Goal: Information Seeking & Learning: Learn about a topic

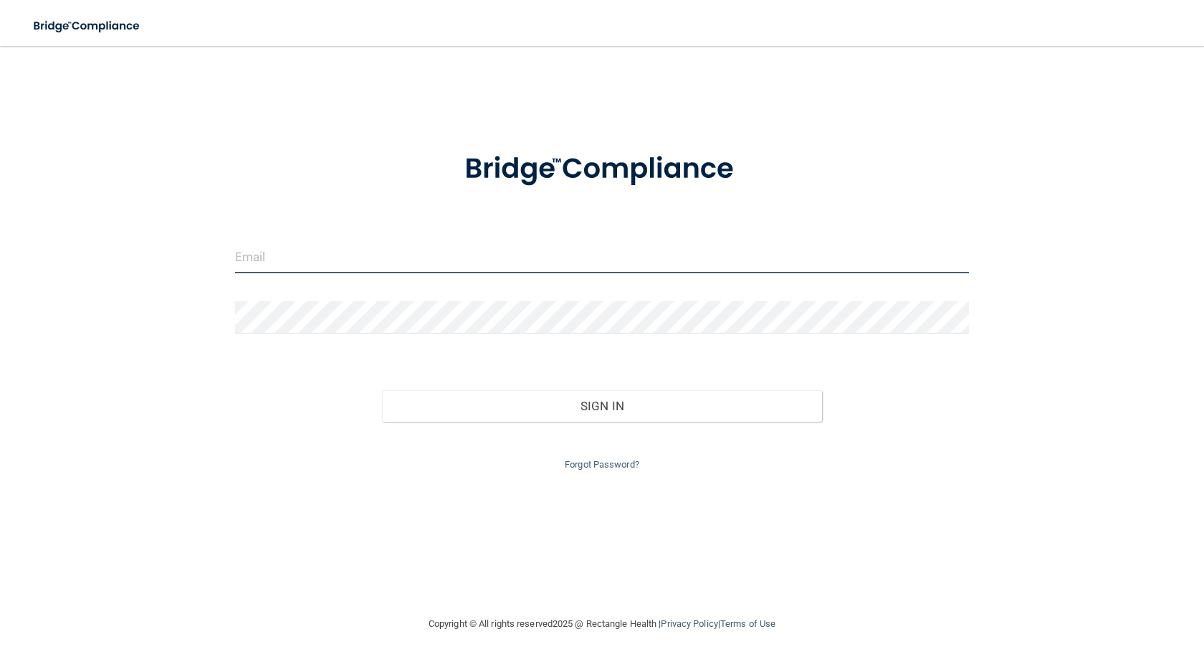
click at [350, 262] on input "email" at bounding box center [602, 257] width 734 height 32
type input "[EMAIL_ADDRESS][DOMAIN_NAME]"
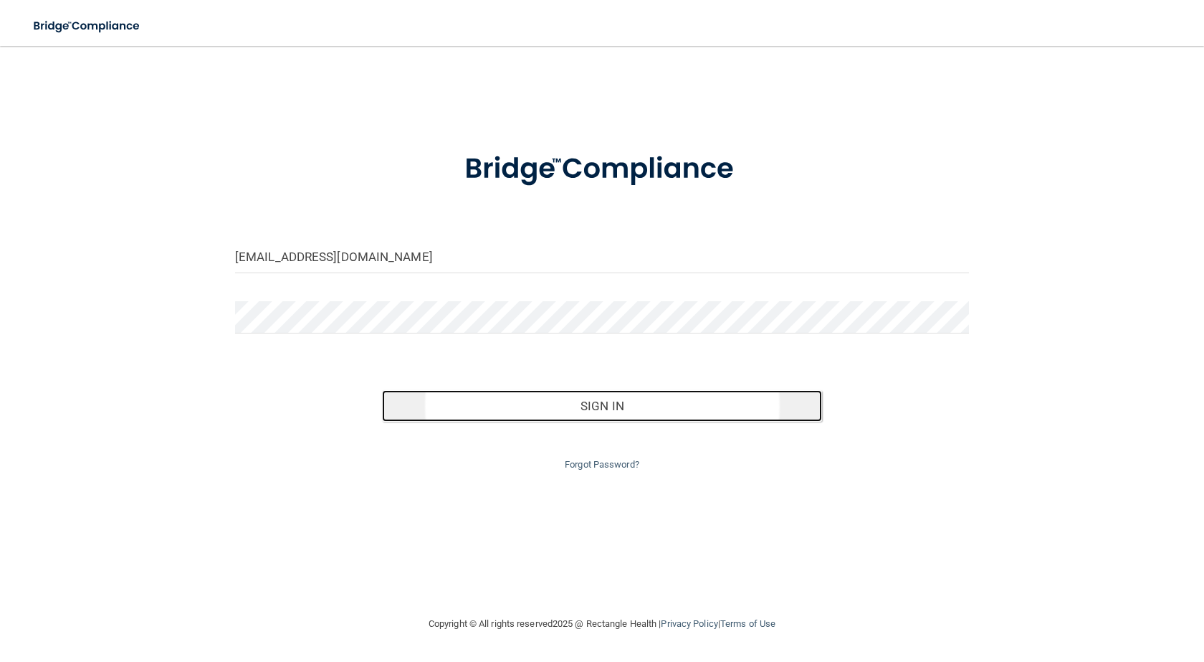
click at [613, 395] on button "Sign In" at bounding box center [602, 406] width 440 height 32
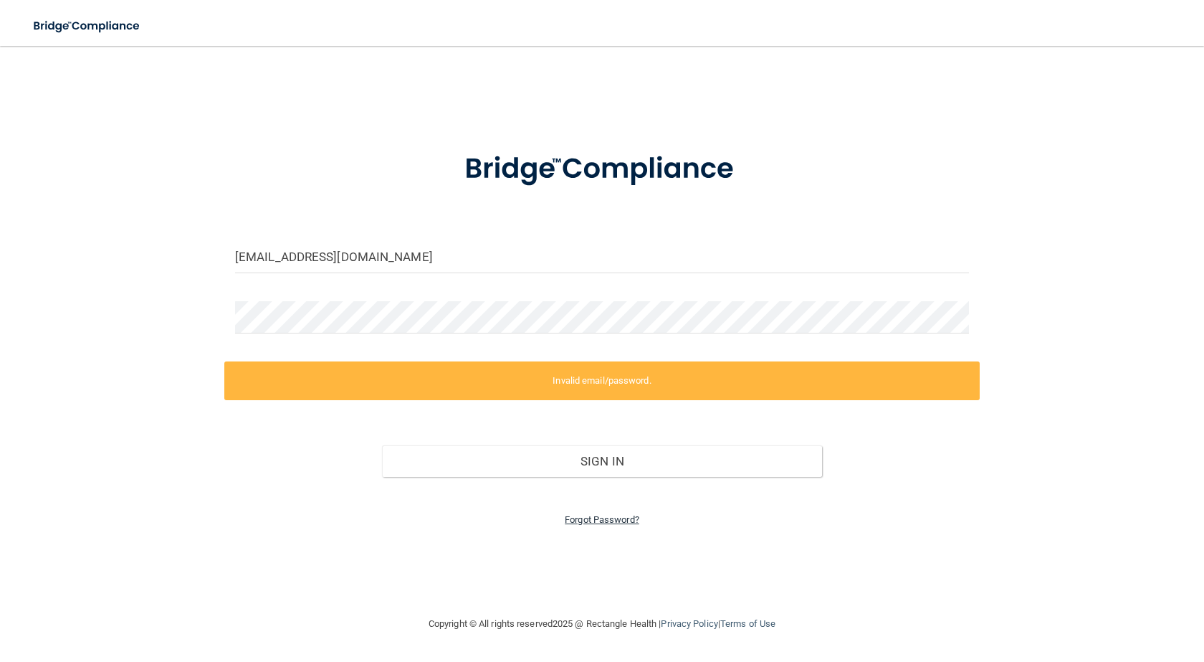
click at [612, 514] on link "Forgot Password?" at bounding box center [602, 519] width 75 height 11
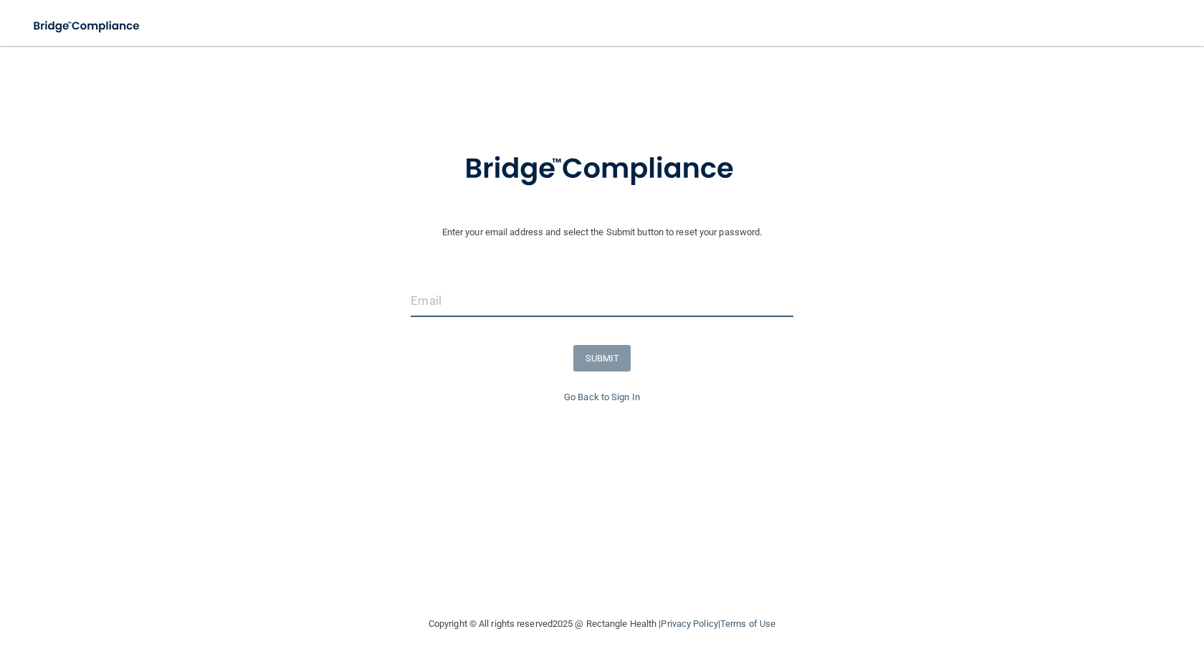
click at [550, 301] on input "email" at bounding box center [602, 301] width 382 height 32
type input "[EMAIL_ADDRESS][DOMAIN_NAME]"
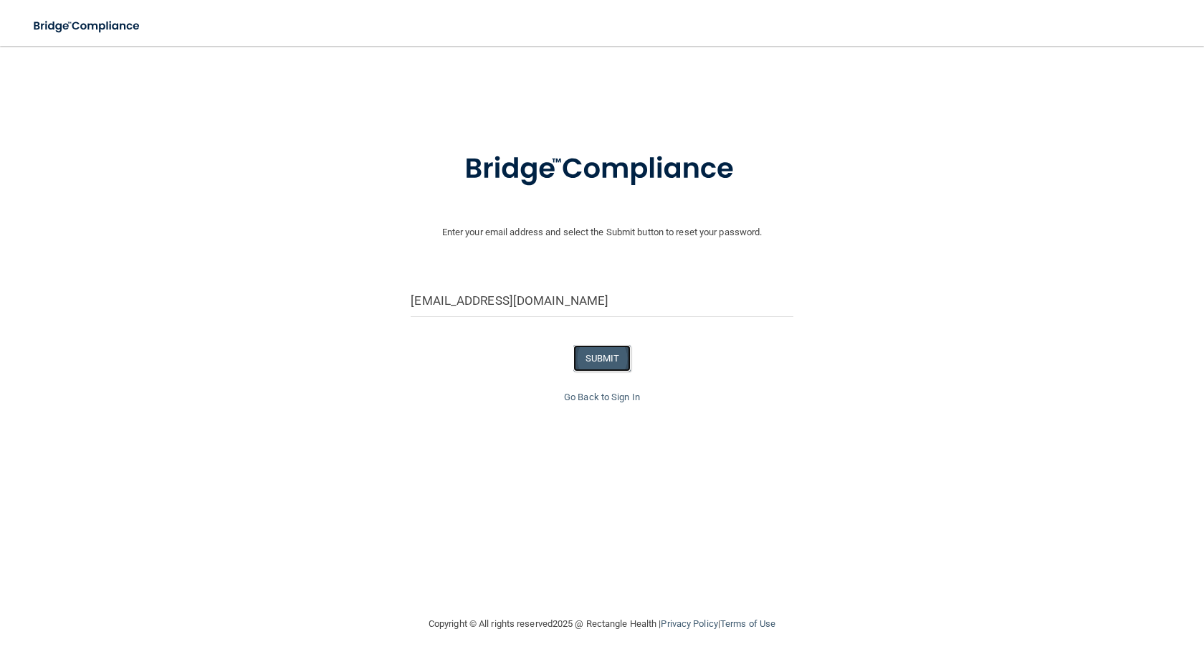
click at [591, 363] on button "SUBMIT" at bounding box center [602, 358] width 58 height 27
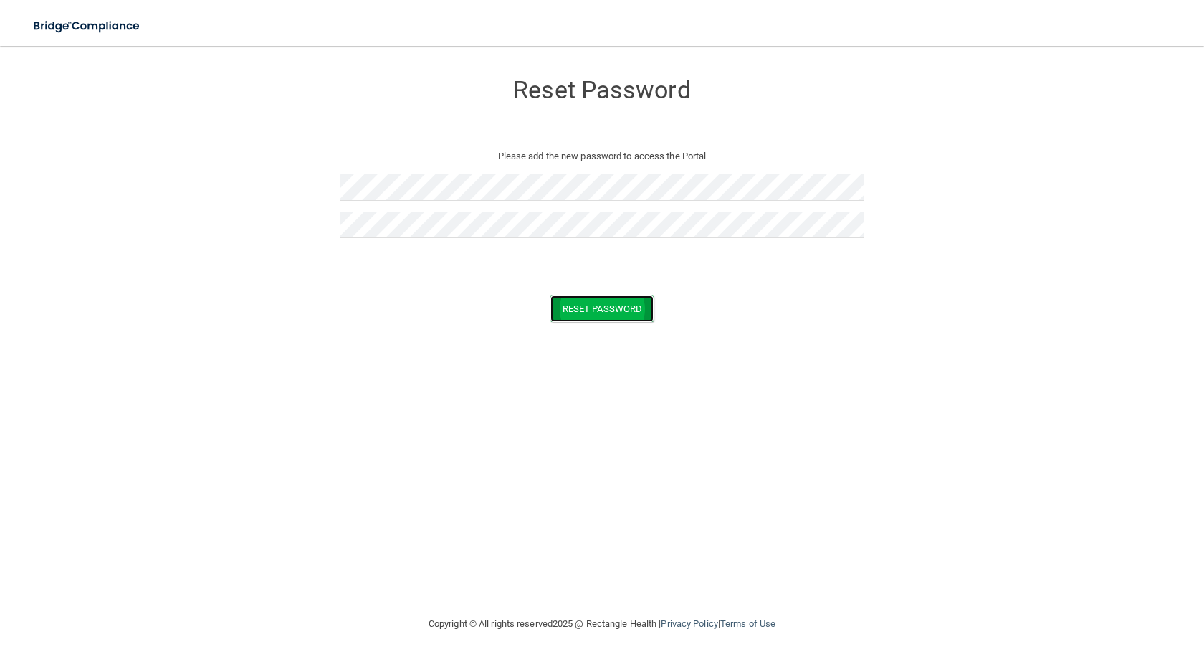
click at [598, 310] on button "Reset Password" at bounding box center [601, 308] width 103 height 27
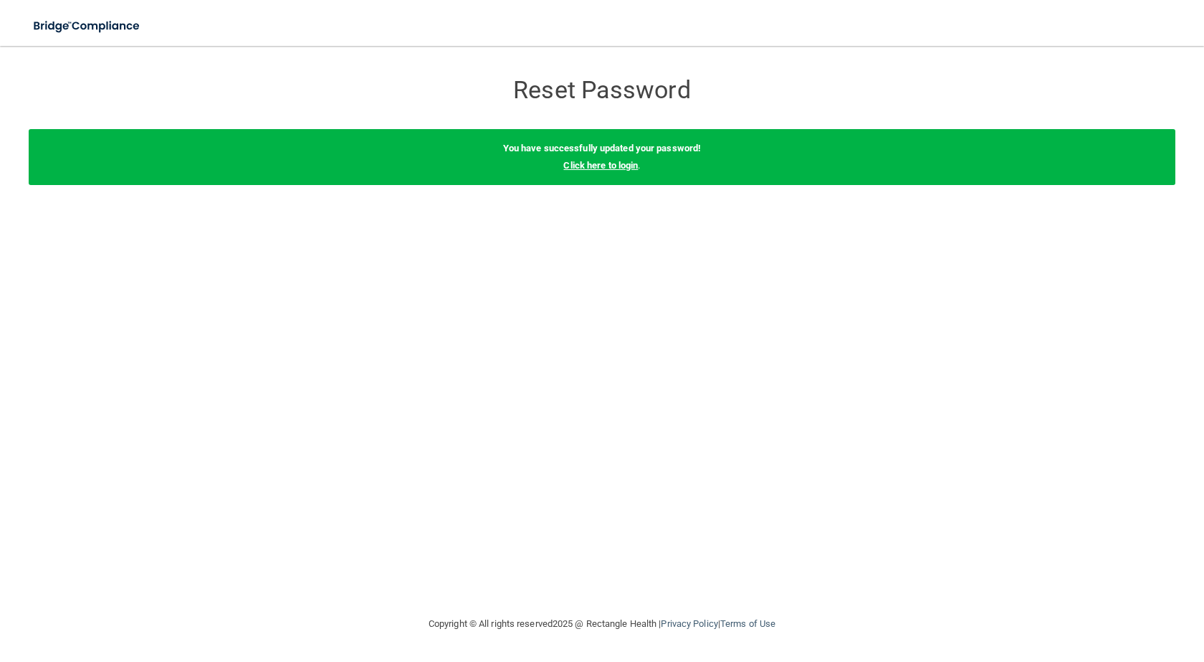
click at [601, 166] on link "Click here to login" at bounding box center [600, 165] width 75 height 11
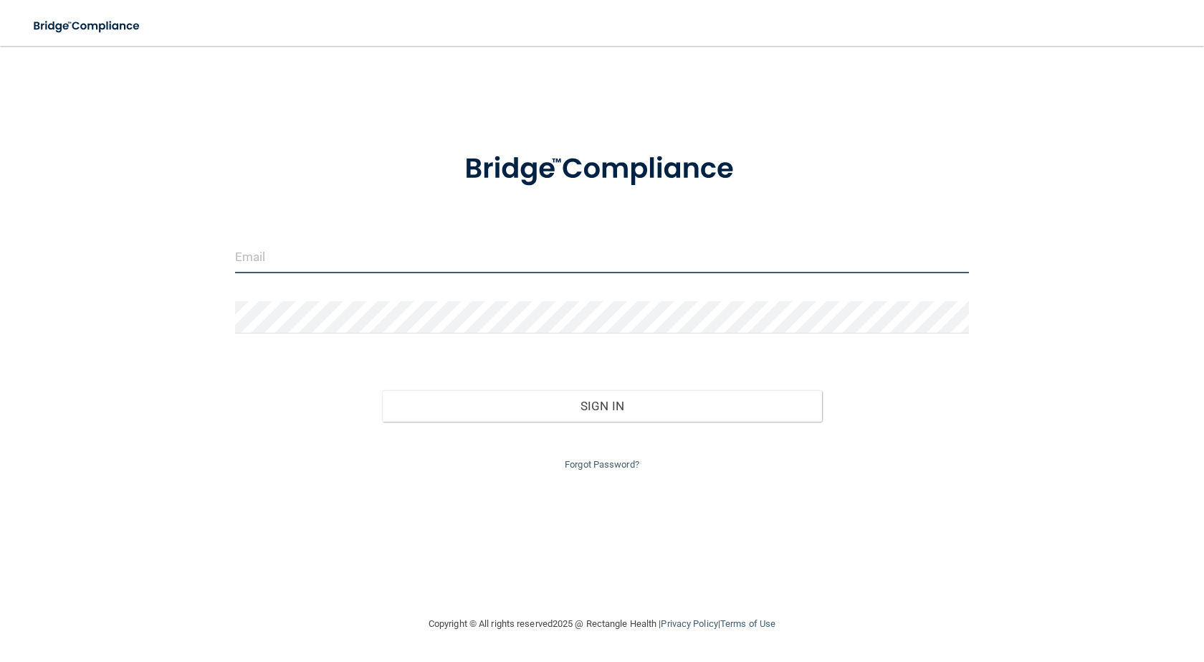
click at [366, 256] on input "email" at bounding box center [602, 257] width 734 height 32
type input "[EMAIL_ADDRESS][DOMAIN_NAME]"
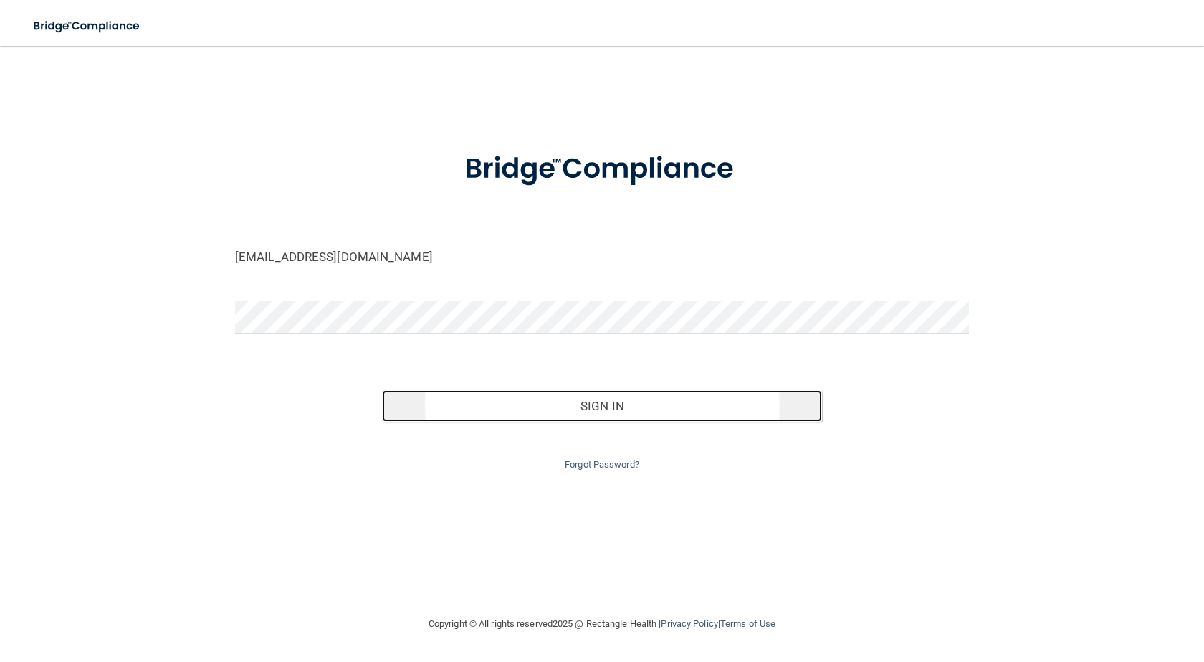
click at [601, 403] on button "Sign In" at bounding box center [602, 406] width 440 height 32
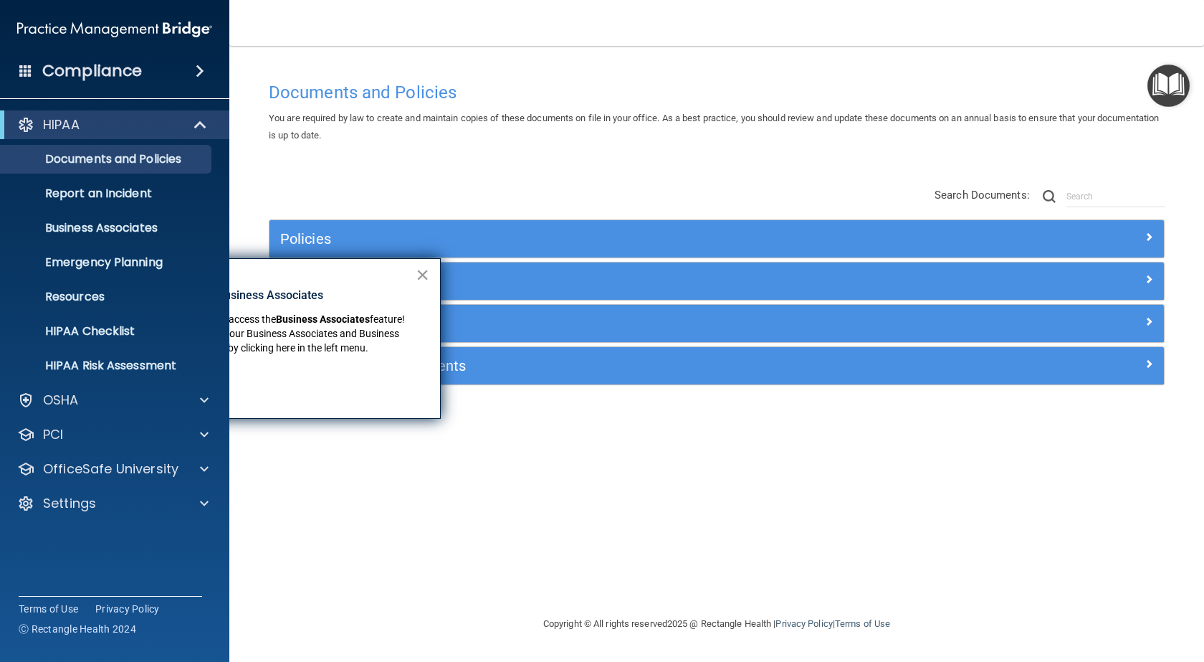
click at [424, 273] on button "×" at bounding box center [423, 274] width 14 height 23
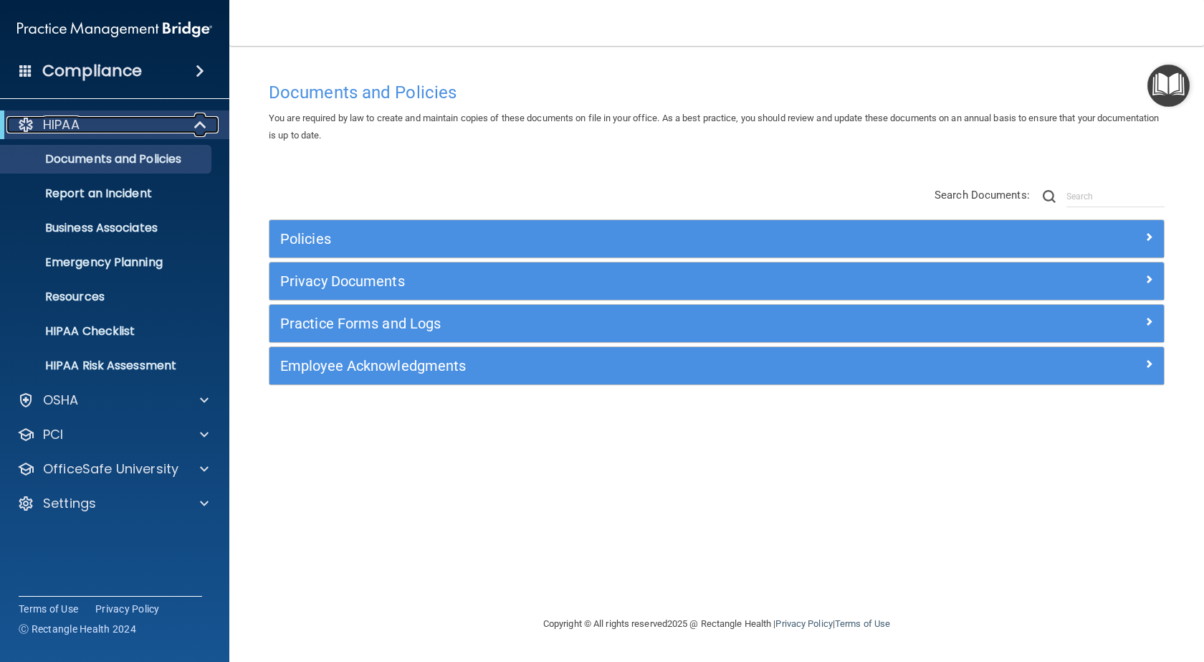
click at [204, 123] on span at bounding box center [202, 124] width 12 height 17
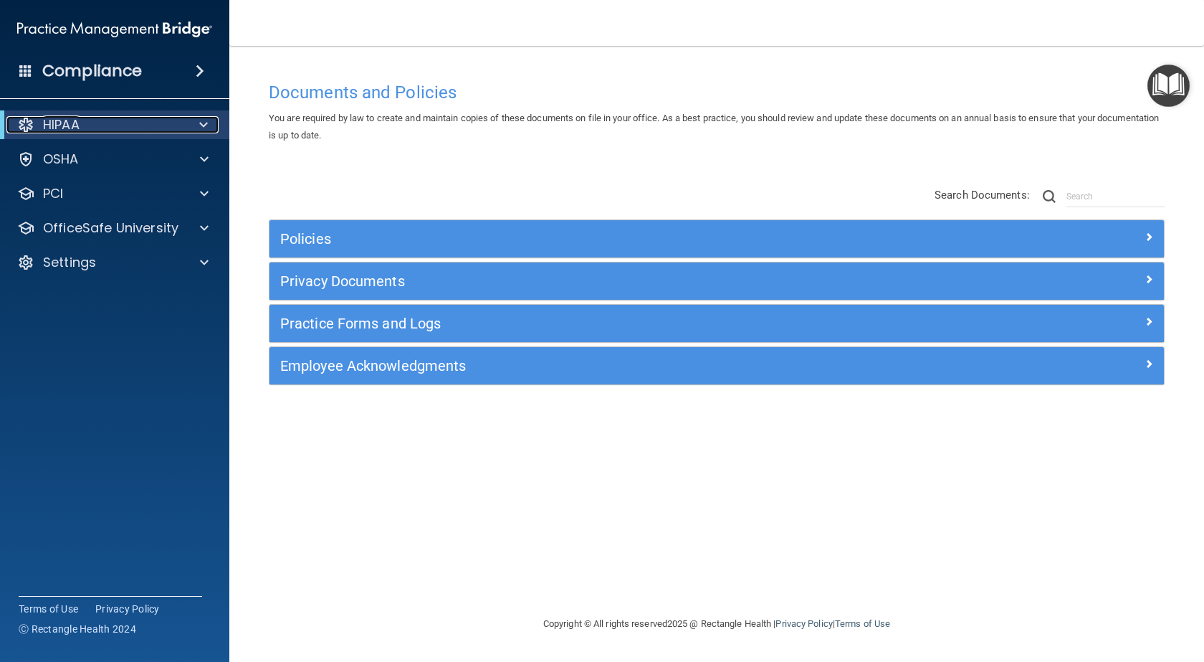
click at [204, 123] on span at bounding box center [203, 124] width 9 height 17
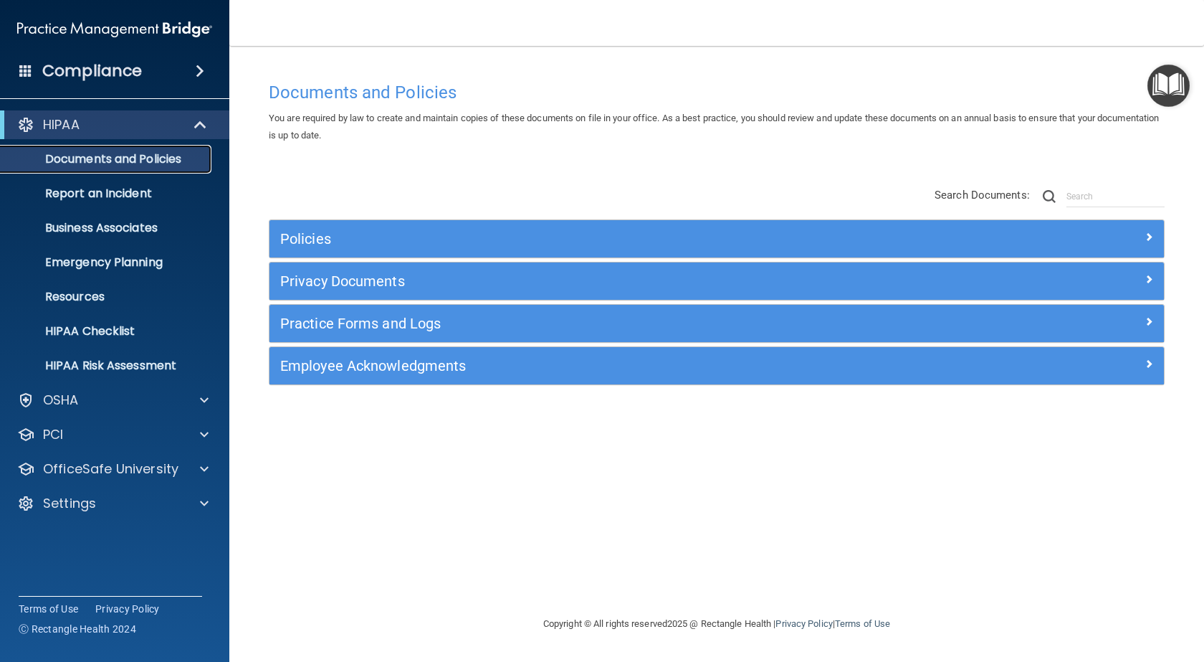
click at [120, 163] on p "Documents and Policies" at bounding box center [107, 159] width 196 height 14
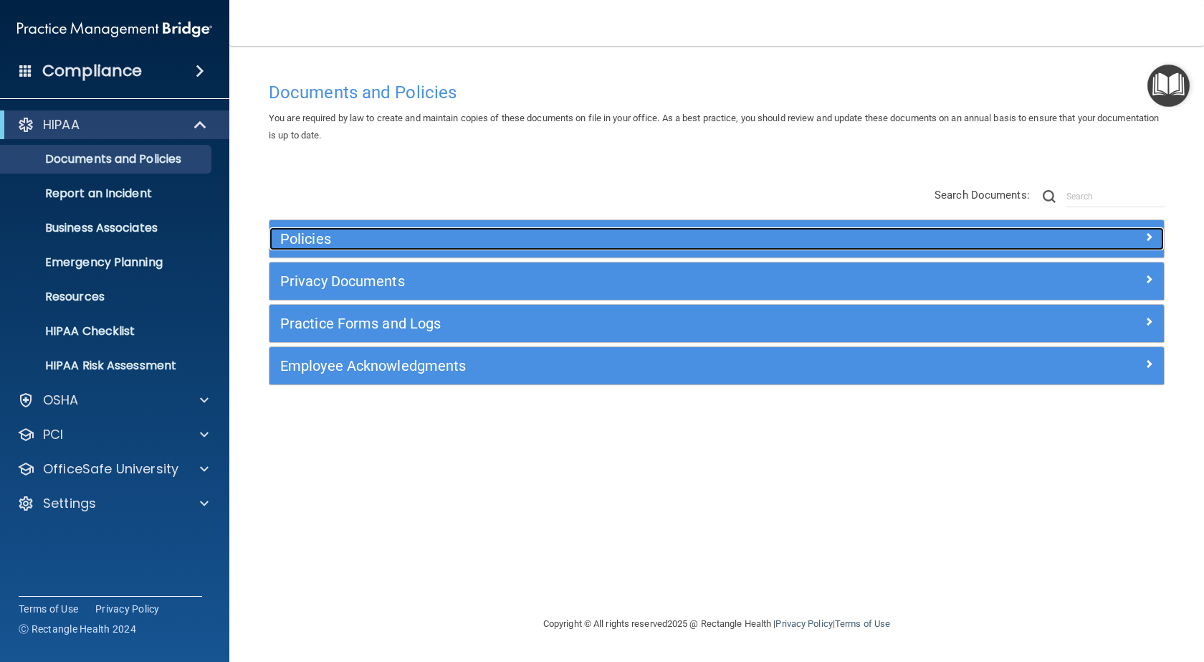
click at [315, 233] on h5 "Policies" at bounding box center [604, 239] width 649 height 16
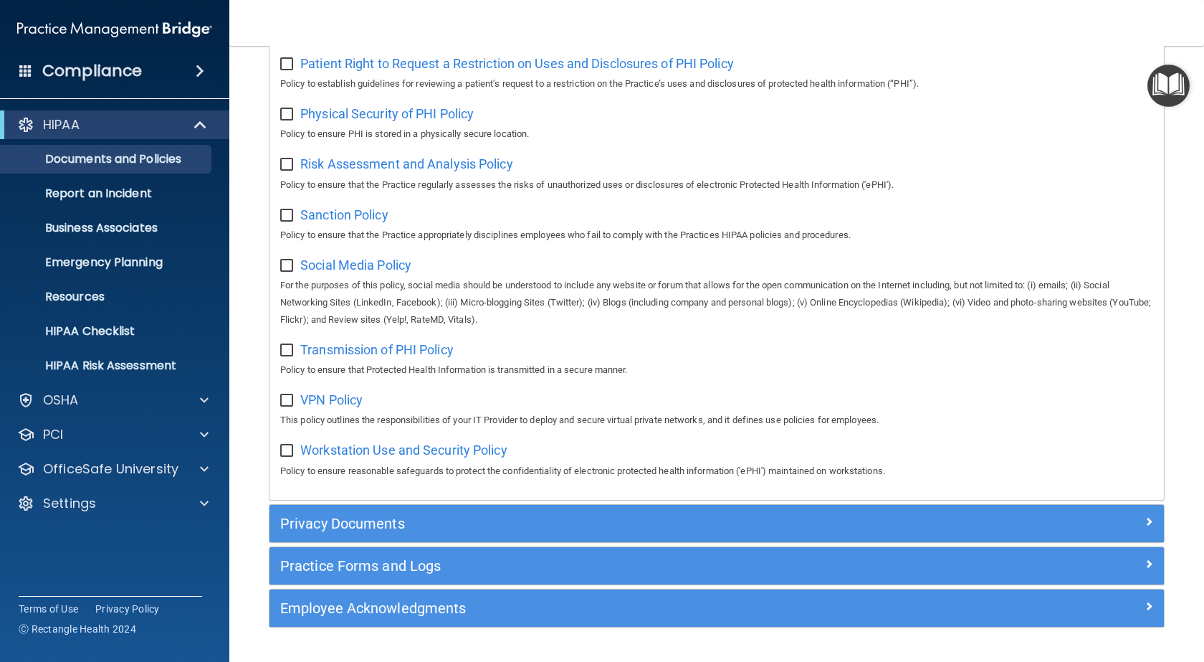
scroll to position [984, 0]
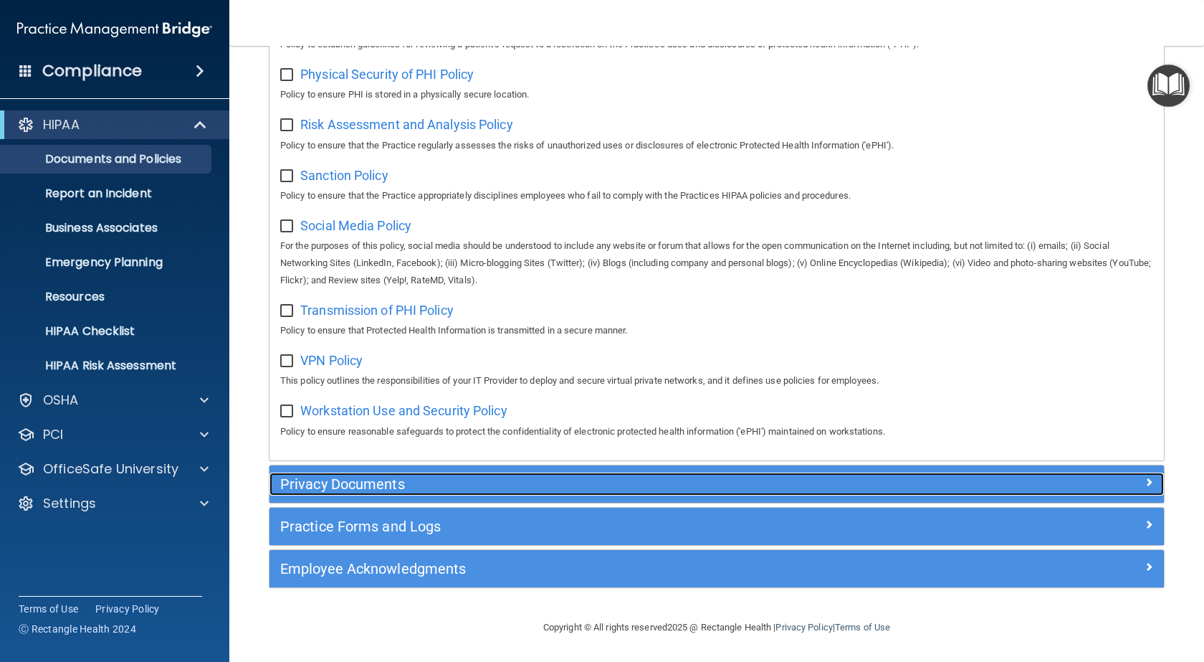
click at [362, 484] on h5 "Privacy Documents" at bounding box center [604, 484] width 649 height 16
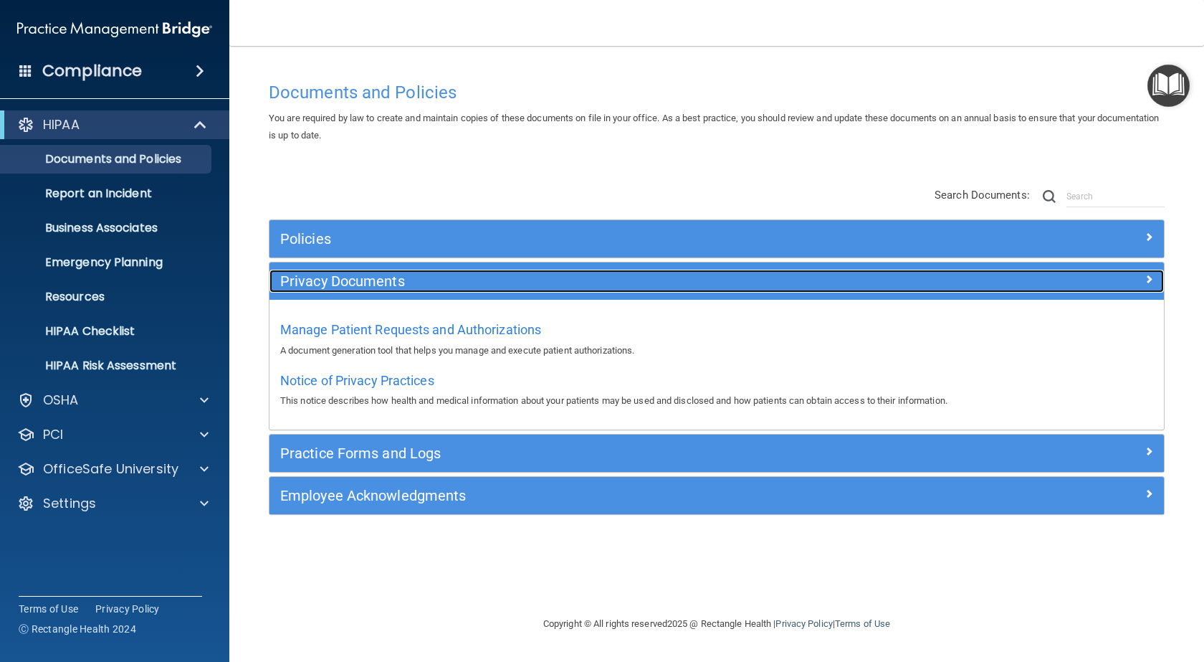
scroll to position [0, 0]
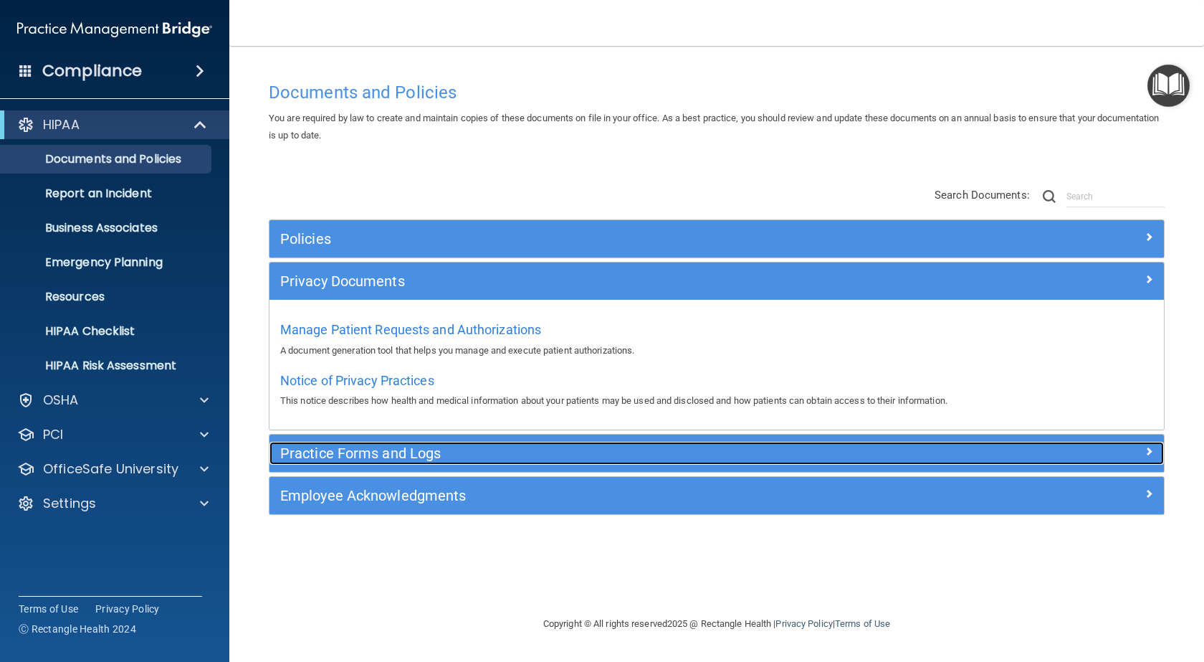
click at [370, 451] on h5 "Practice Forms and Logs" at bounding box center [604, 453] width 649 height 16
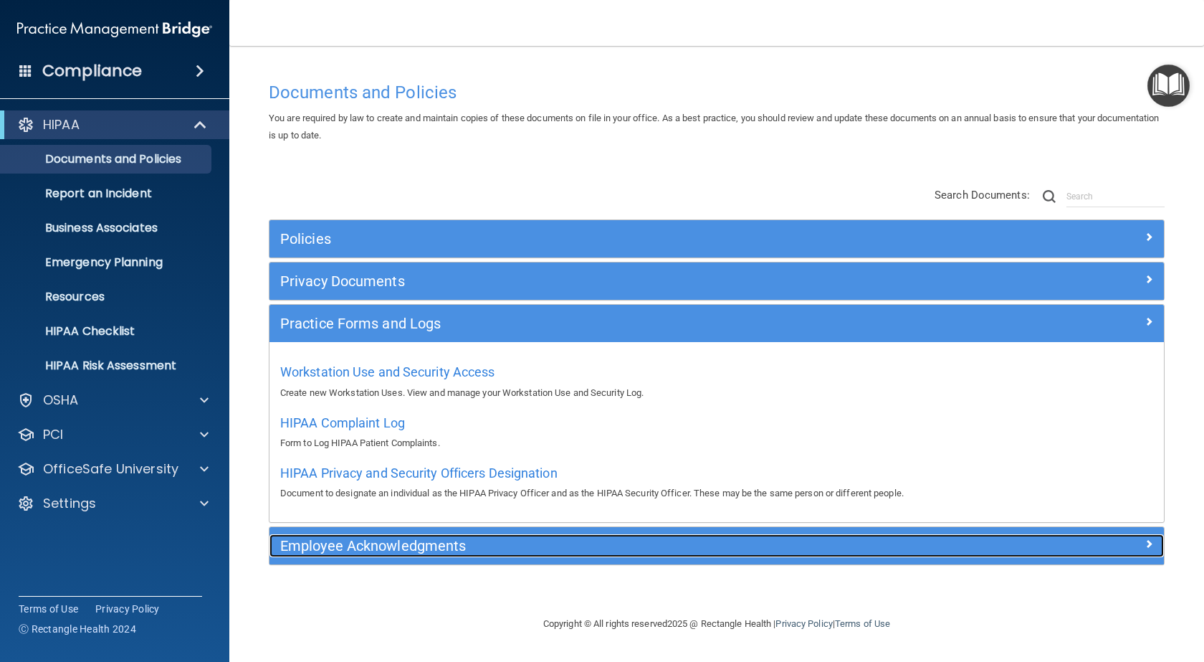
click at [351, 545] on h5 "Employee Acknowledgments" at bounding box center [604, 546] width 649 height 16
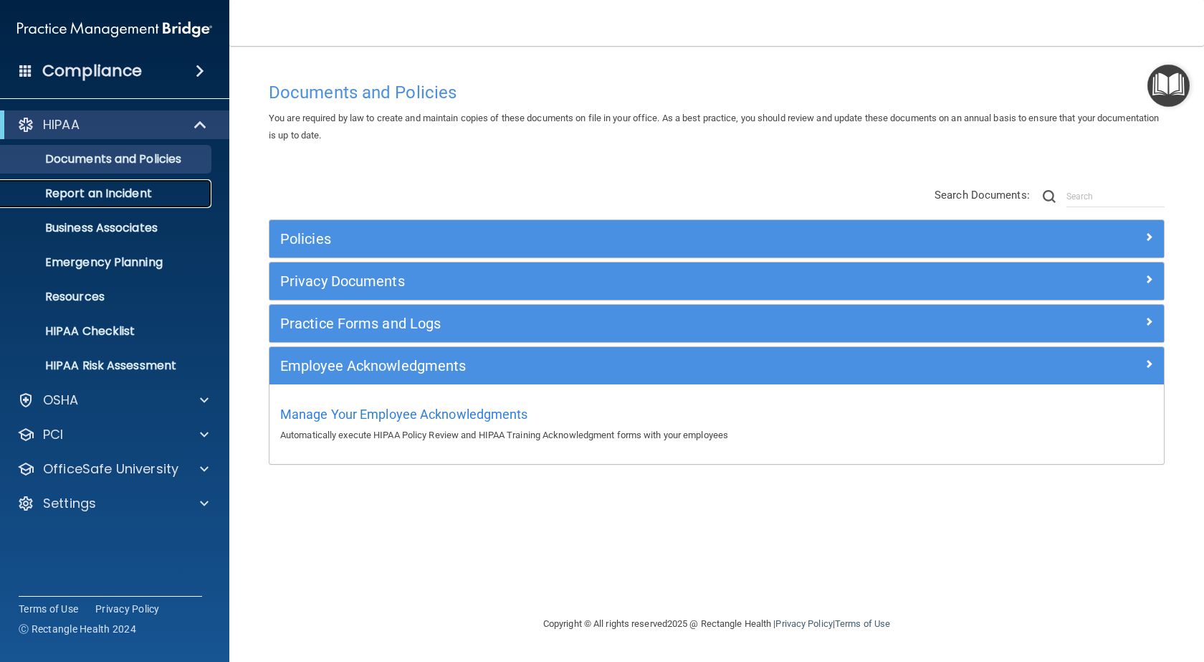
click at [118, 195] on p "Report an Incident" at bounding box center [107, 193] width 196 height 14
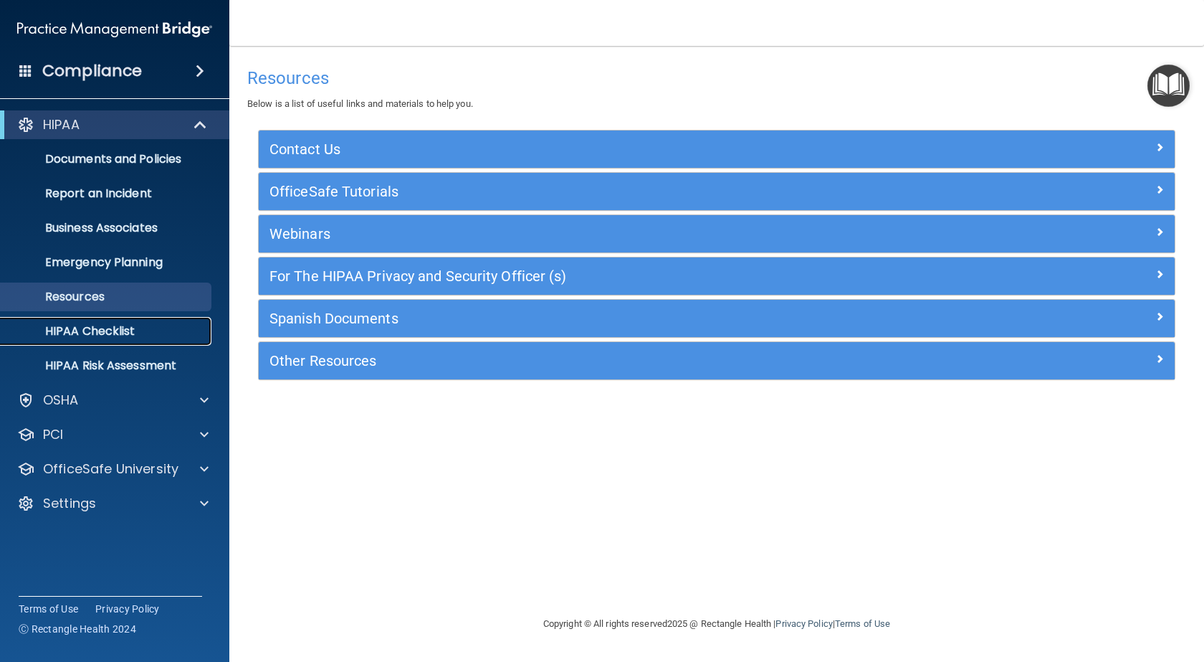
click at [100, 329] on p "HIPAA Checklist" at bounding box center [107, 331] width 196 height 14
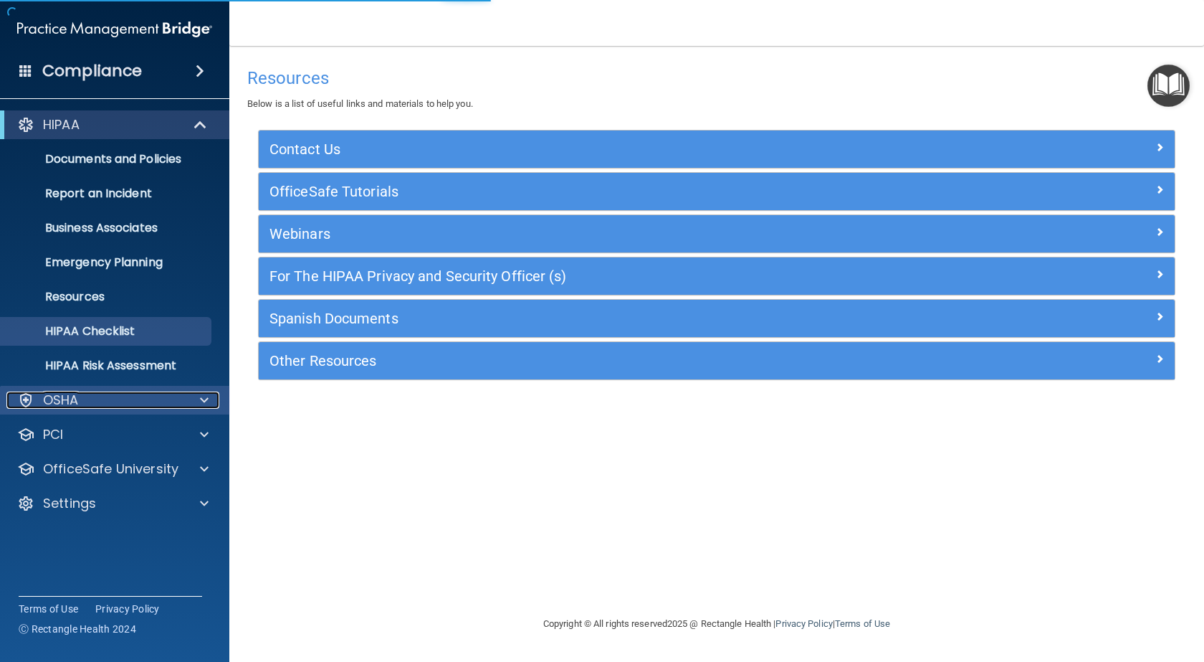
click at [94, 396] on div "OSHA" at bounding box center [95, 399] width 178 height 17
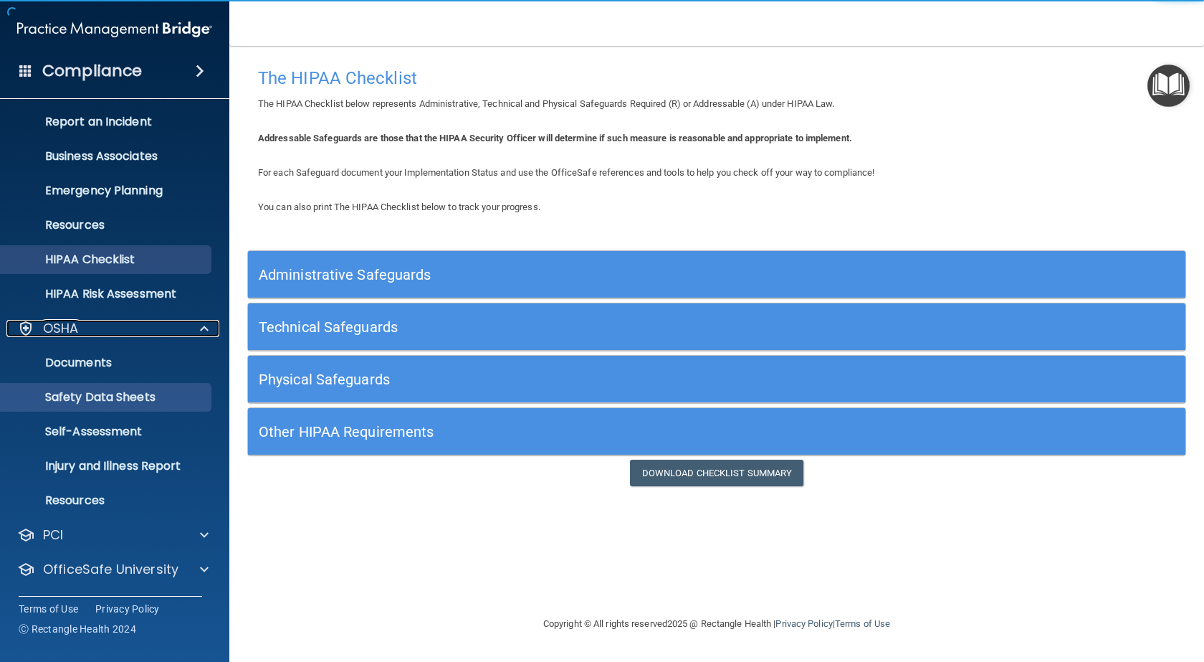
scroll to position [105, 0]
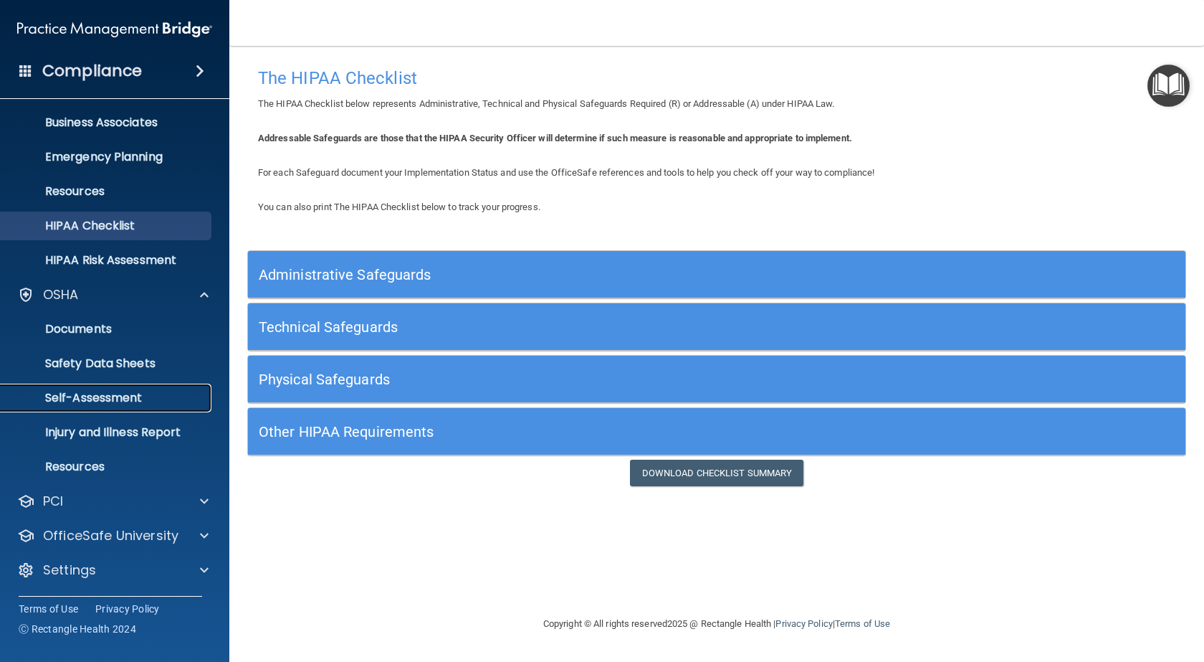
click at [102, 399] on p "Self-Assessment" at bounding box center [107, 398] width 196 height 14
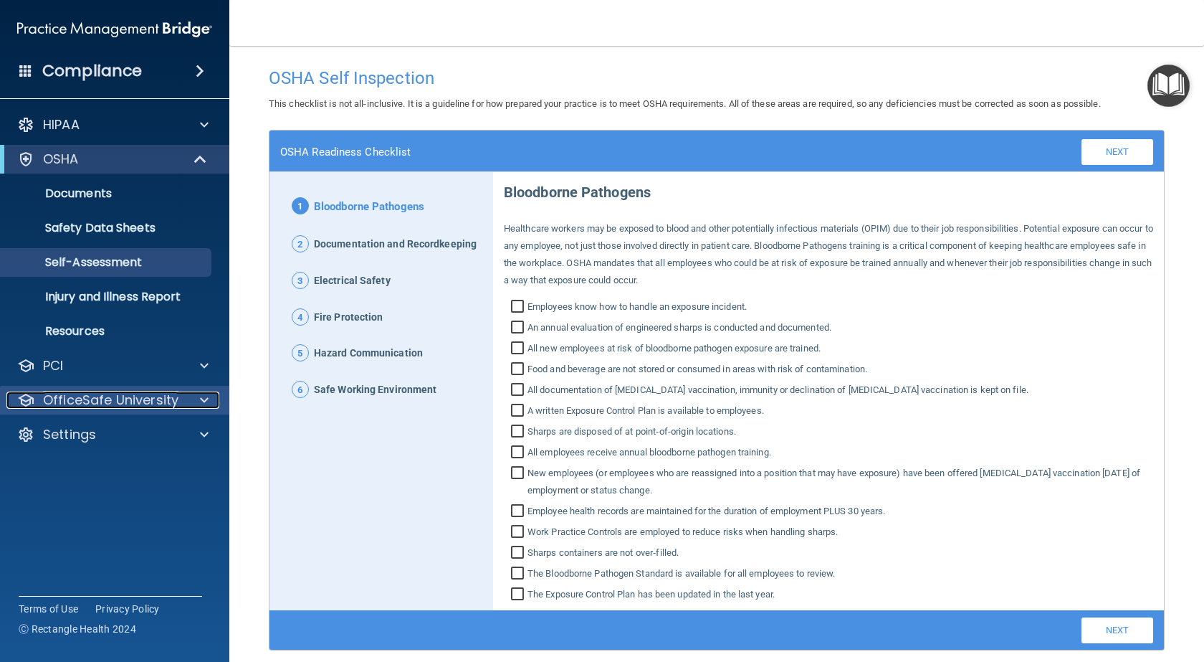
click at [141, 402] on p "OfficeSafe University" at bounding box center [110, 399] width 135 height 17
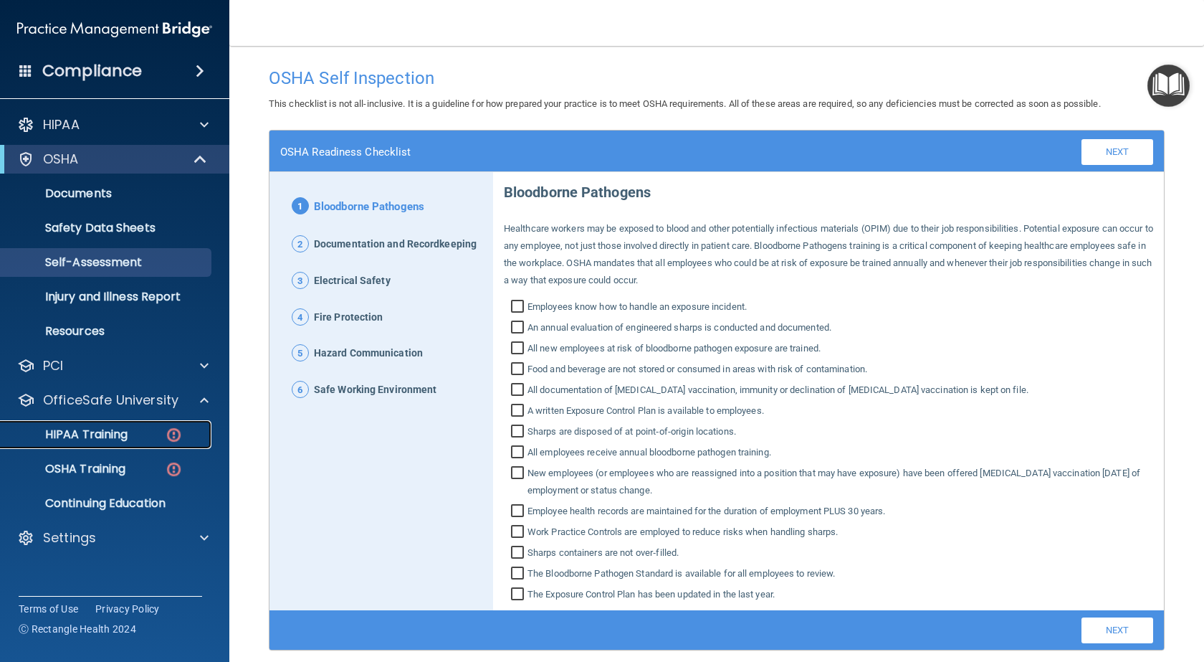
click at [117, 428] on p "HIPAA Training" at bounding box center [68, 434] width 118 height 14
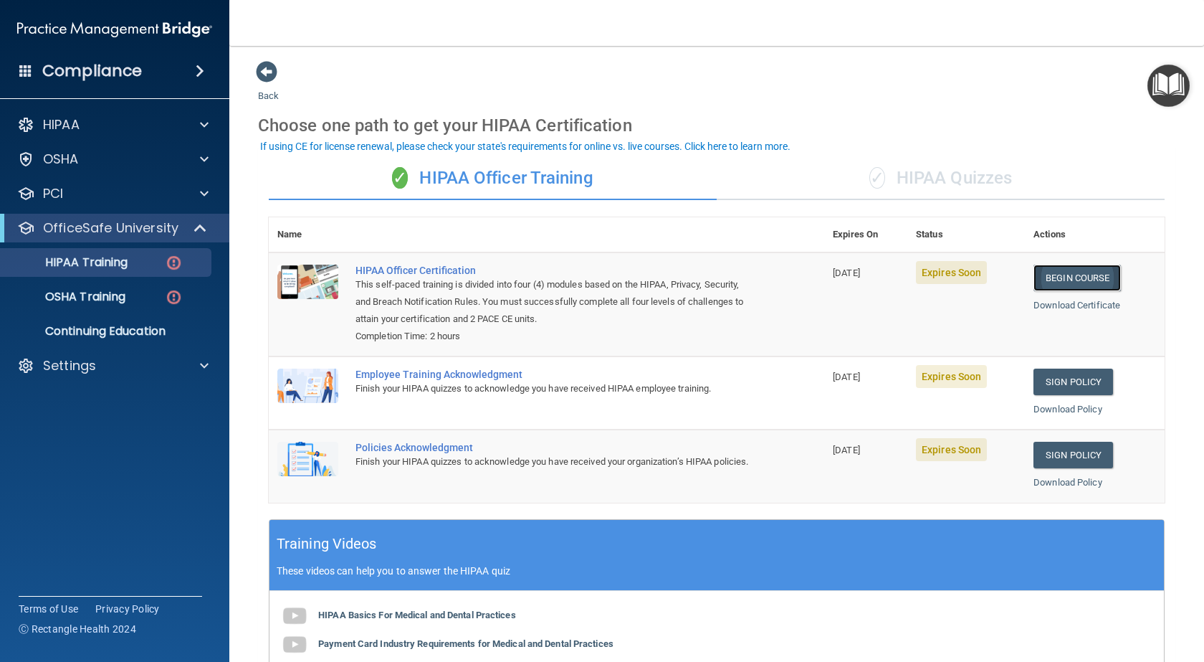
click at [1066, 279] on link "Begin Course" at bounding box center [1076, 277] width 87 height 27
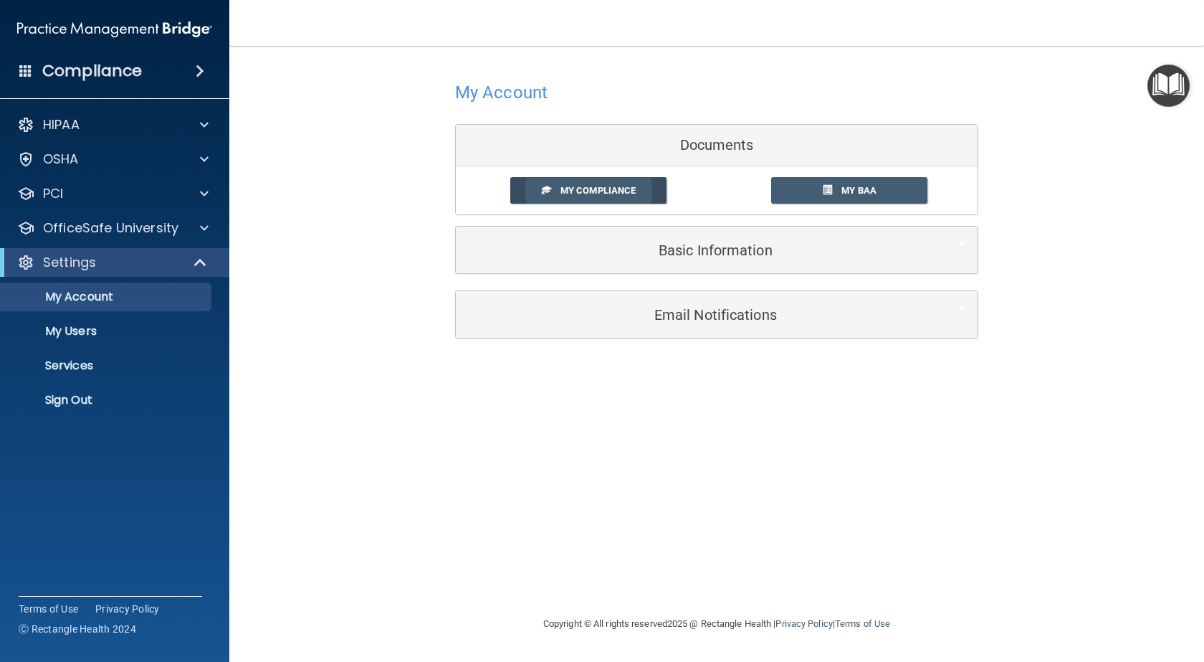
click at [591, 188] on span "My Compliance" at bounding box center [597, 190] width 75 height 11
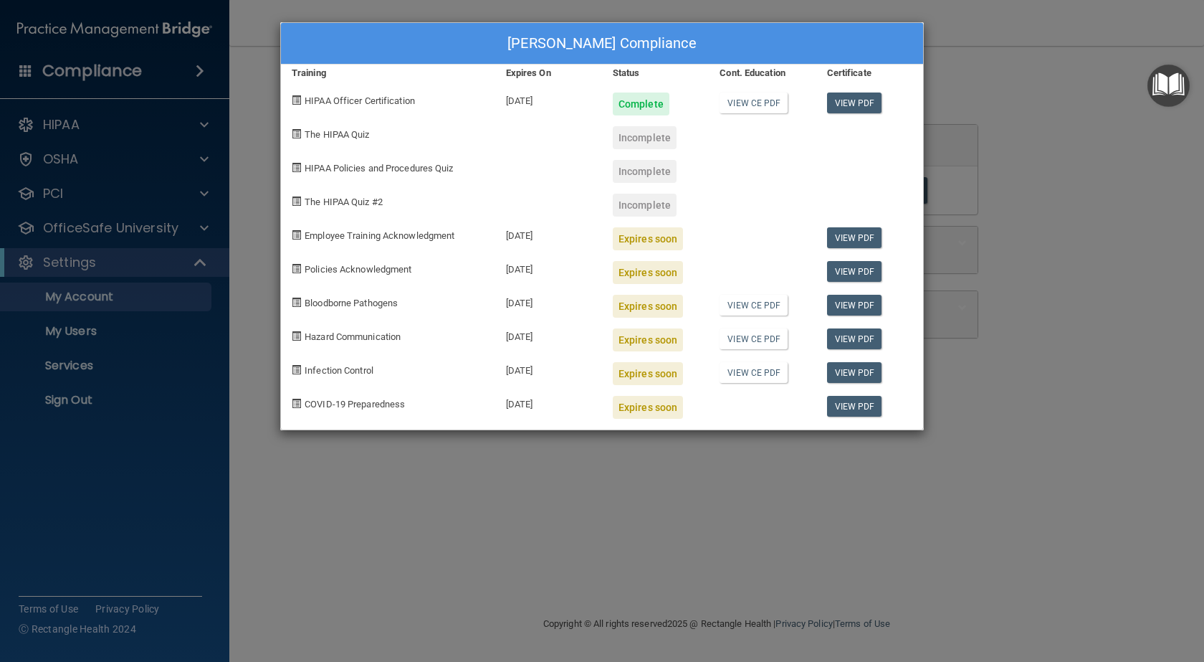
click at [629, 139] on div "Incomplete" at bounding box center [645, 137] width 64 height 23
click at [626, 140] on div "Incomplete" at bounding box center [645, 137] width 64 height 23
click at [854, 238] on link "View PDF" at bounding box center [854, 237] width 55 height 21
click at [630, 103] on div "Complete" at bounding box center [641, 103] width 57 height 23
click at [641, 410] on div "Expires soon" at bounding box center [648, 407] width 70 height 23
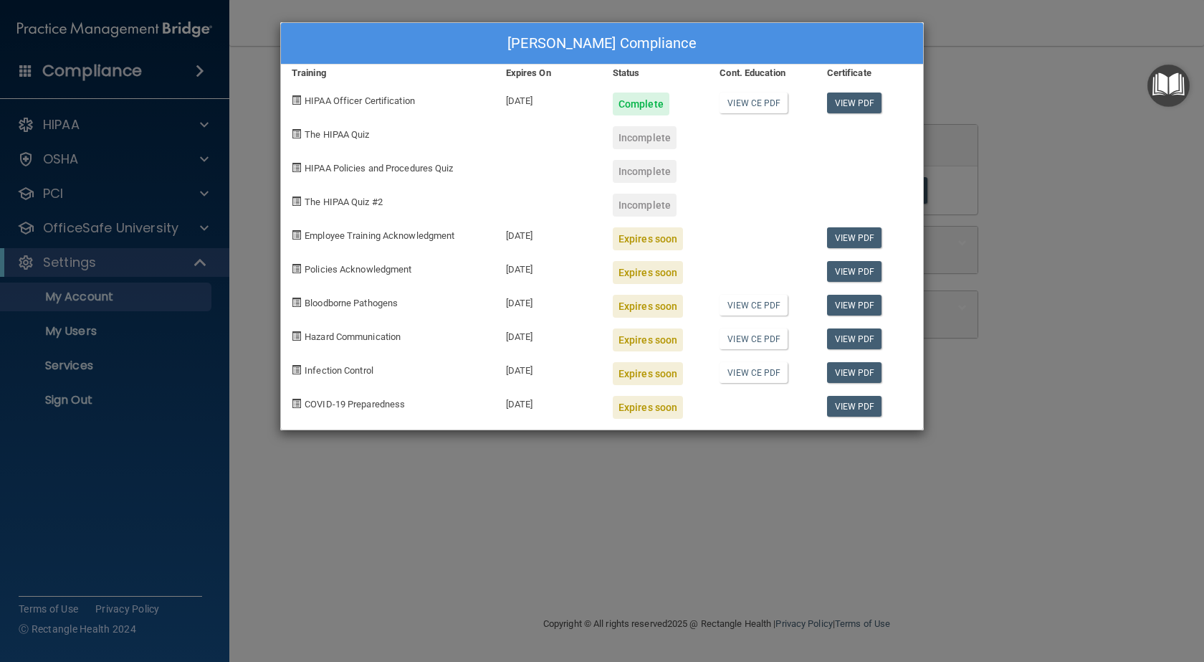
click at [60, 157] on div "Colton Crane's Compliance Training Expires On Status Cont. Education Certificat…" at bounding box center [602, 331] width 1204 height 662
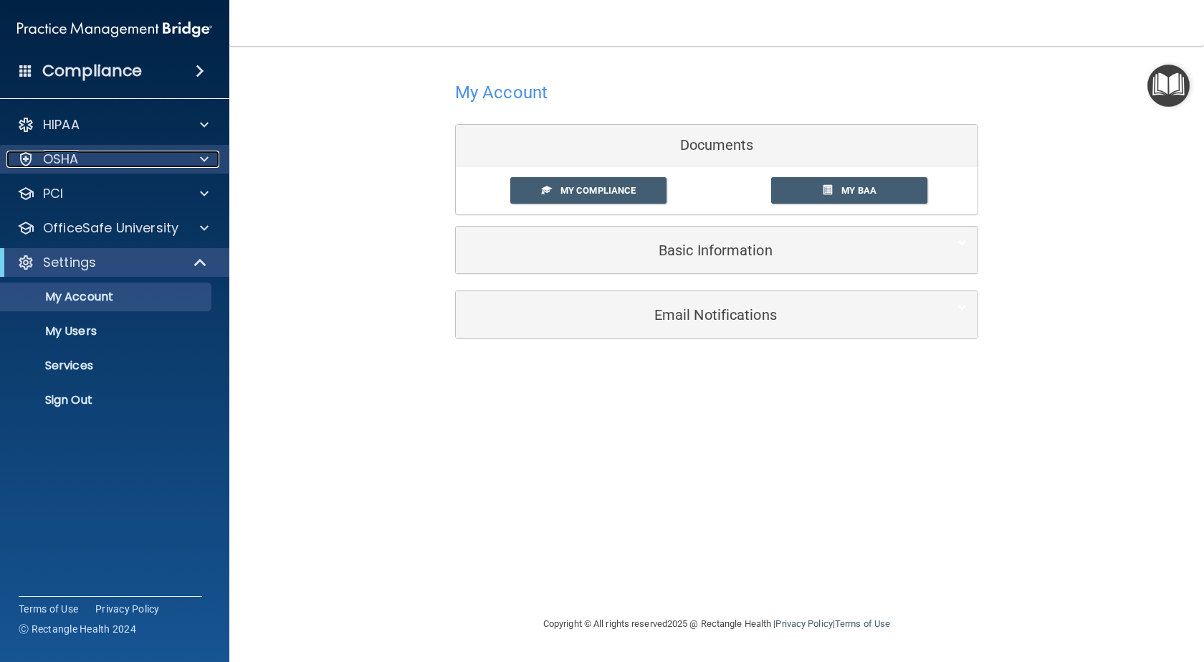
click at [147, 161] on div "OSHA" at bounding box center [95, 159] width 178 height 17
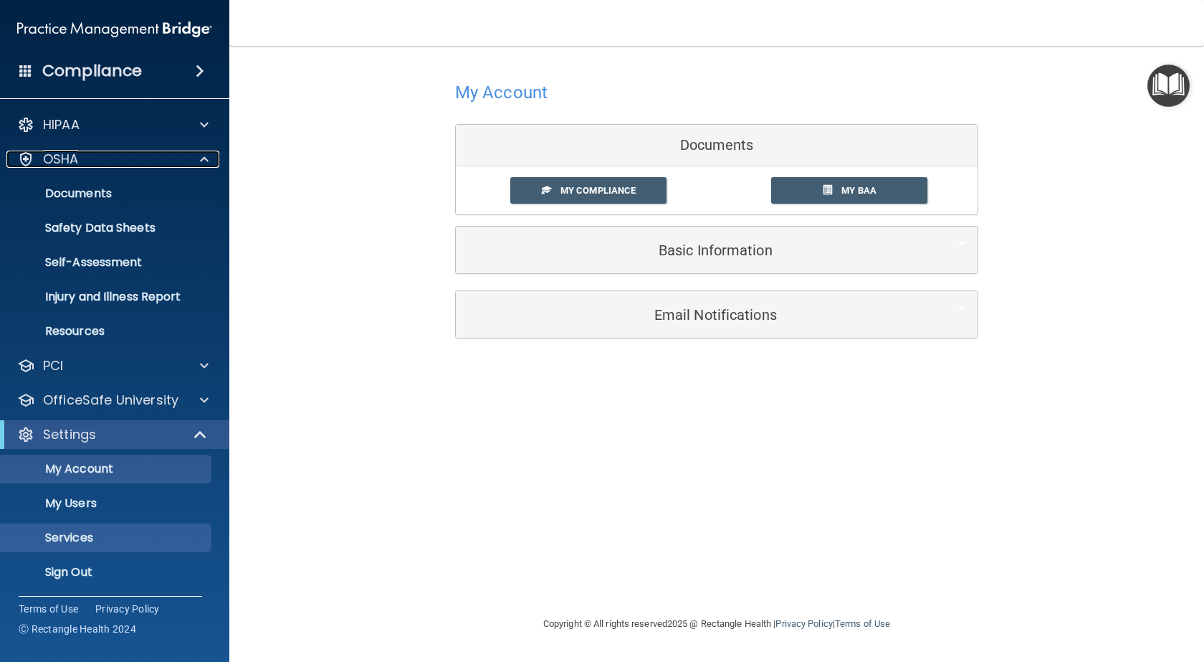
scroll to position [2, 0]
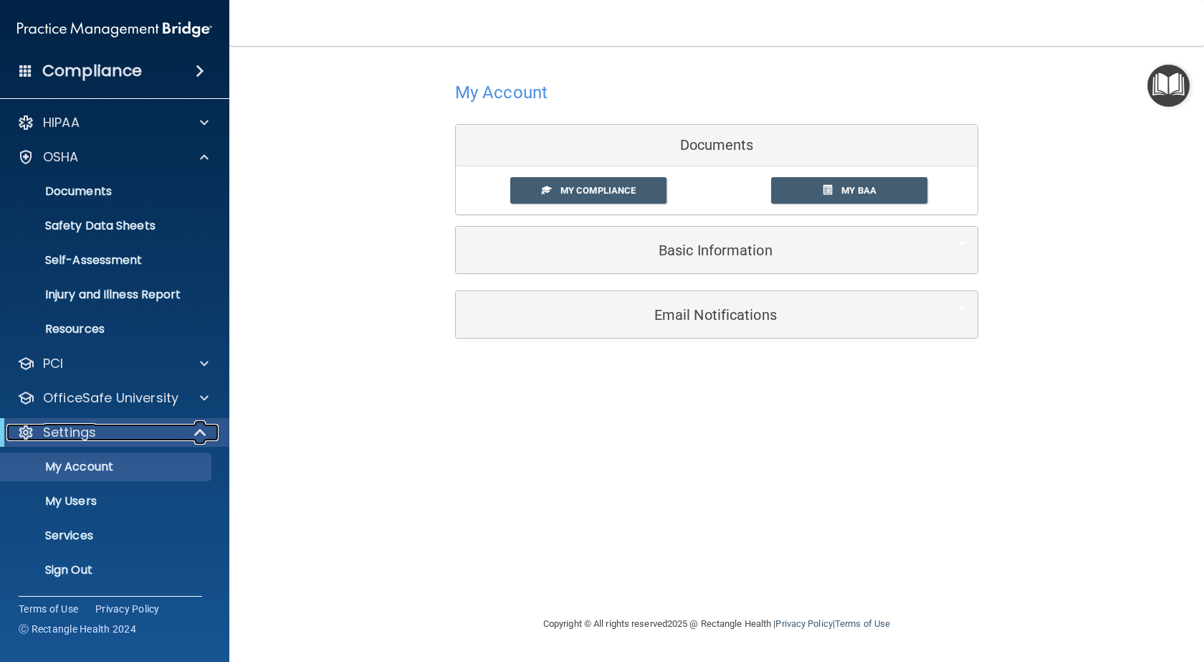
click at [150, 438] on div "Settings" at bounding box center [94, 432] width 177 height 17
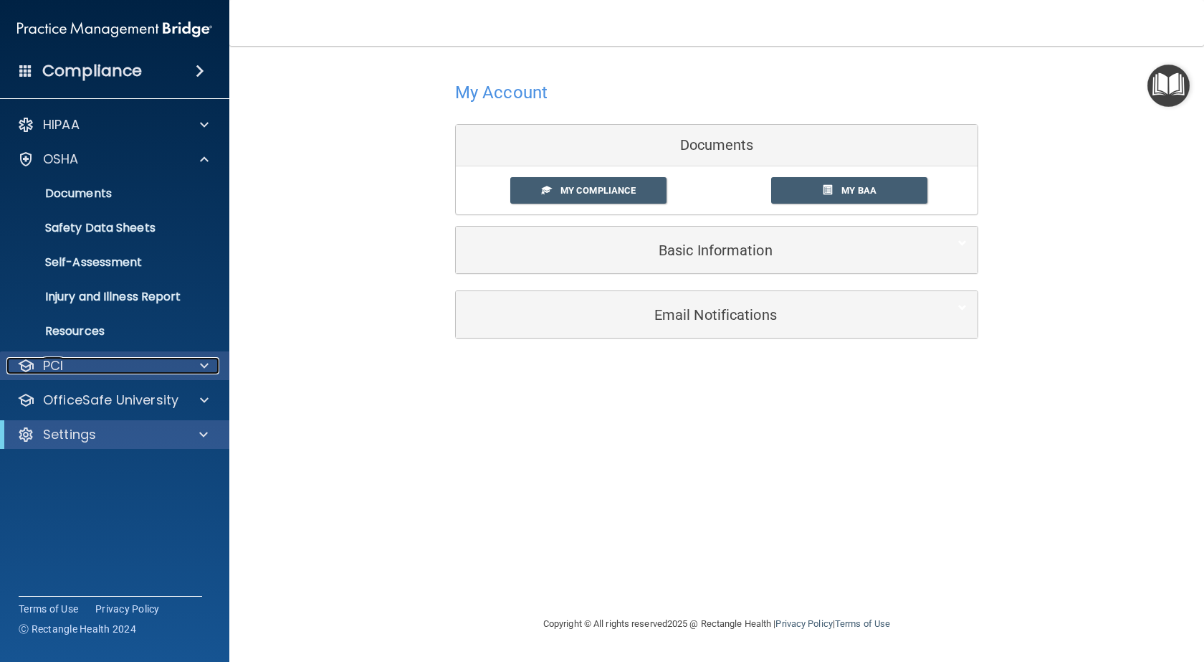
click at [186, 369] on div at bounding box center [202, 365] width 36 height 17
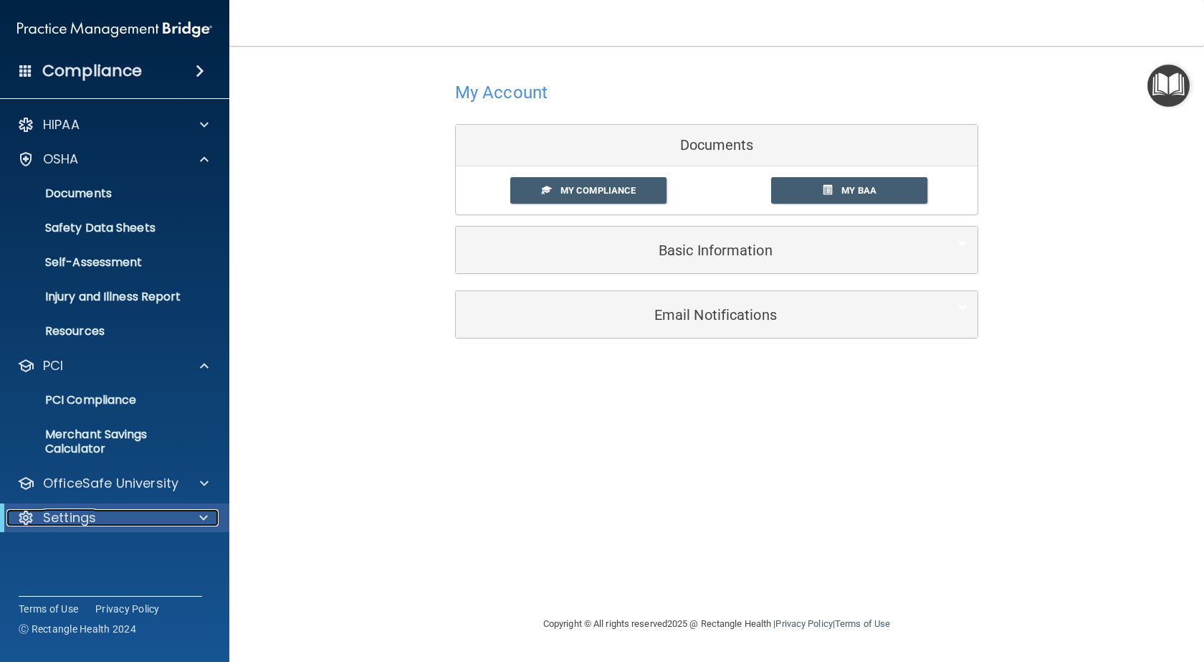
click at [148, 519] on div "Settings" at bounding box center [94, 517] width 177 height 17
click at [171, 487] on p "OfficeSafe University" at bounding box center [110, 482] width 135 height 17
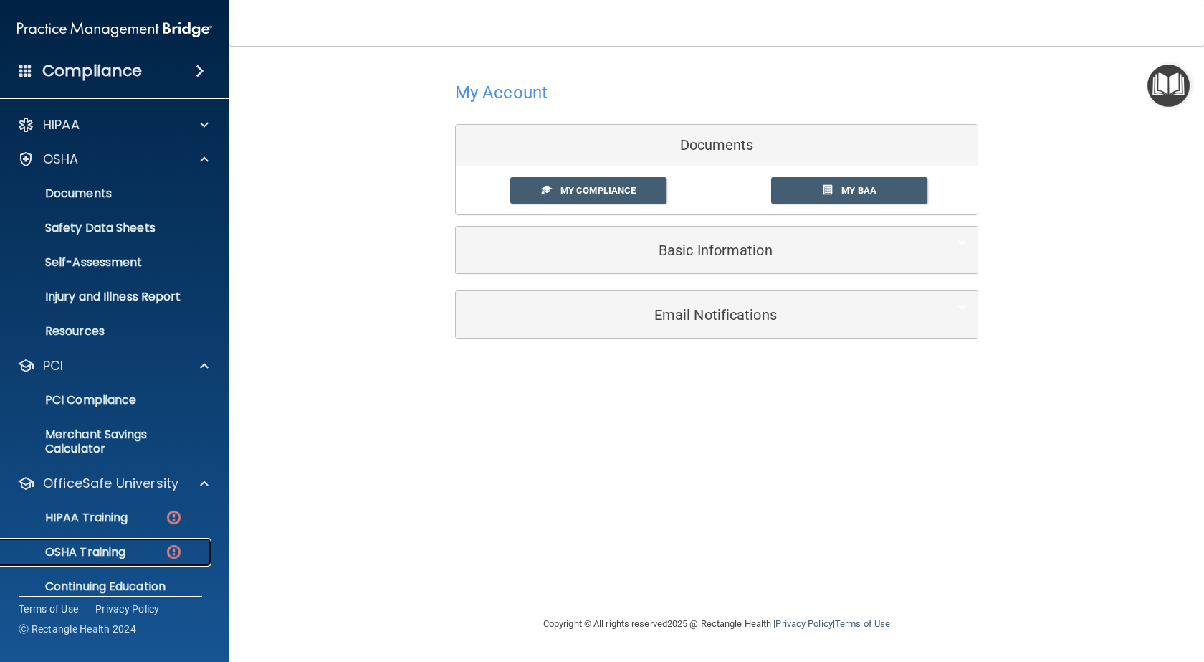
click at [125, 554] on p "OSHA Training" at bounding box center [67, 552] width 116 height 14
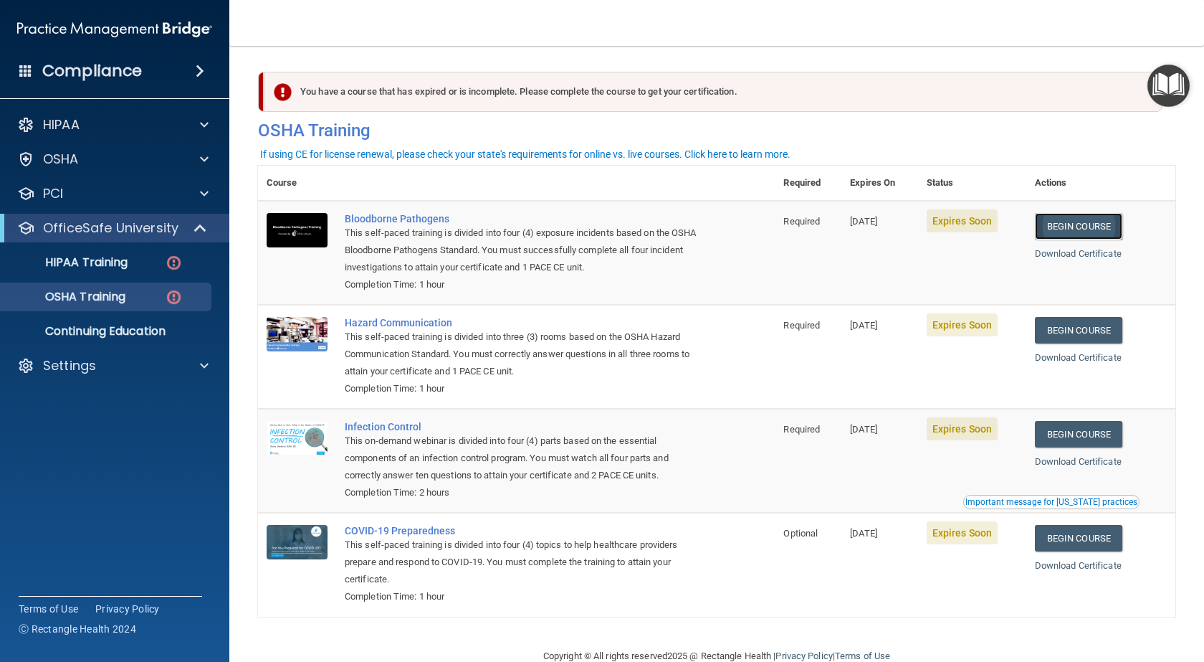
click at [1076, 224] on link "Begin Course" at bounding box center [1078, 226] width 87 height 27
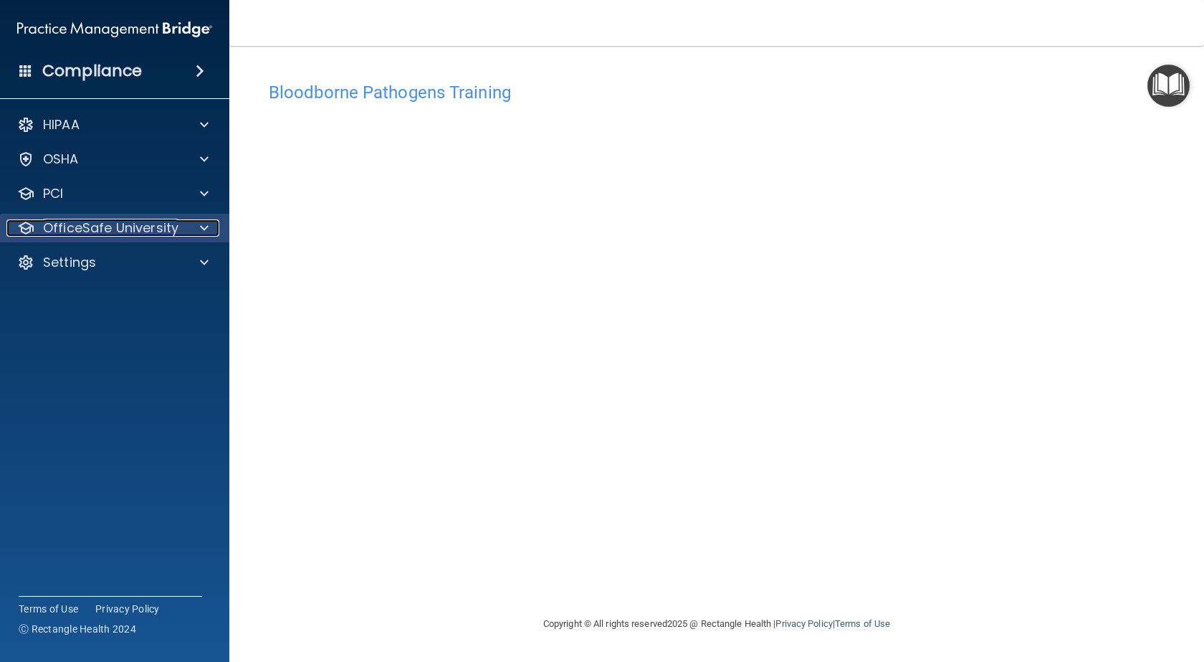
click at [161, 229] on p "OfficeSafe University" at bounding box center [110, 227] width 135 height 17
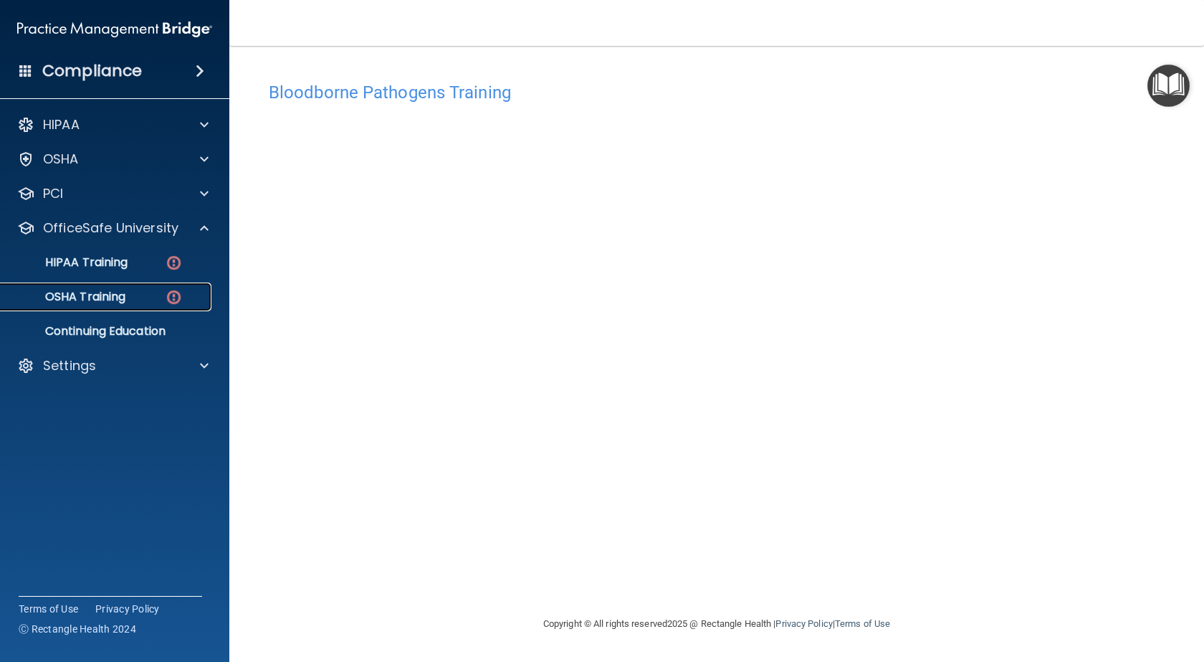
click at [125, 296] on p "OSHA Training" at bounding box center [67, 297] width 116 height 14
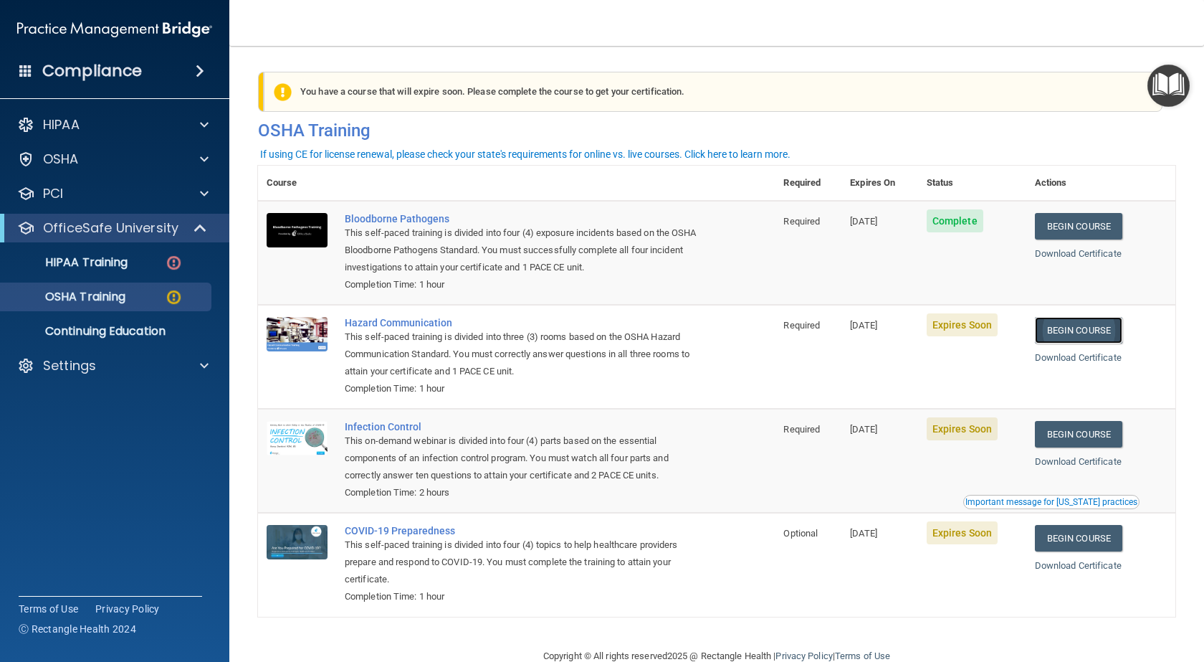
click at [1076, 334] on link "Begin Course" at bounding box center [1078, 330] width 87 height 27
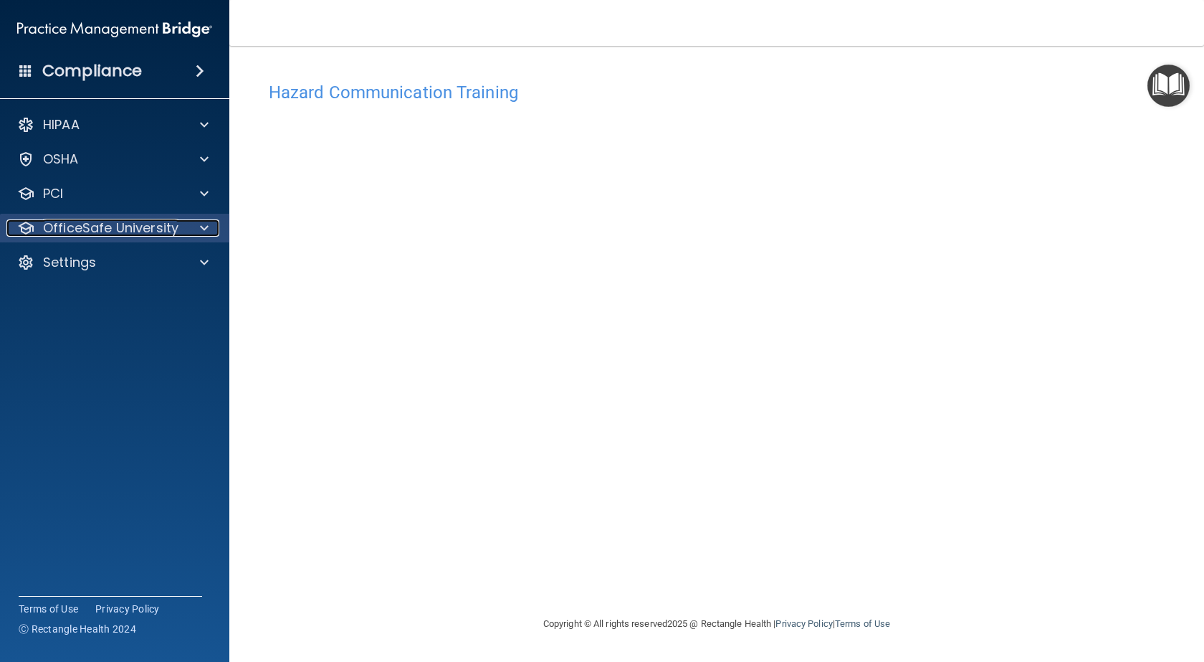
click at [156, 231] on p "OfficeSafe University" at bounding box center [110, 227] width 135 height 17
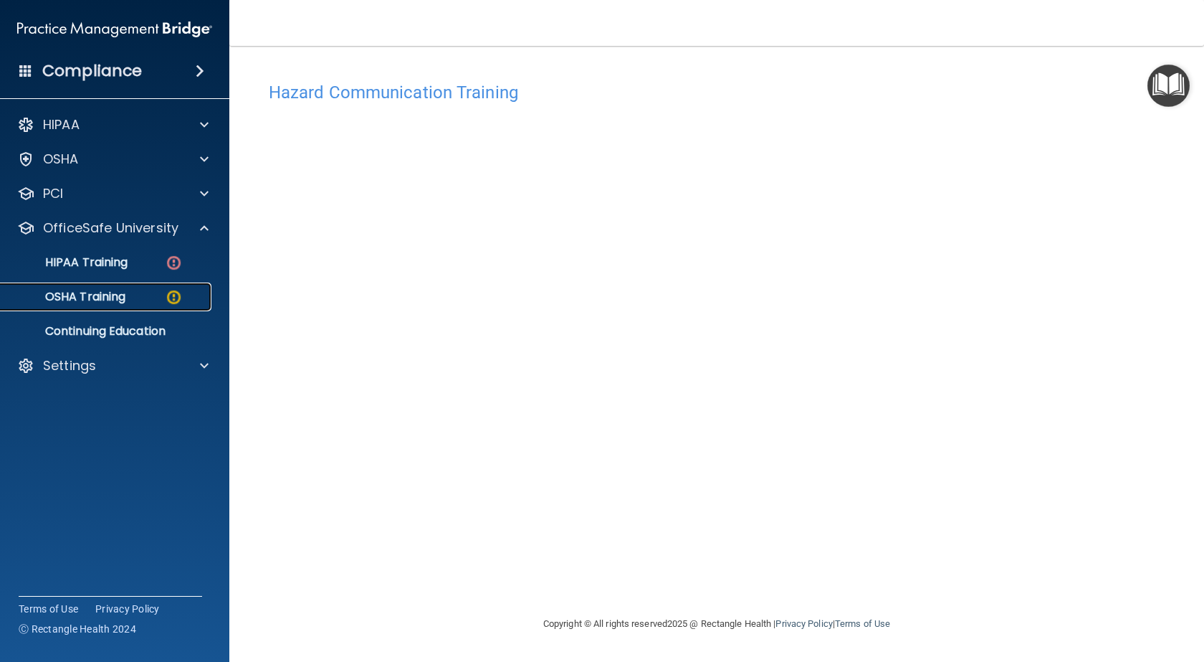
click at [140, 296] on div "OSHA Training" at bounding box center [107, 297] width 196 height 14
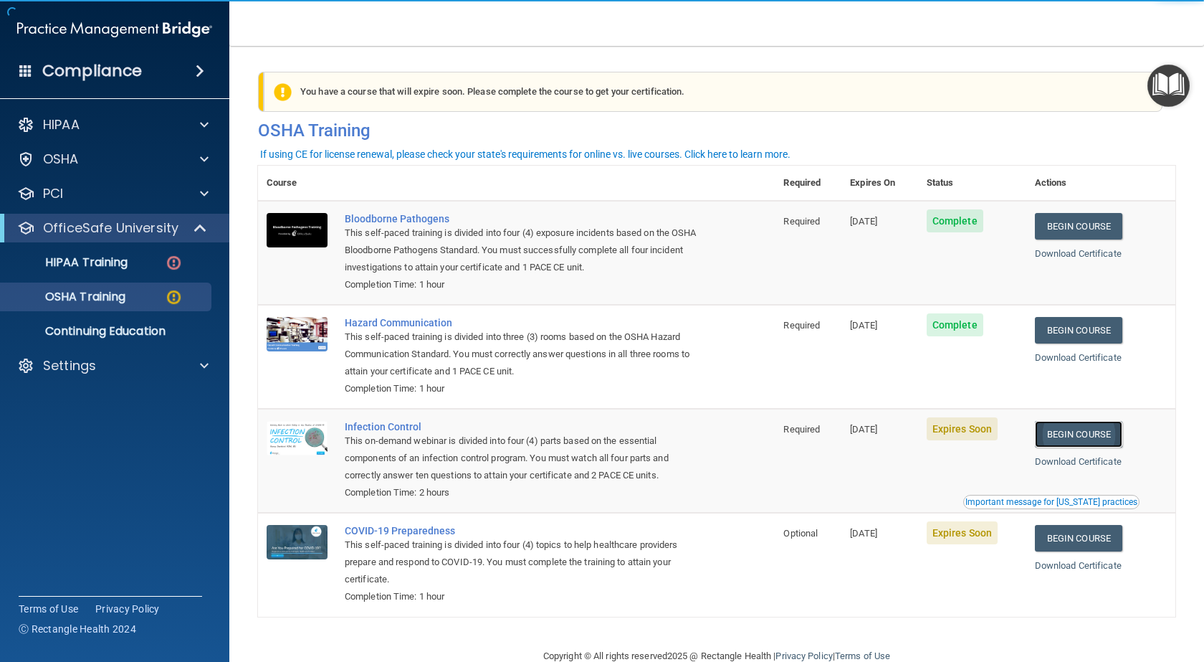
click at [1079, 439] on link "Begin Course" at bounding box center [1078, 434] width 87 height 27
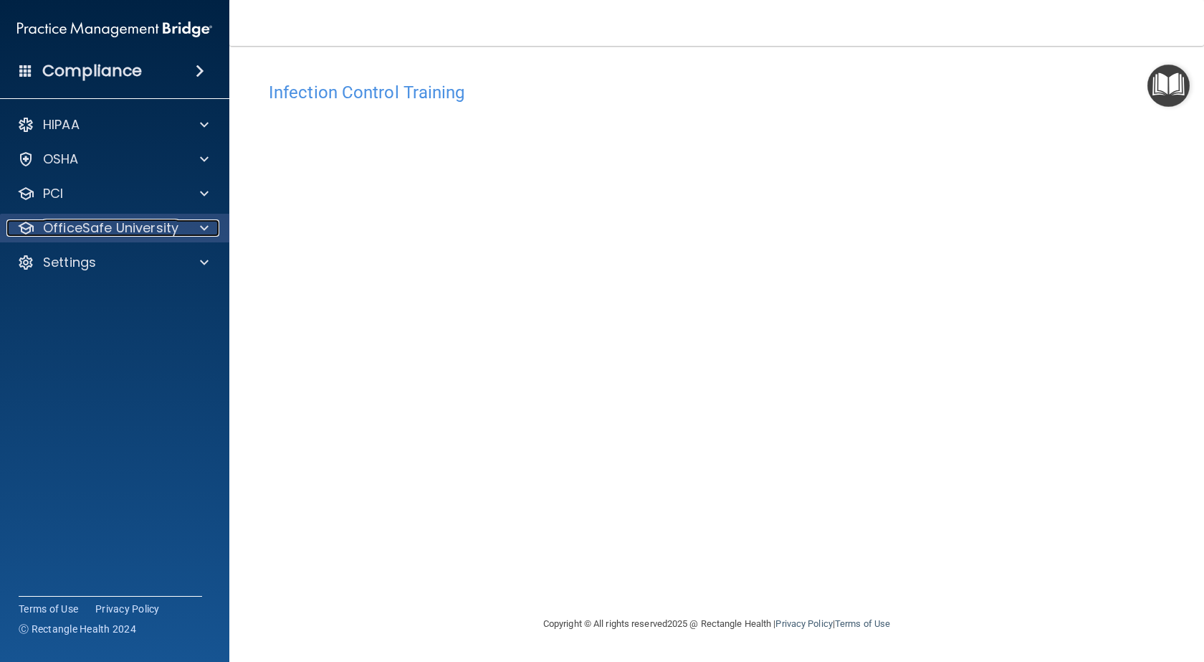
click at [111, 232] on p "OfficeSafe University" at bounding box center [110, 227] width 135 height 17
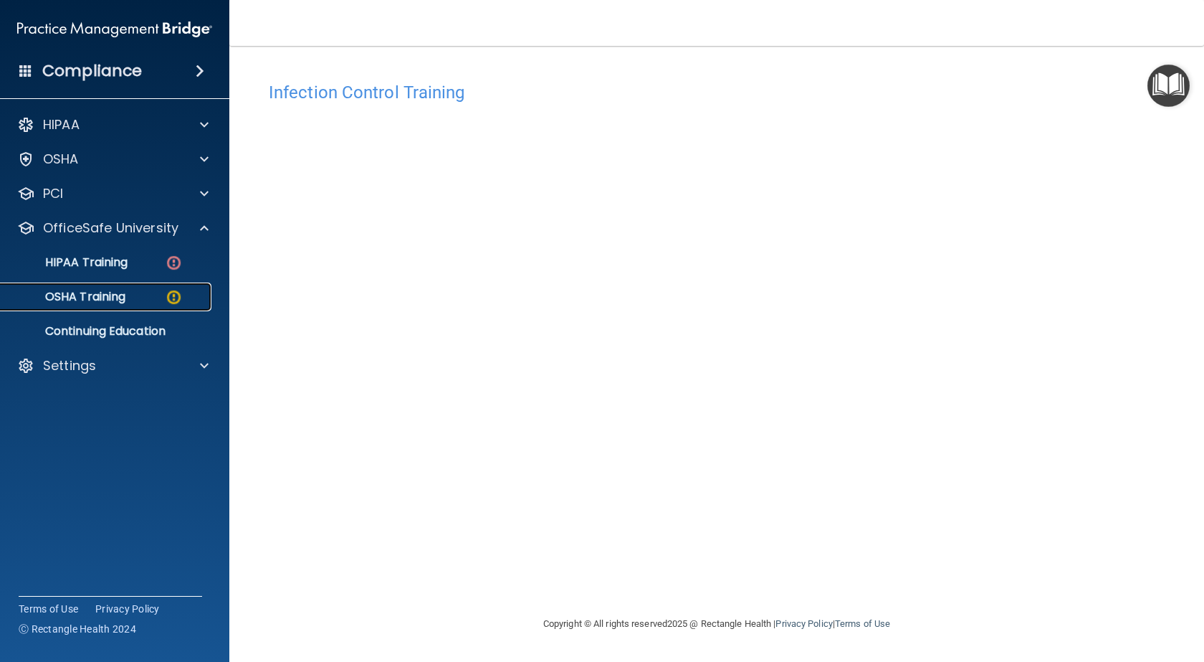
click at [108, 297] on p "OSHA Training" at bounding box center [67, 297] width 116 height 14
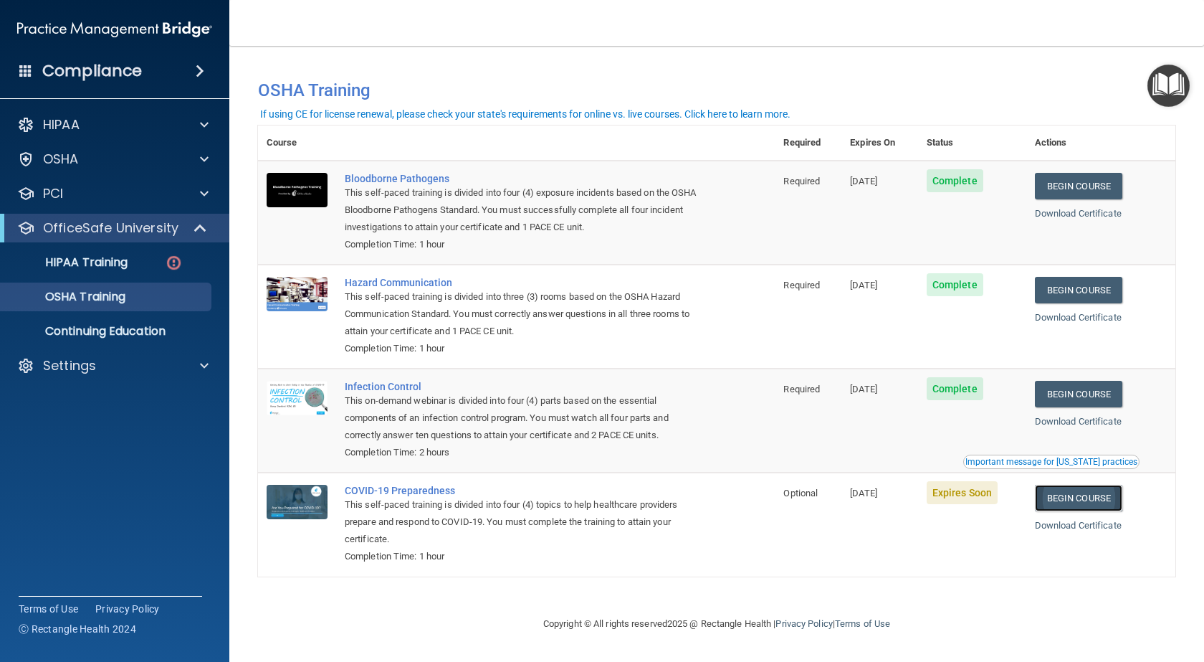
click at [1088, 500] on link "Begin Course" at bounding box center [1078, 497] width 87 height 27
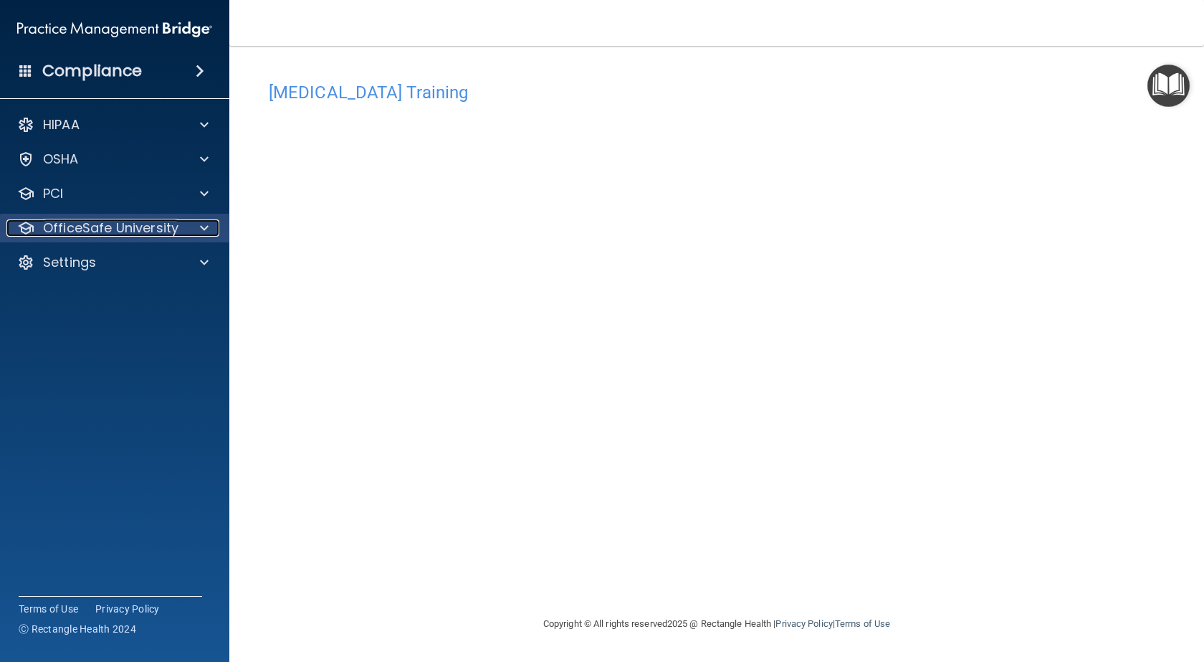
click at [109, 227] on p "OfficeSafe University" at bounding box center [110, 227] width 135 height 17
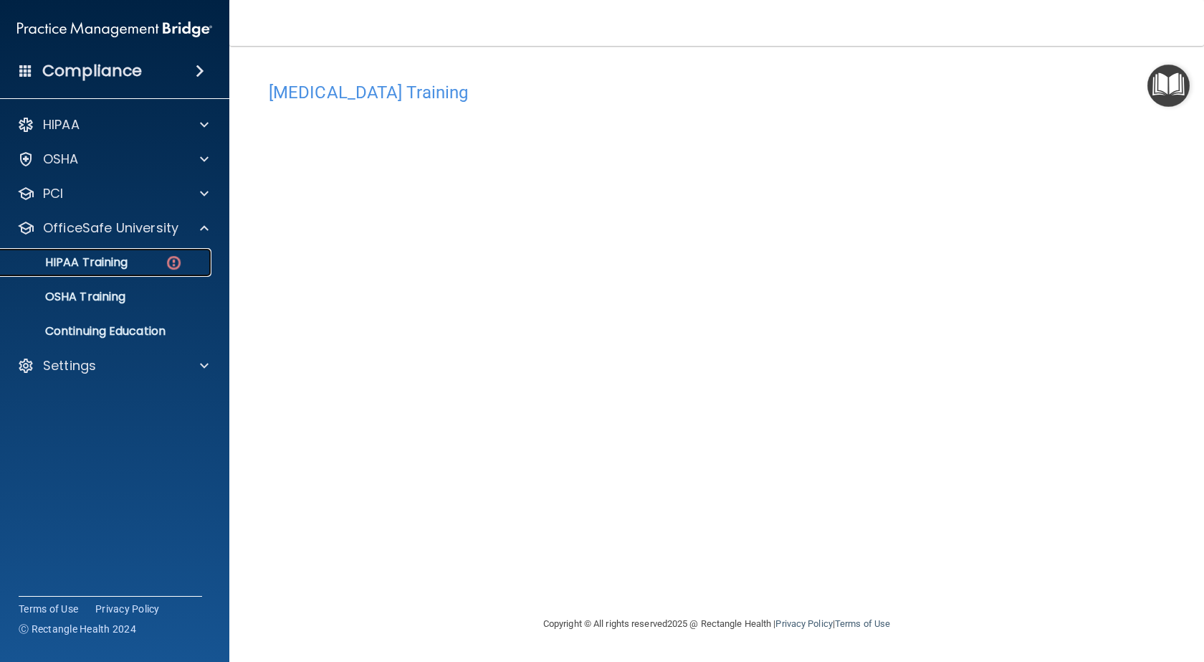
click at [113, 261] on p "HIPAA Training" at bounding box center [68, 262] width 118 height 14
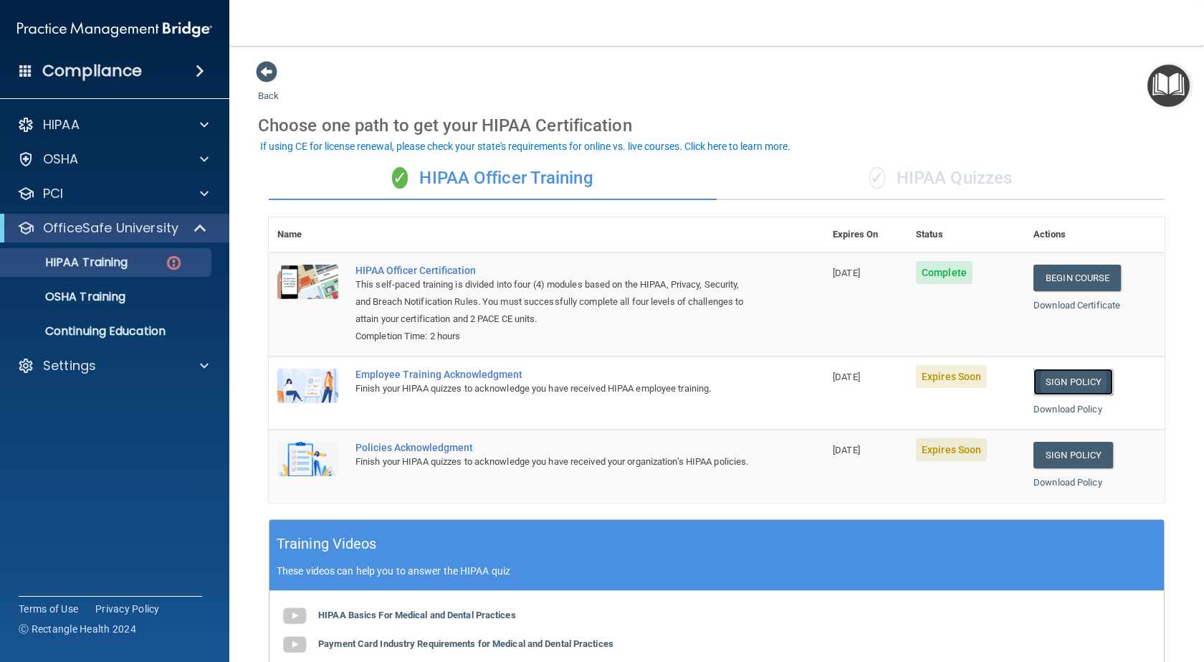
click at [1065, 386] on link "Sign Policy" at bounding box center [1073, 381] width 80 height 27
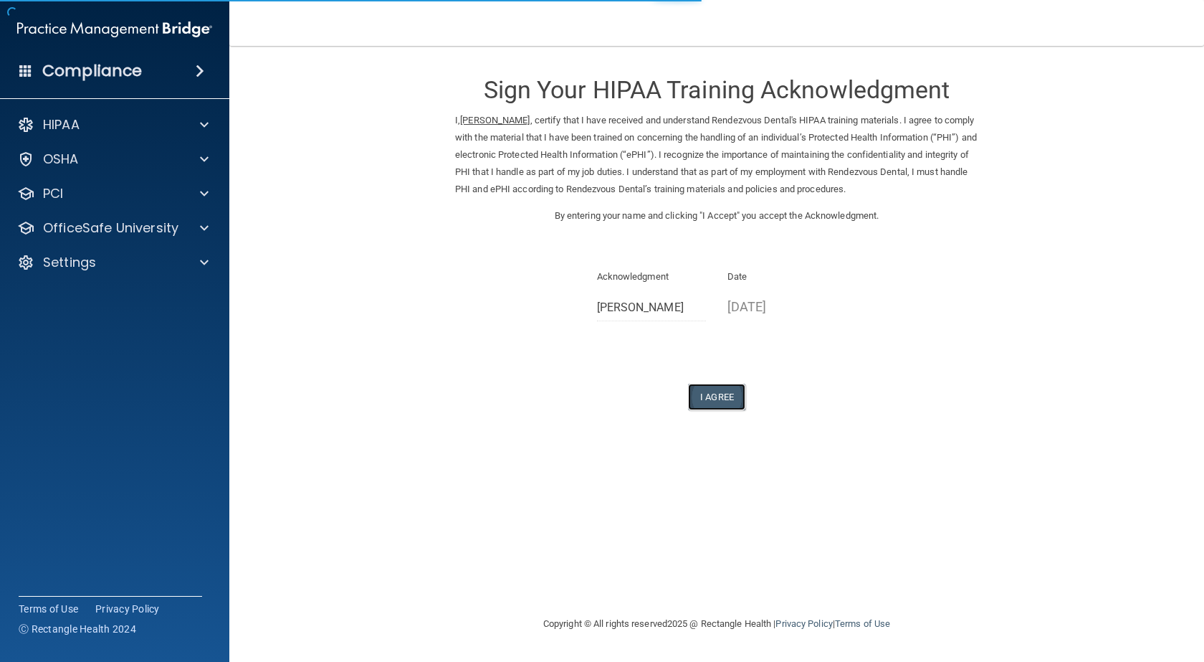
click at [720, 402] on button "I Agree" at bounding box center [716, 396] width 57 height 27
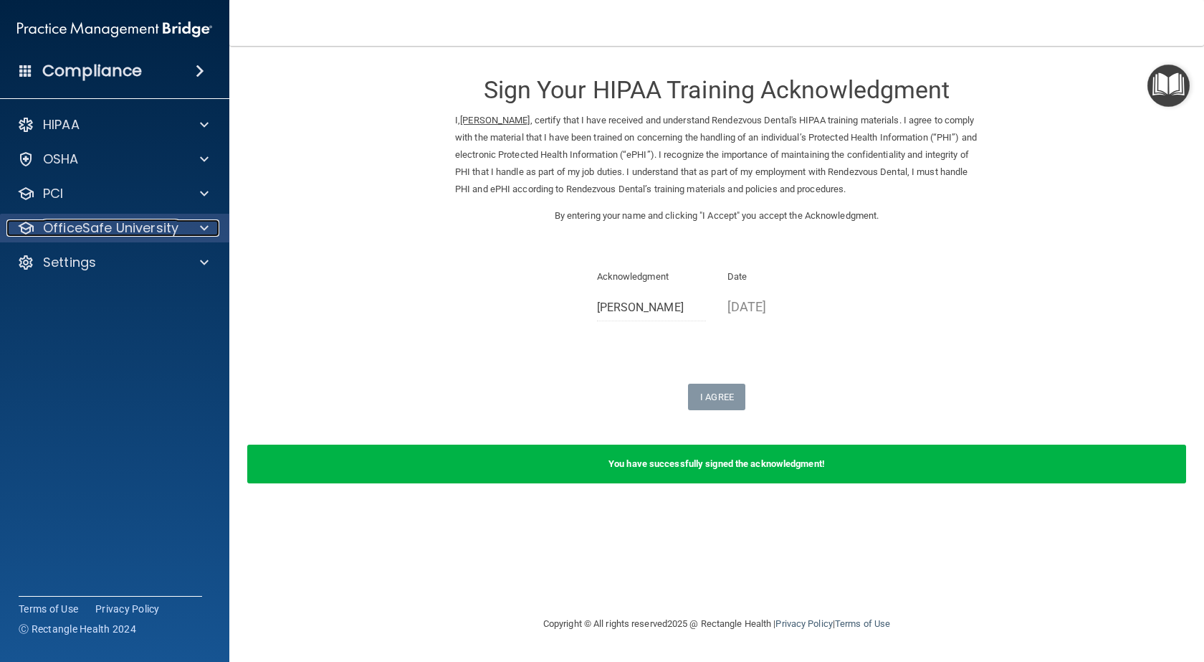
click at [125, 226] on p "OfficeSafe University" at bounding box center [110, 227] width 135 height 17
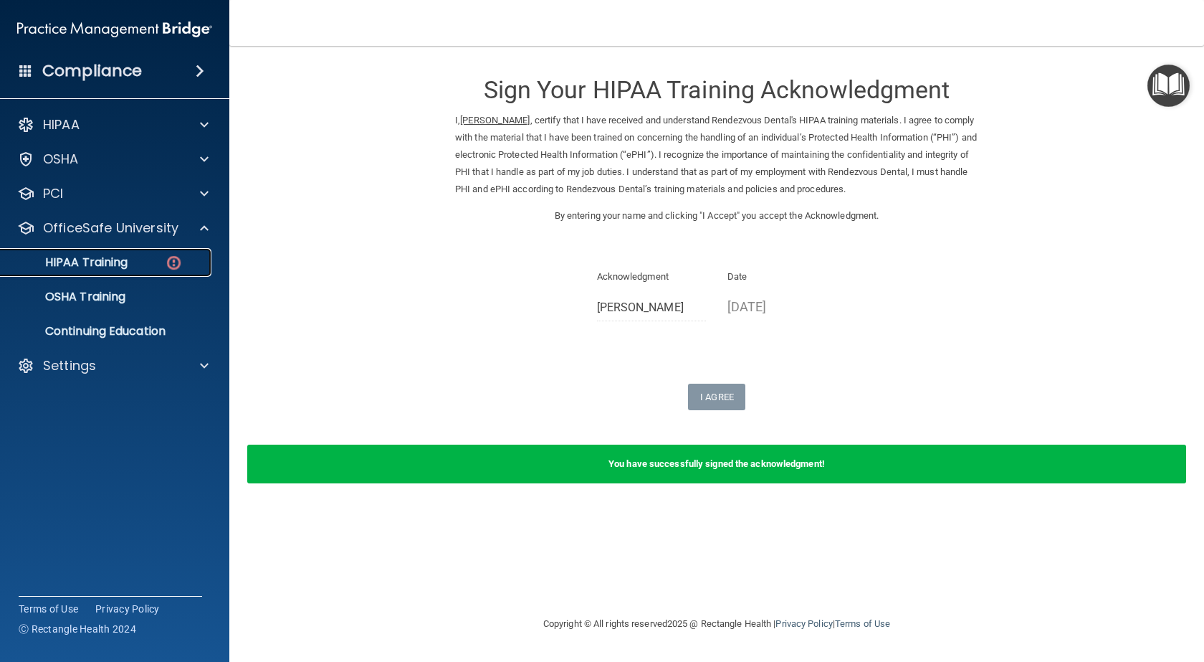
click at [148, 262] on div "HIPAA Training" at bounding box center [107, 262] width 196 height 14
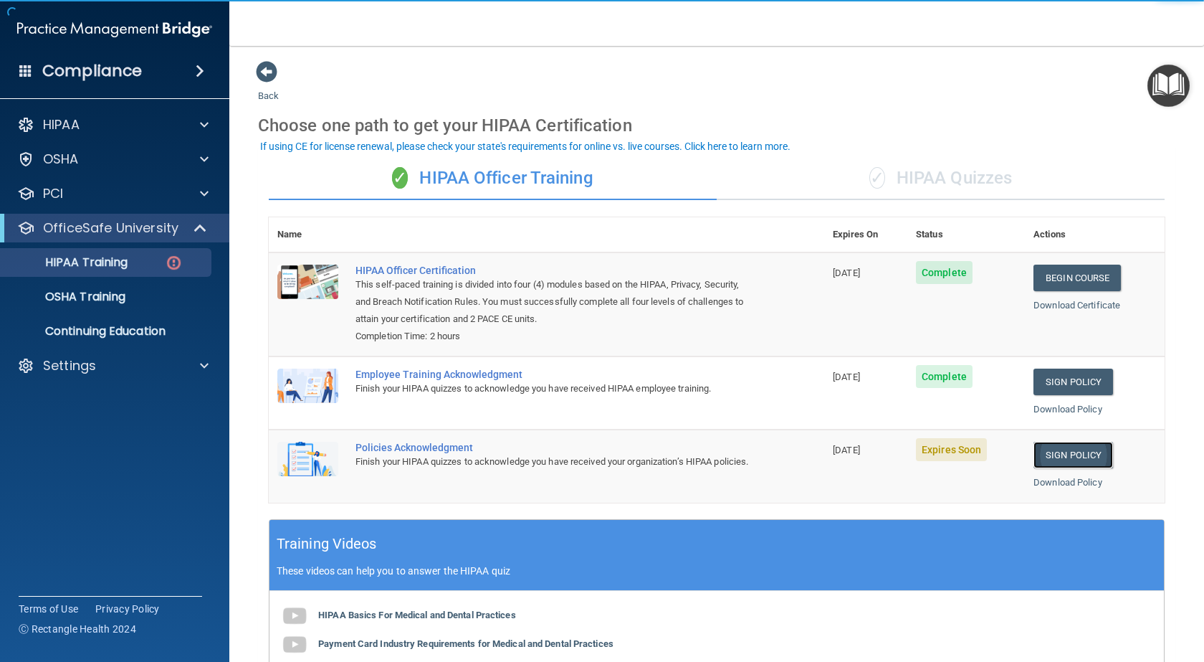
click at [1066, 456] on link "Sign Policy" at bounding box center [1073, 454] width 80 height 27
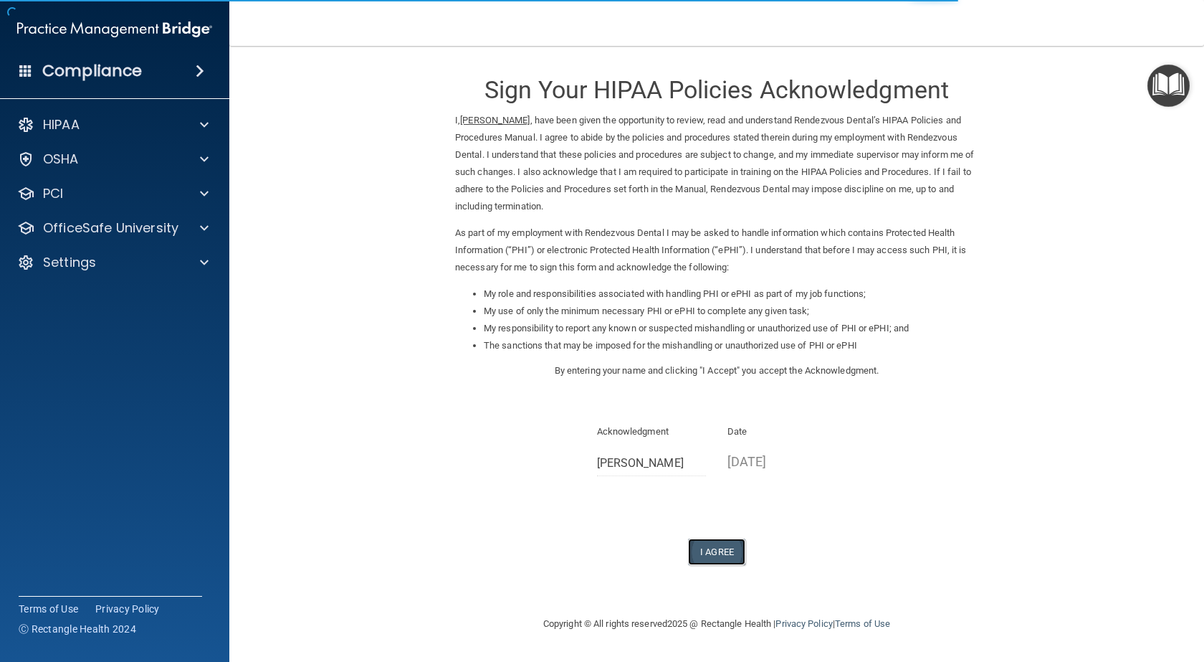
click at [724, 550] on button "I Agree" at bounding box center [716, 551] width 57 height 27
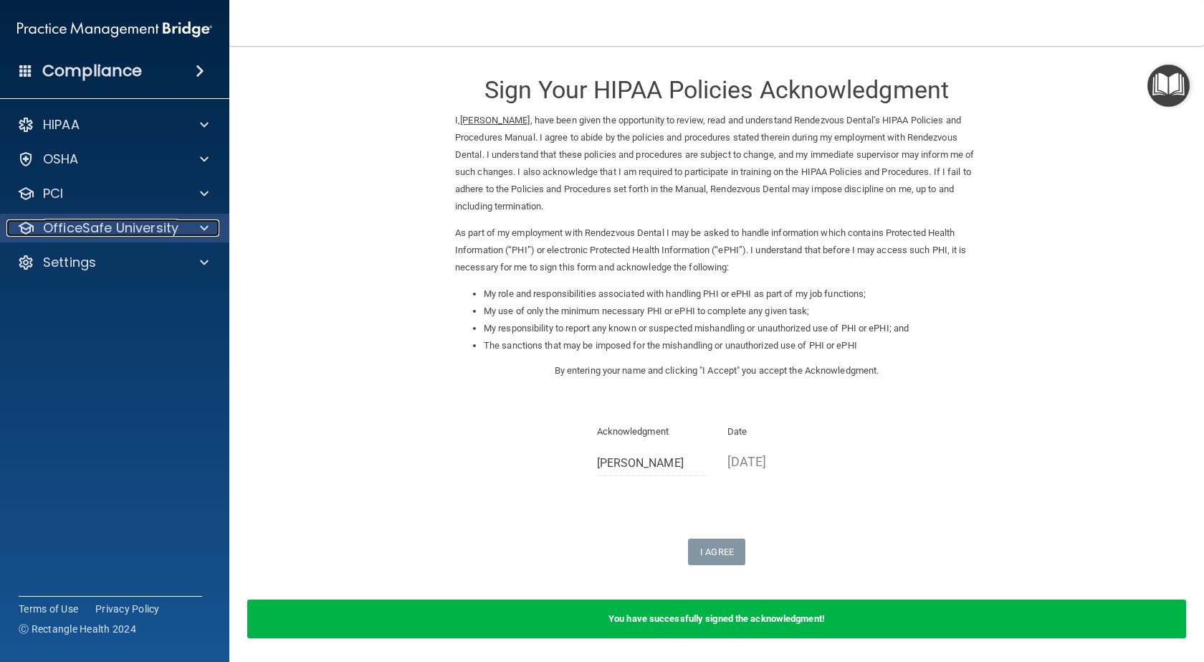
click at [148, 231] on p "OfficeSafe University" at bounding box center [110, 227] width 135 height 17
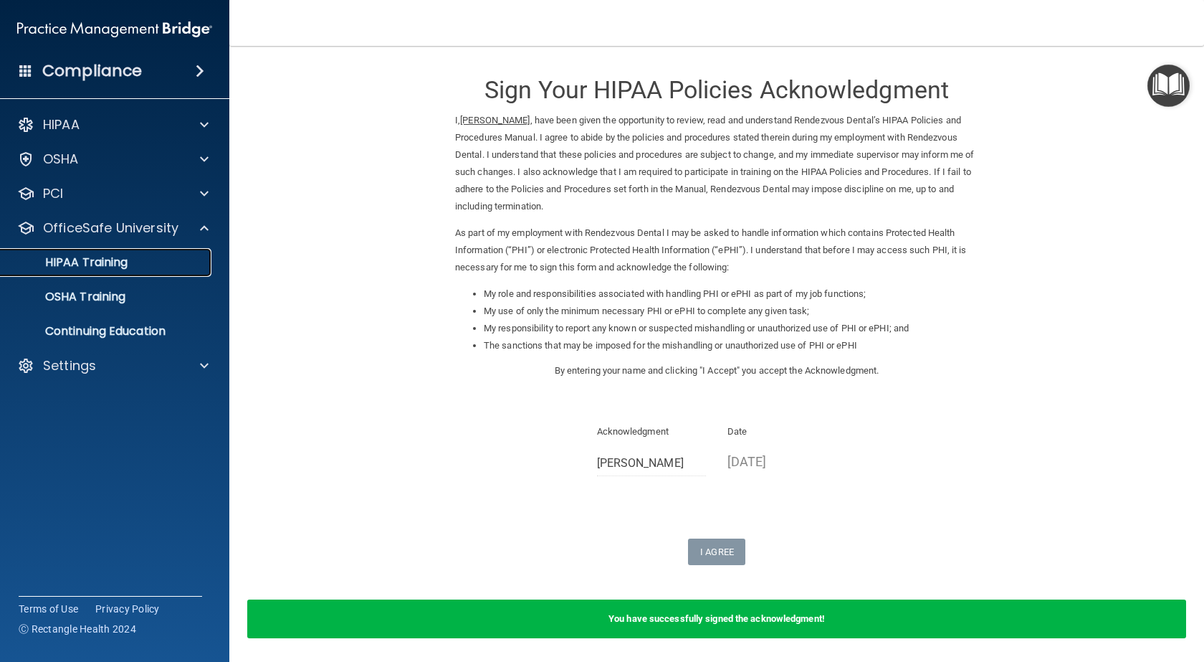
click at [97, 262] on p "HIPAA Training" at bounding box center [68, 262] width 118 height 14
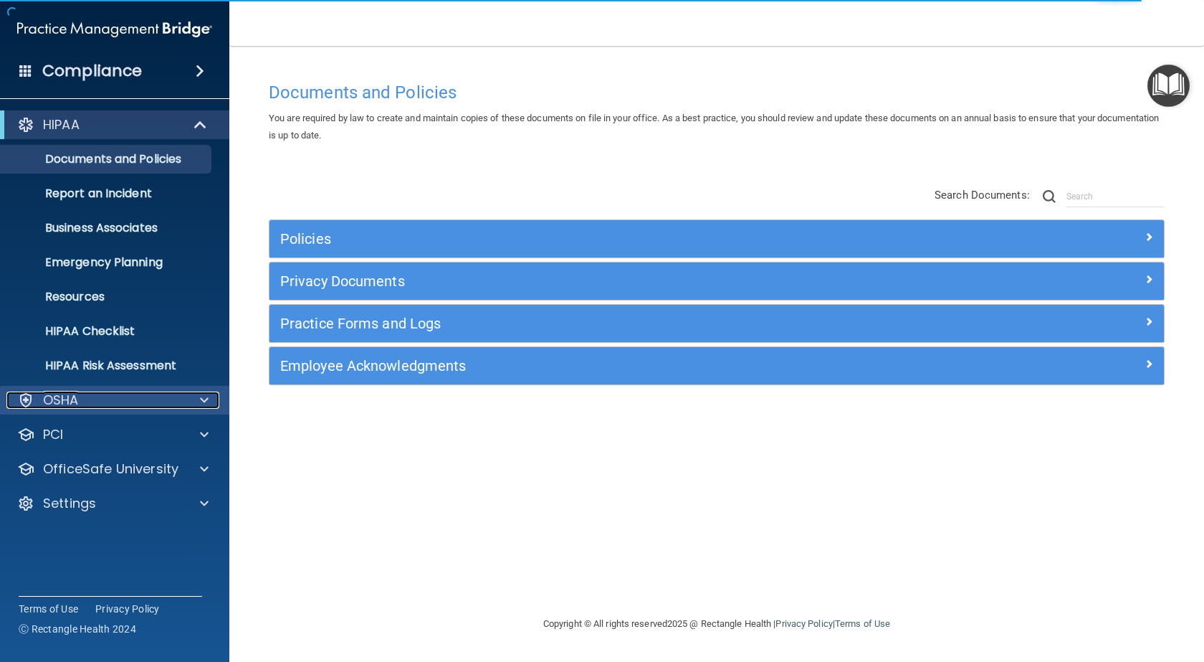
click at [97, 400] on div "OSHA" at bounding box center [95, 399] width 178 height 17
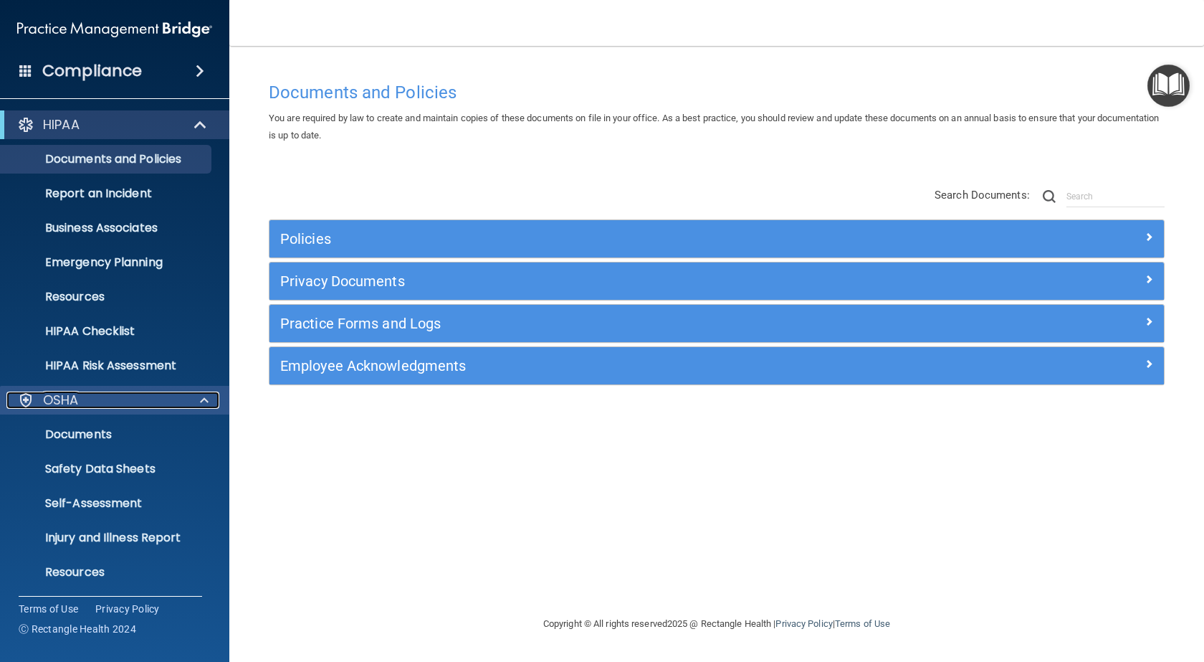
click at [100, 399] on div "OSHA" at bounding box center [95, 399] width 178 height 17
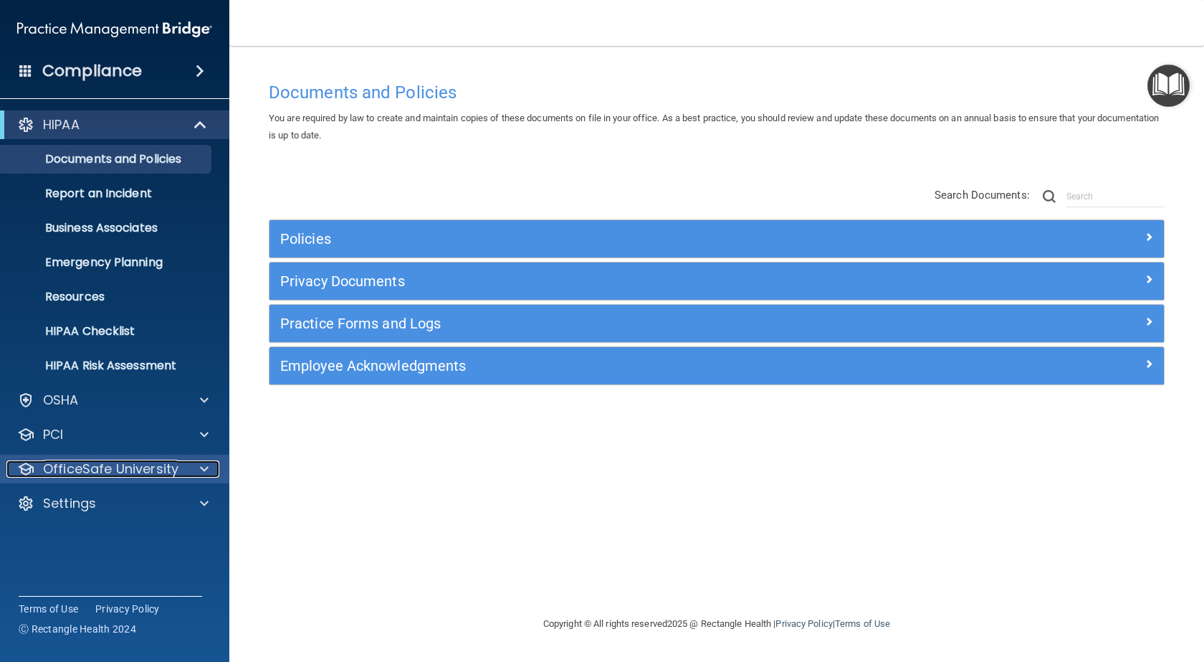
click at [132, 466] on p "OfficeSafe University" at bounding box center [110, 468] width 135 height 17
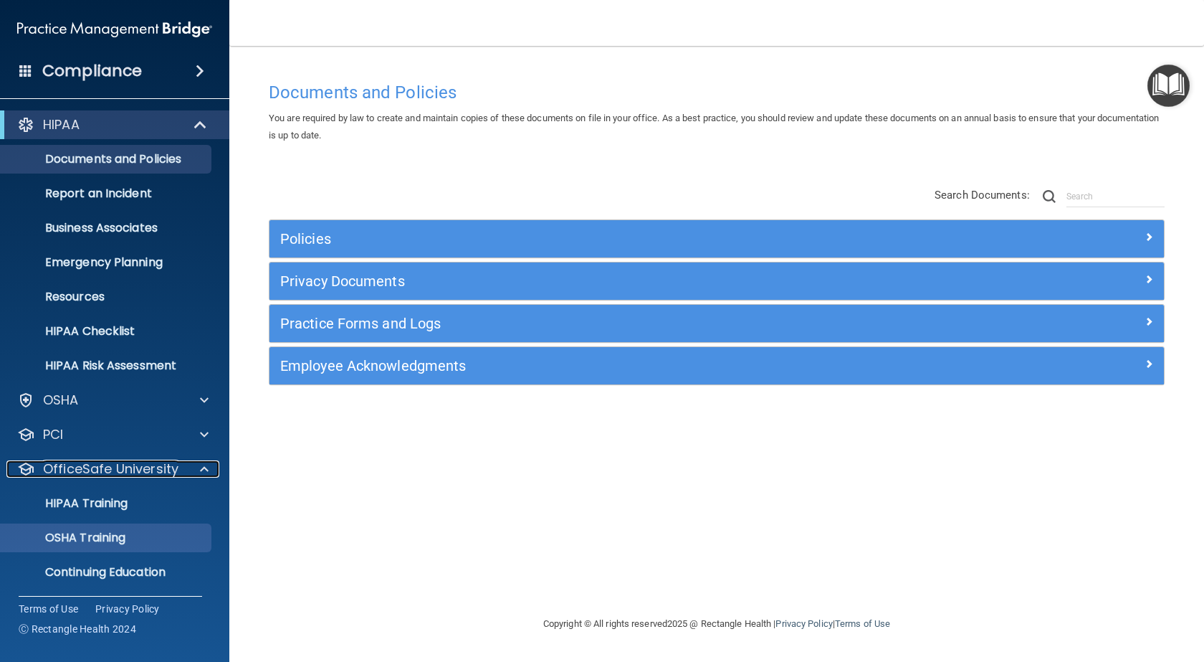
scroll to position [37, 0]
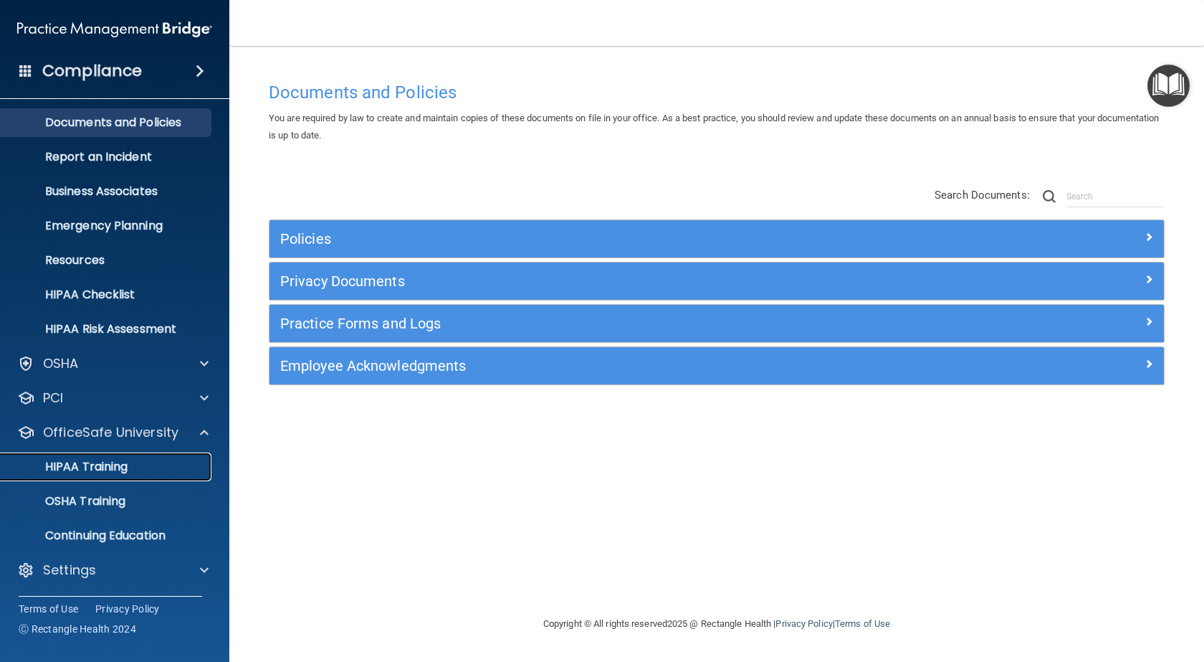
click at [108, 464] on p "HIPAA Training" at bounding box center [68, 466] width 118 height 14
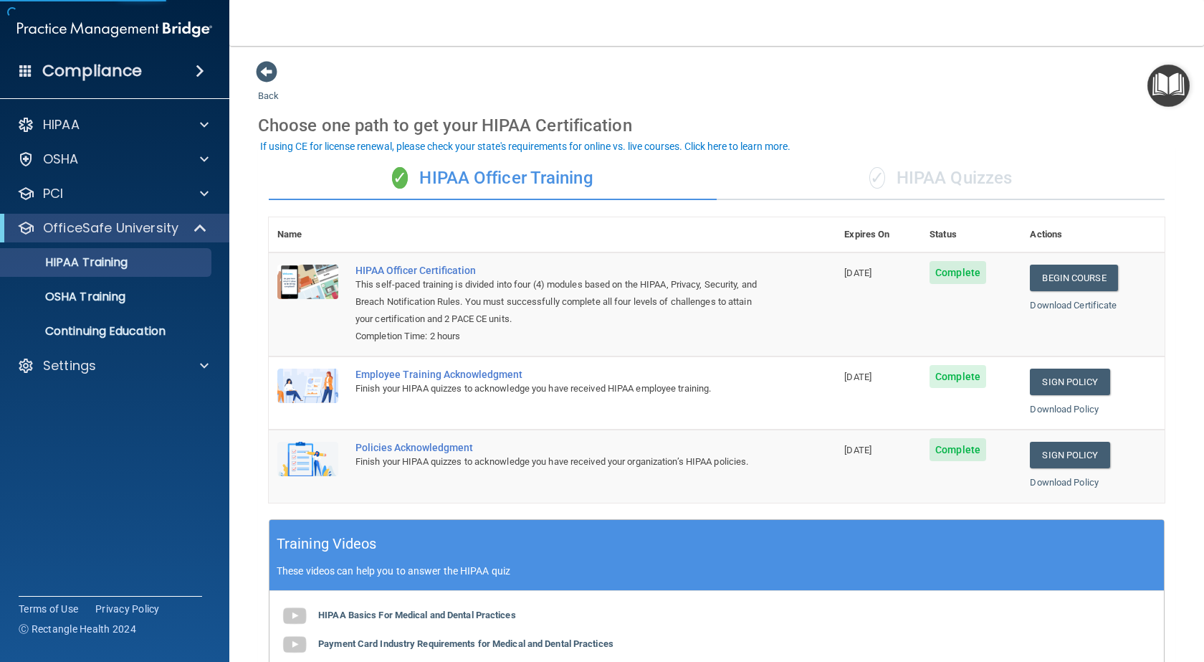
click at [957, 178] on div "✓ HIPAA Quizzes" at bounding box center [941, 178] width 448 height 43
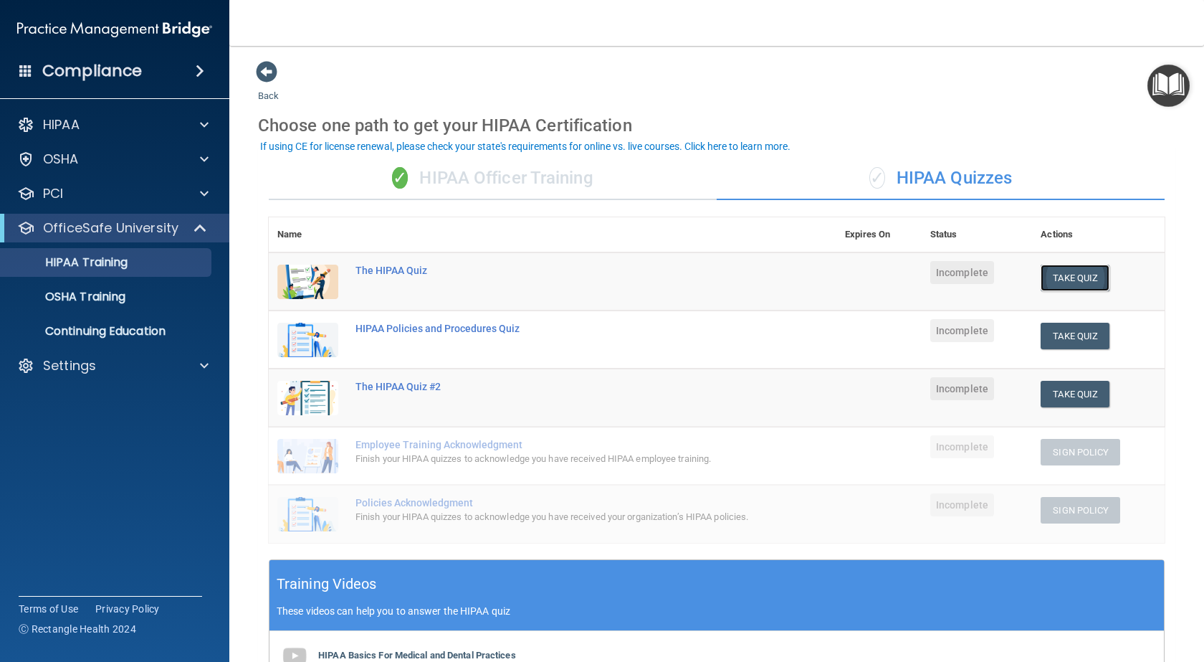
click at [1068, 275] on button "Take Quiz" at bounding box center [1075, 277] width 69 height 27
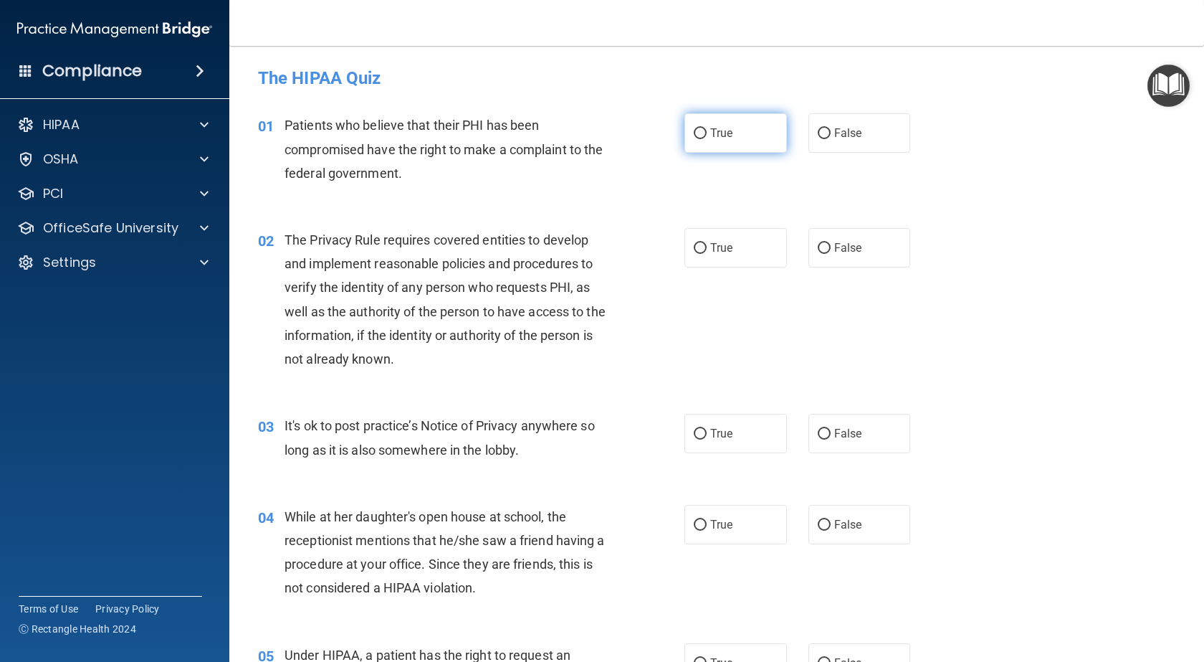
click at [694, 129] on input "True" at bounding box center [700, 133] width 13 height 11
radio input "true"
click at [697, 245] on input "True" at bounding box center [700, 248] width 13 height 11
radio input "true"
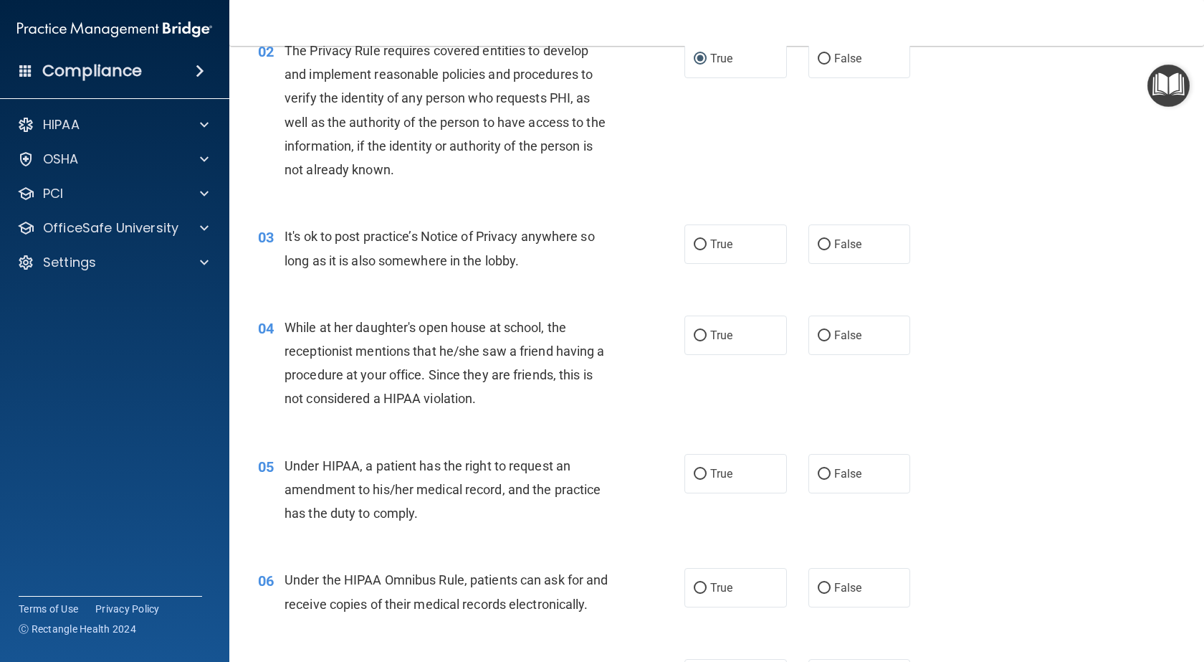
scroll to position [215, 0]
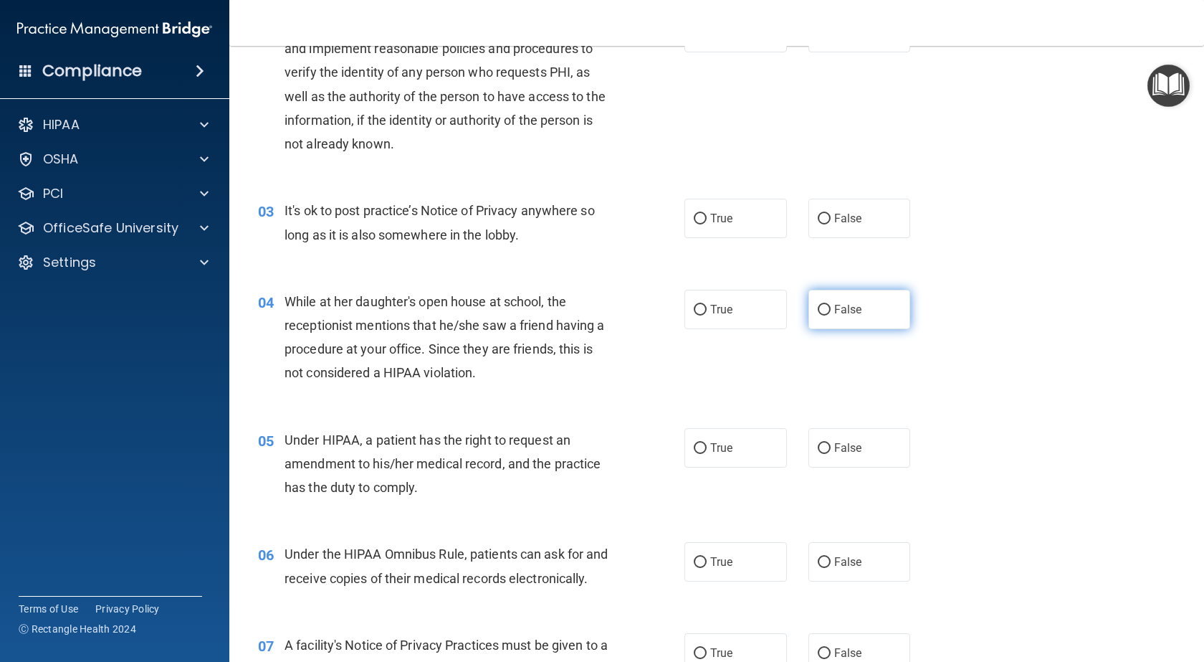
click at [820, 305] on input "False" at bounding box center [824, 310] width 13 height 11
radio input "true"
click at [818, 214] on input "False" at bounding box center [824, 219] width 13 height 11
radio input "true"
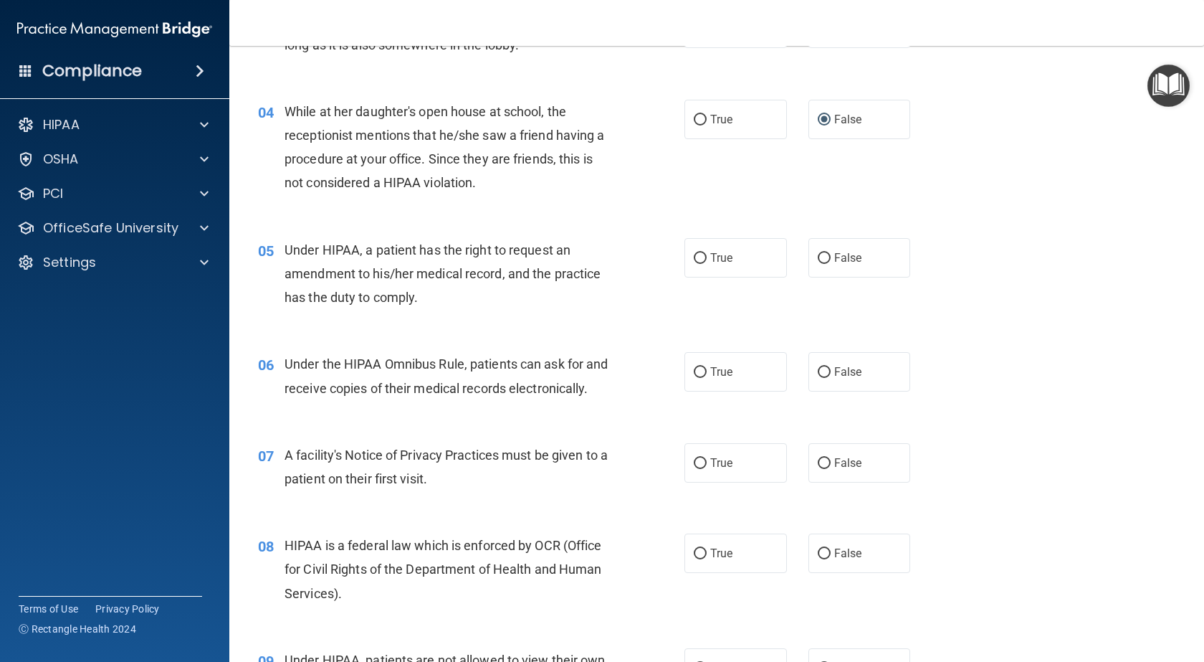
scroll to position [430, 0]
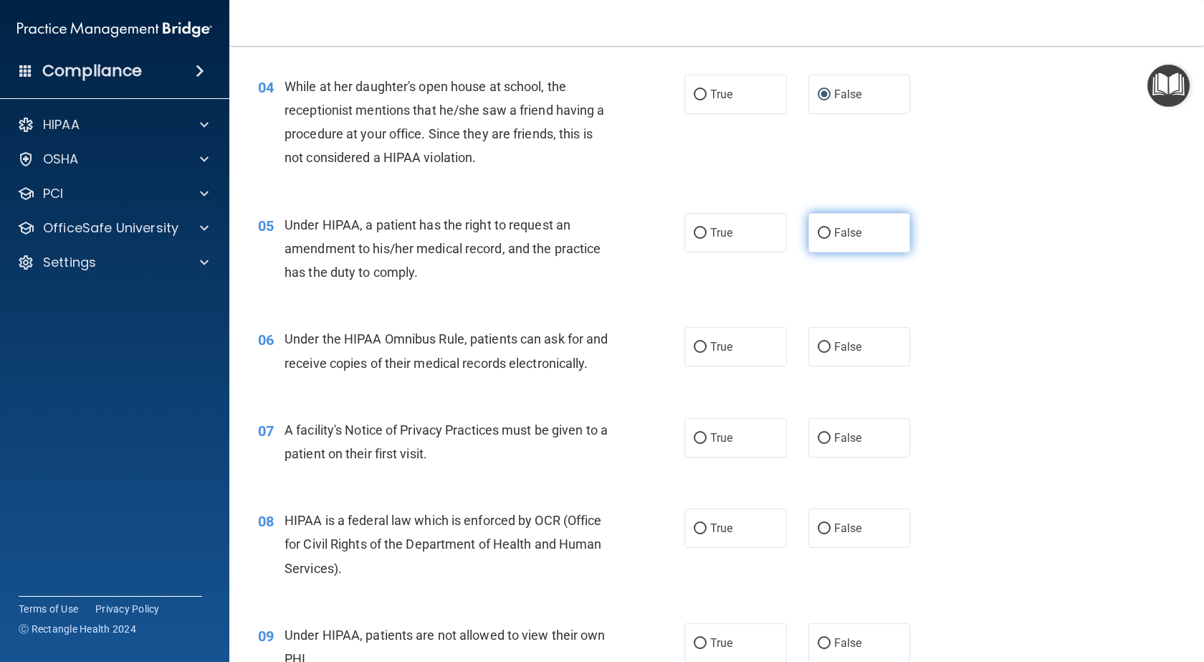
click at [818, 228] on input "False" at bounding box center [824, 233] width 13 height 11
radio input "true"
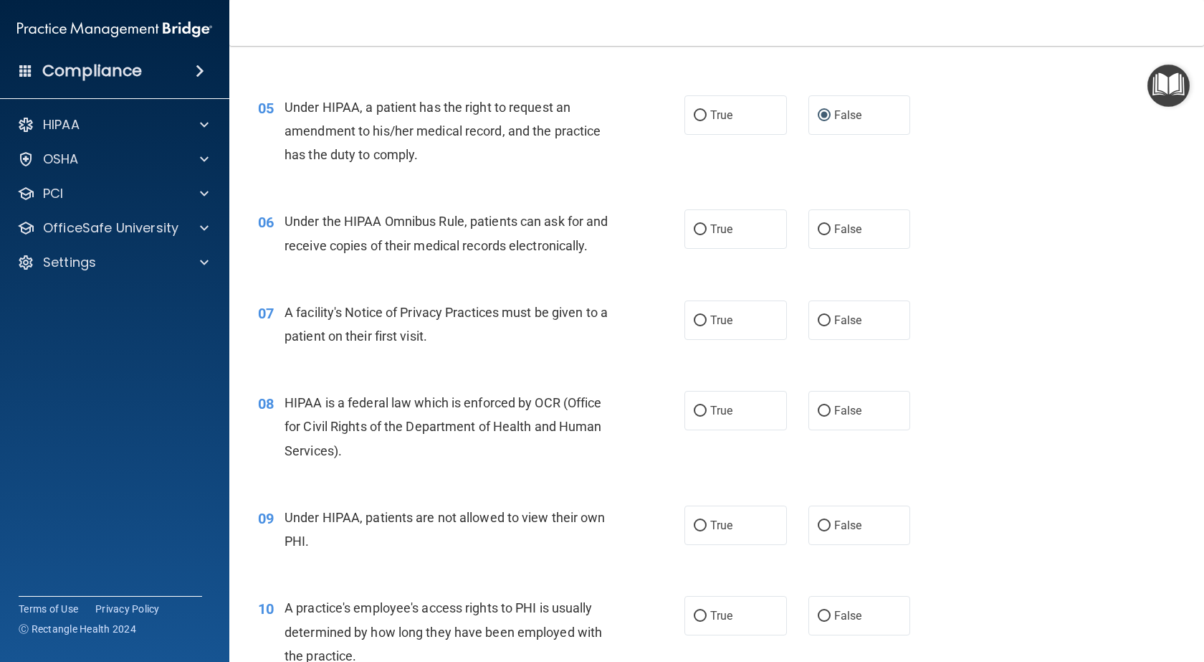
scroll to position [573, 0]
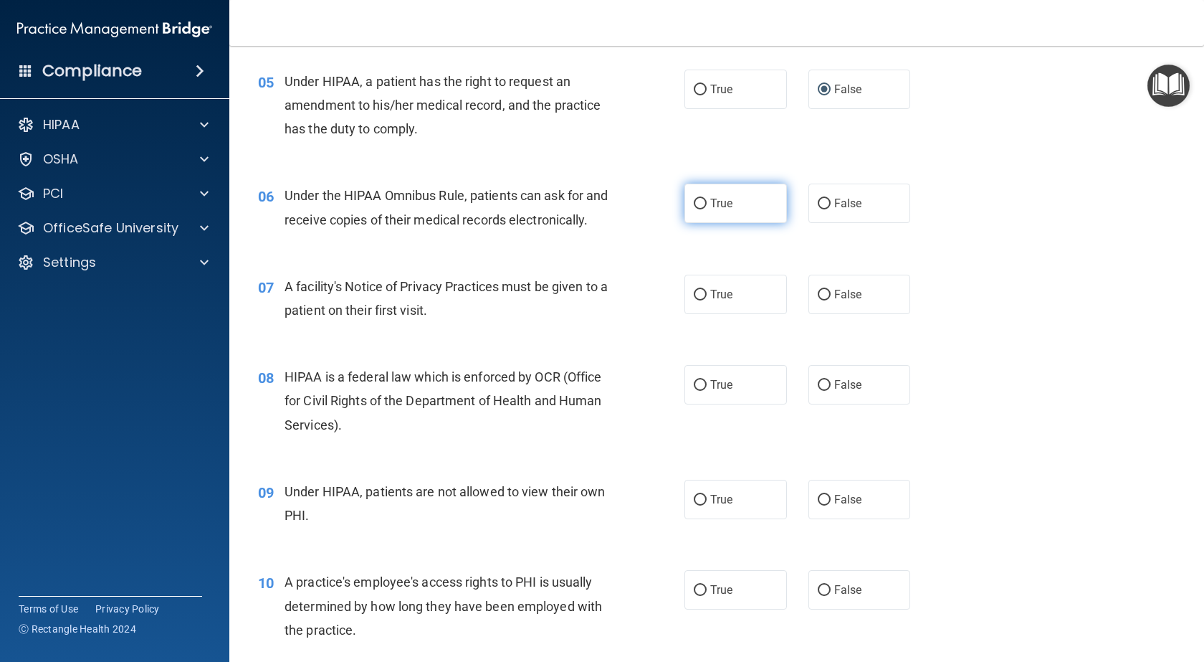
click at [690, 196] on label "True" at bounding box center [735, 202] width 102 height 39
click at [694, 199] on input "True" at bounding box center [700, 204] width 13 height 11
radio input "true"
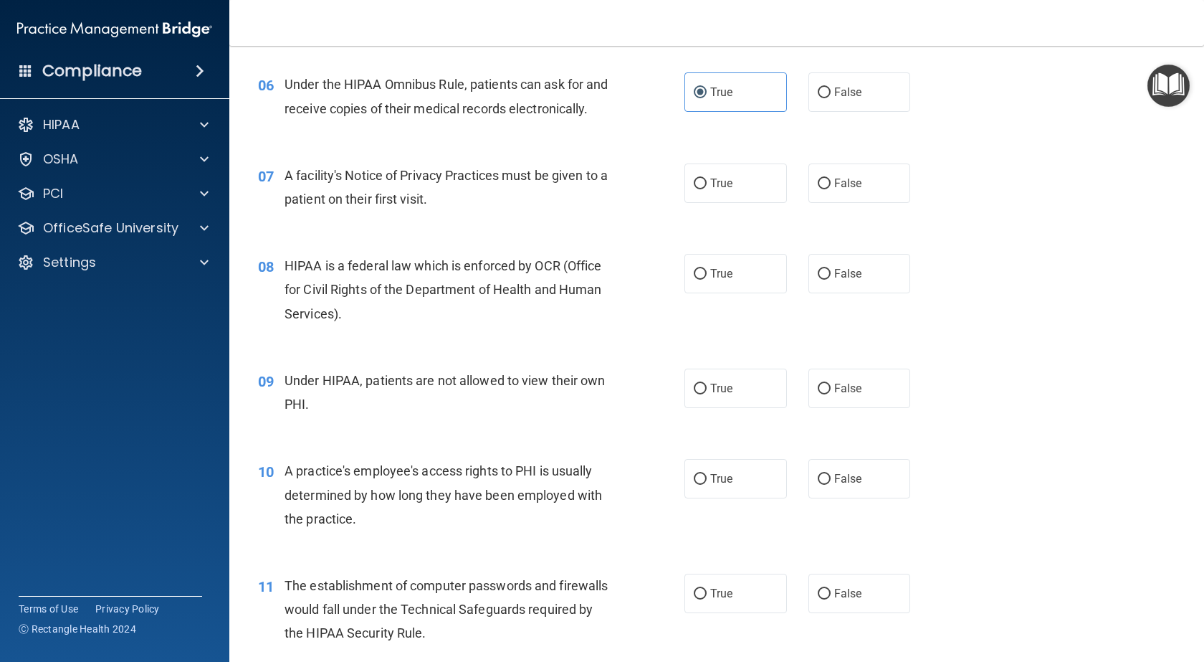
scroll to position [717, 0]
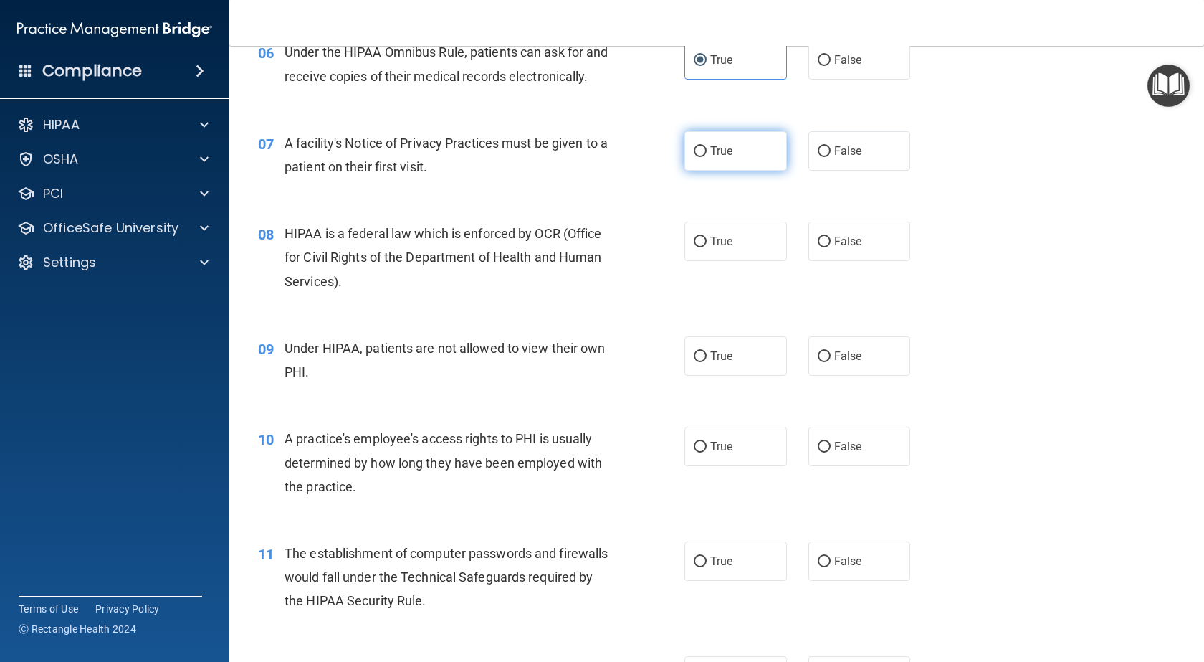
click at [697, 157] on input "True" at bounding box center [700, 151] width 13 height 11
radio input "true"
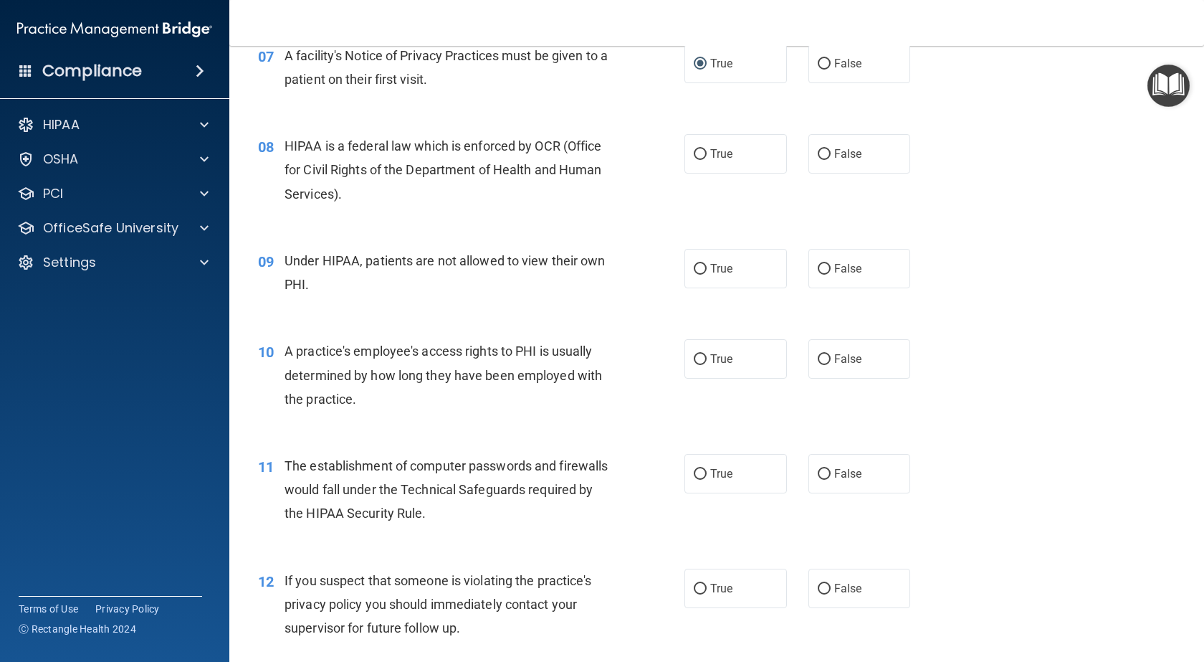
scroll to position [860, 0]
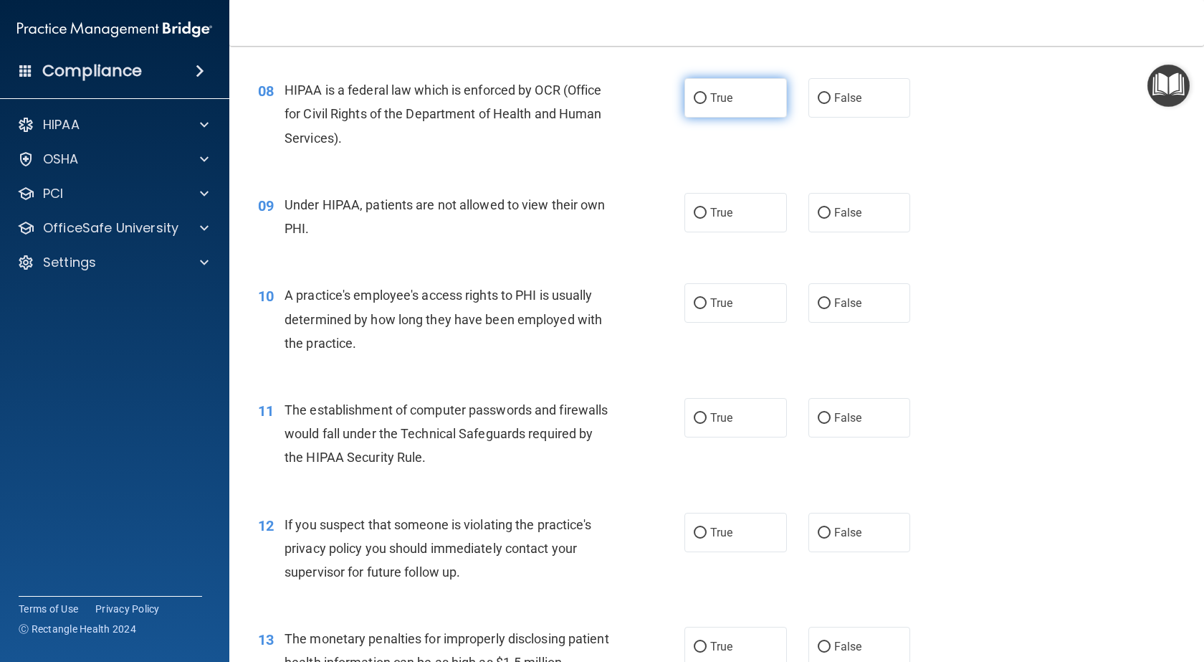
click at [695, 104] on input "True" at bounding box center [700, 98] width 13 height 11
radio input "true"
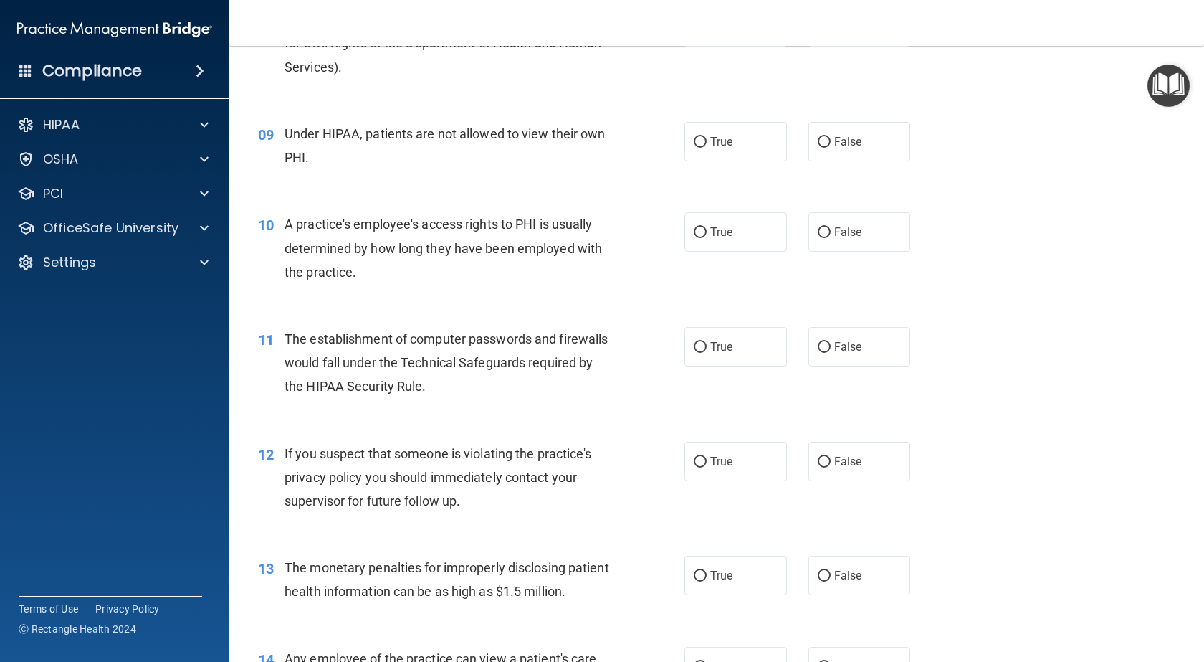
scroll to position [932, 0]
click at [818, 147] on input "False" at bounding box center [824, 141] width 13 height 11
radio input "true"
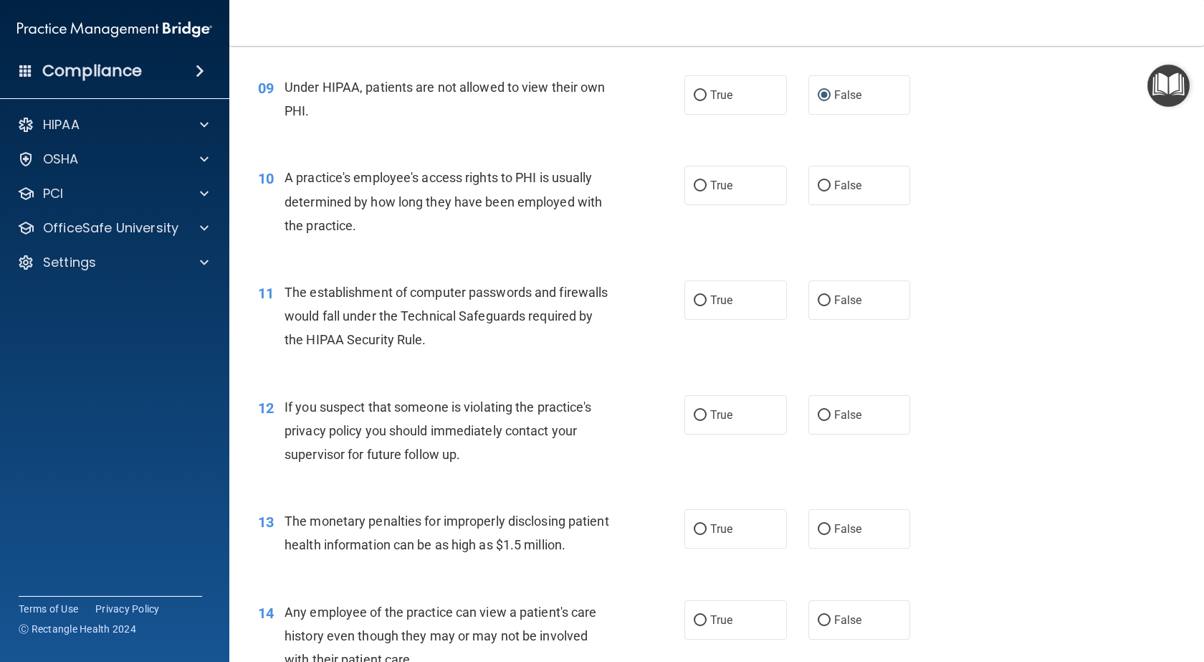
scroll to position [1003, 0]
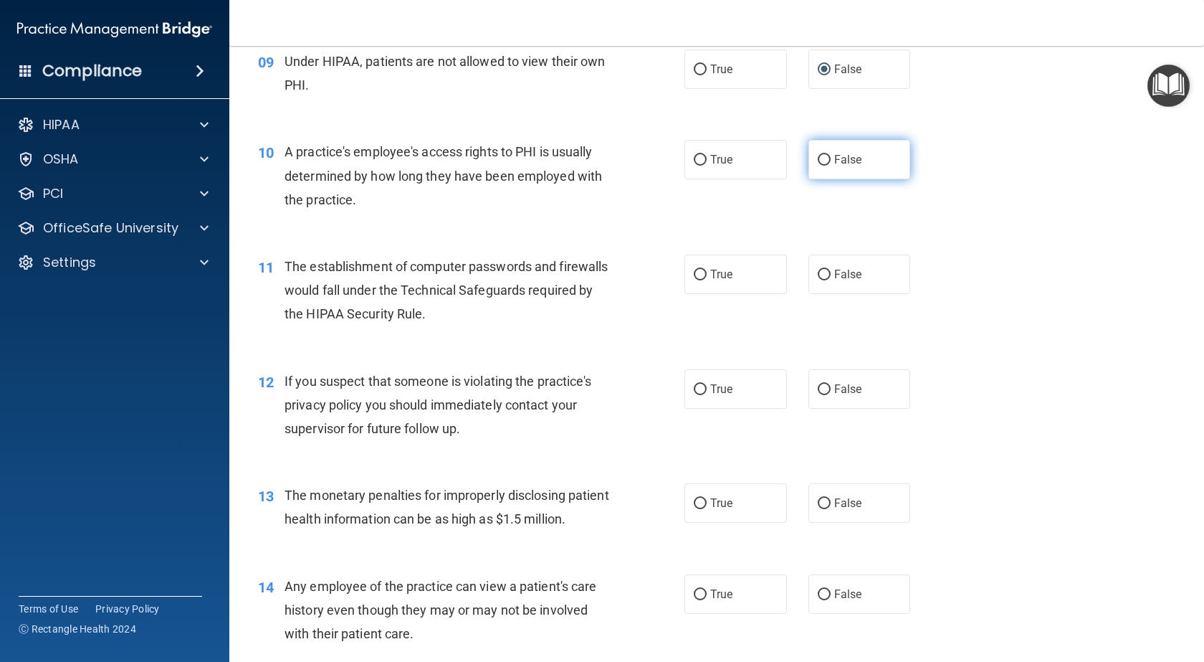
click at [820, 166] on input "False" at bounding box center [824, 160] width 13 height 11
radio input "true"
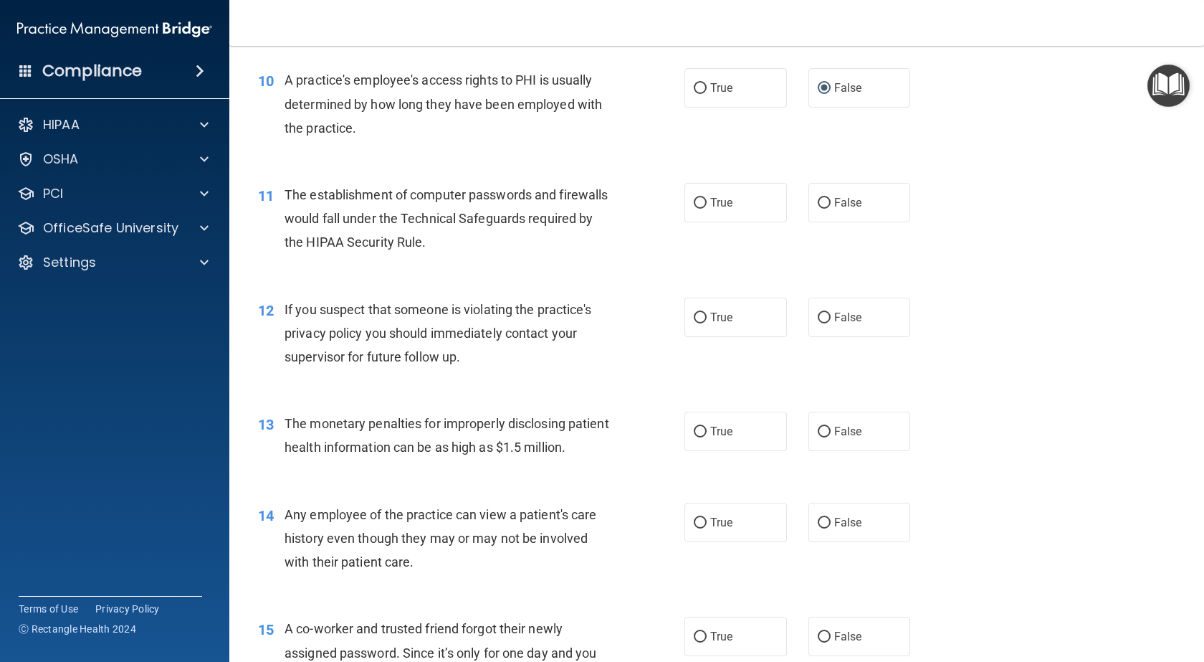
scroll to position [1147, 0]
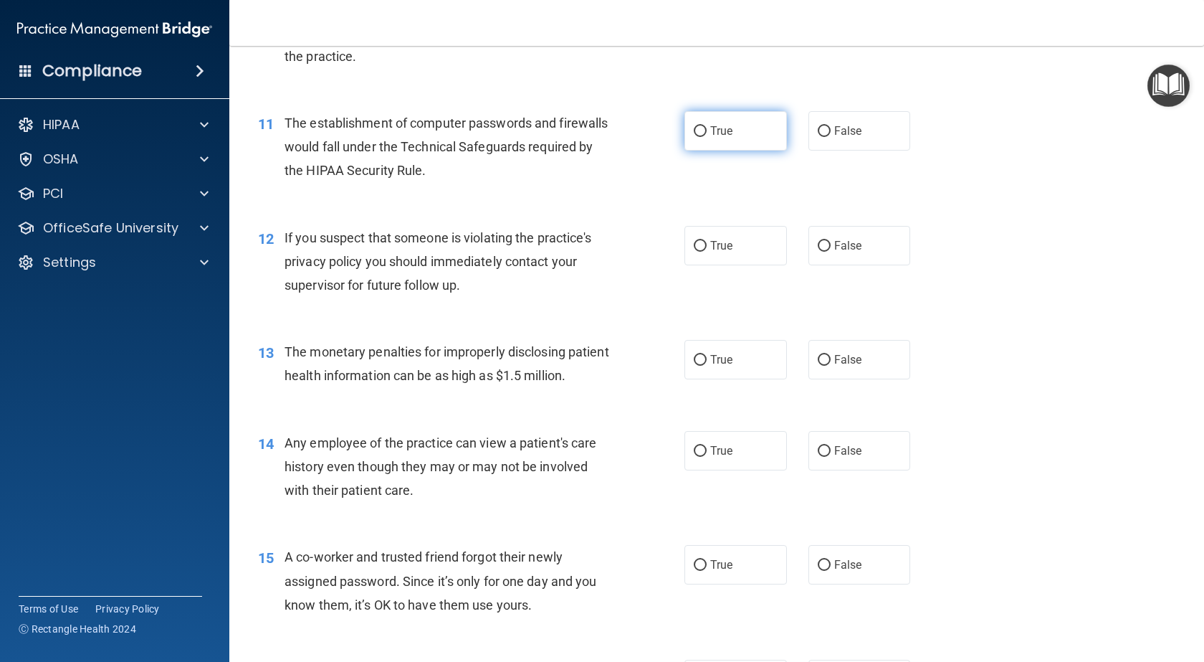
click at [698, 147] on label "True" at bounding box center [735, 130] width 102 height 39
click at [698, 137] on input "True" at bounding box center [700, 131] width 13 height 11
radio input "true"
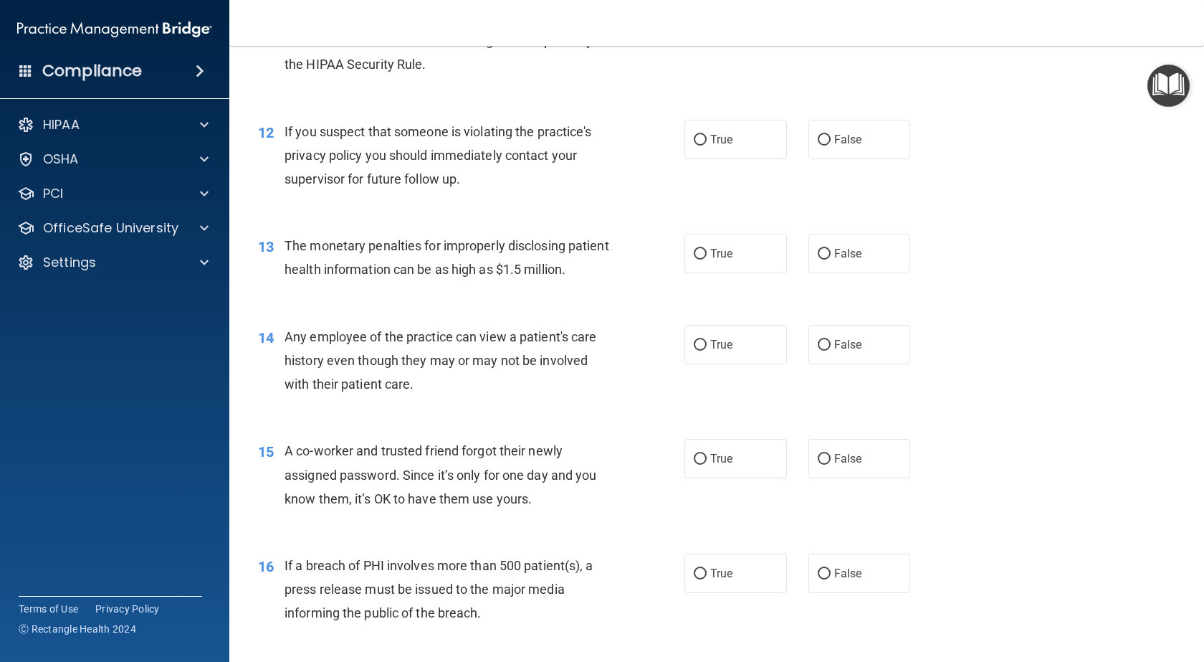
scroll to position [1290, 0]
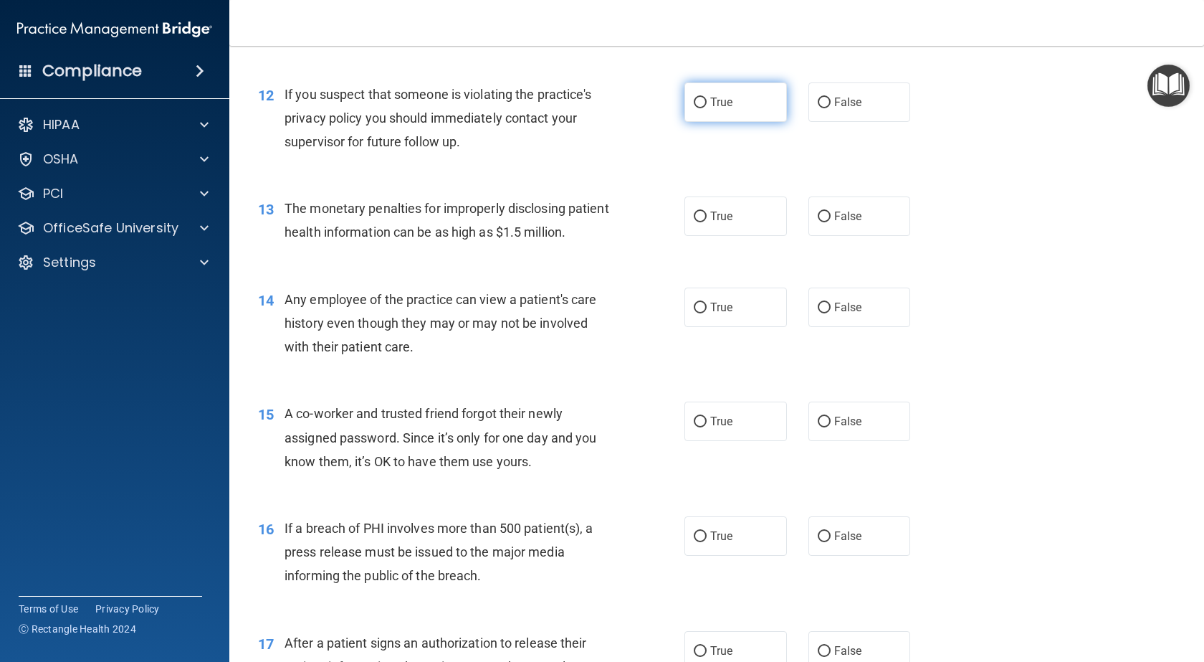
click at [694, 108] on input "True" at bounding box center [700, 102] width 13 height 11
radio input "true"
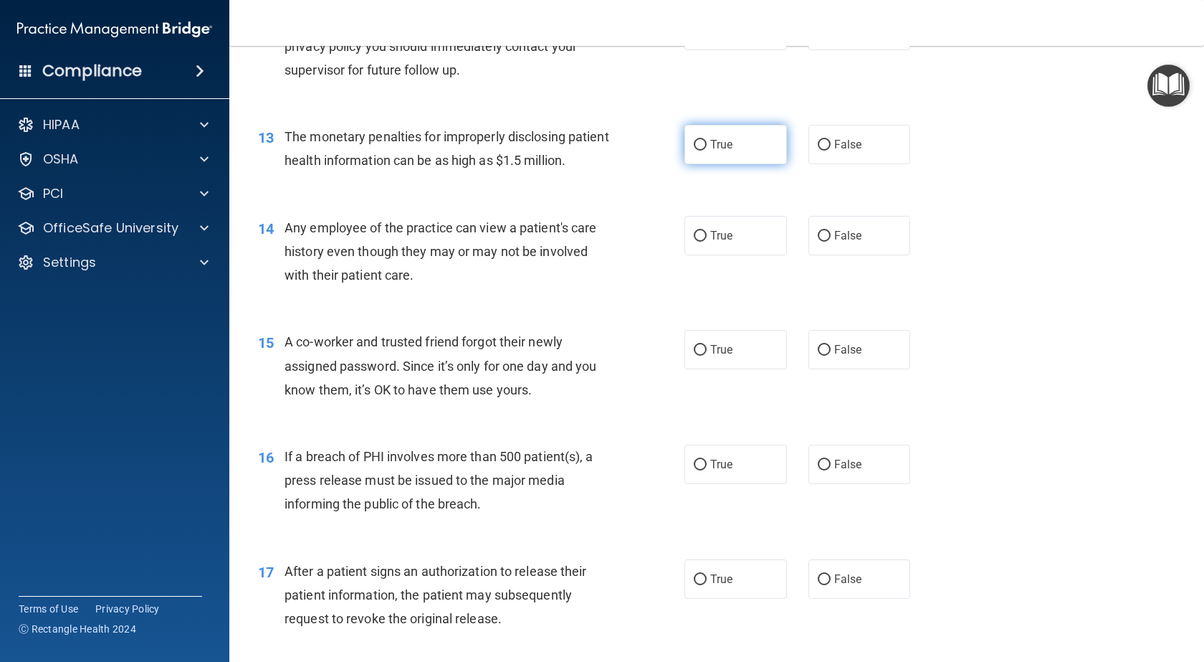
click at [694, 151] on input "True" at bounding box center [700, 145] width 13 height 11
radio input "true"
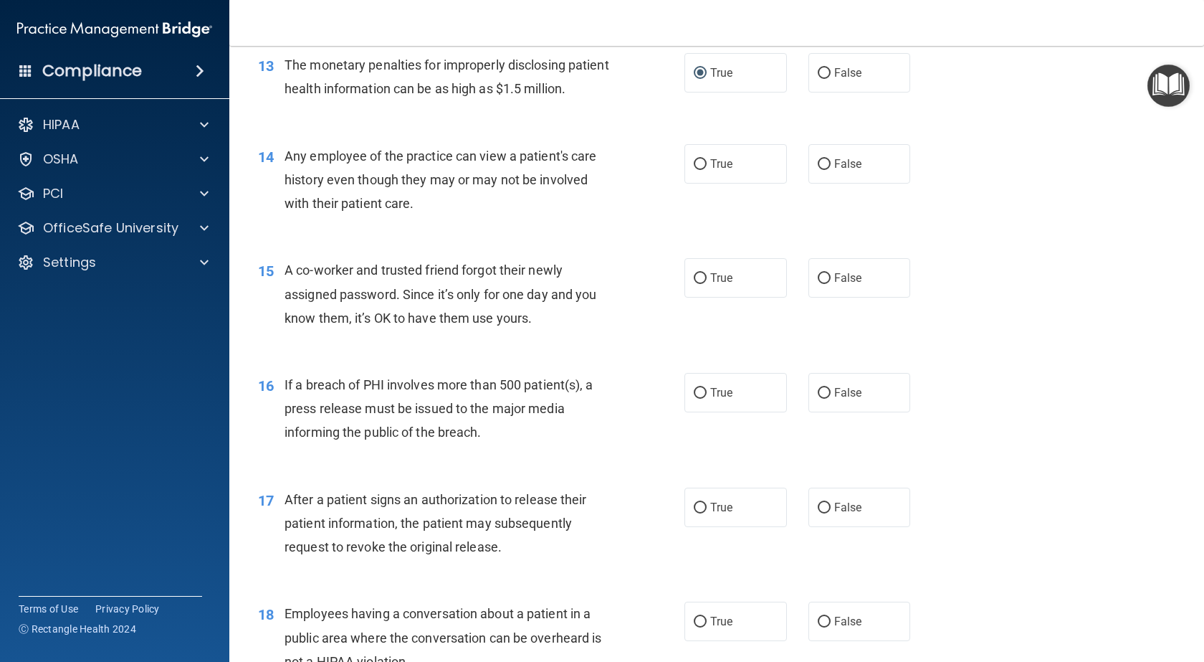
scroll to position [1505, 0]
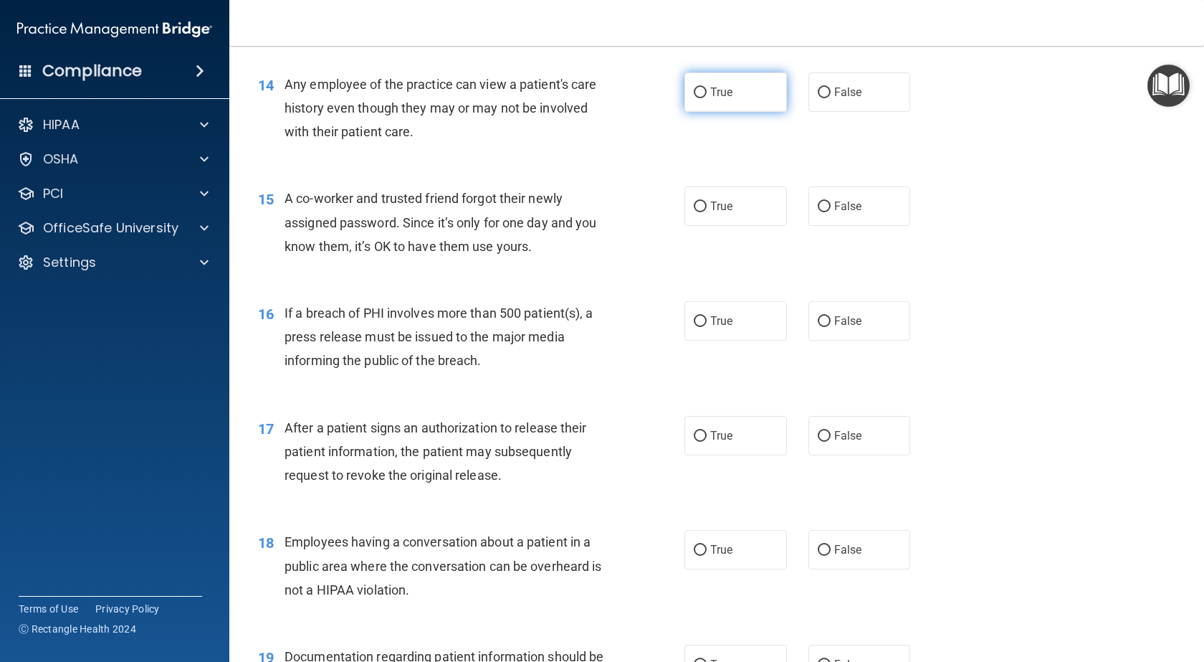
click at [694, 98] on input "True" at bounding box center [700, 92] width 13 height 11
radio input "true"
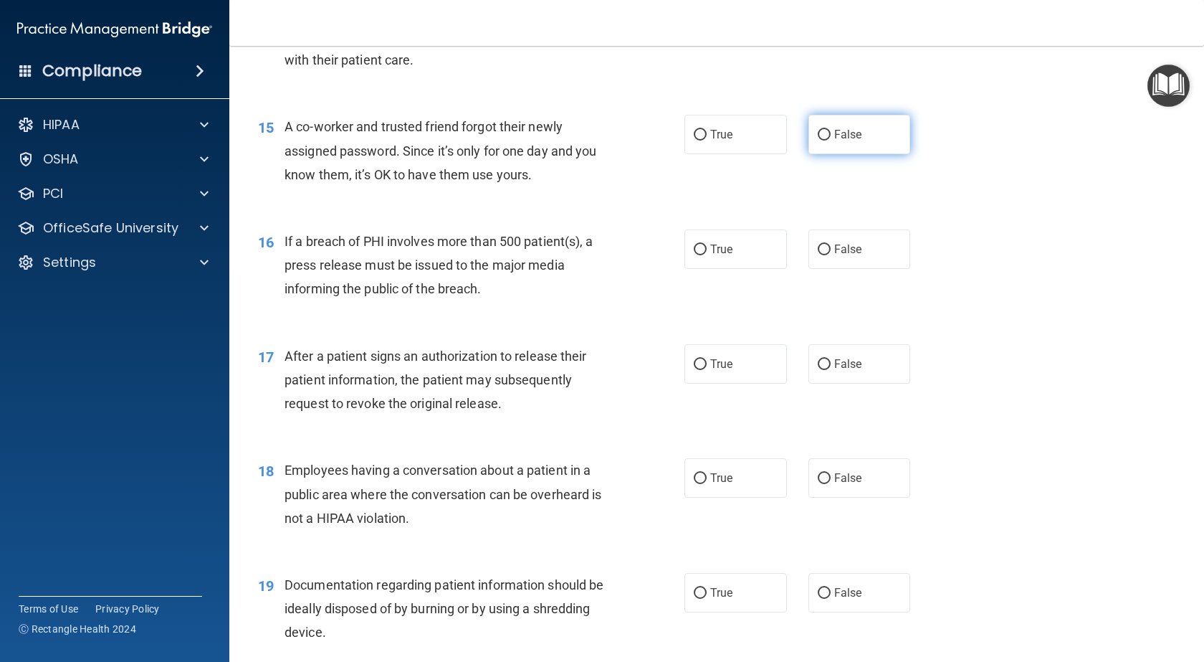
click at [819, 140] on input "False" at bounding box center [824, 135] width 13 height 11
radio input "true"
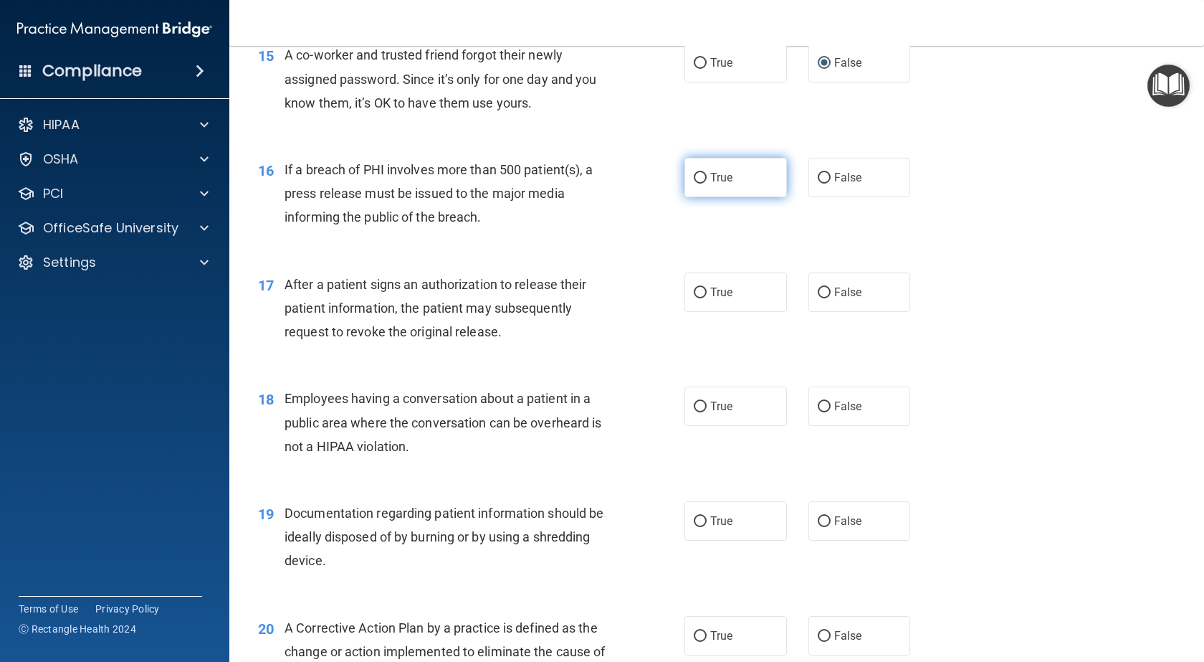
click at [697, 183] on input "True" at bounding box center [700, 178] width 13 height 11
radio input "true"
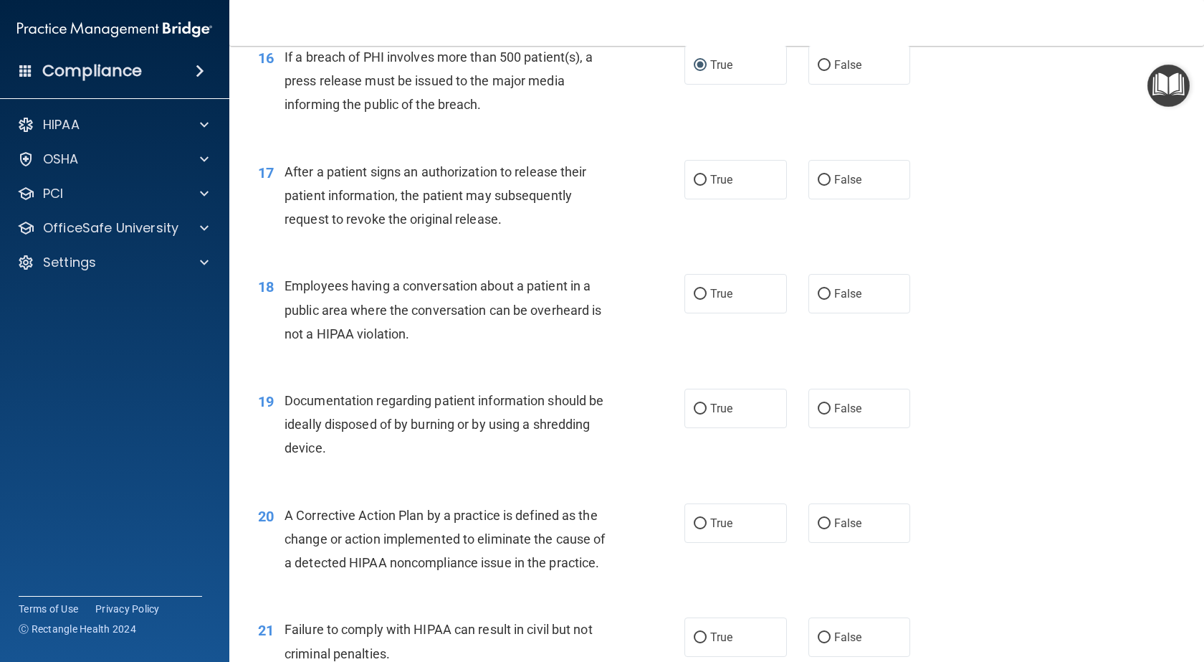
scroll to position [1792, 0]
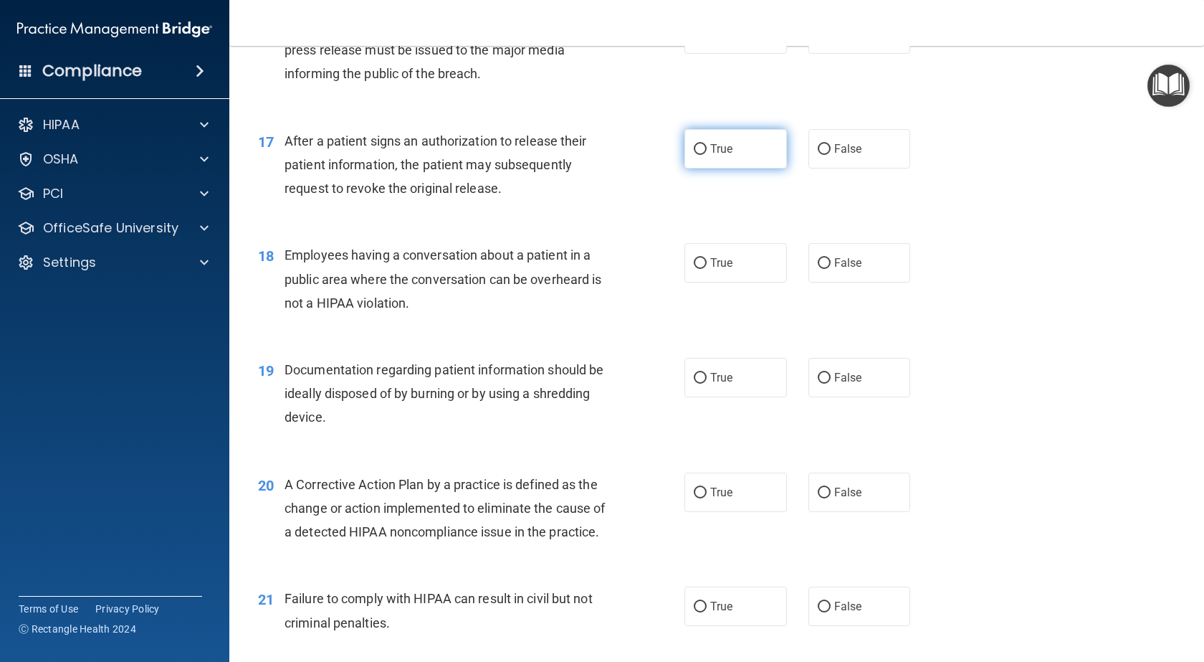
click at [698, 155] on input "True" at bounding box center [700, 149] width 13 height 11
radio input "true"
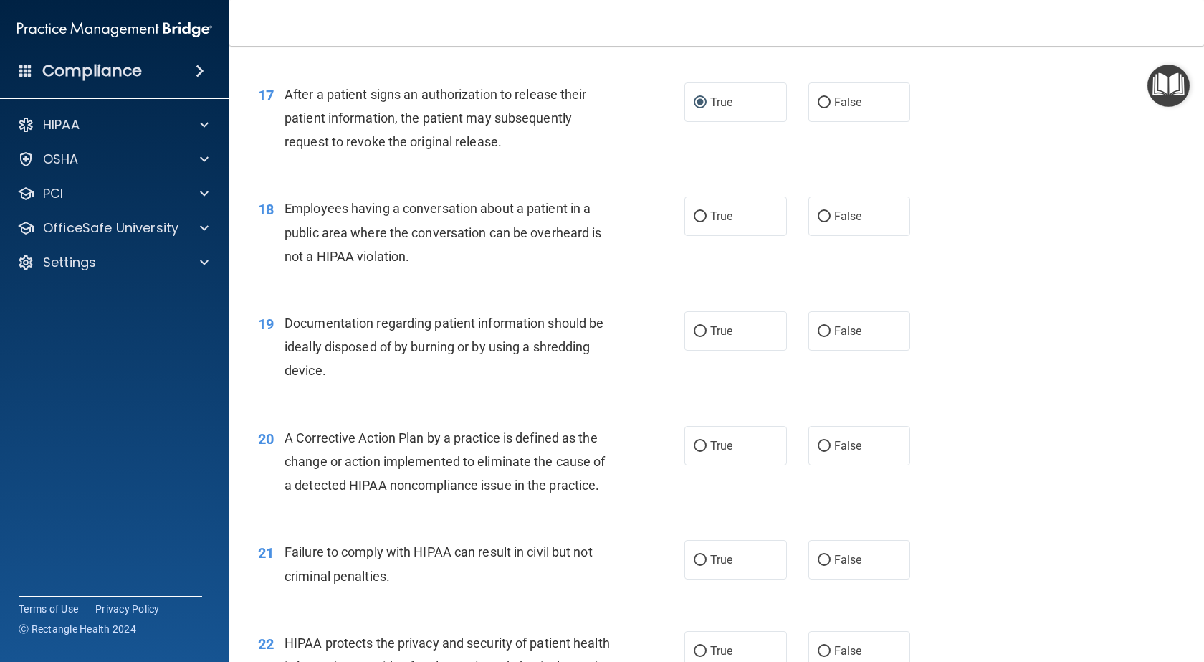
scroll to position [1863, 0]
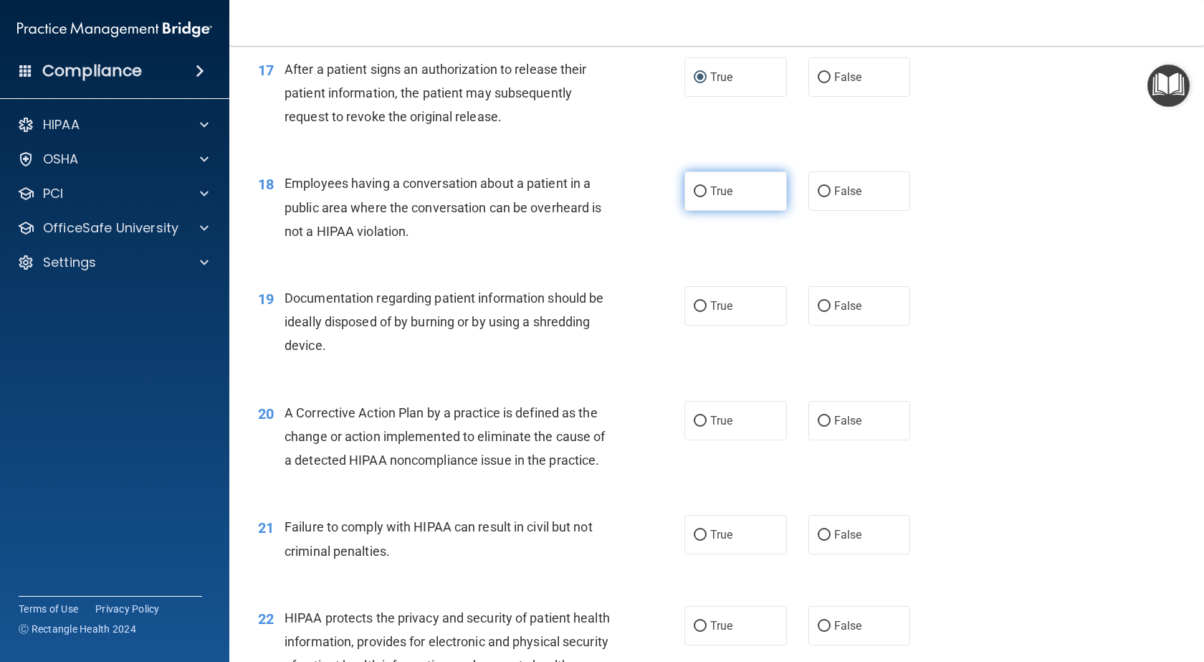
click at [694, 197] on input "True" at bounding box center [700, 191] width 13 height 11
radio input "true"
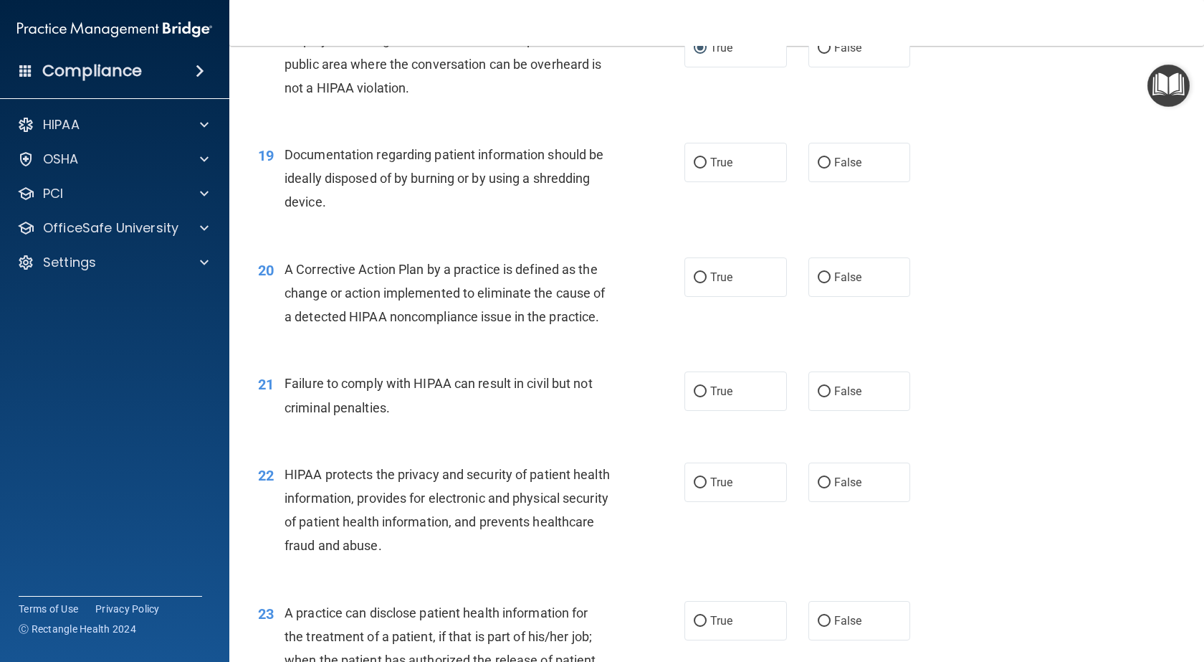
scroll to position [2078, 0]
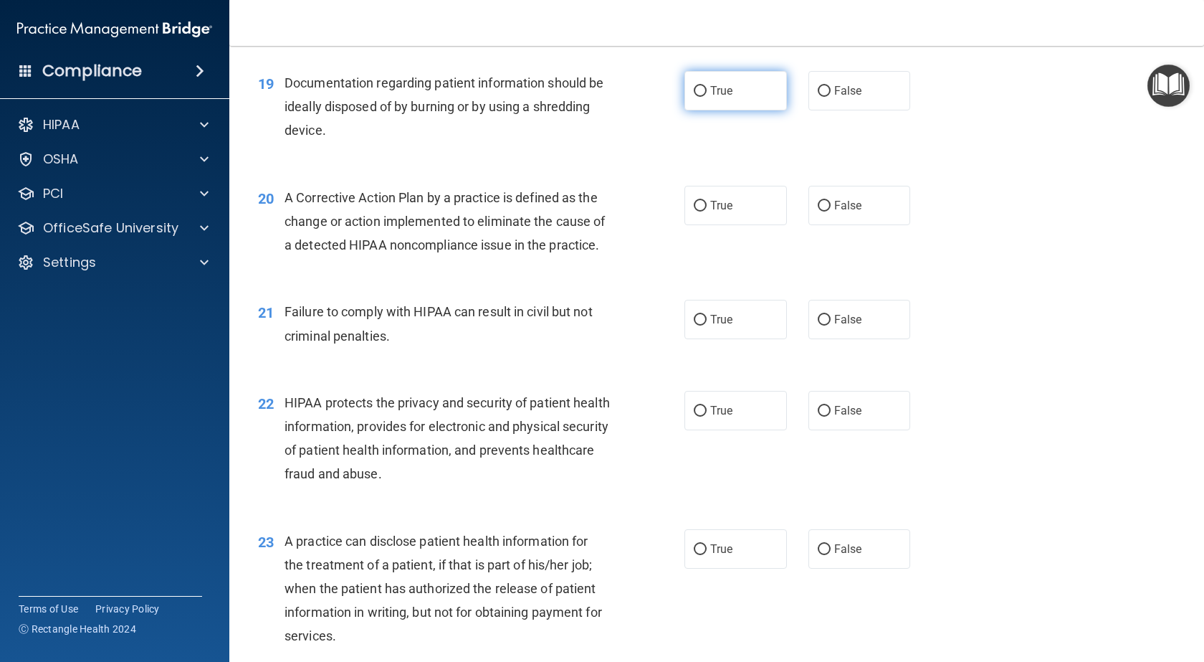
click at [698, 97] on input "True" at bounding box center [700, 91] width 13 height 11
radio input "true"
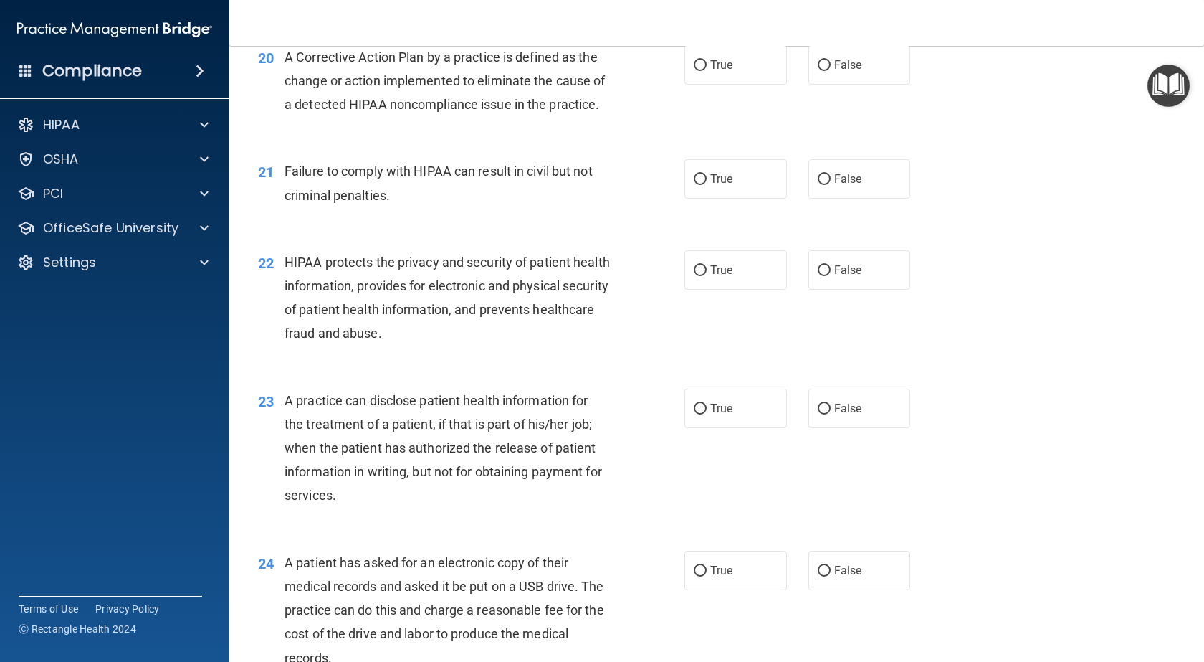
scroll to position [2222, 0]
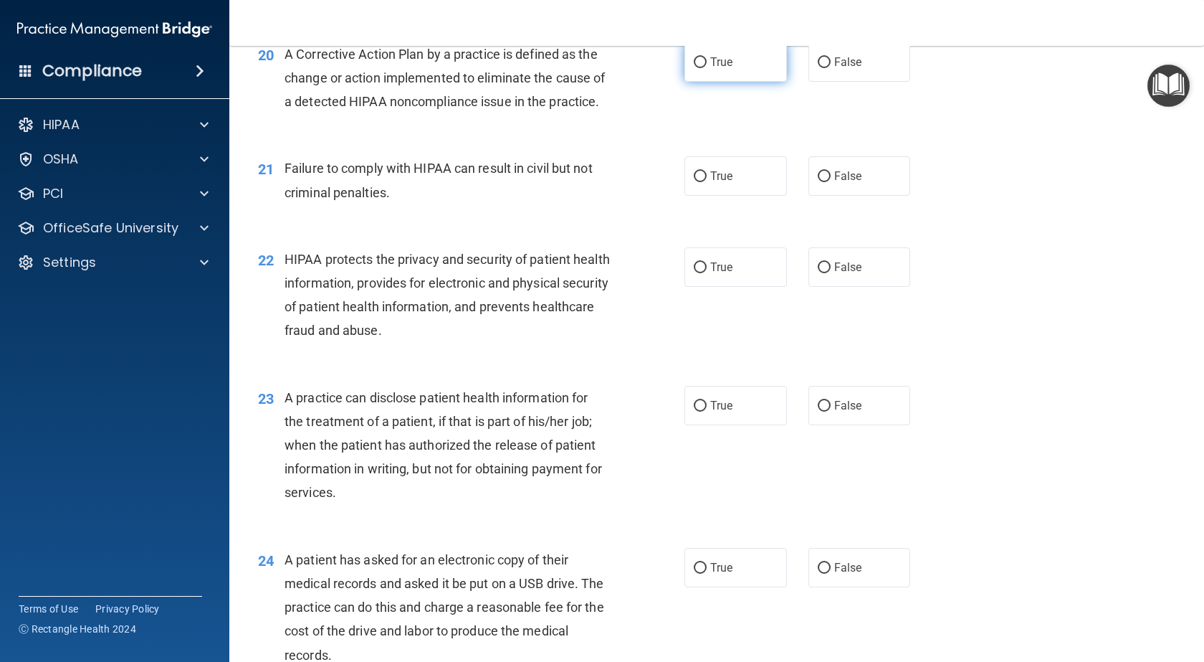
click at [694, 68] on input "True" at bounding box center [700, 62] width 13 height 11
radio input "true"
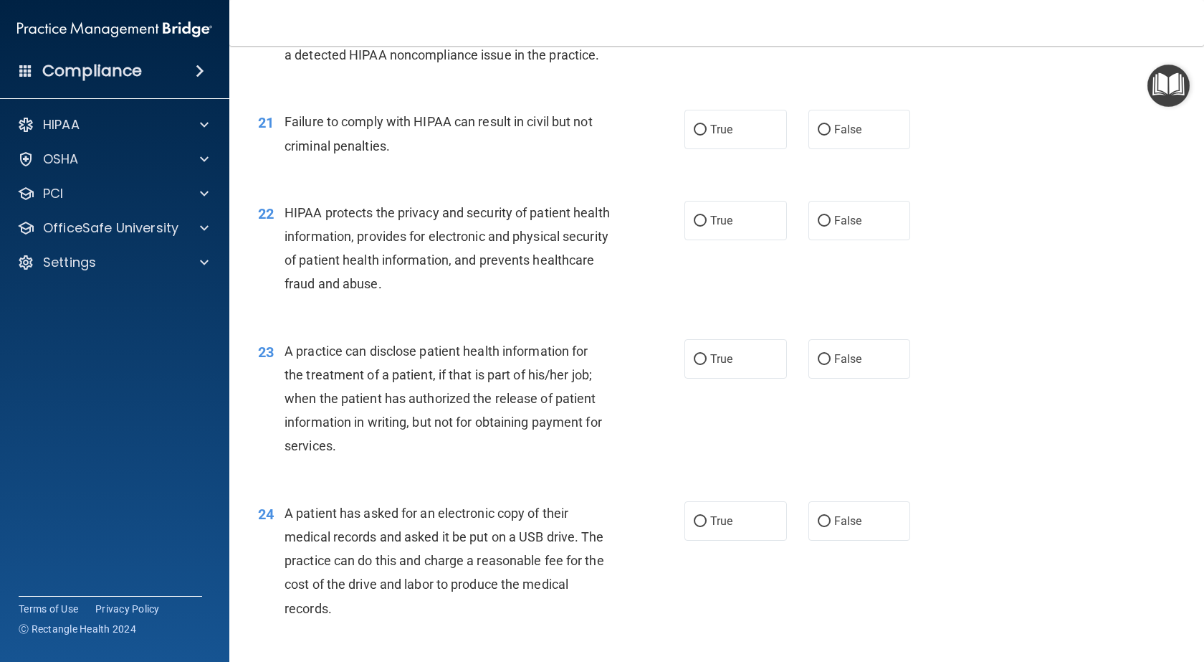
scroll to position [2293, 0]
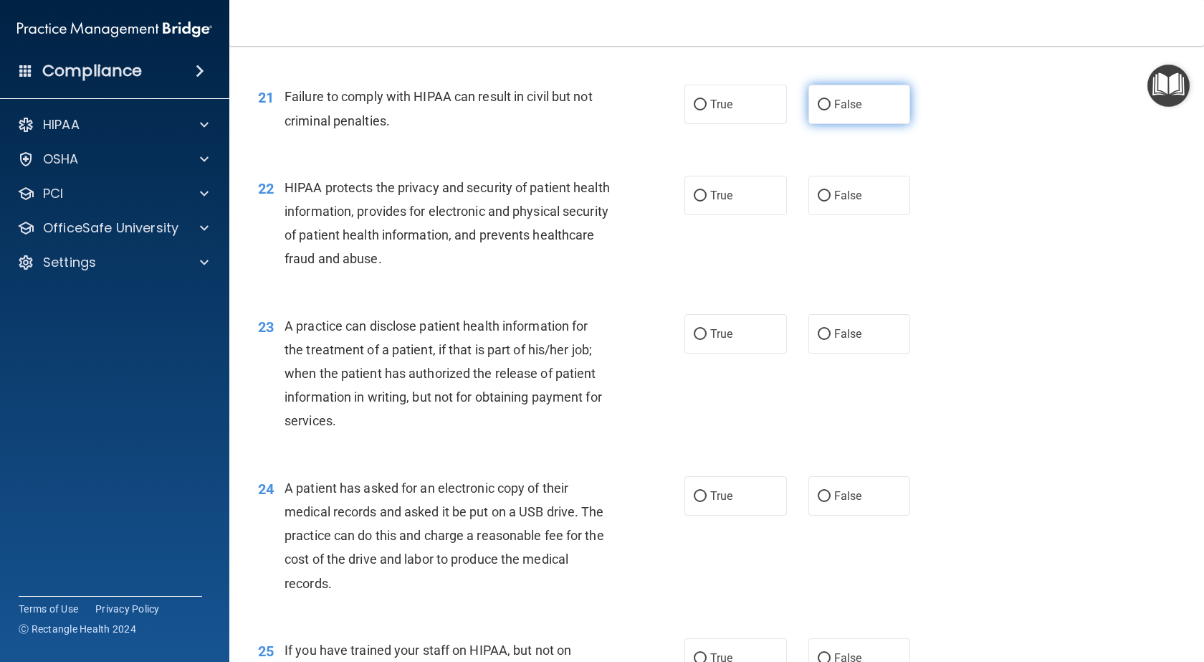
click at [818, 110] on input "False" at bounding box center [824, 105] width 13 height 11
radio input "true"
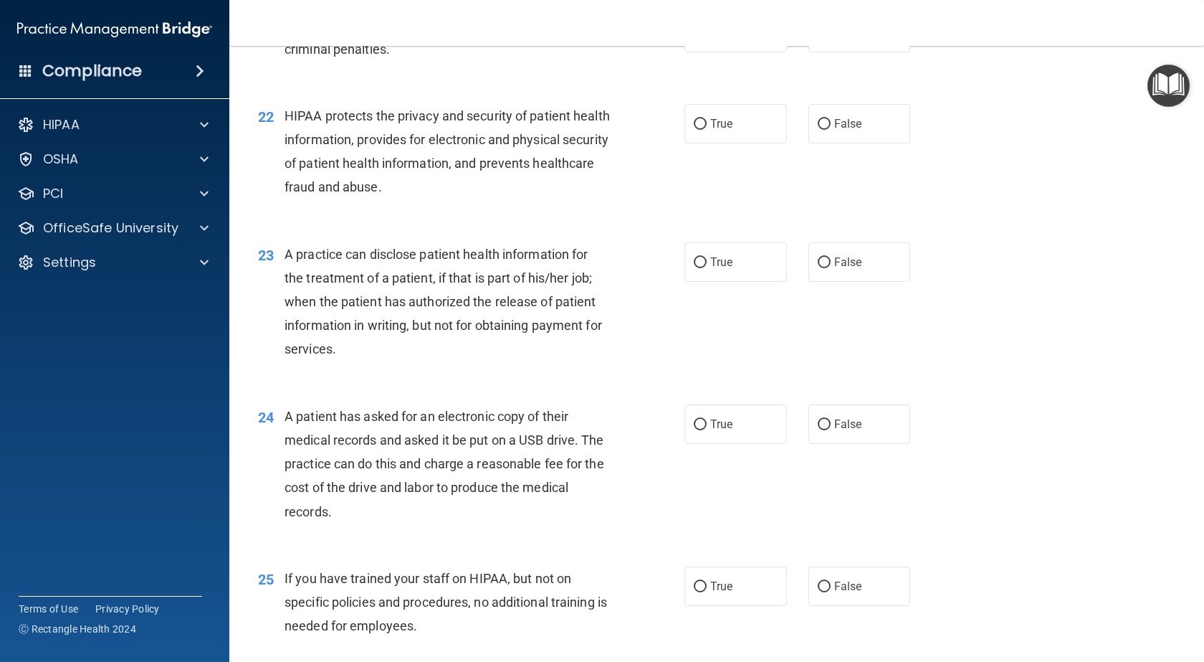
scroll to position [2437, 0]
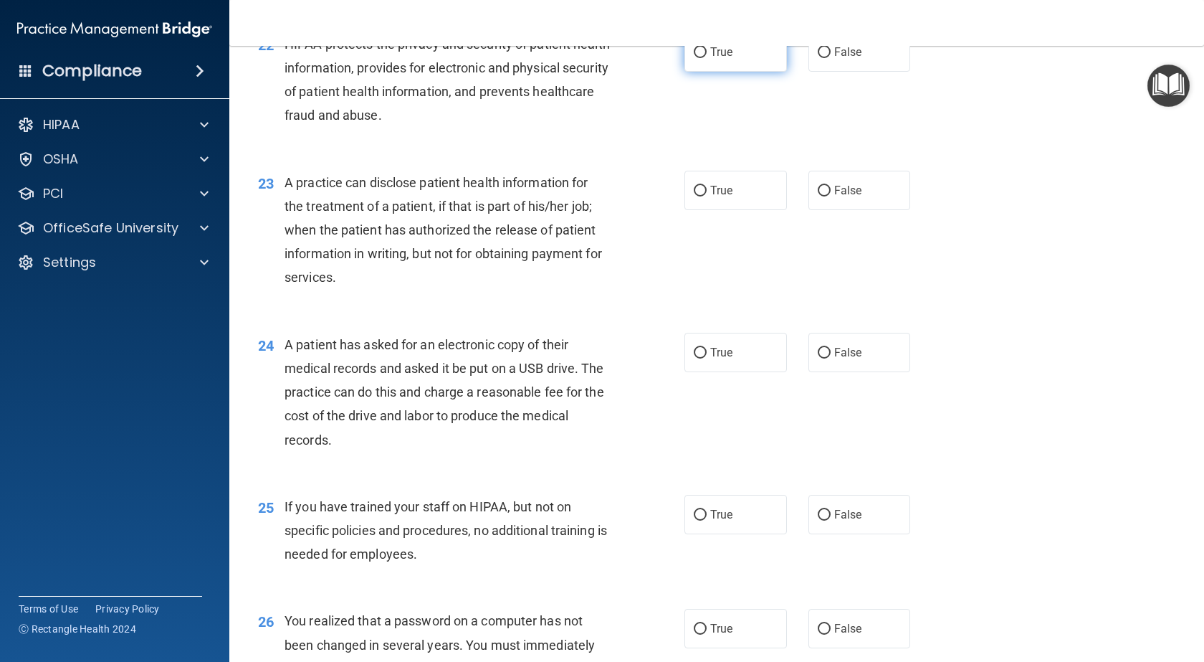
click at [694, 58] on input "True" at bounding box center [700, 52] width 13 height 11
radio input "true"
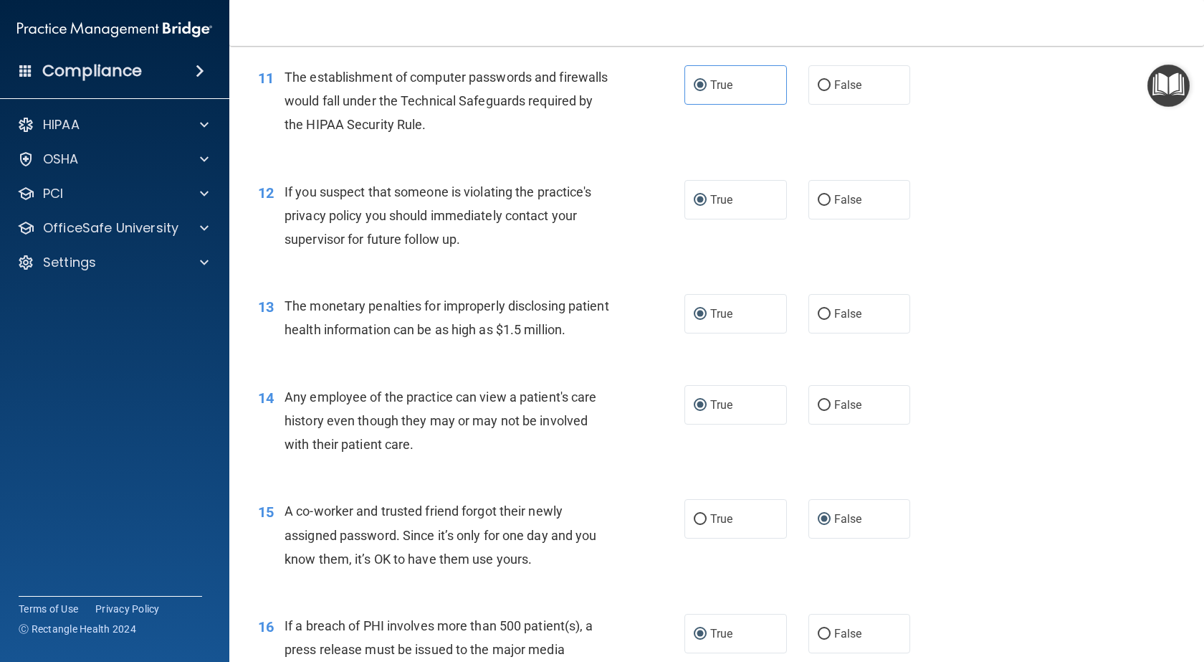
scroll to position [1218, 0]
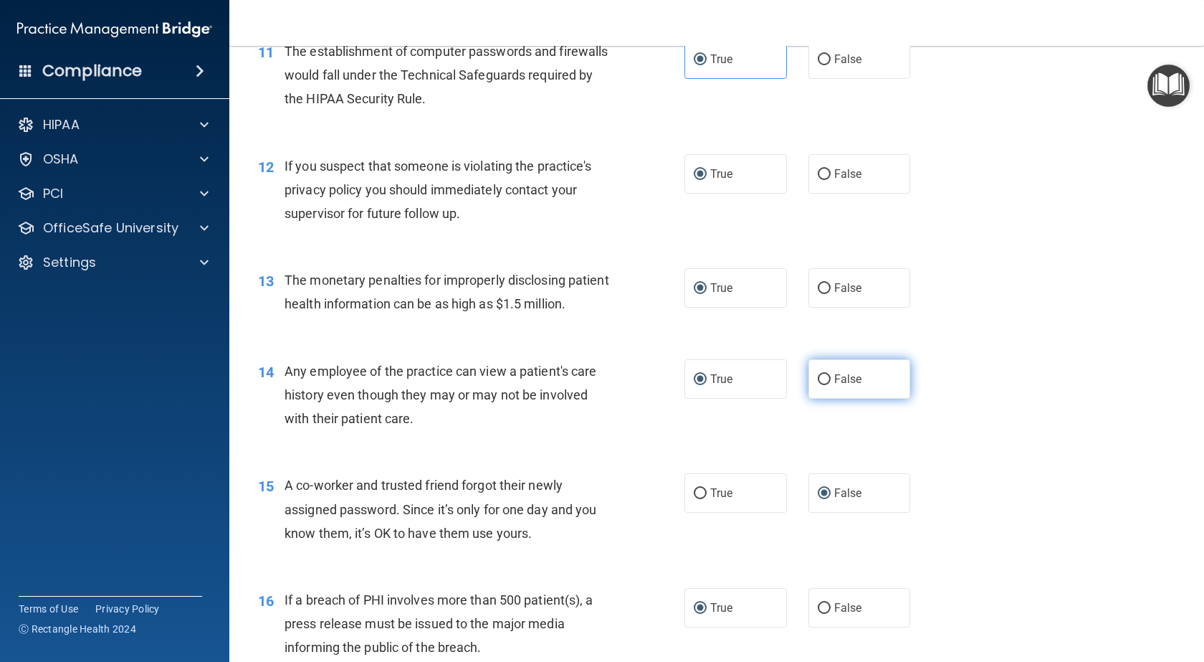
click at [818, 385] on input "False" at bounding box center [824, 379] width 13 height 11
radio input "true"
radio input "false"
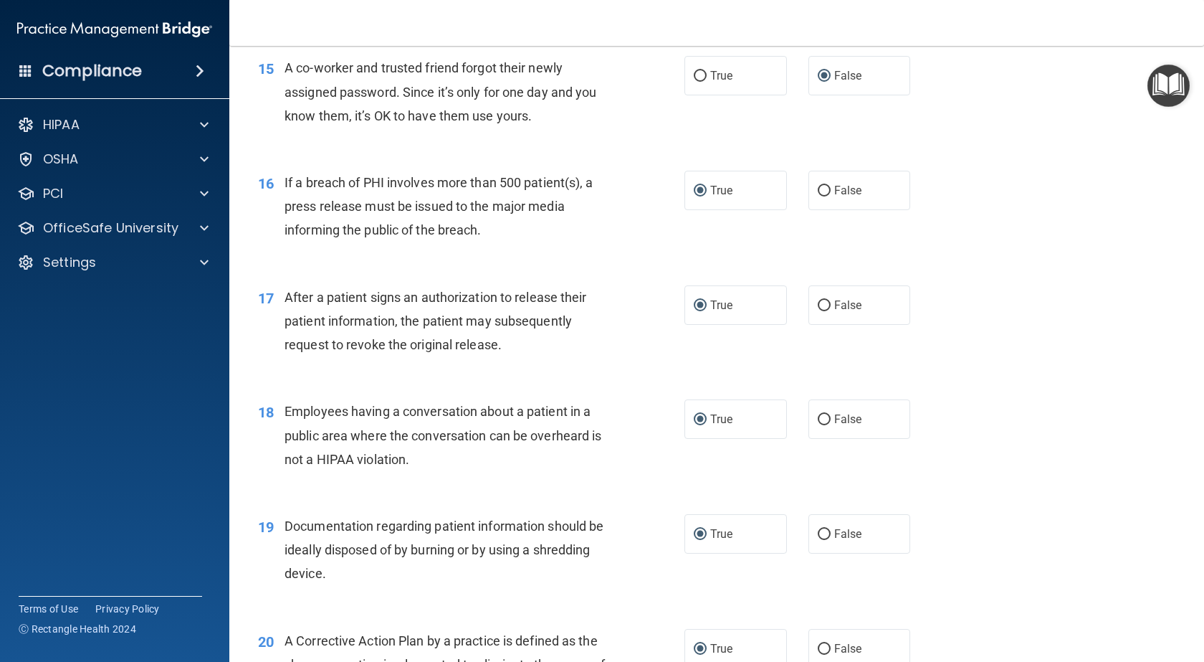
scroll to position [1648, 0]
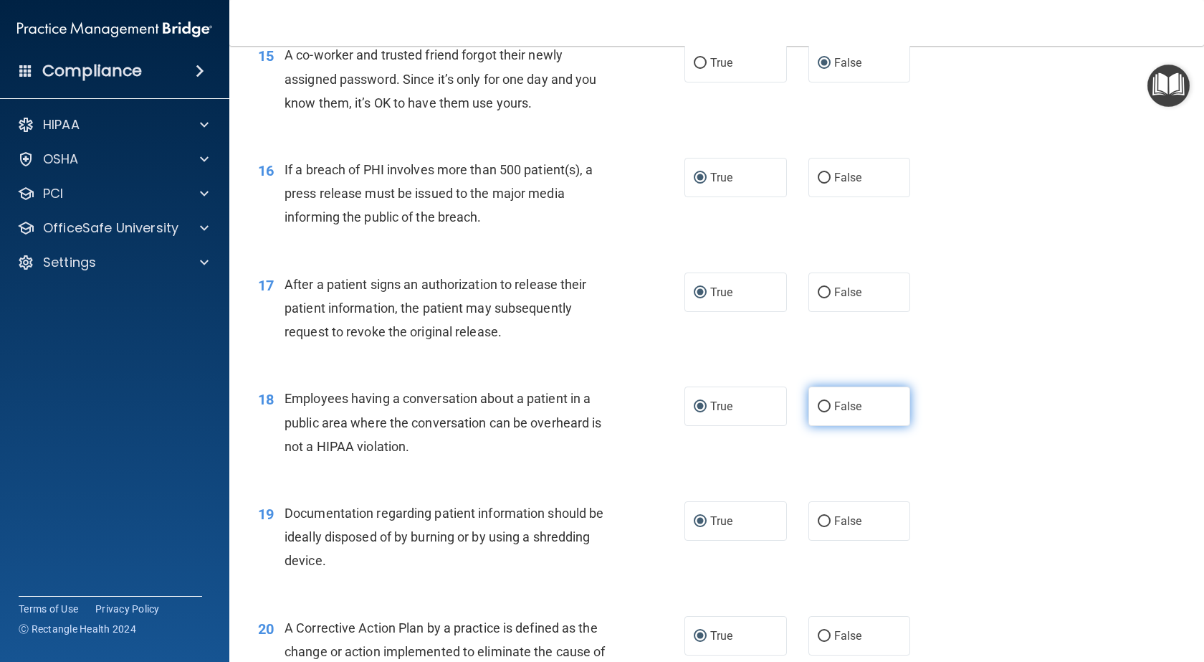
click at [818, 412] on input "False" at bounding box center [824, 406] width 13 height 11
radio input "true"
radio input "false"
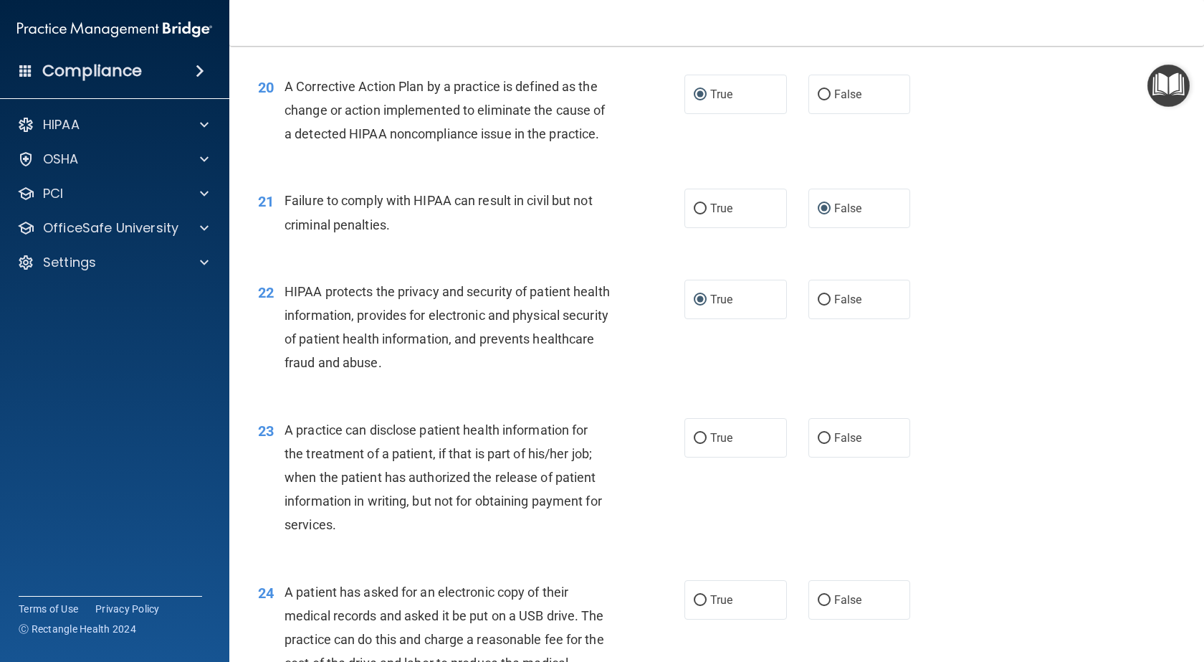
scroll to position [2222, 0]
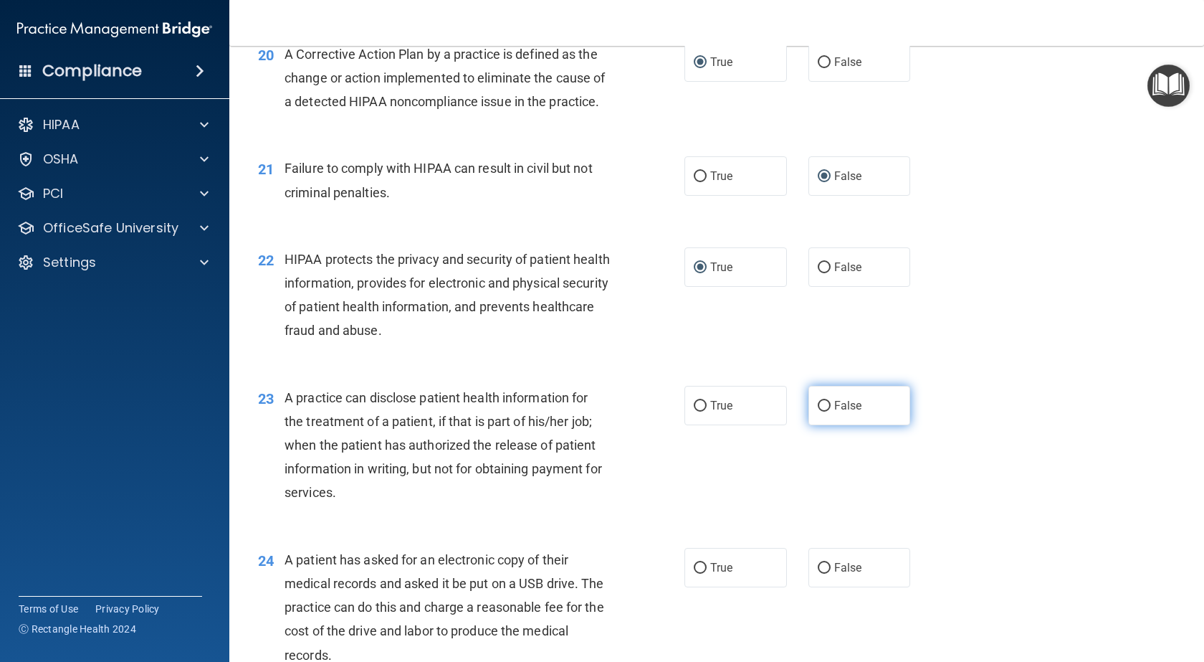
click at [818, 411] on input "False" at bounding box center [824, 406] width 13 height 11
radio input "true"
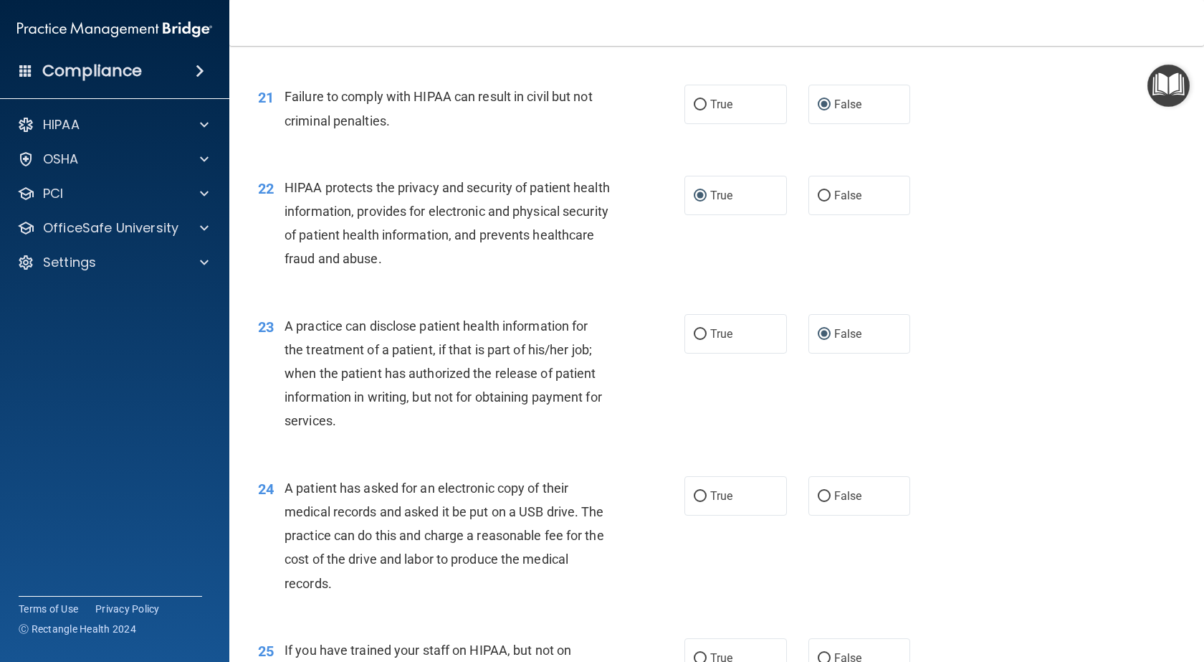
scroll to position [2365, 0]
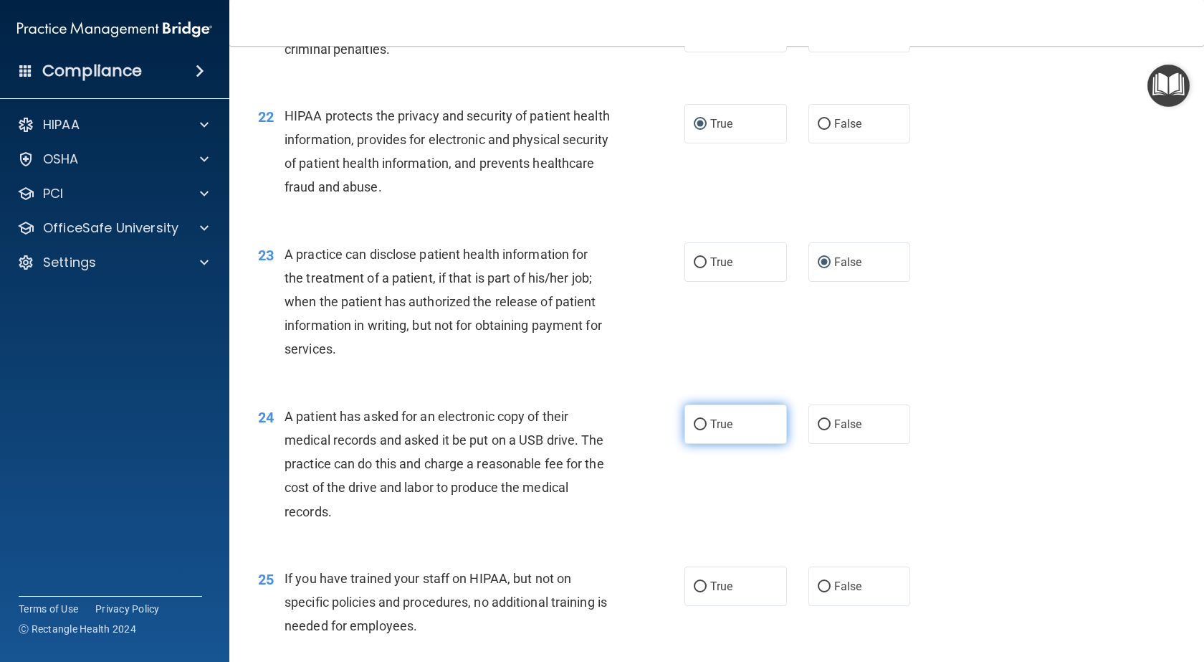
click at [696, 430] on input "True" at bounding box center [700, 424] width 13 height 11
radio input "true"
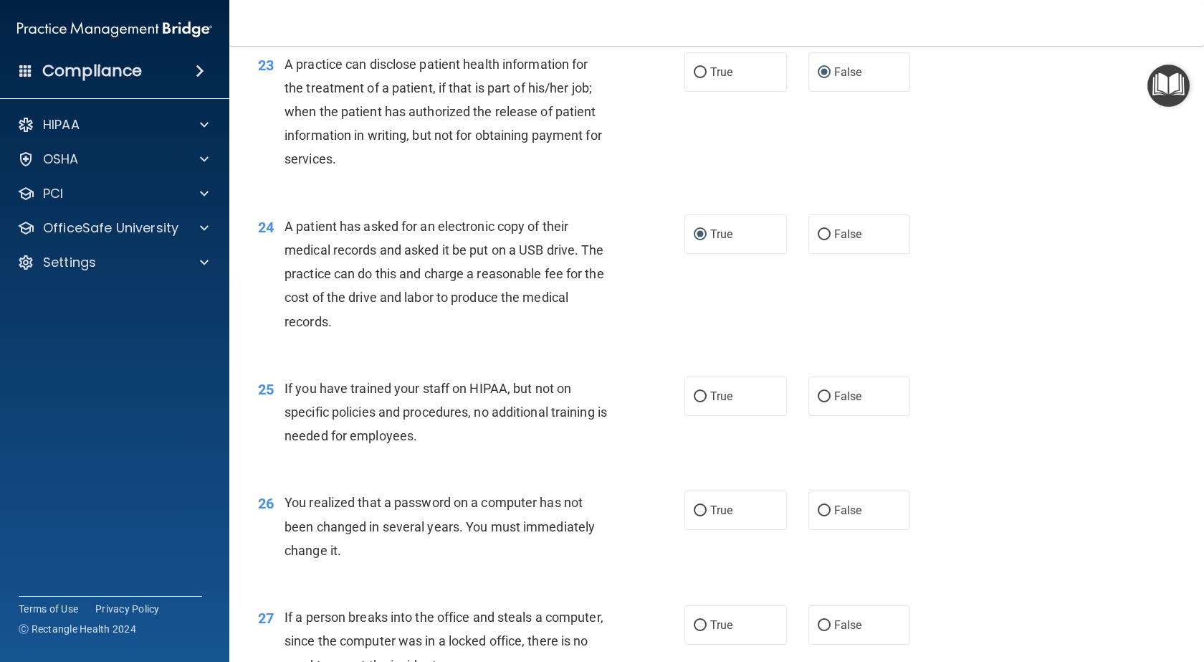
scroll to position [2580, 0]
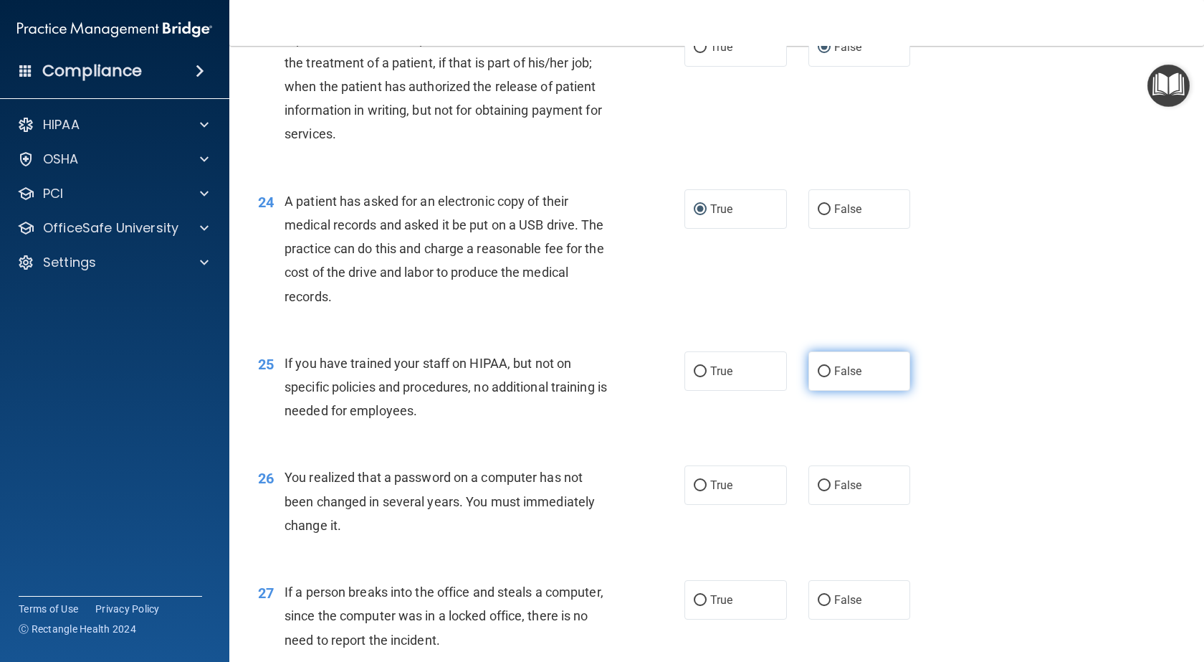
click at [818, 377] on input "False" at bounding box center [824, 371] width 13 height 11
radio input "true"
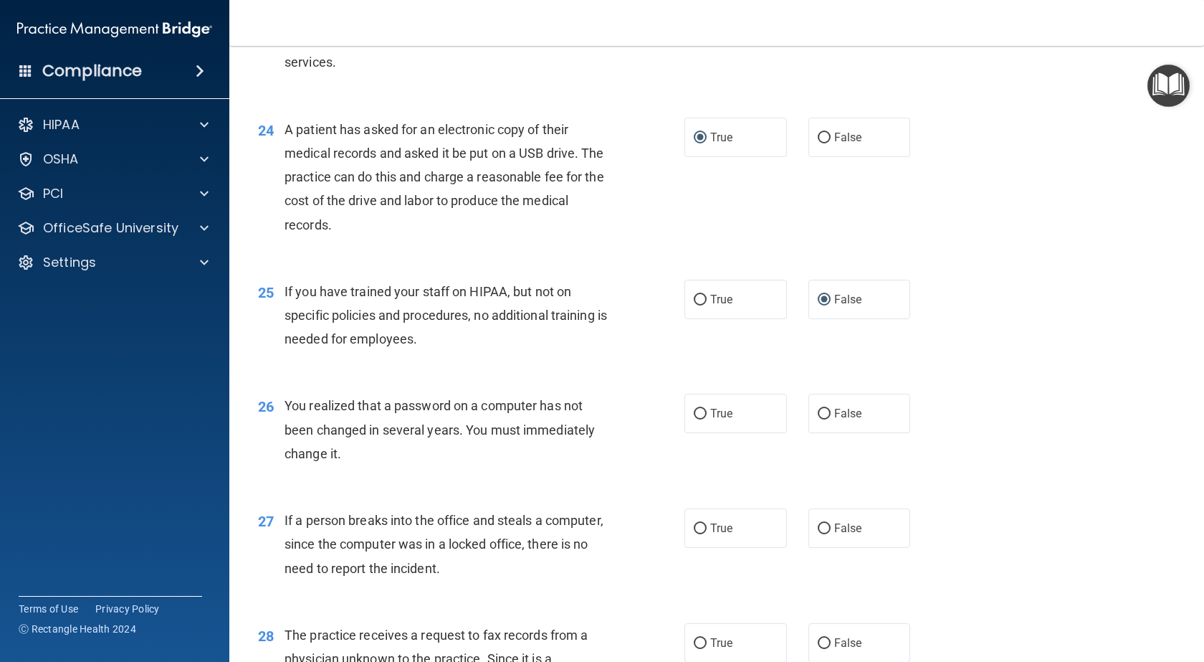
scroll to position [2723, 0]
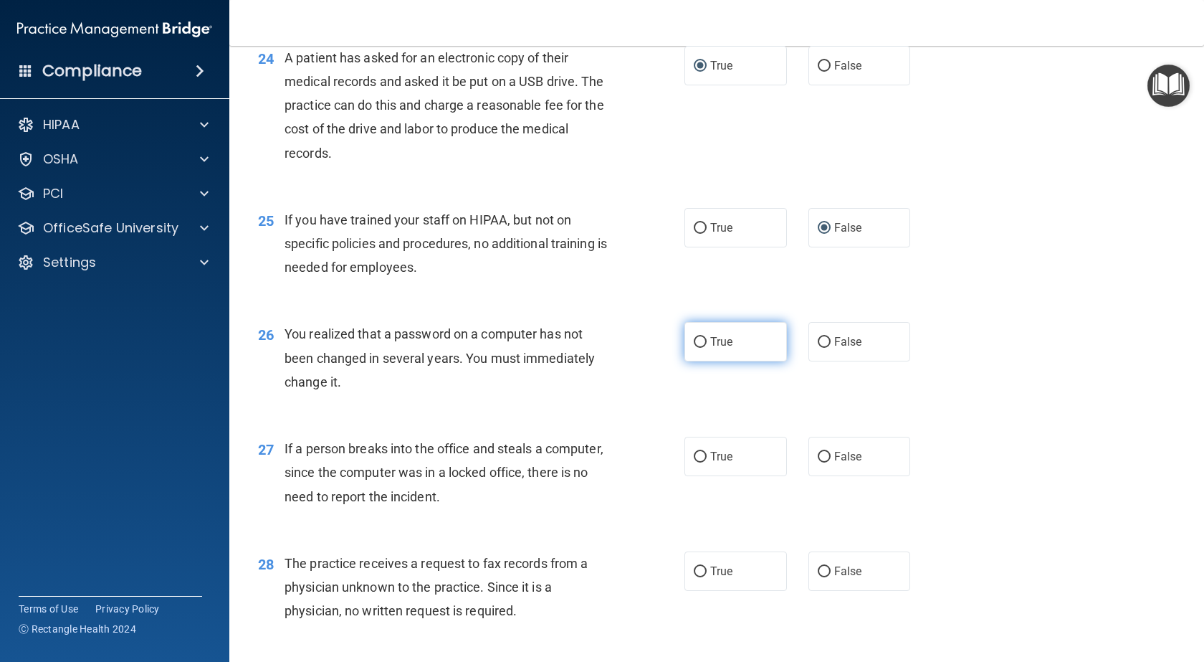
click at [695, 348] on input "True" at bounding box center [700, 342] width 13 height 11
radio input "true"
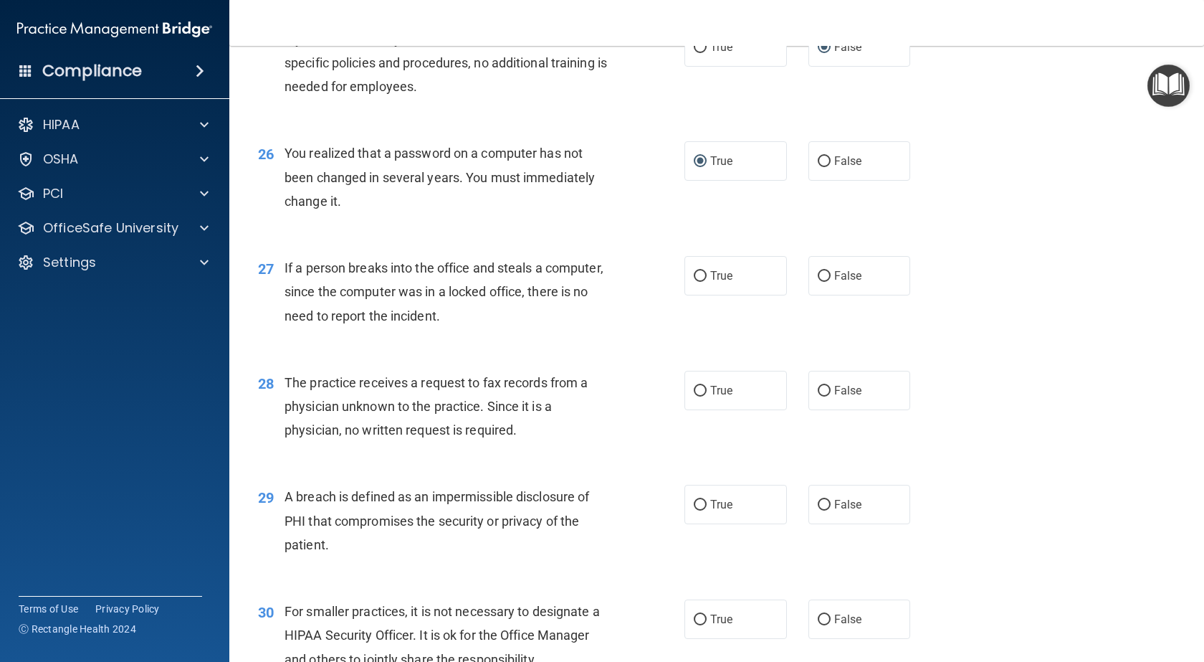
scroll to position [2938, 0]
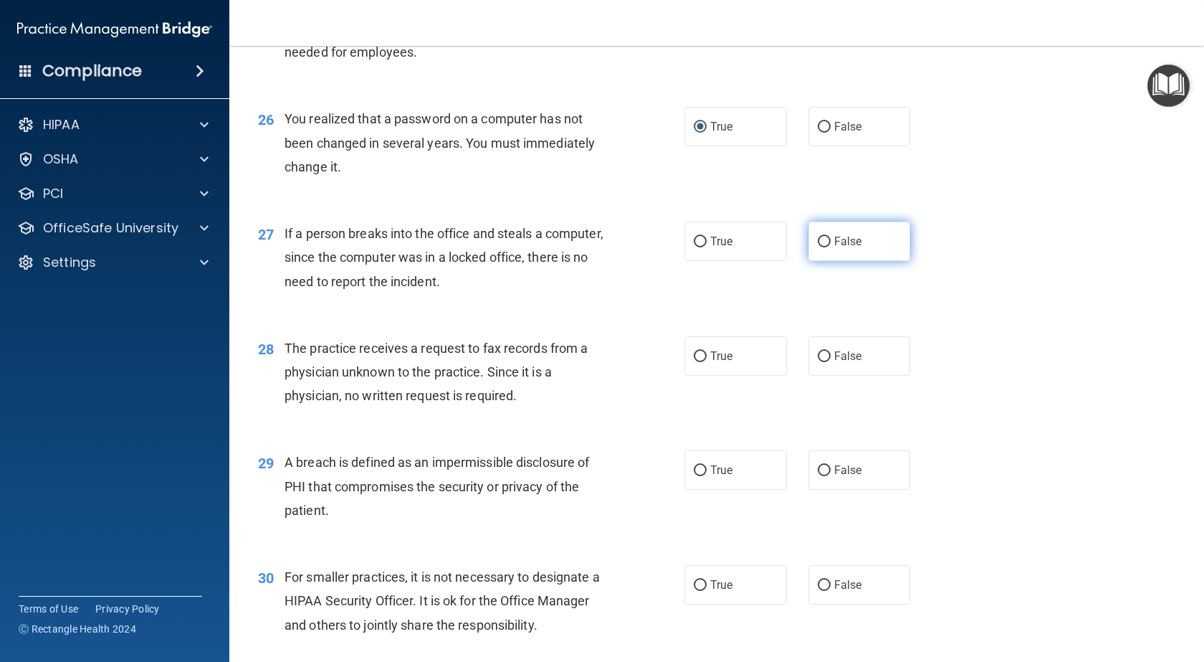
click at [818, 247] on input "False" at bounding box center [824, 242] width 13 height 11
radio input "true"
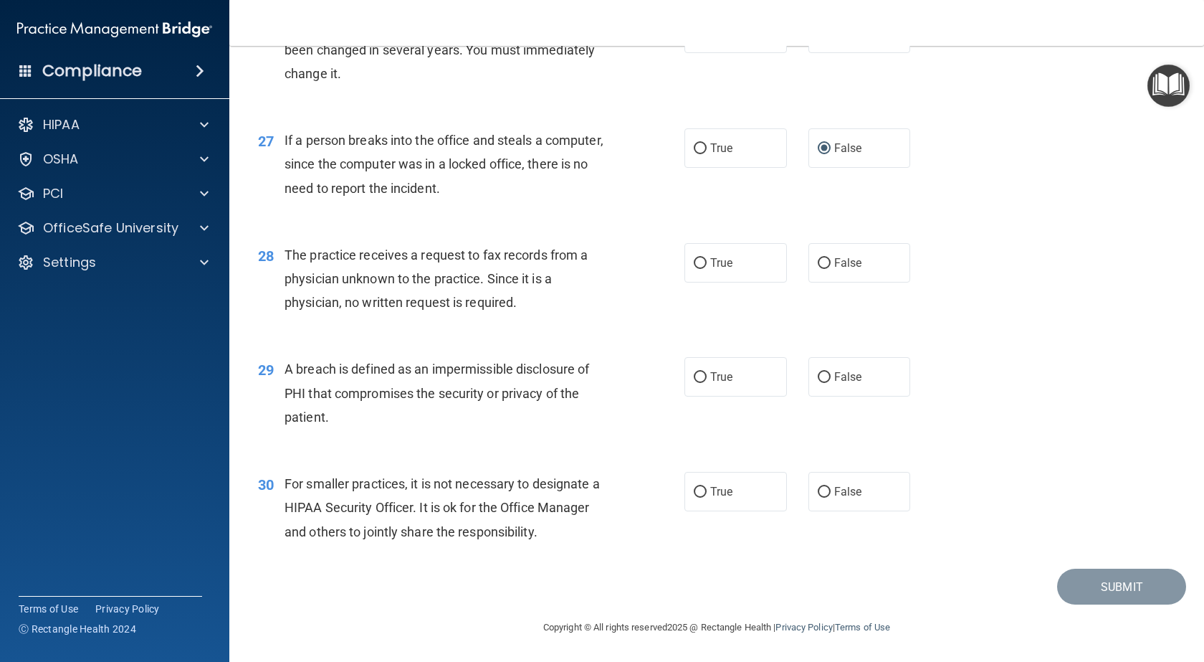
scroll to position [3082, 0]
click at [823, 269] on input "False" at bounding box center [824, 263] width 13 height 11
radio input "true"
click at [694, 383] on input "True" at bounding box center [700, 377] width 13 height 11
radio input "true"
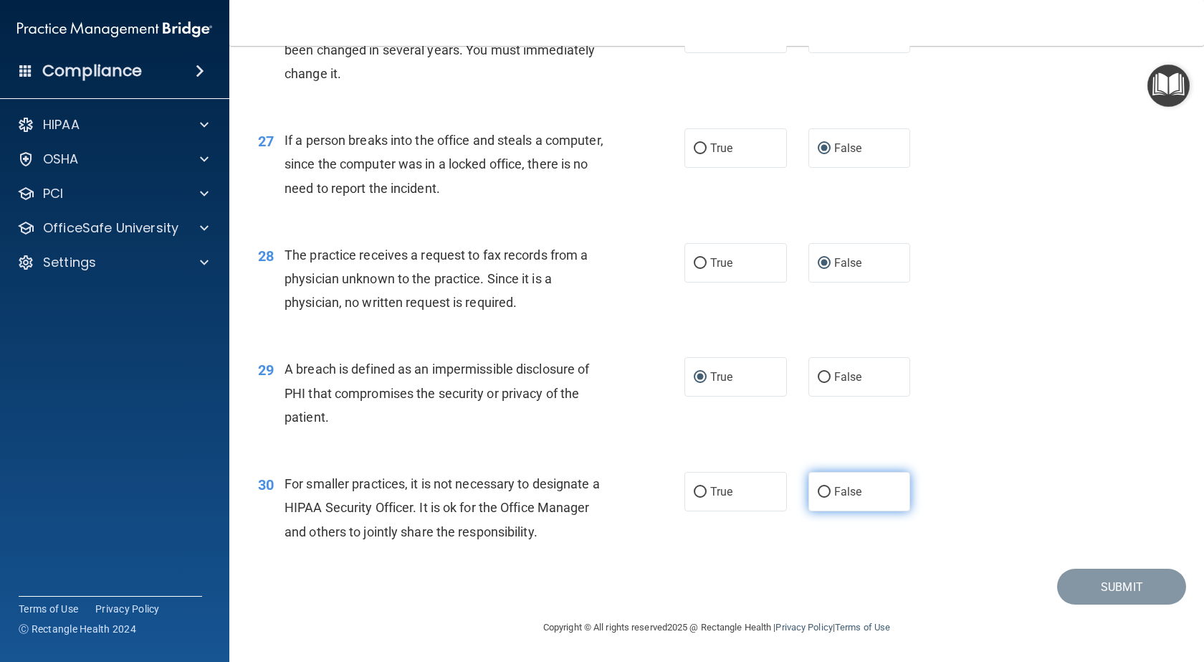
click at [818, 497] on input "False" at bounding box center [824, 492] width 13 height 11
radio input "true"
click at [780, 559] on div "30 For smaller practices, it is not necessary to designate a HIPAA Security Off…" at bounding box center [716, 511] width 939 height 115
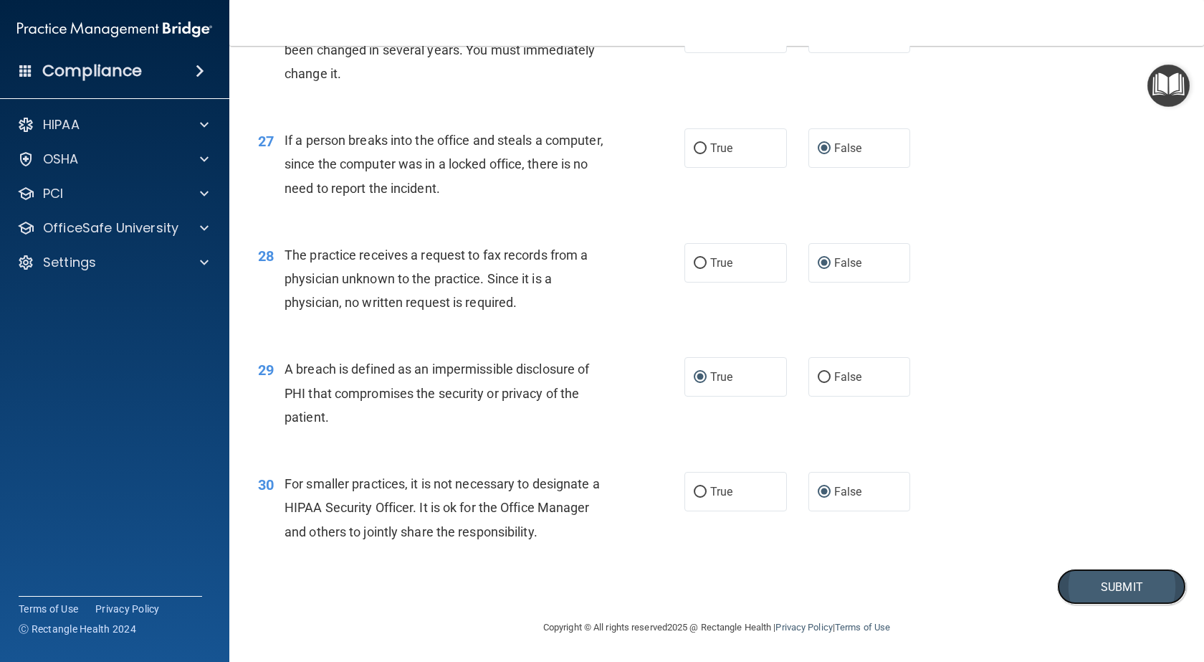
click at [1099, 605] on button "Submit" at bounding box center [1121, 586] width 129 height 37
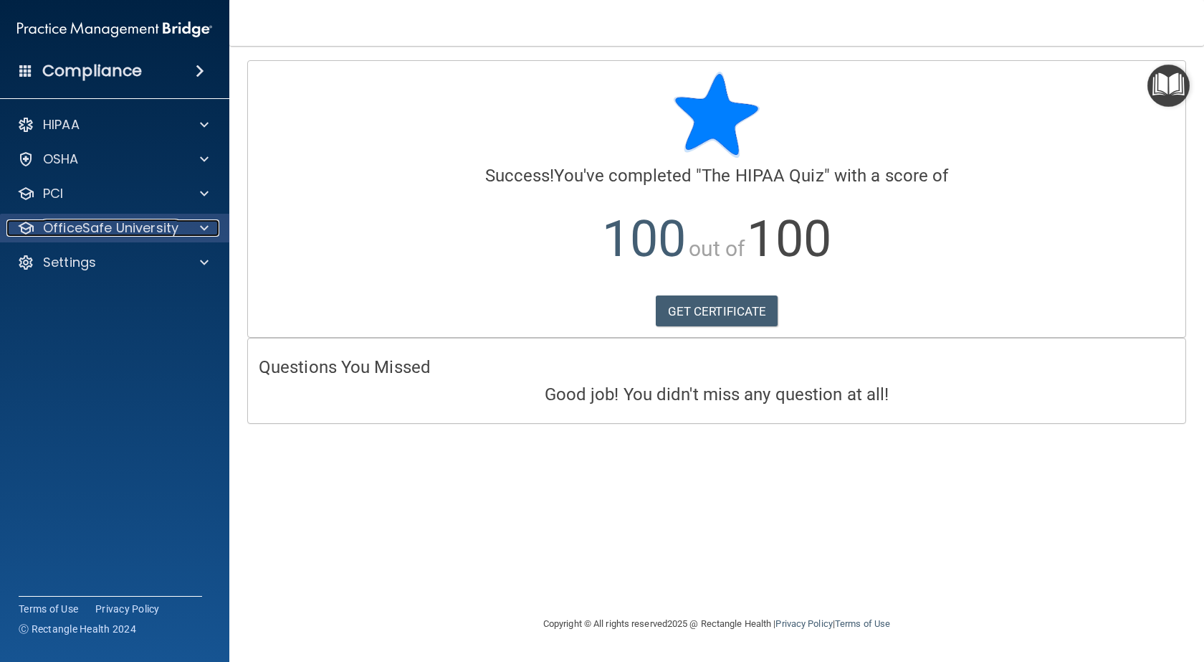
click at [194, 228] on div at bounding box center [202, 227] width 36 height 17
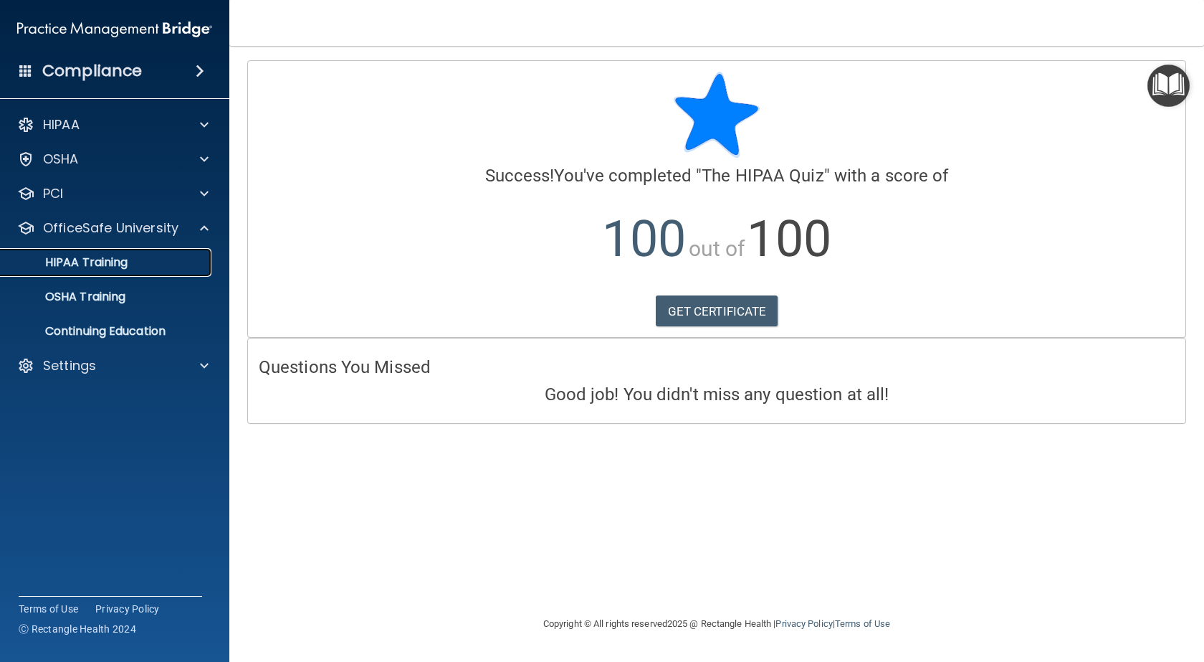
click at [105, 262] on p "HIPAA Training" at bounding box center [68, 262] width 118 height 14
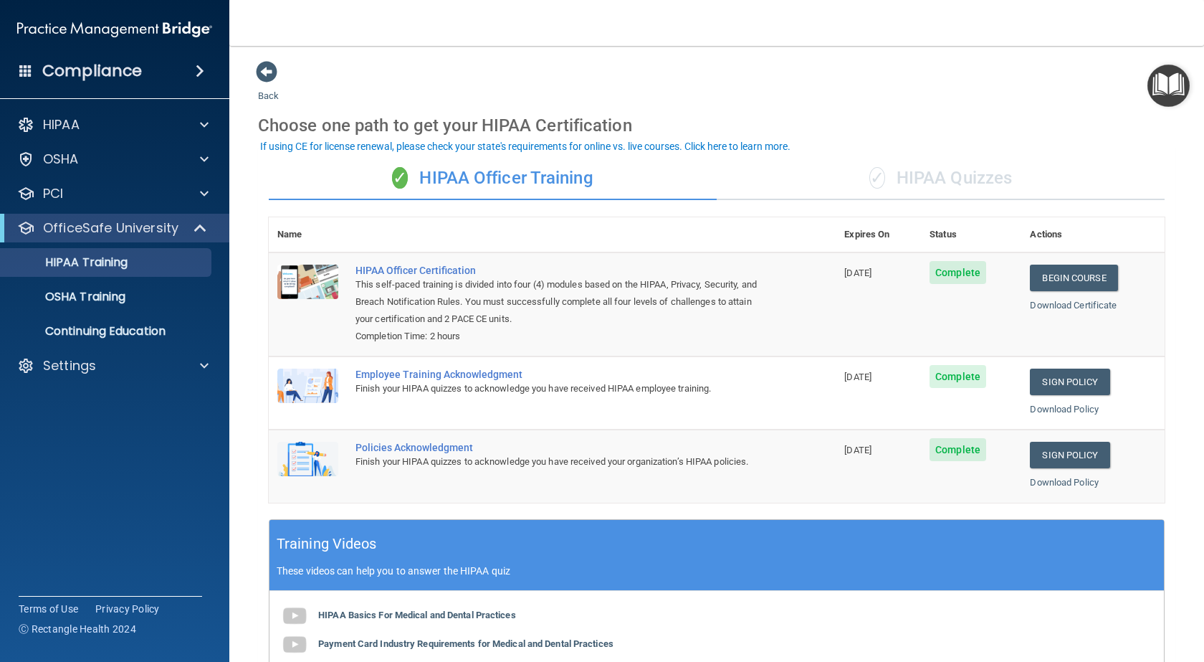
click at [946, 178] on div "✓ HIPAA Quizzes" at bounding box center [941, 178] width 448 height 43
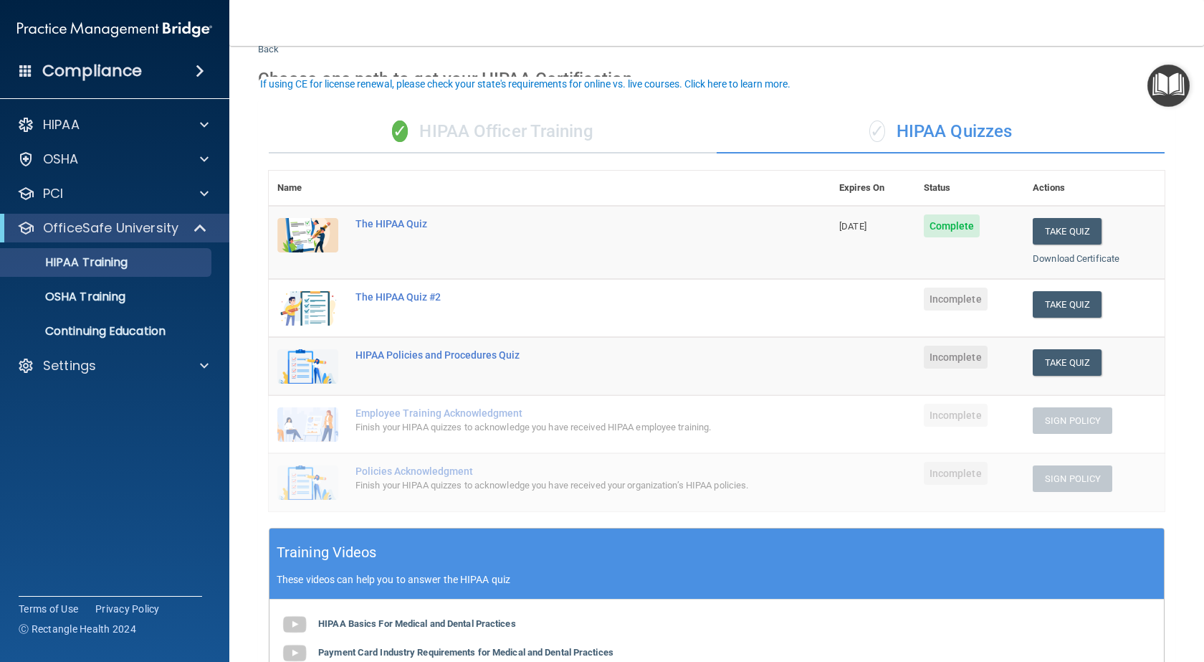
scroll to position [72, 0]
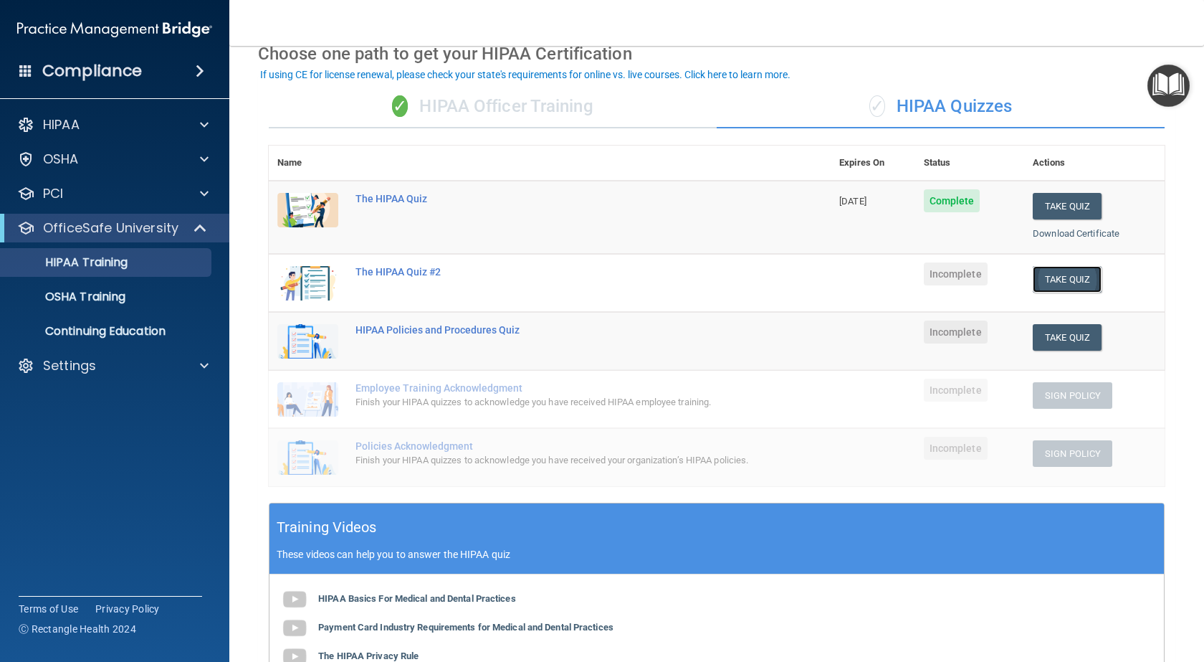
click at [1059, 276] on button "Take Quiz" at bounding box center [1067, 279] width 69 height 27
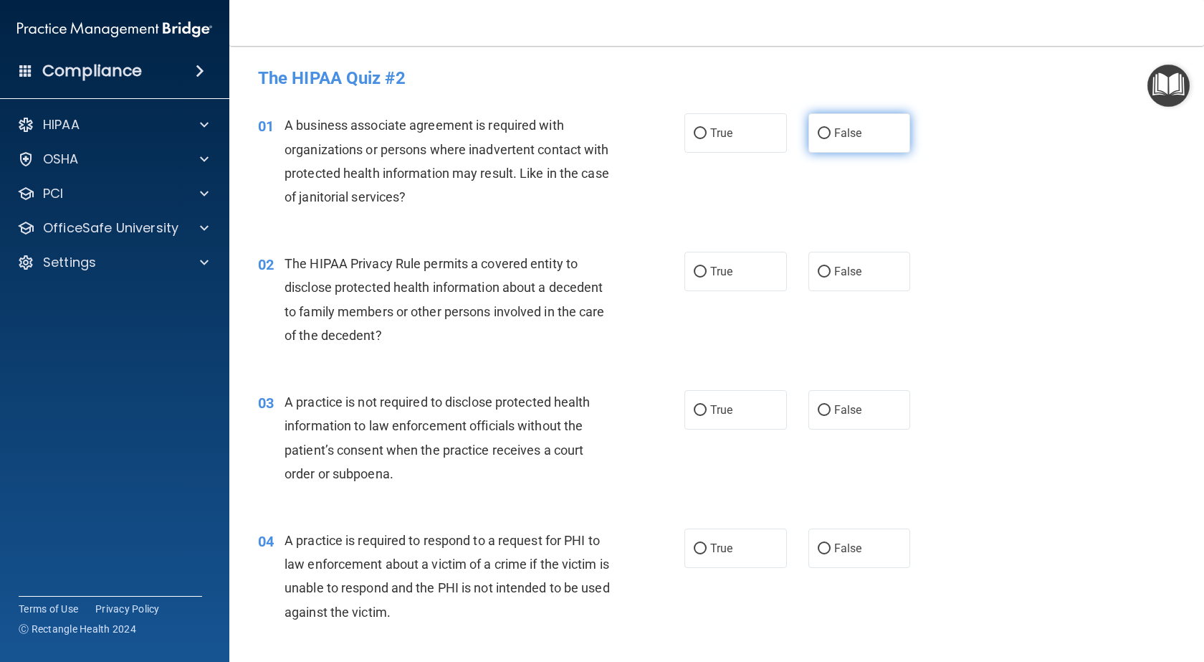
click at [826, 130] on label "False" at bounding box center [859, 132] width 102 height 39
click at [826, 130] on input "False" at bounding box center [824, 133] width 13 height 11
radio input "true"
click at [700, 267] on input "True" at bounding box center [700, 272] width 13 height 11
radio input "true"
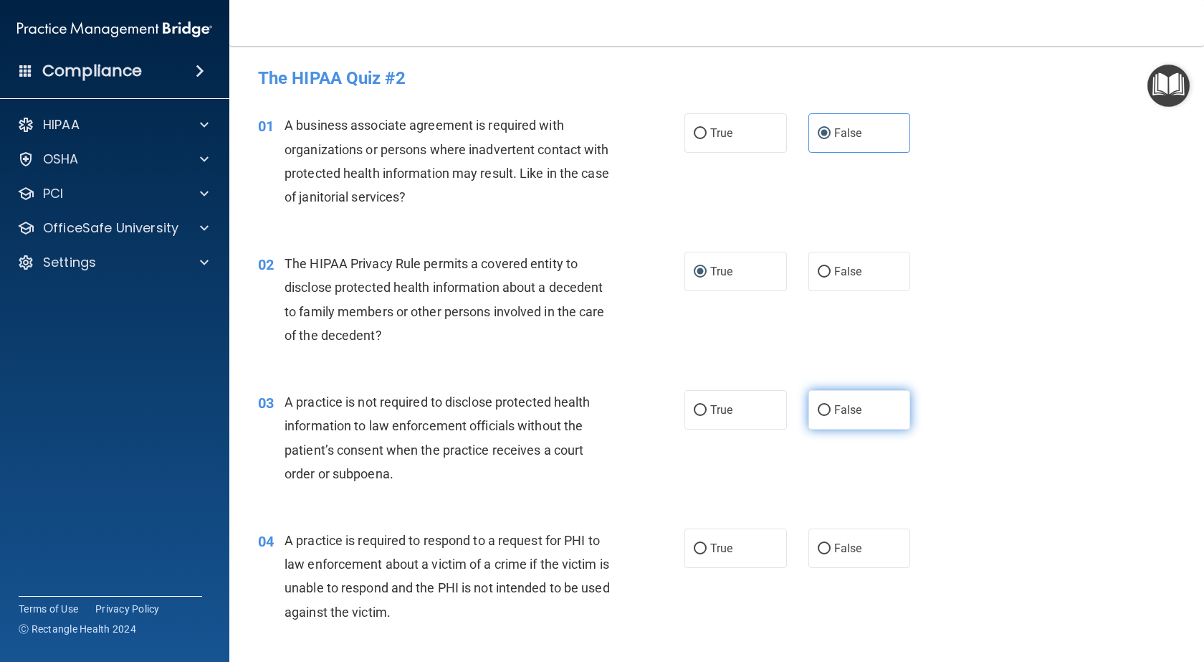
click at [821, 409] on input "False" at bounding box center [824, 410] width 13 height 11
radio input "true"
click at [694, 547] on input "True" at bounding box center [700, 548] width 13 height 11
radio input "true"
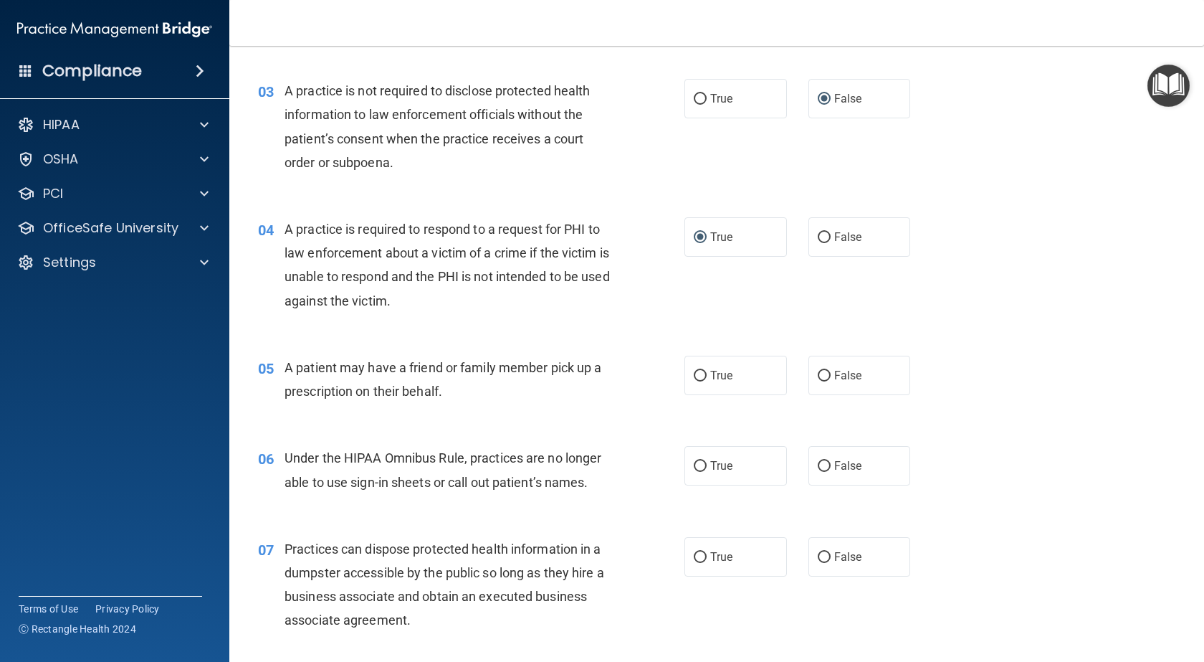
scroll to position [358, 0]
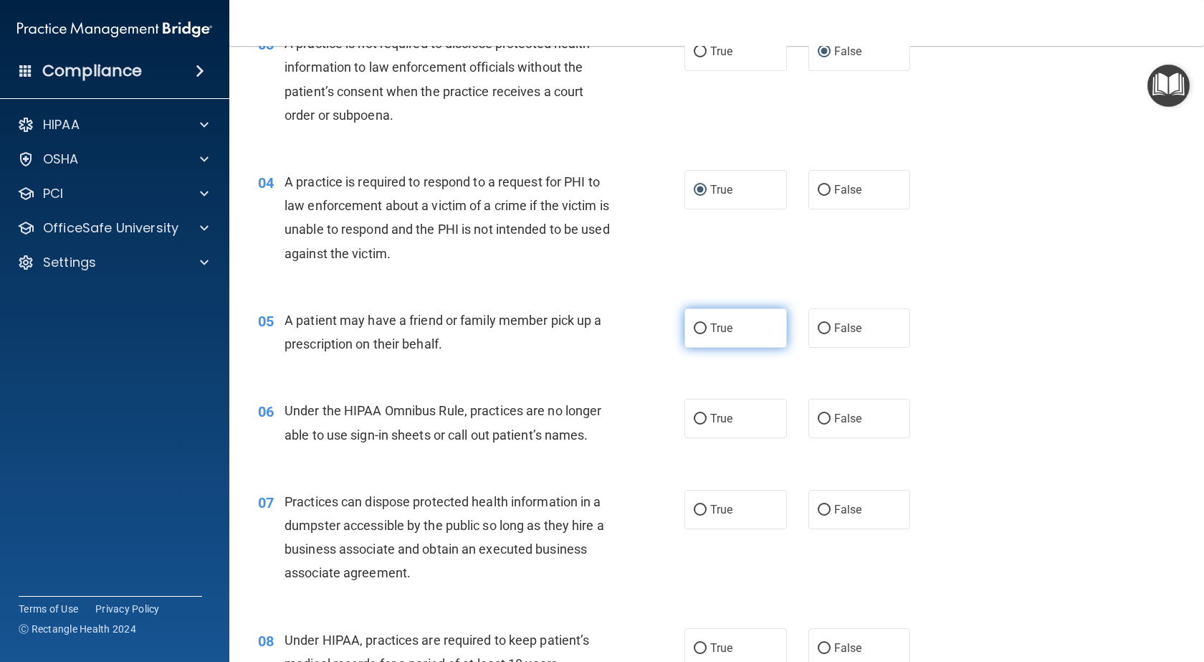
click at [697, 327] on input "True" at bounding box center [700, 328] width 13 height 11
radio input "true"
click at [818, 414] on input "False" at bounding box center [824, 419] width 13 height 11
radio input "true"
click at [818, 512] on input "False" at bounding box center [824, 510] width 13 height 11
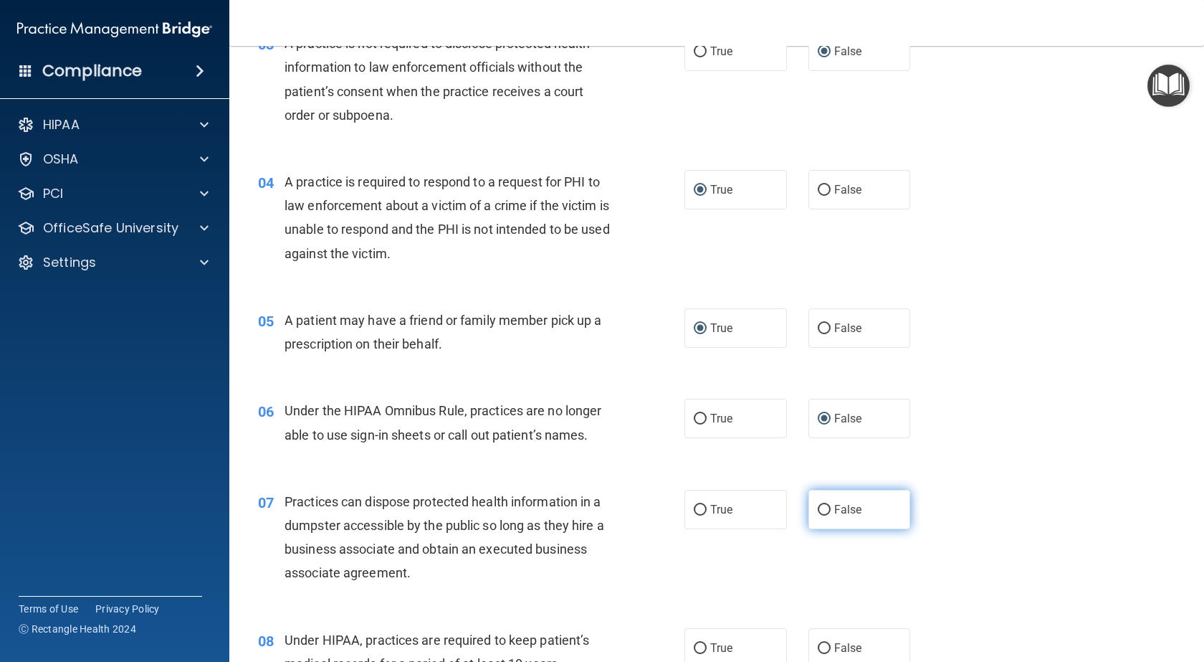
radio input "true"
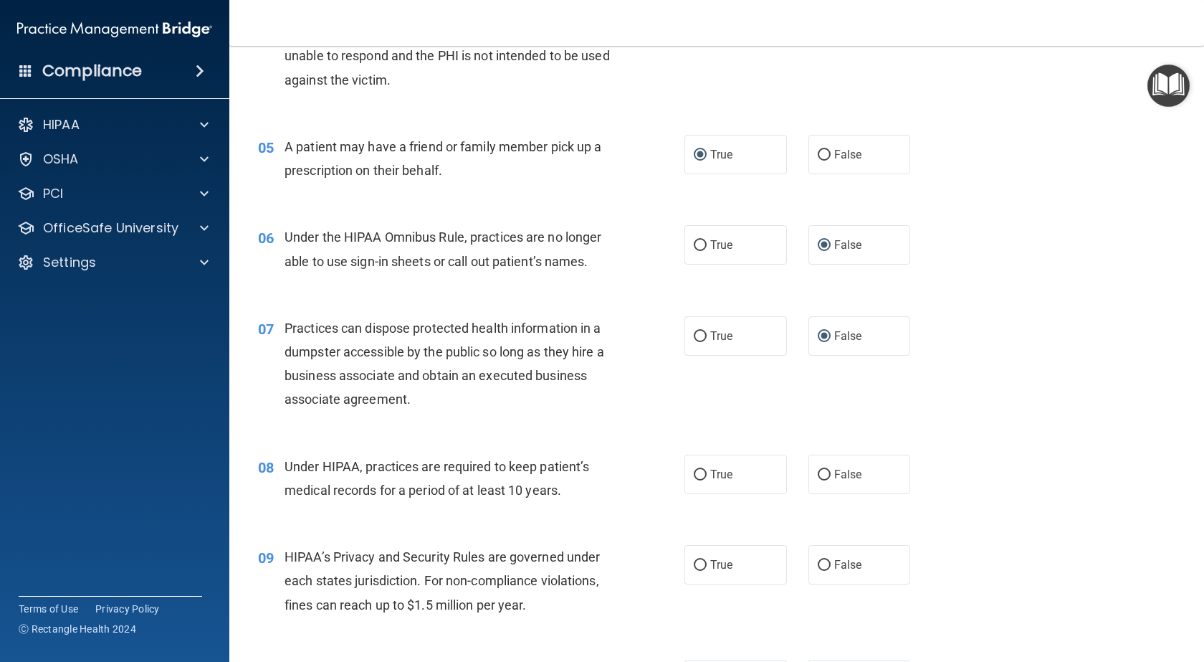
scroll to position [573, 0]
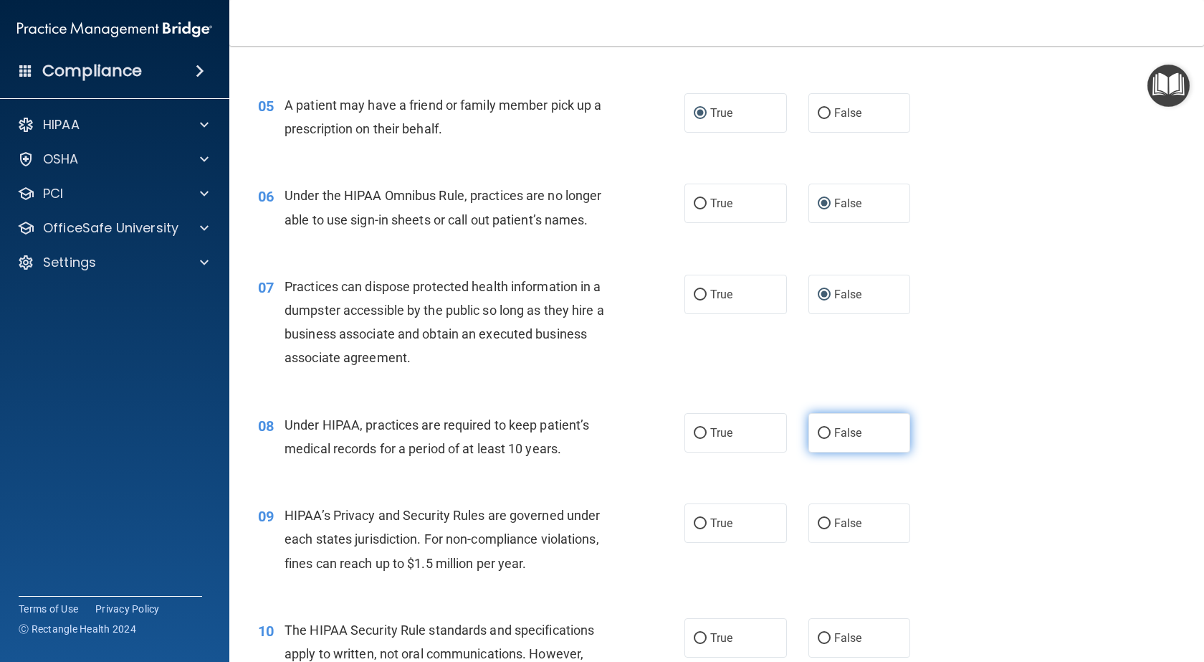
click at [818, 429] on input "False" at bounding box center [824, 433] width 13 height 11
radio input "true"
click at [818, 518] on input "False" at bounding box center [824, 523] width 13 height 11
radio input "true"
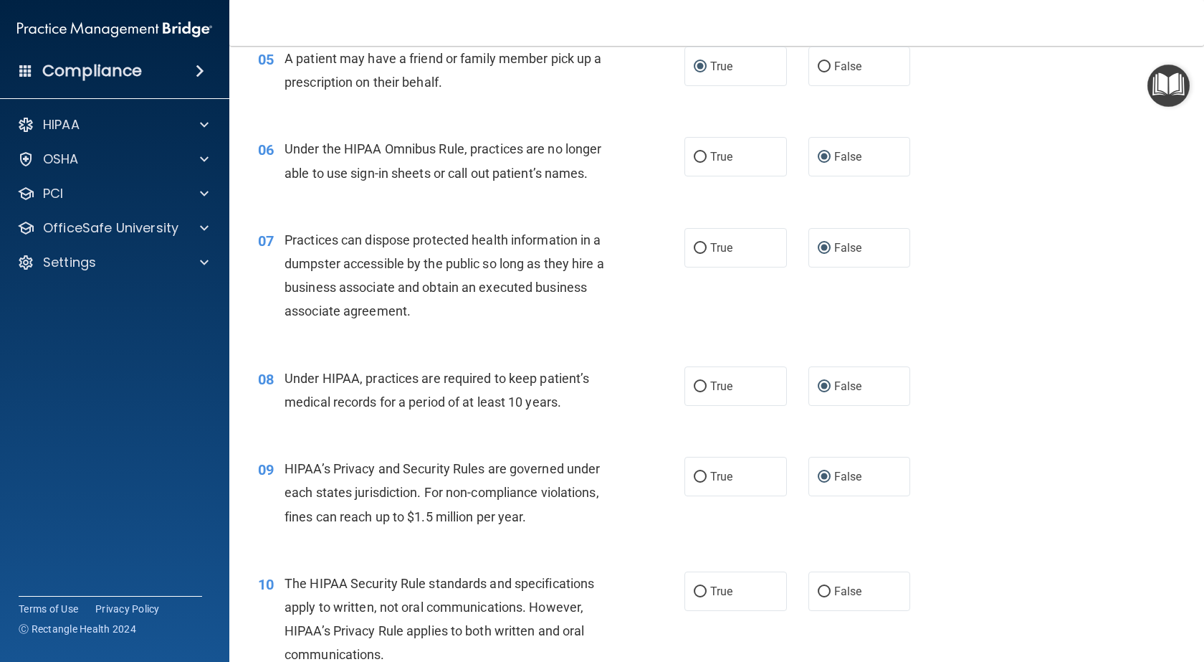
scroll to position [717, 0]
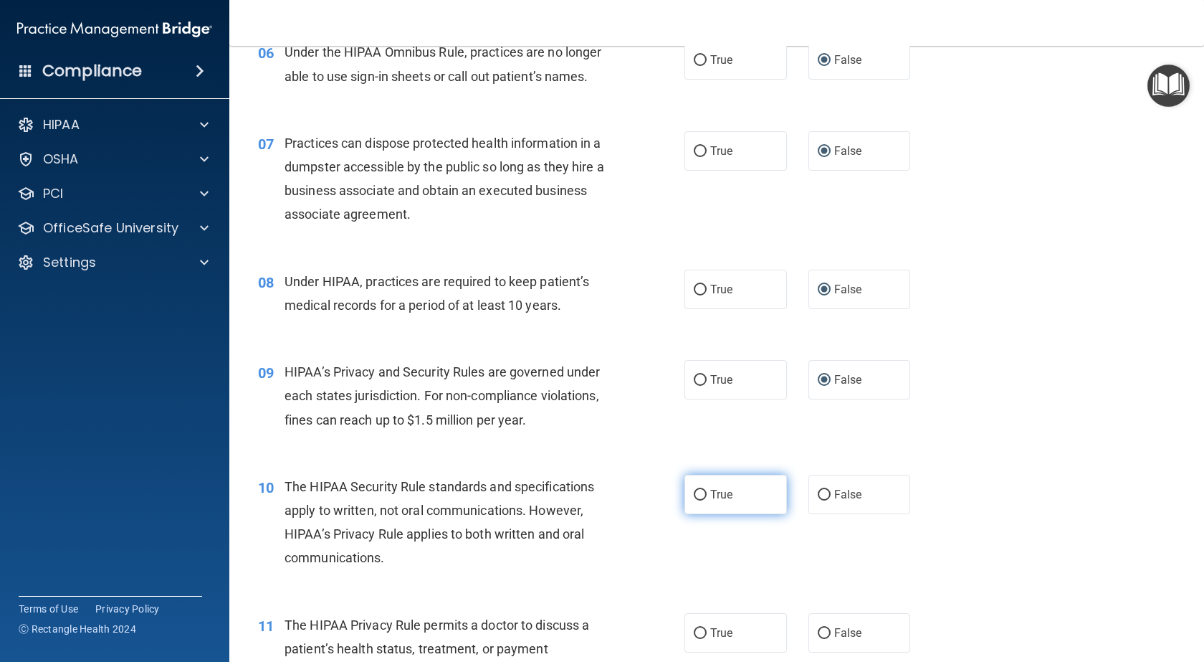
click at [697, 492] on input "True" at bounding box center [700, 494] width 13 height 11
radio input "true"
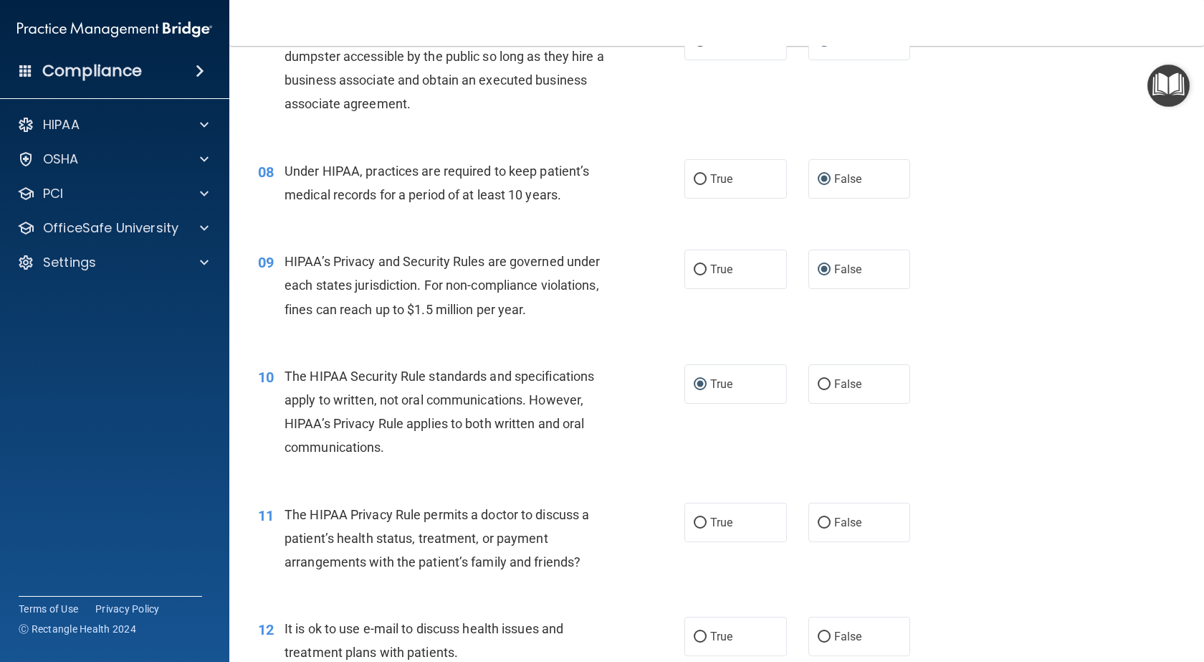
scroll to position [860, 0]
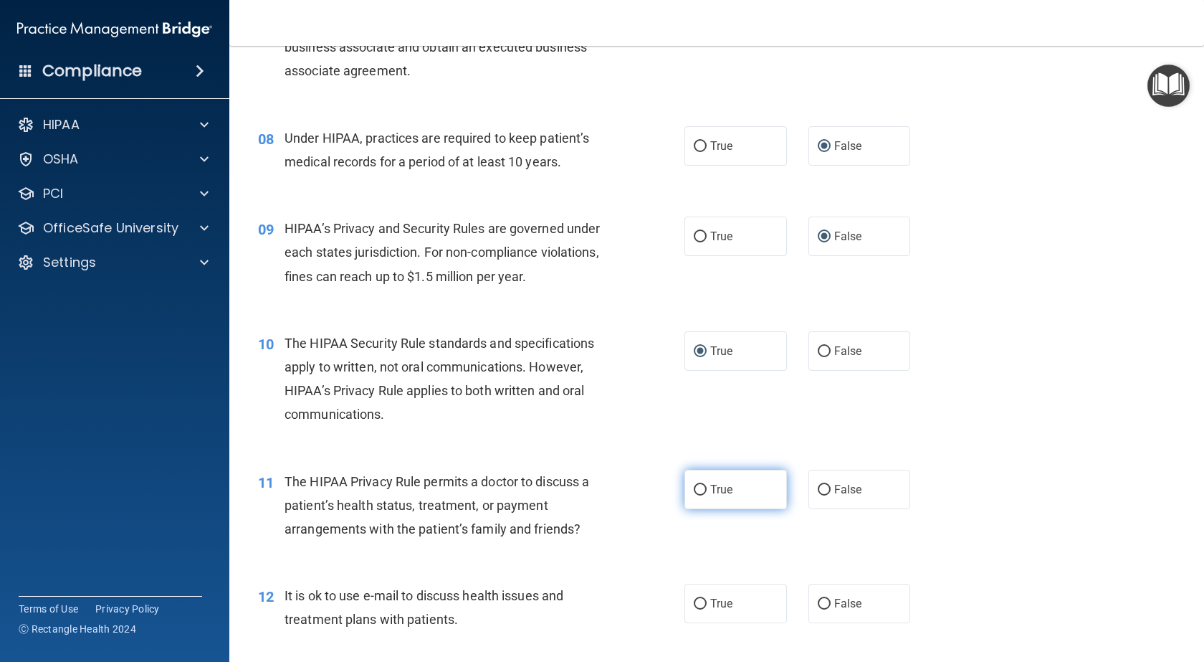
click at [696, 492] on input "True" at bounding box center [700, 489] width 13 height 11
radio input "true"
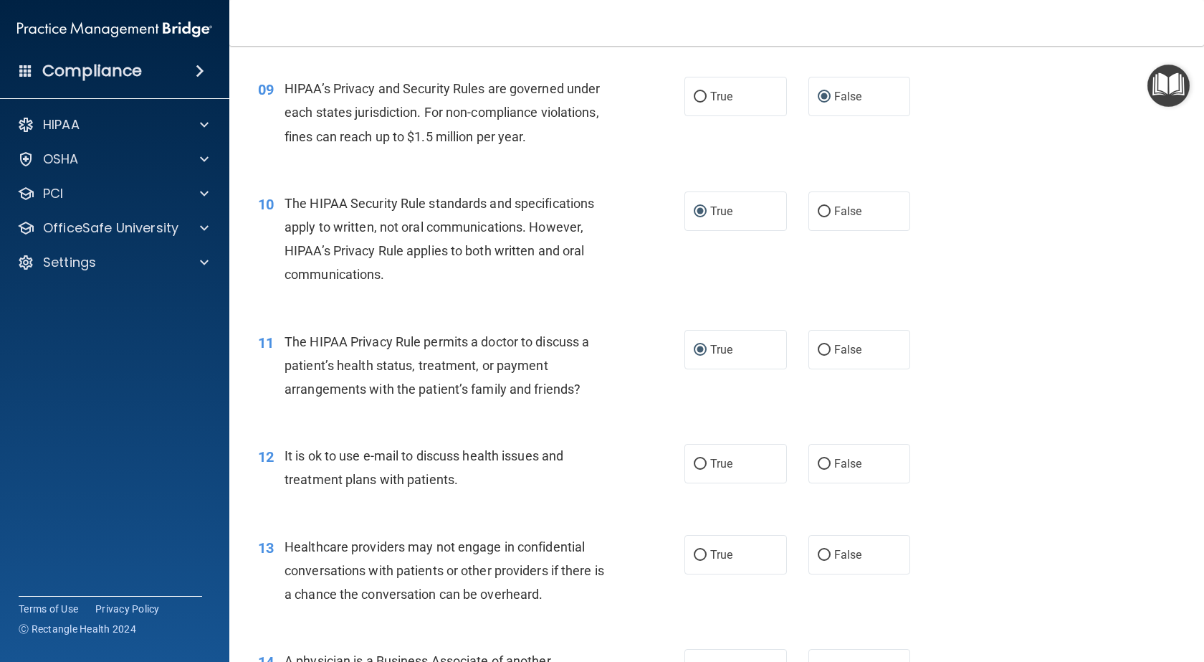
scroll to position [1003, 0]
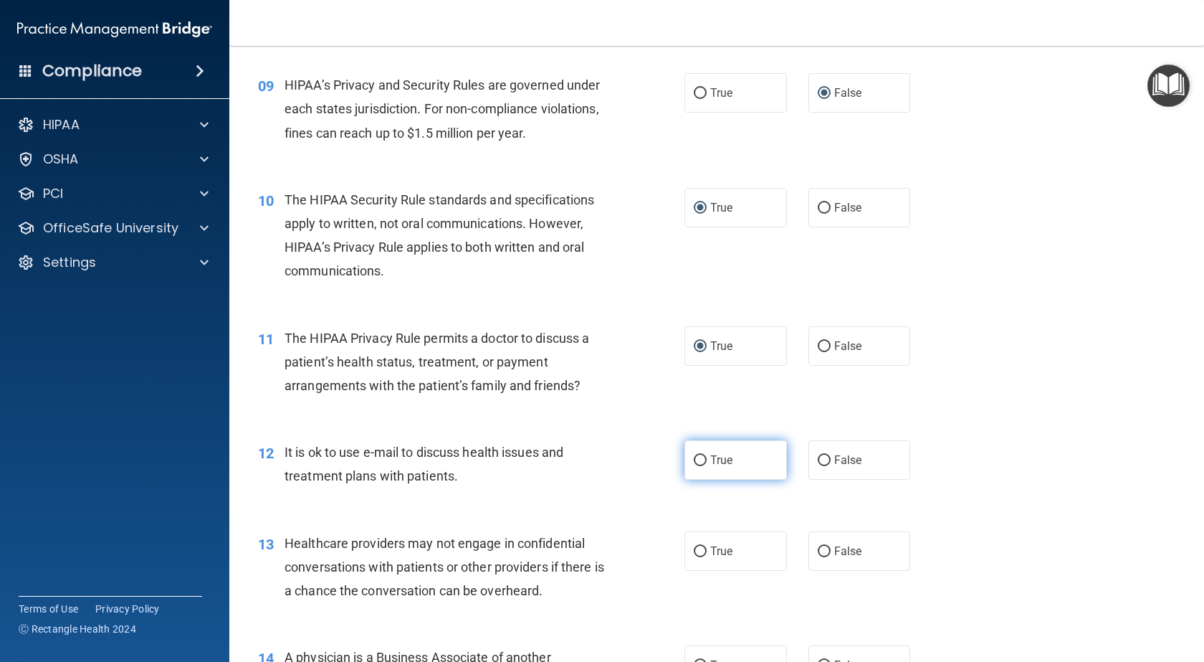
click at [694, 460] on input "True" at bounding box center [700, 460] width 13 height 11
radio input "true"
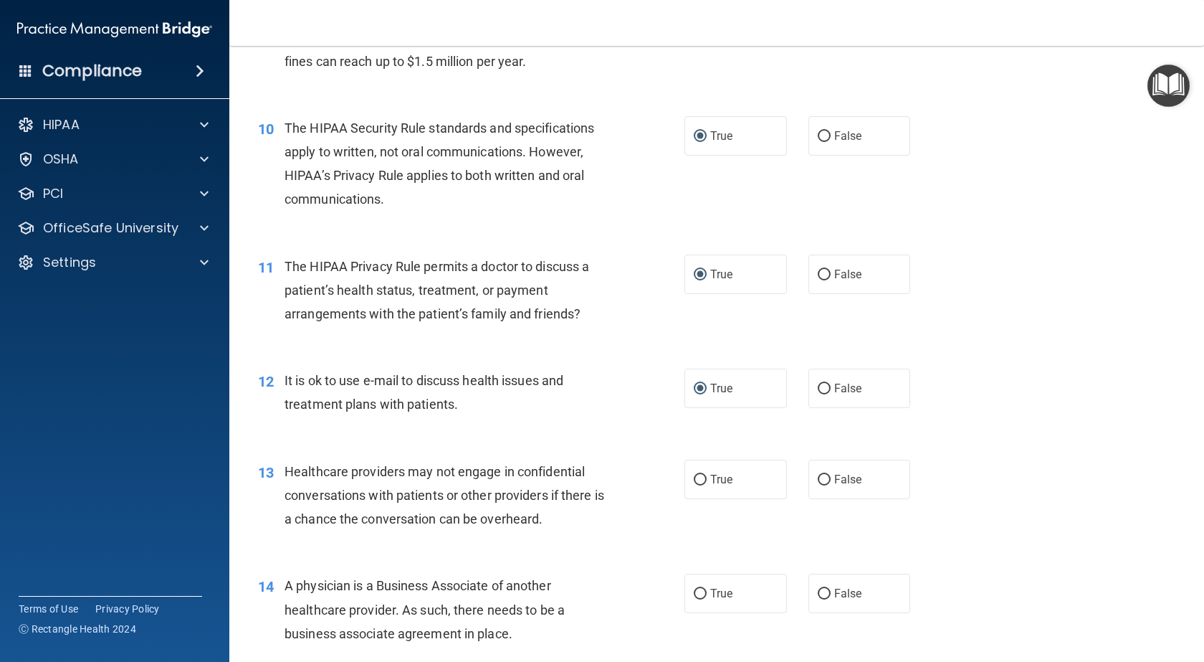
scroll to position [1147, 0]
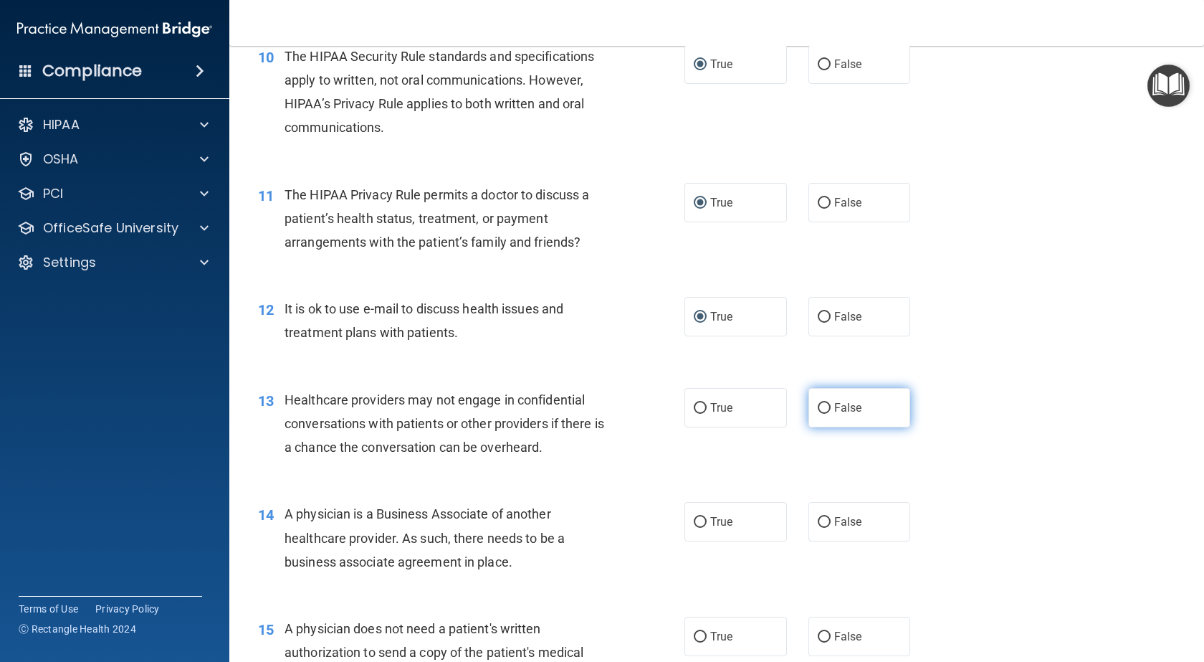
click at [819, 406] on input "False" at bounding box center [824, 408] width 13 height 11
radio input "true"
click at [818, 520] on input "False" at bounding box center [824, 522] width 13 height 11
radio input "true"
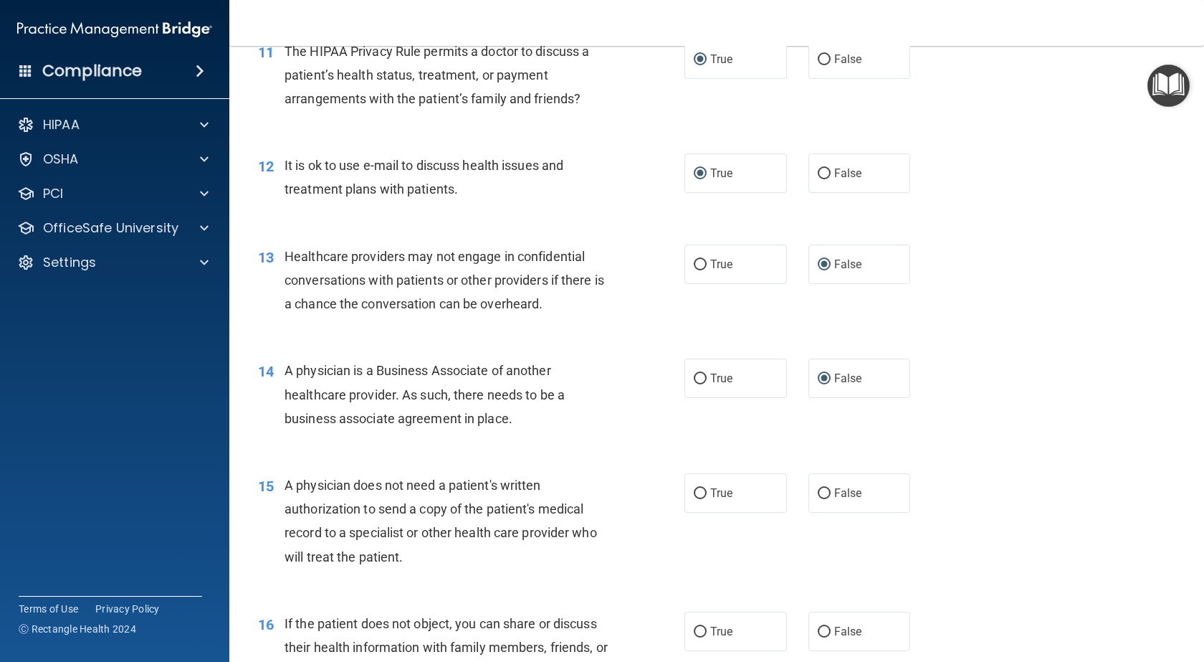
scroll to position [1362, 0]
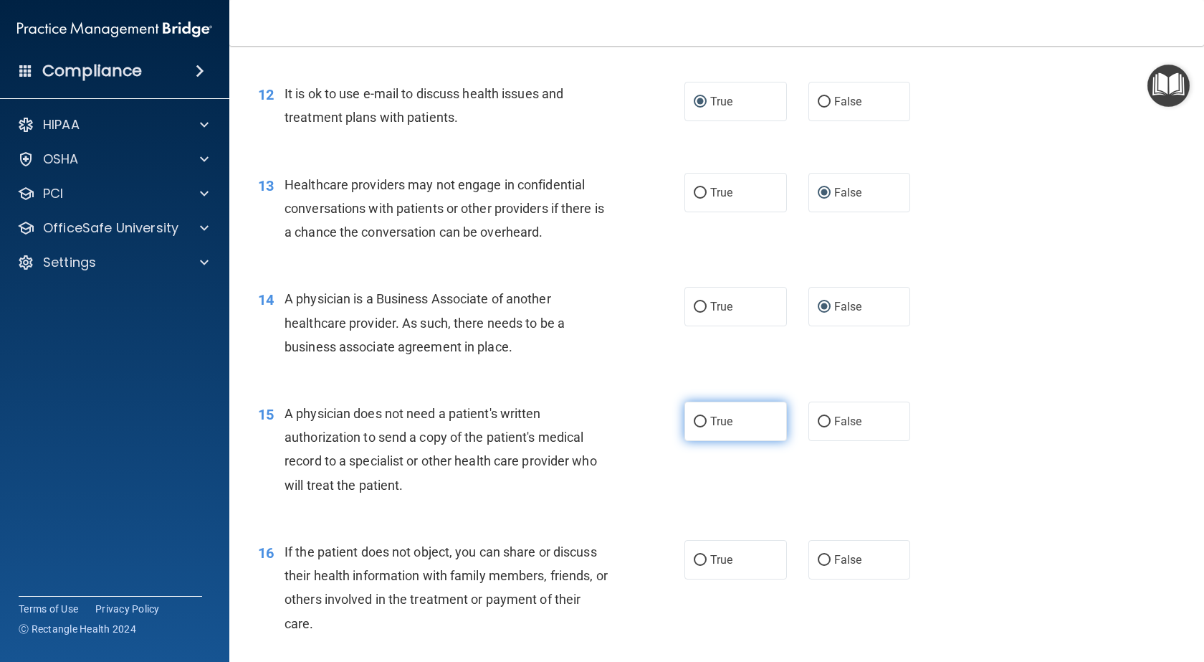
click at [694, 422] on input "True" at bounding box center [700, 421] width 13 height 11
radio input "true"
click at [694, 557] on input "True" at bounding box center [700, 560] width 13 height 11
radio input "true"
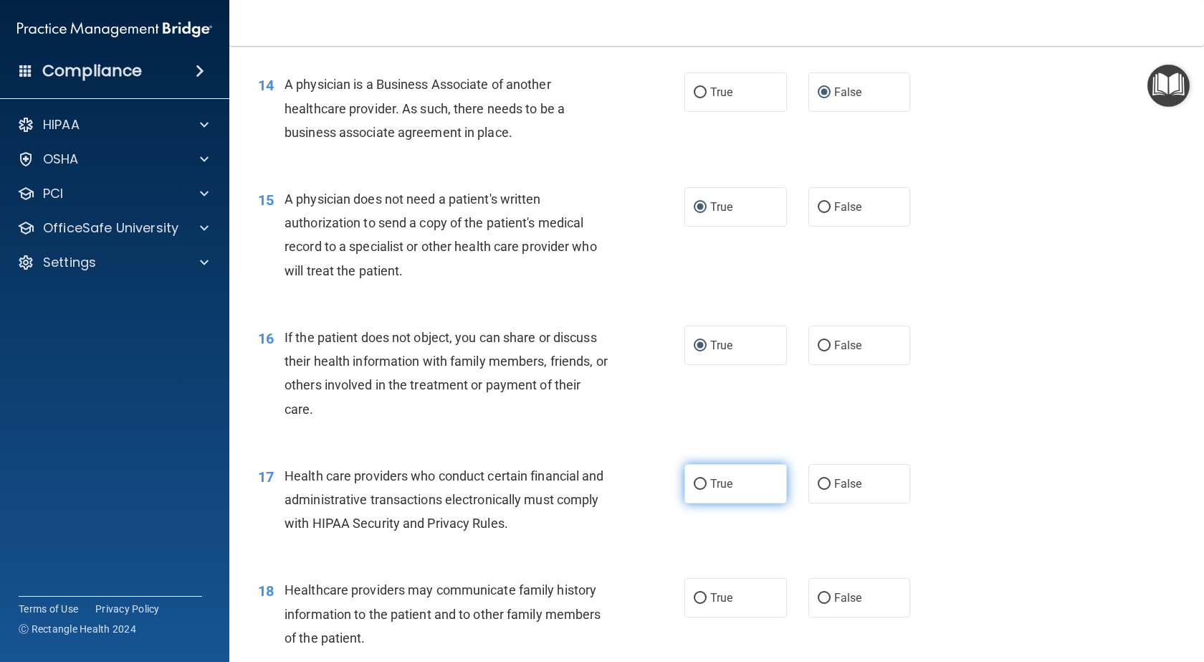
scroll to position [1577, 0]
click at [698, 484] on input "True" at bounding box center [700, 483] width 13 height 11
radio input "true"
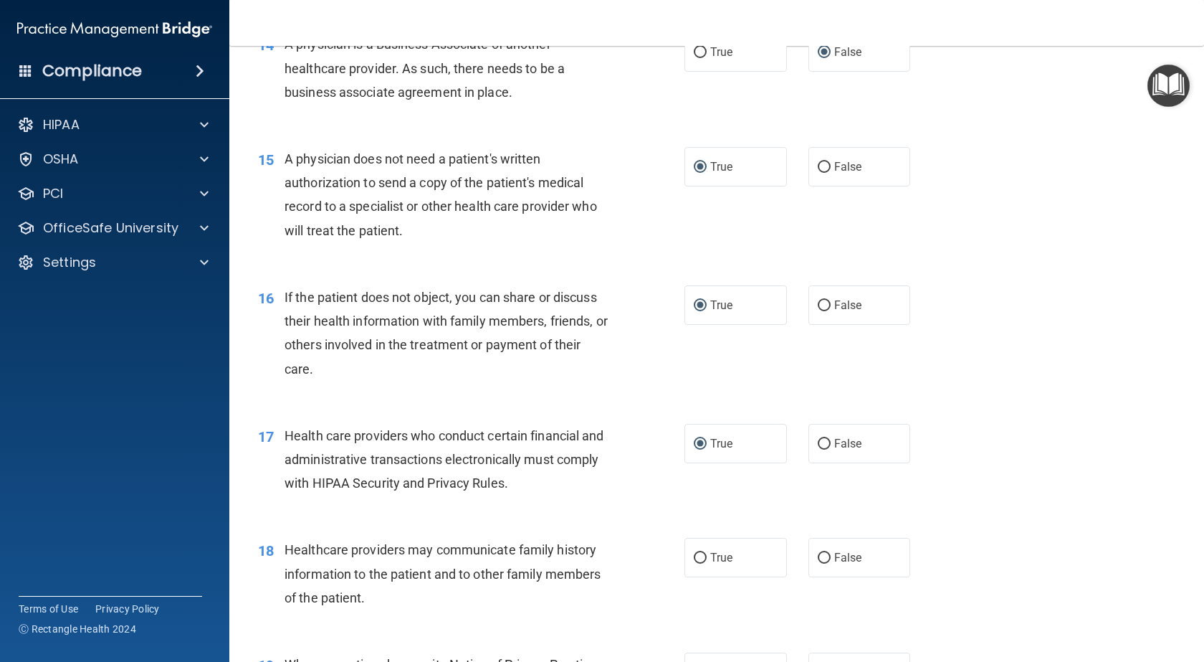
scroll to position [1720, 0]
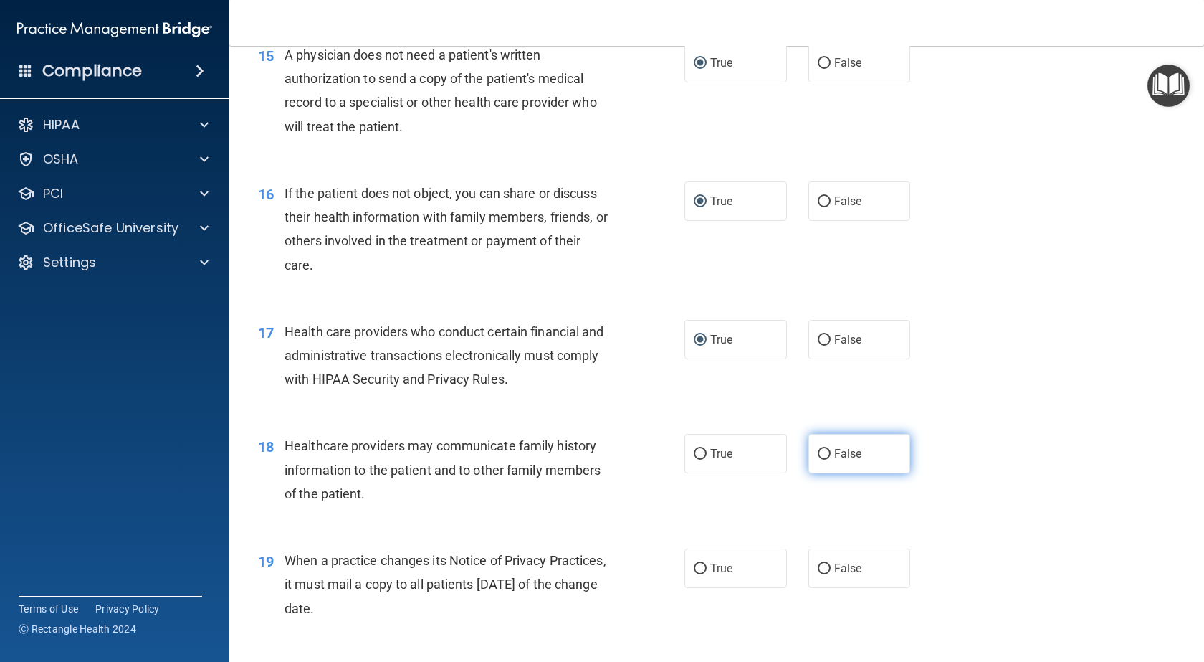
click at [823, 449] on input "False" at bounding box center [824, 454] width 13 height 11
radio input "true"
click at [818, 569] on input "False" at bounding box center [824, 568] width 13 height 11
radio input "true"
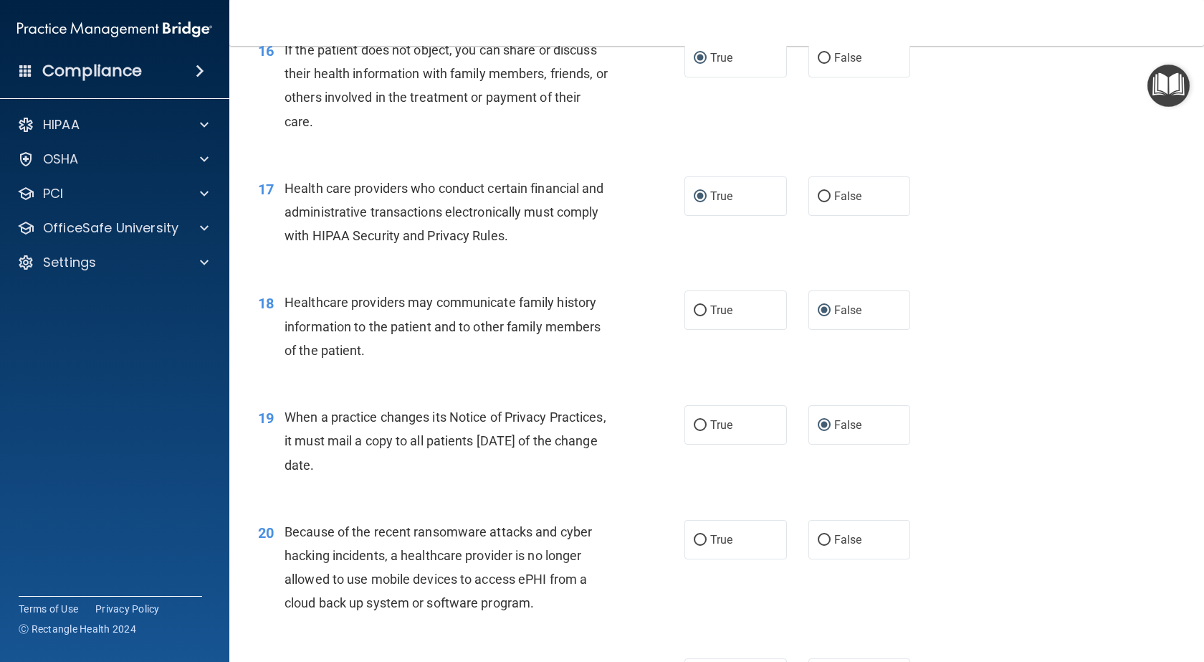
scroll to position [1935, 0]
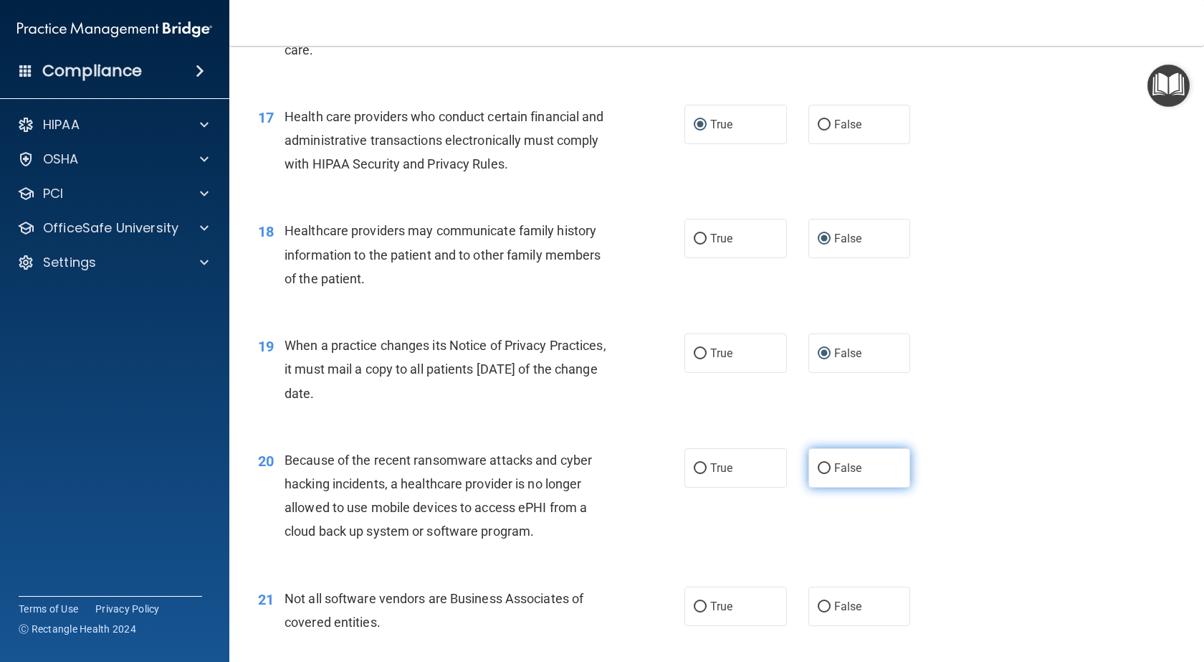
click at [820, 464] on input "False" at bounding box center [824, 468] width 13 height 11
radio input "true"
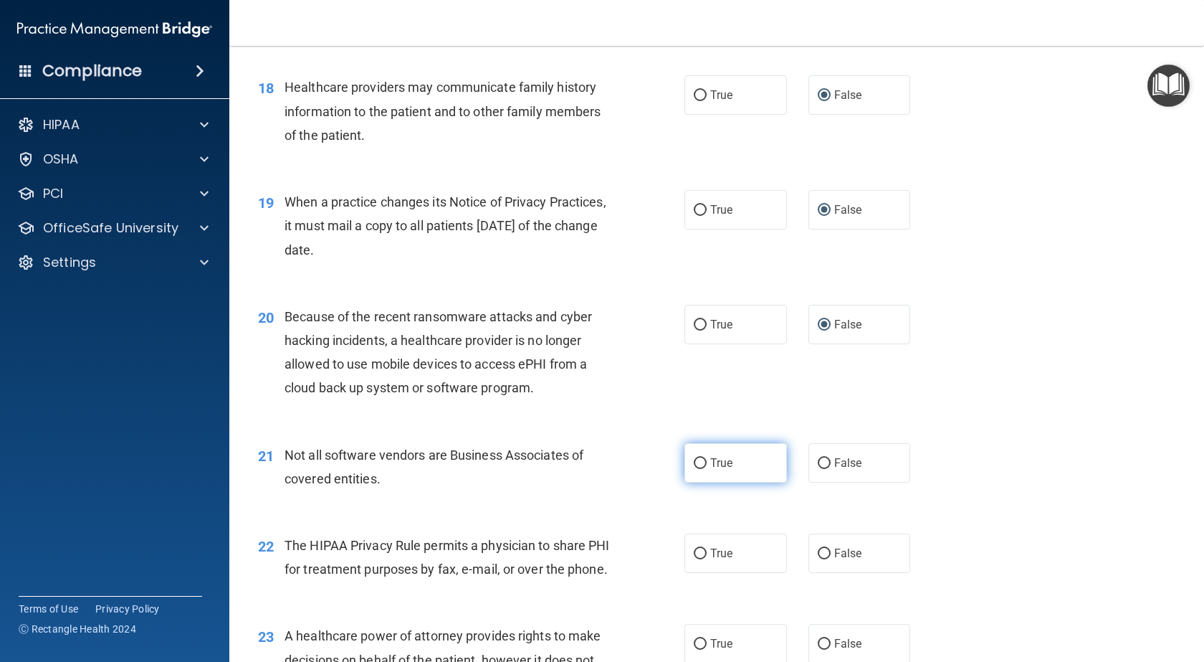
click at [701, 465] on input "True" at bounding box center [700, 463] width 13 height 11
radio input "true"
click at [694, 555] on input "True" at bounding box center [700, 553] width 13 height 11
radio input "true"
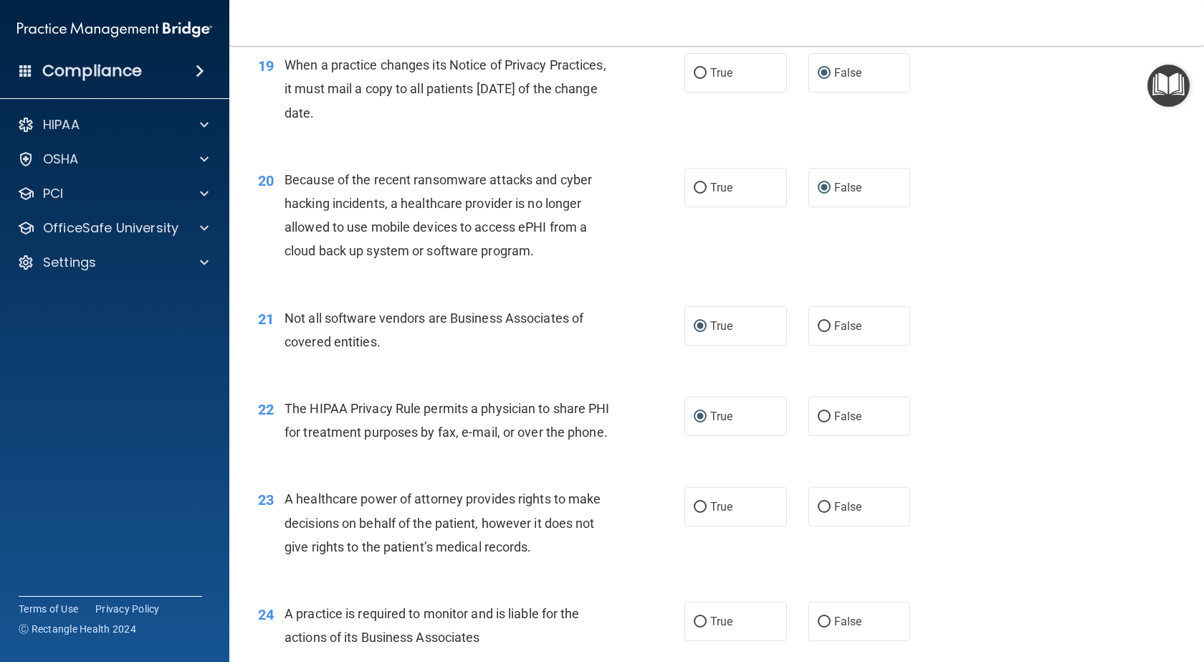
scroll to position [2222, 0]
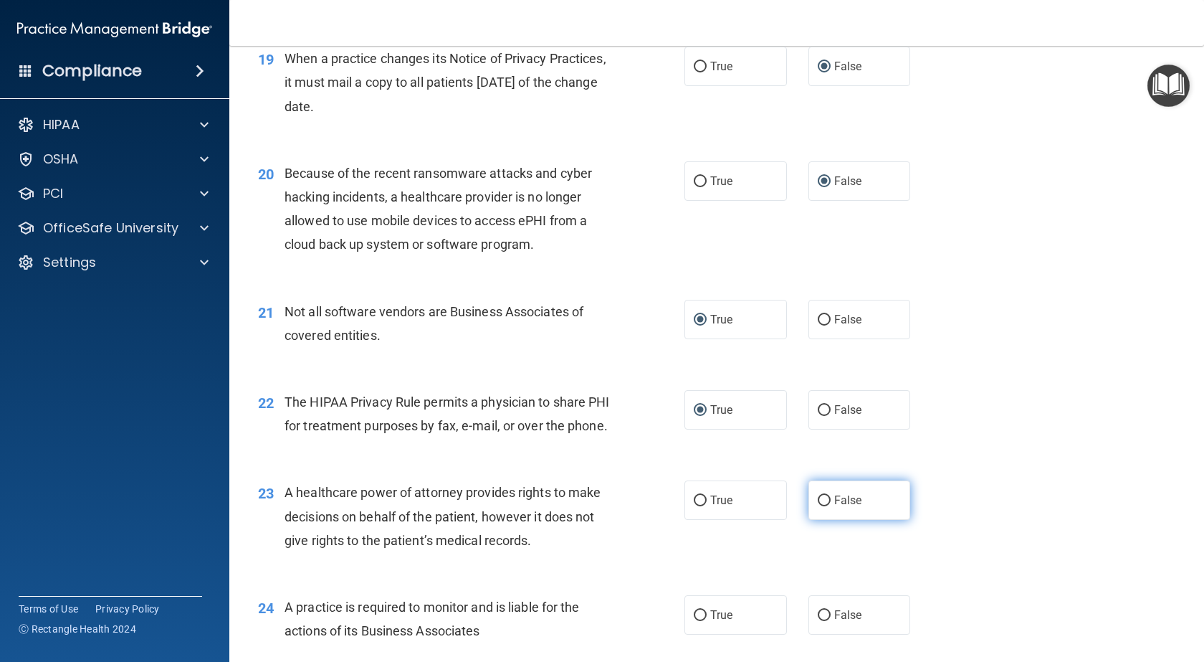
click at [818, 506] on input "False" at bounding box center [824, 500] width 13 height 11
radio input "true"
click at [821, 621] on input "False" at bounding box center [824, 615] width 13 height 11
radio input "true"
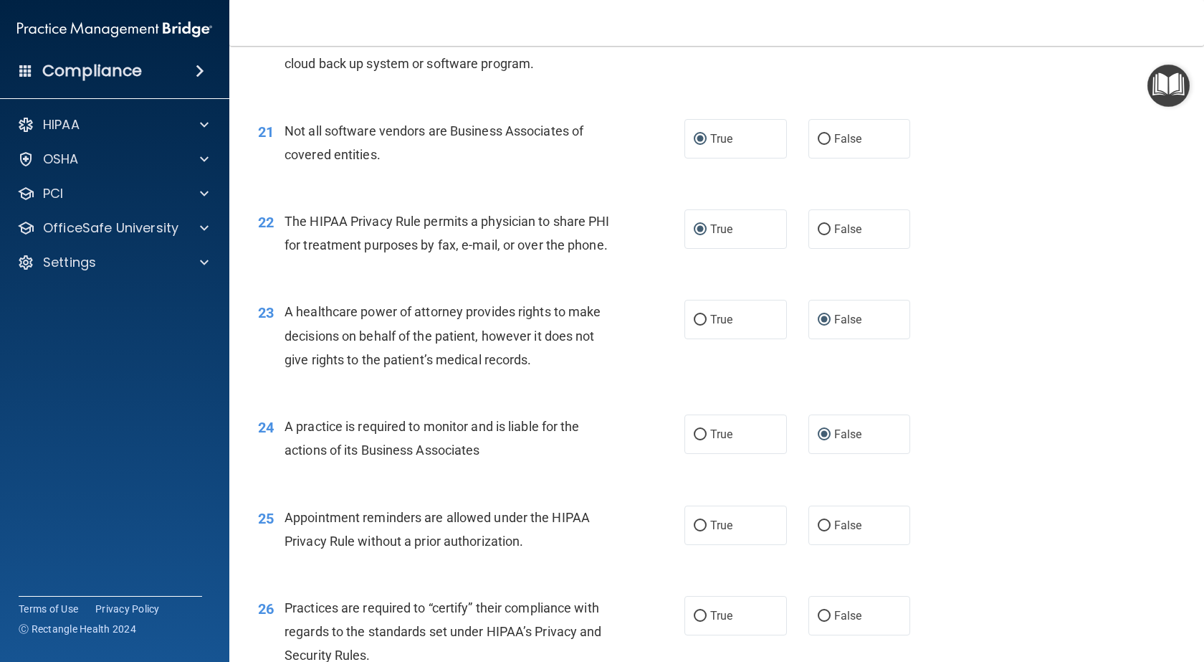
scroll to position [2437, 0]
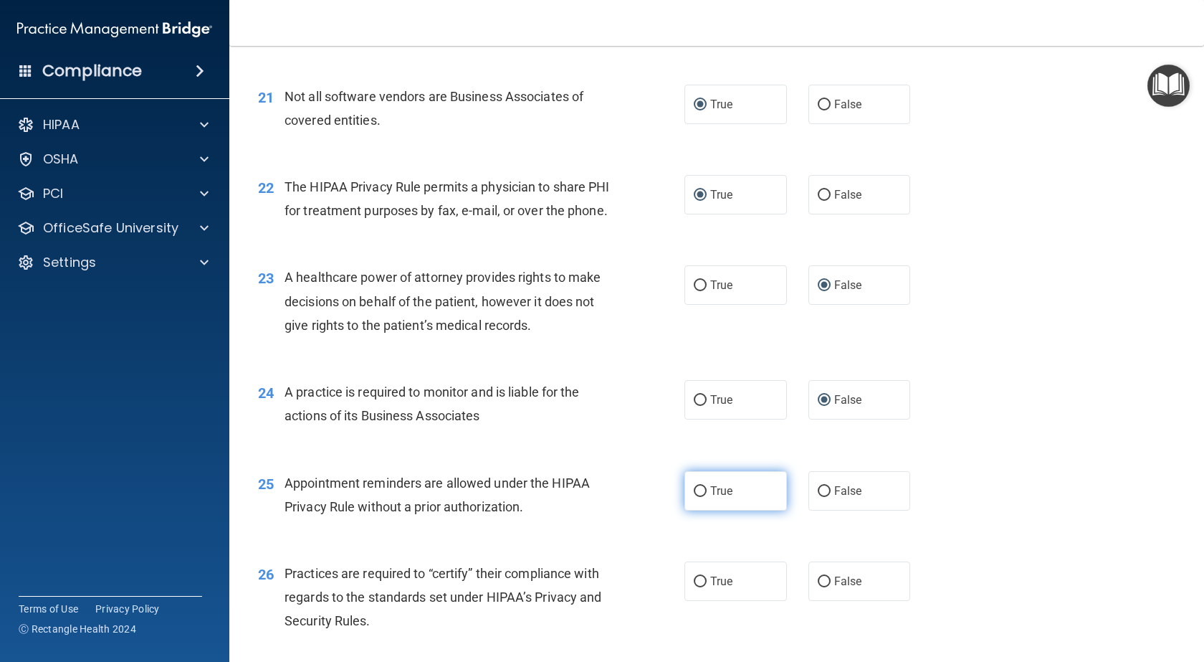
click at [694, 497] on input "True" at bounding box center [700, 491] width 13 height 11
radio input "true"
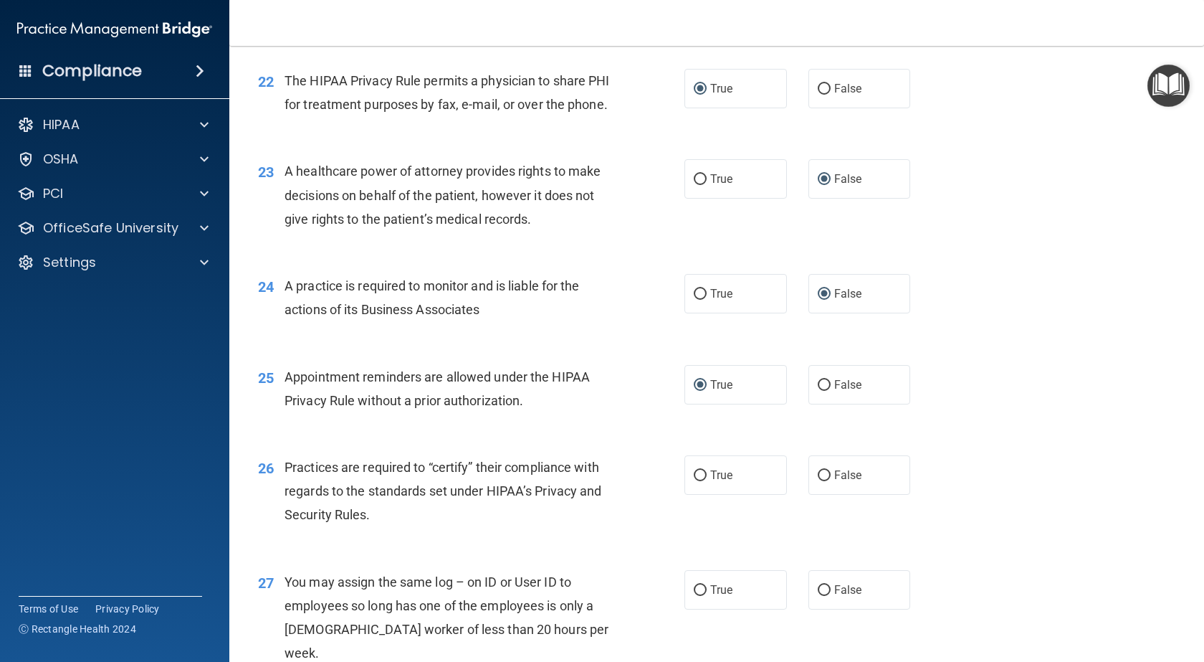
scroll to position [2580, 0]
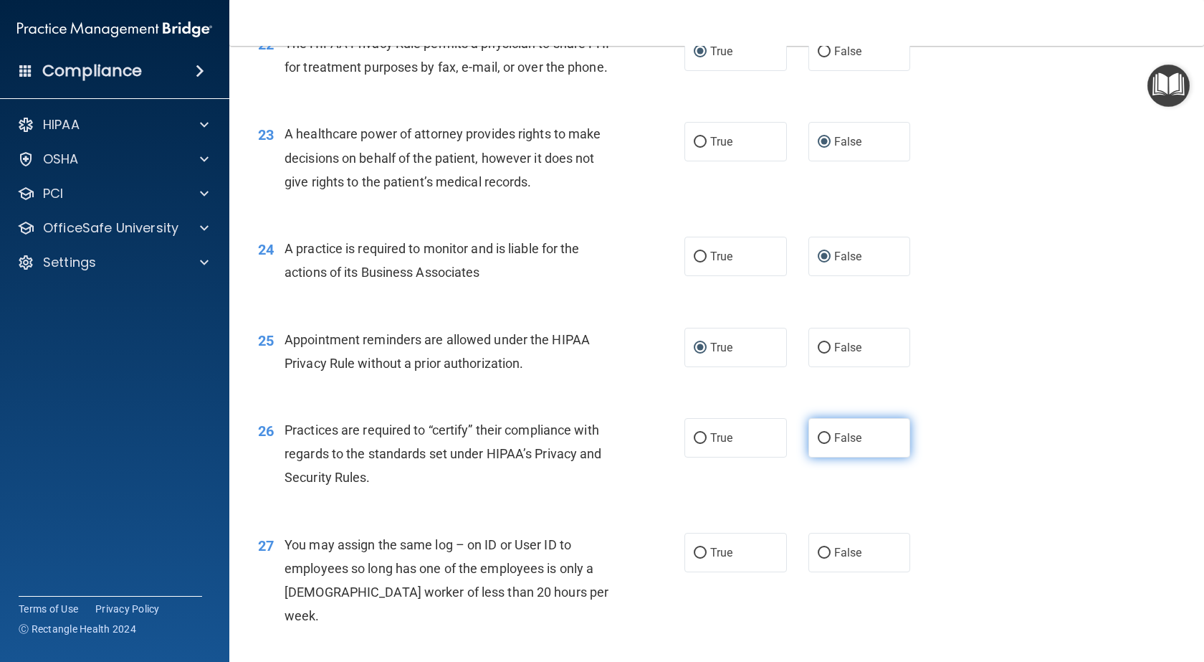
click at [818, 444] on input "False" at bounding box center [824, 438] width 13 height 11
radio input "true"
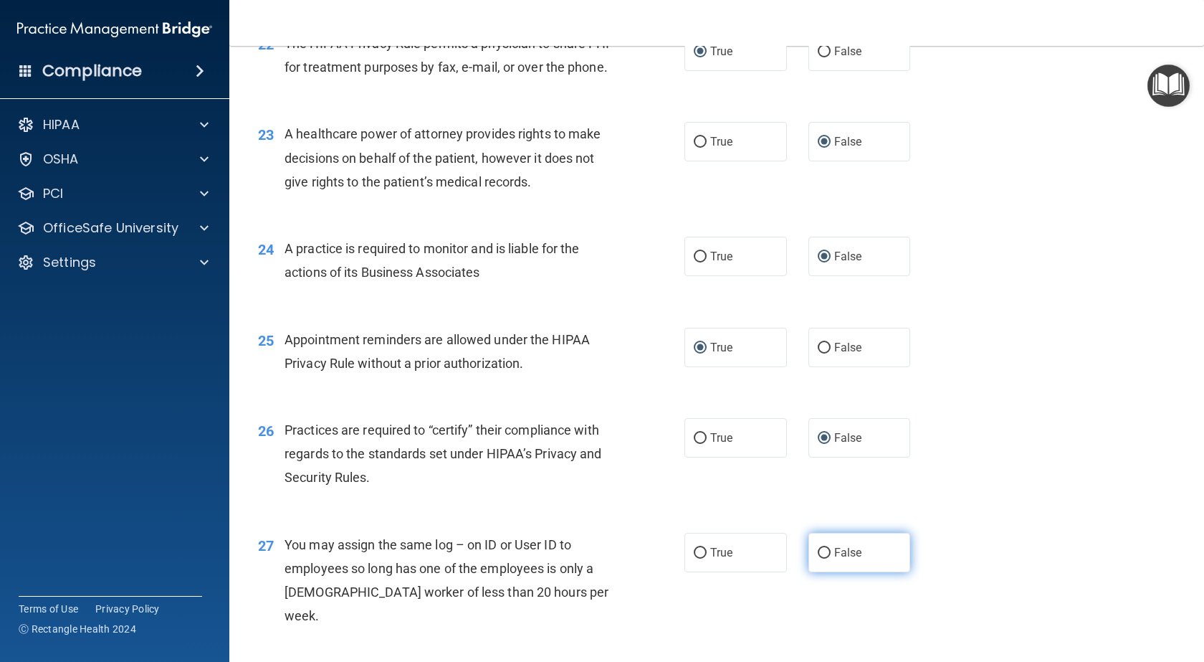
click at [818, 558] on input "False" at bounding box center [824, 553] width 13 height 11
radio input "true"
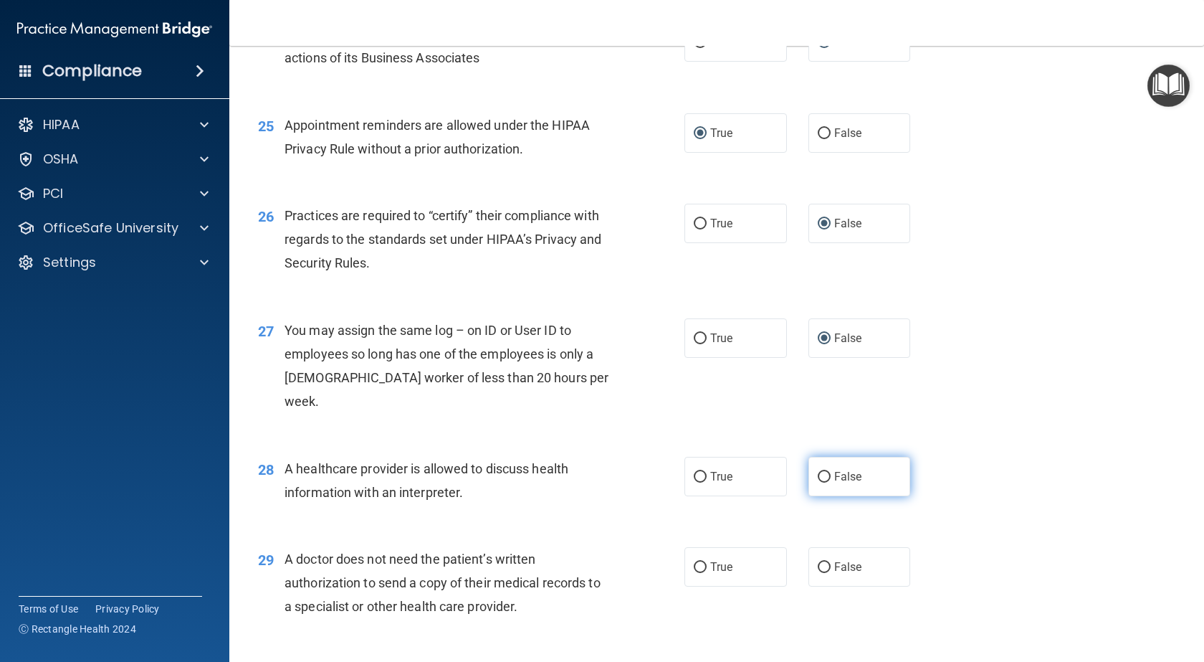
scroll to position [2795, 0]
click at [694, 472] on input "True" at bounding box center [700, 476] width 13 height 11
radio input "true"
click at [694, 566] on input "True" at bounding box center [700, 566] width 13 height 11
radio input "true"
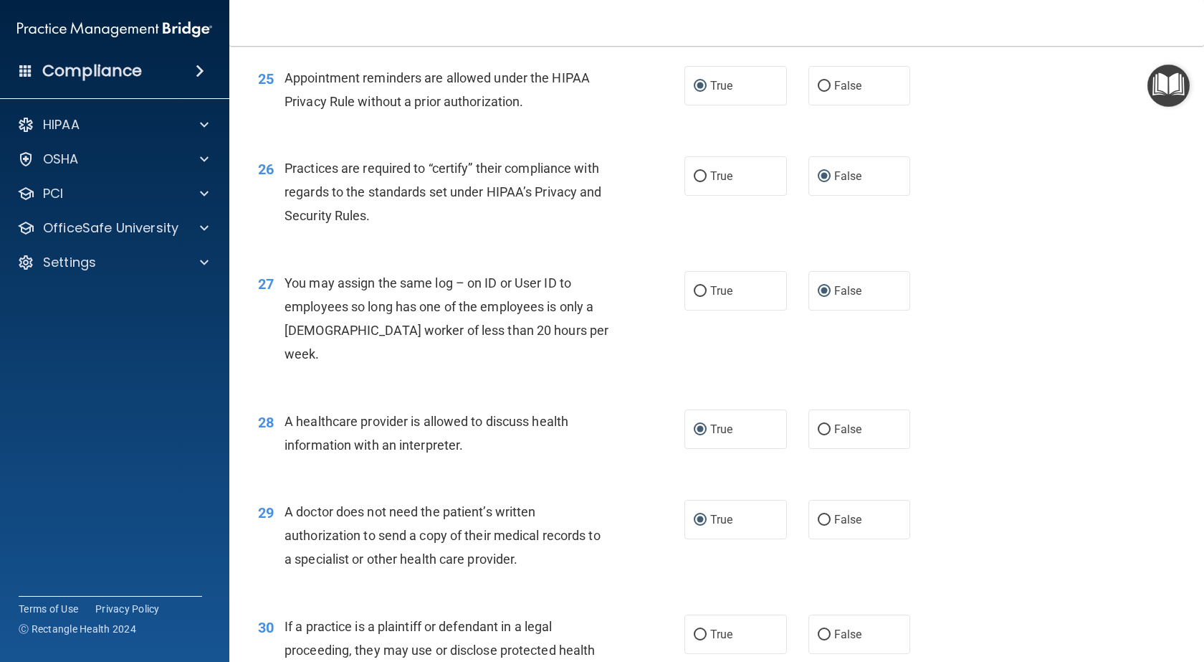
scroll to position [2867, 0]
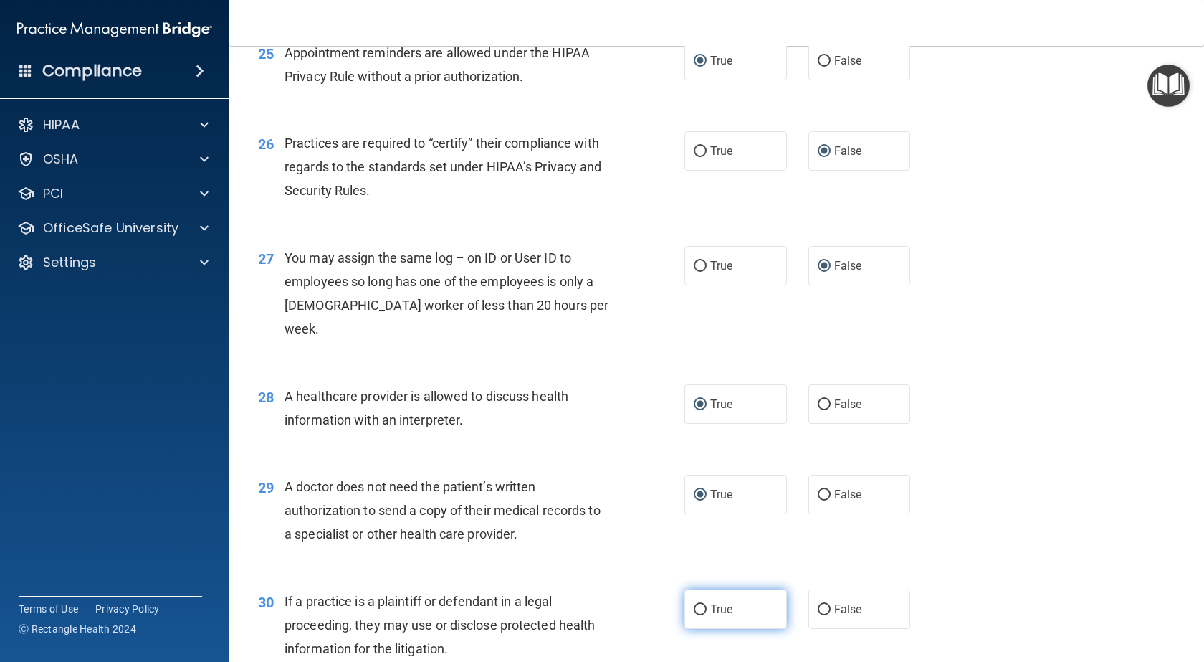
click at [694, 606] on input "True" at bounding box center [700, 609] width 13 height 11
radio input "true"
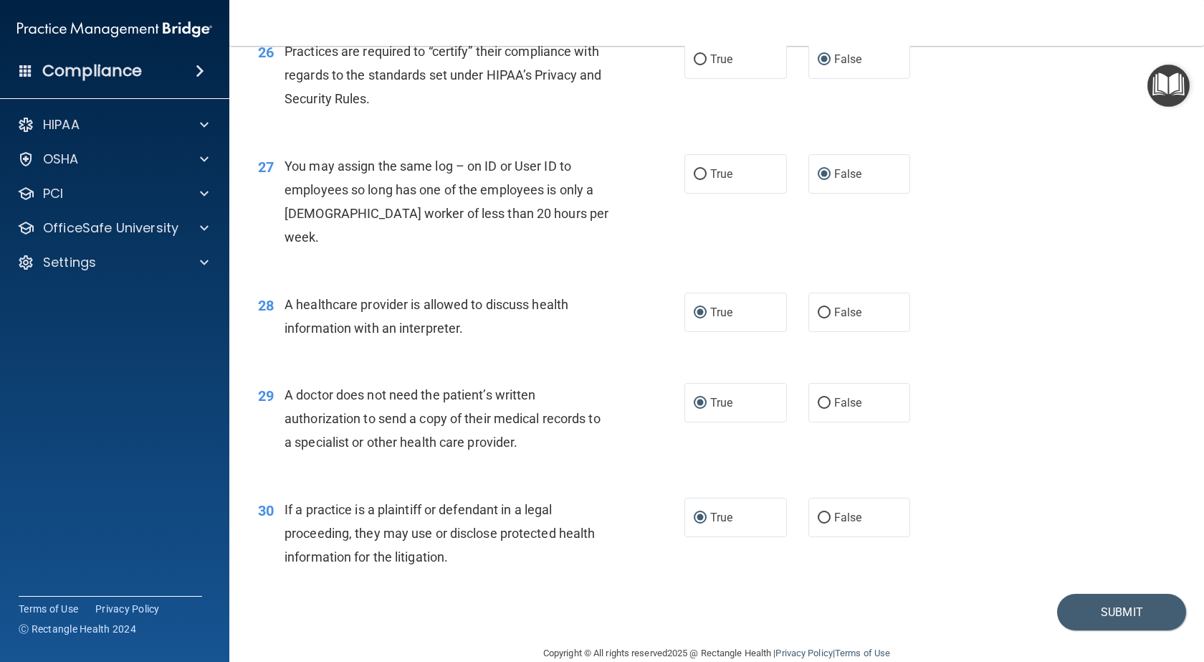
scroll to position [2984, 0]
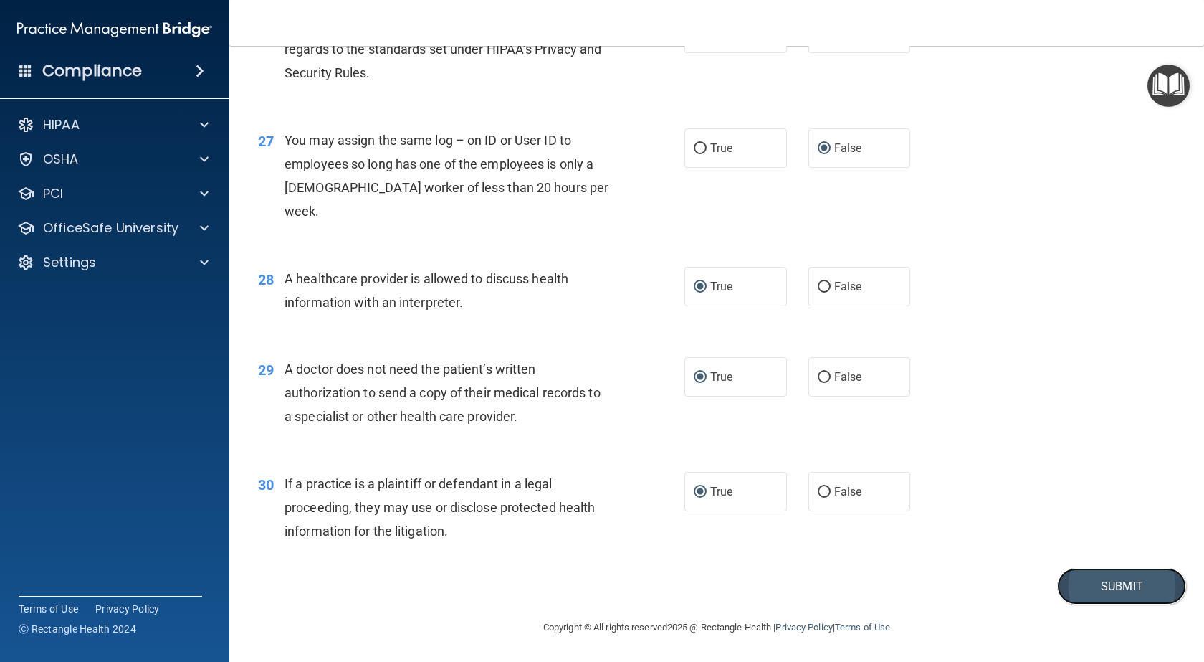
click at [1083, 579] on button "Submit" at bounding box center [1121, 586] width 129 height 37
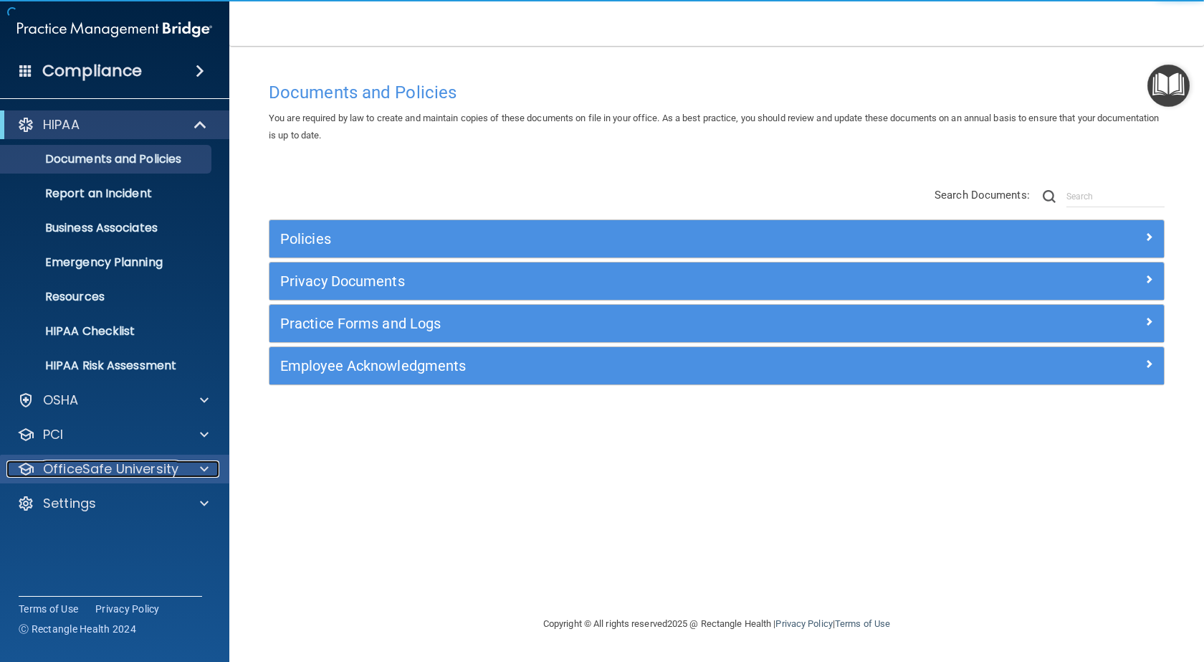
click at [119, 465] on p "OfficeSafe University" at bounding box center [110, 468] width 135 height 17
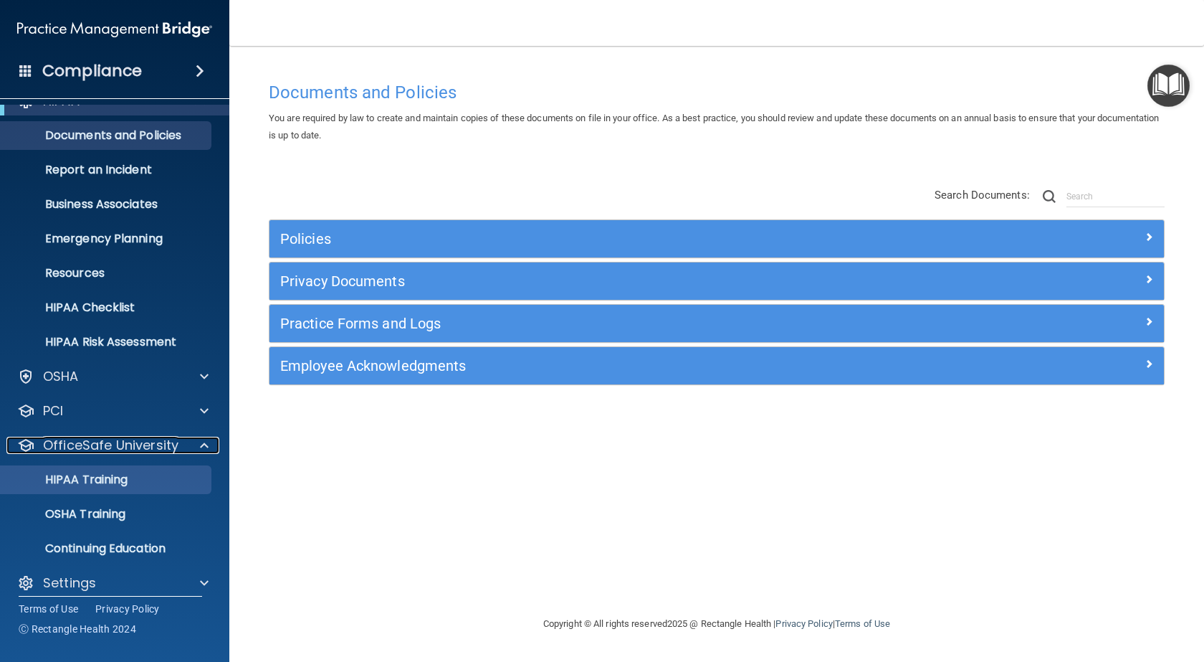
scroll to position [37, 0]
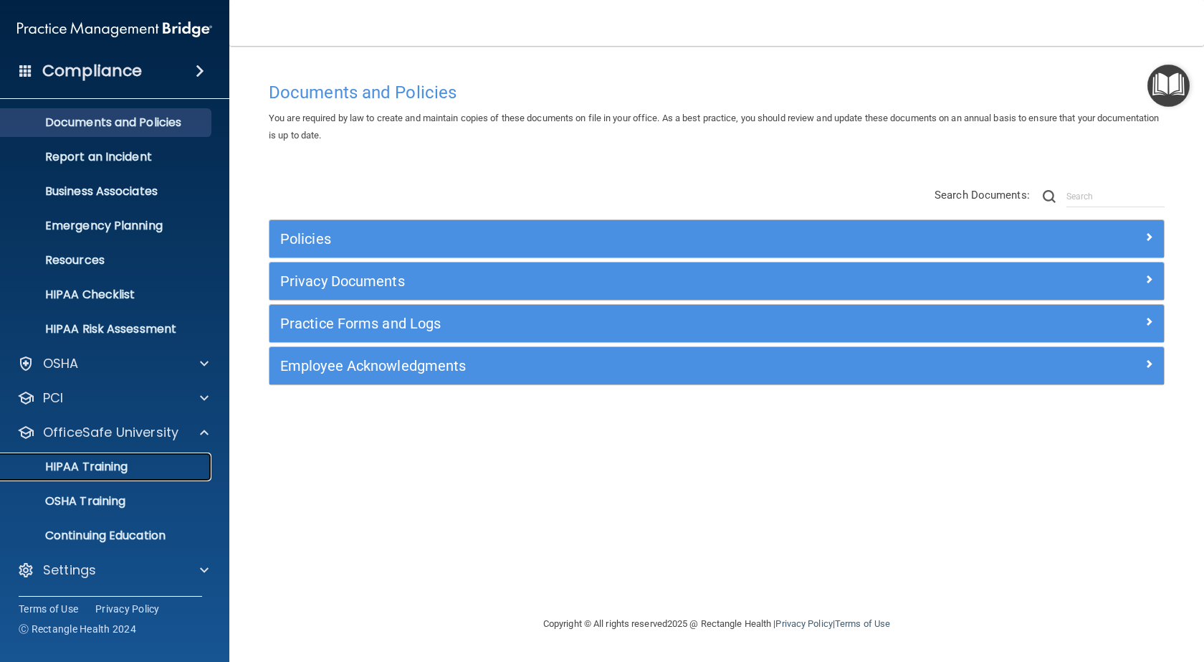
click at [100, 464] on p "HIPAA Training" at bounding box center [68, 466] width 118 height 14
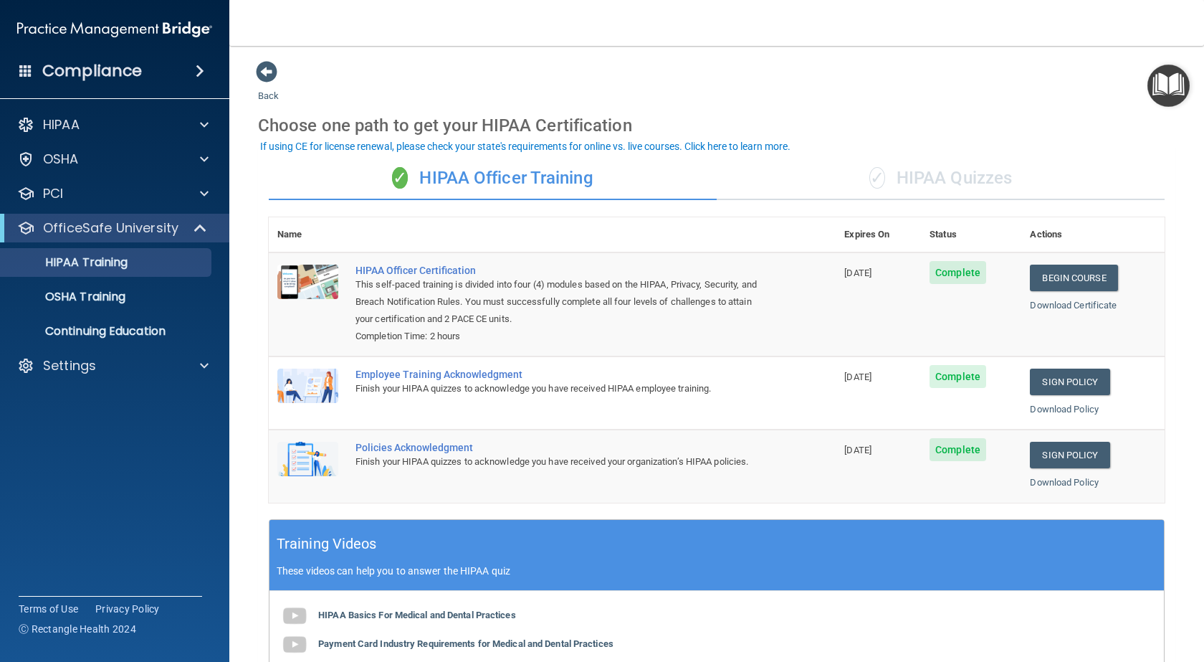
click at [972, 185] on div "✓ HIPAA Quizzes" at bounding box center [941, 178] width 448 height 43
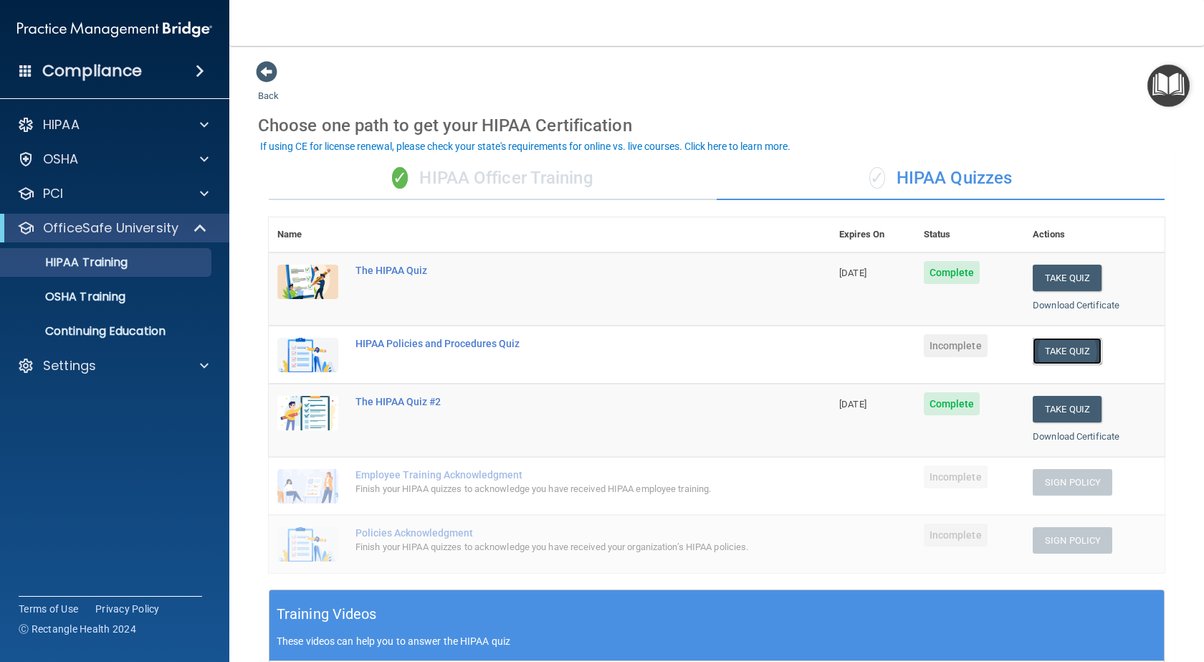
click at [1079, 347] on button "Take Quiz" at bounding box center [1067, 351] width 69 height 27
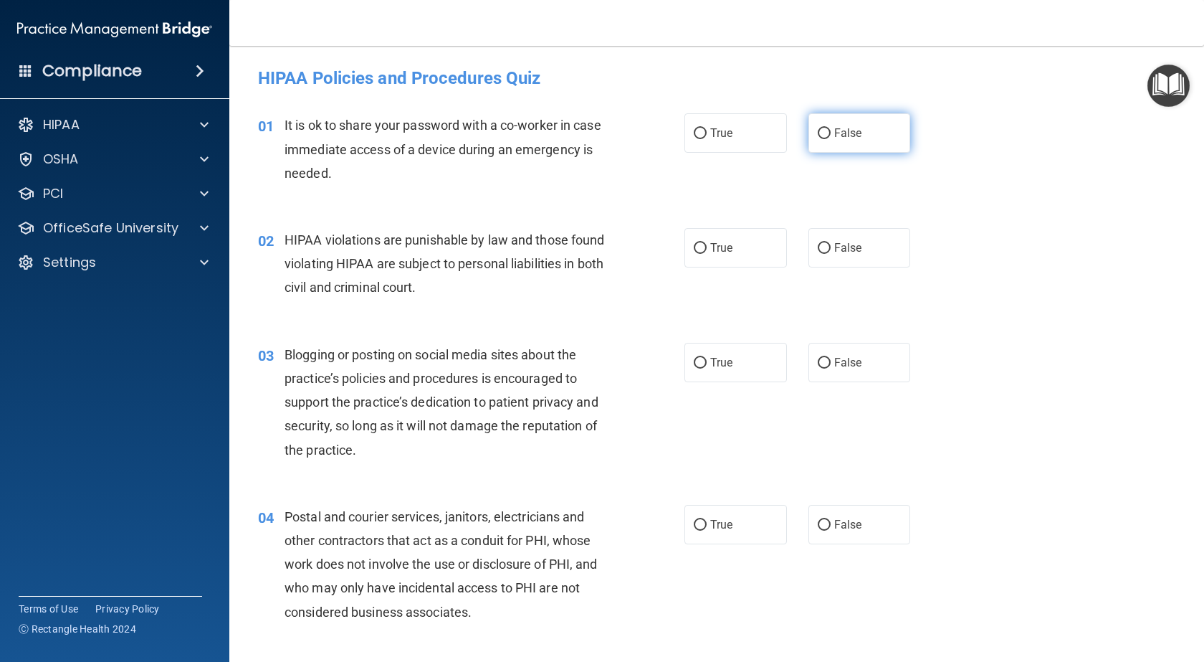
click at [818, 135] on input "False" at bounding box center [824, 133] width 13 height 11
radio input "true"
drag, startPoint x: 693, startPoint y: 246, endPoint x: 780, endPoint y: 254, distance: 87.1
click at [698, 247] on input "True" at bounding box center [700, 248] width 13 height 11
radio input "true"
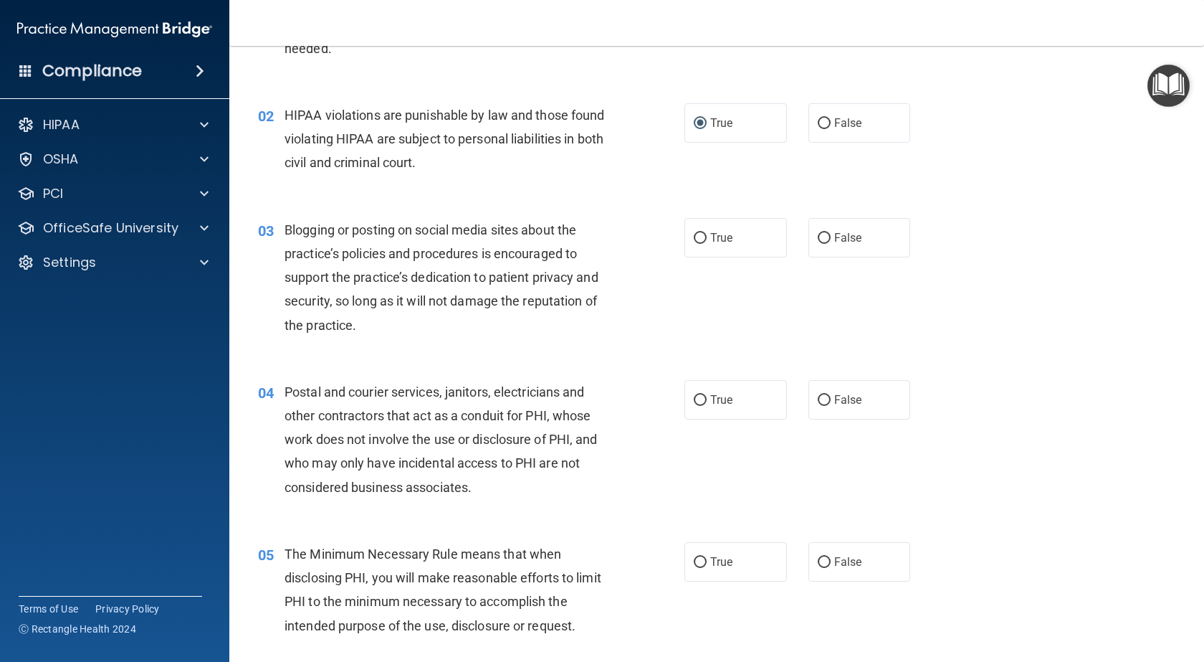
scroll to position [143, 0]
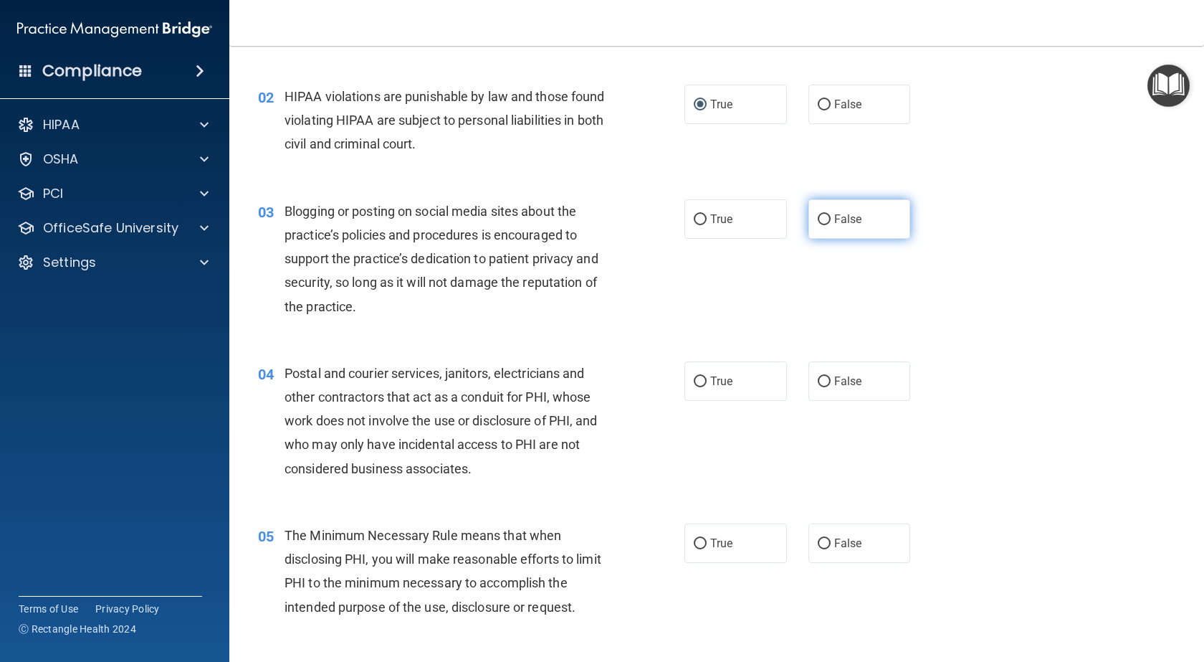
click at [818, 216] on input "False" at bounding box center [824, 219] width 13 height 11
radio input "true"
click at [694, 376] on input "True" at bounding box center [700, 381] width 13 height 11
radio input "true"
click at [694, 538] on input "True" at bounding box center [700, 543] width 13 height 11
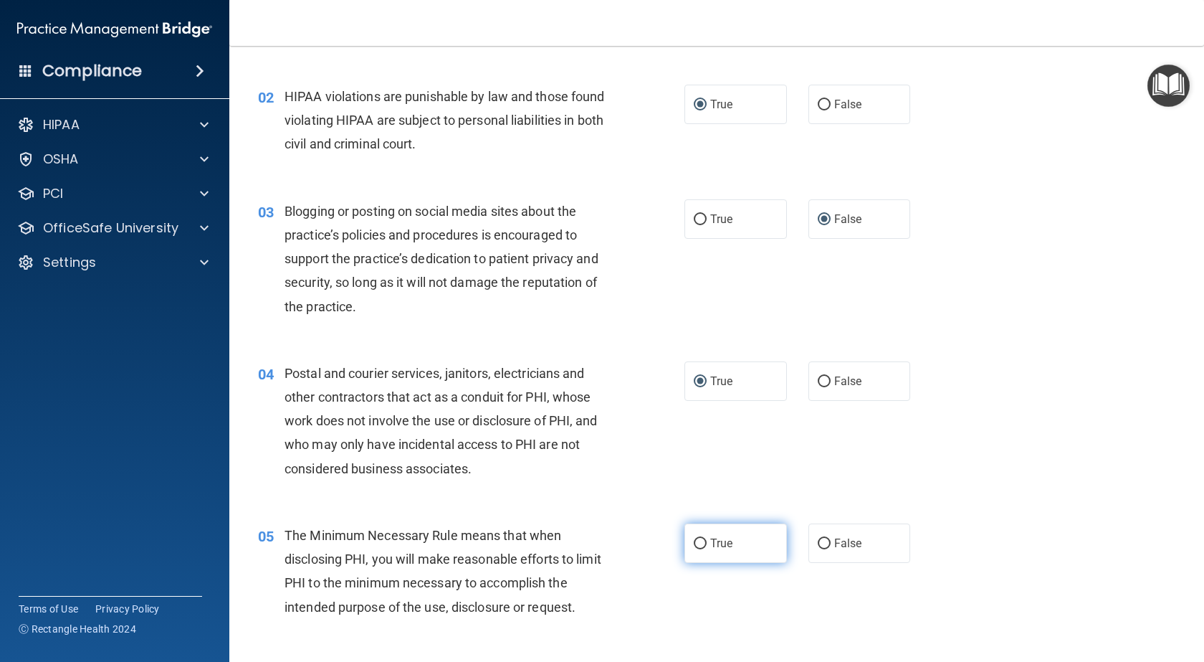
radio input "true"
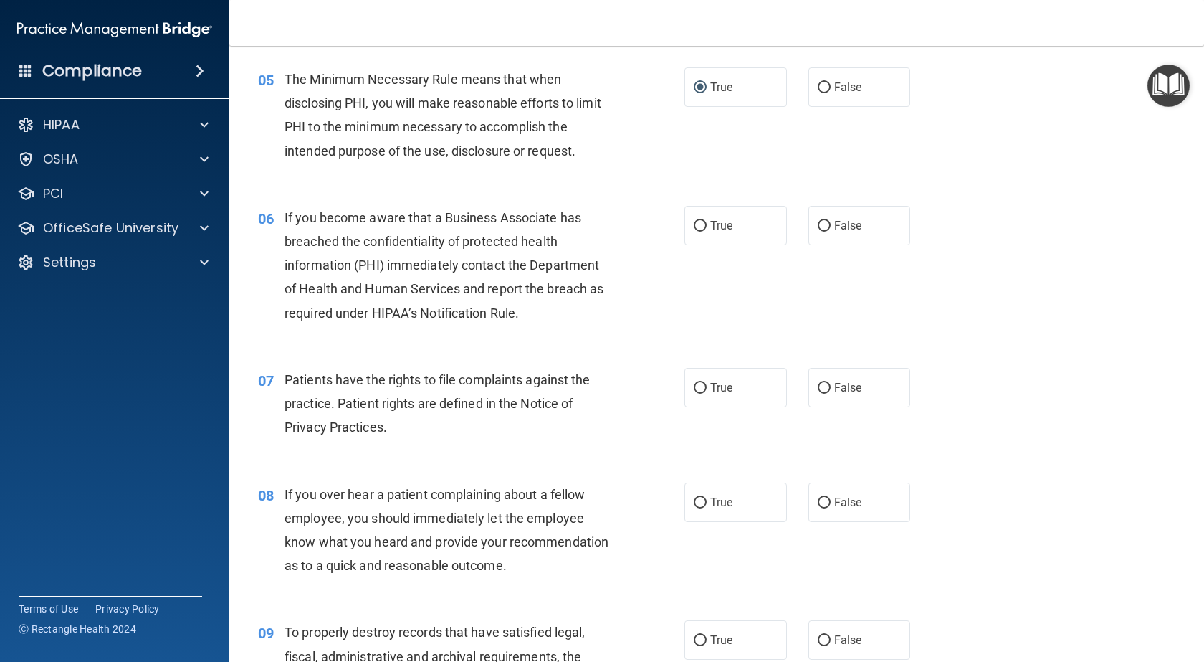
scroll to position [573, 0]
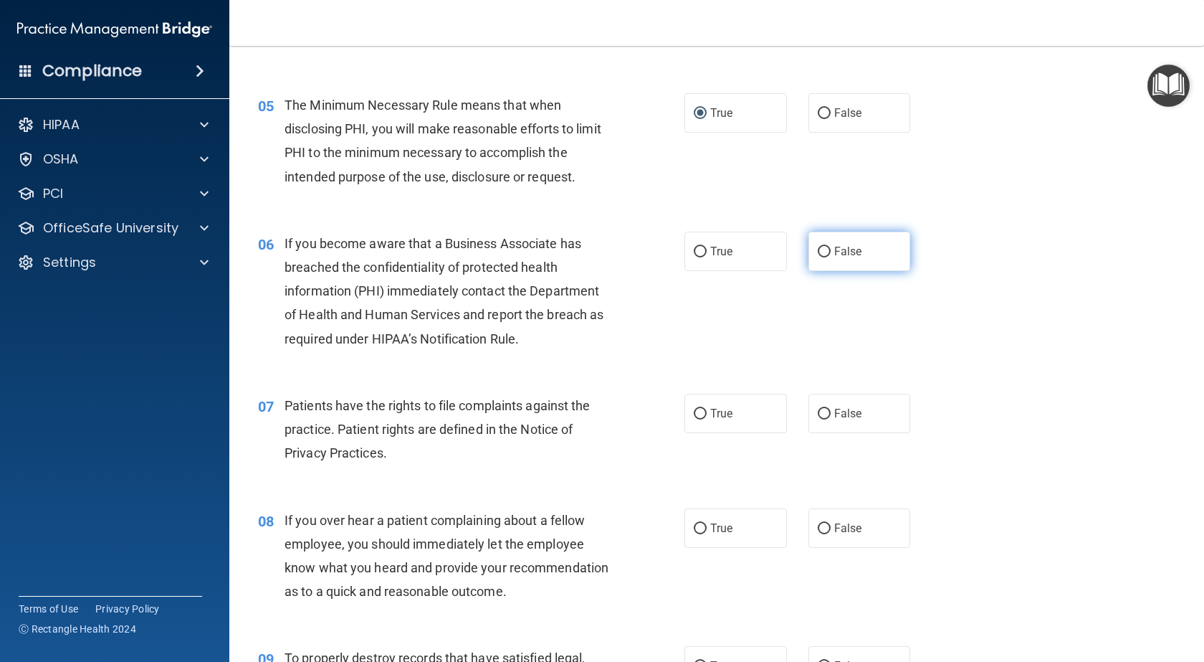
click at [820, 251] on input "False" at bounding box center [824, 252] width 13 height 11
radio input "true"
click at [694, 411] on input "True" at bounding box center [700, 414] width 13 height 11
radio input "true"
click at [818, 528] on input "False" at bounding box center [824, 528] width 13 height 11
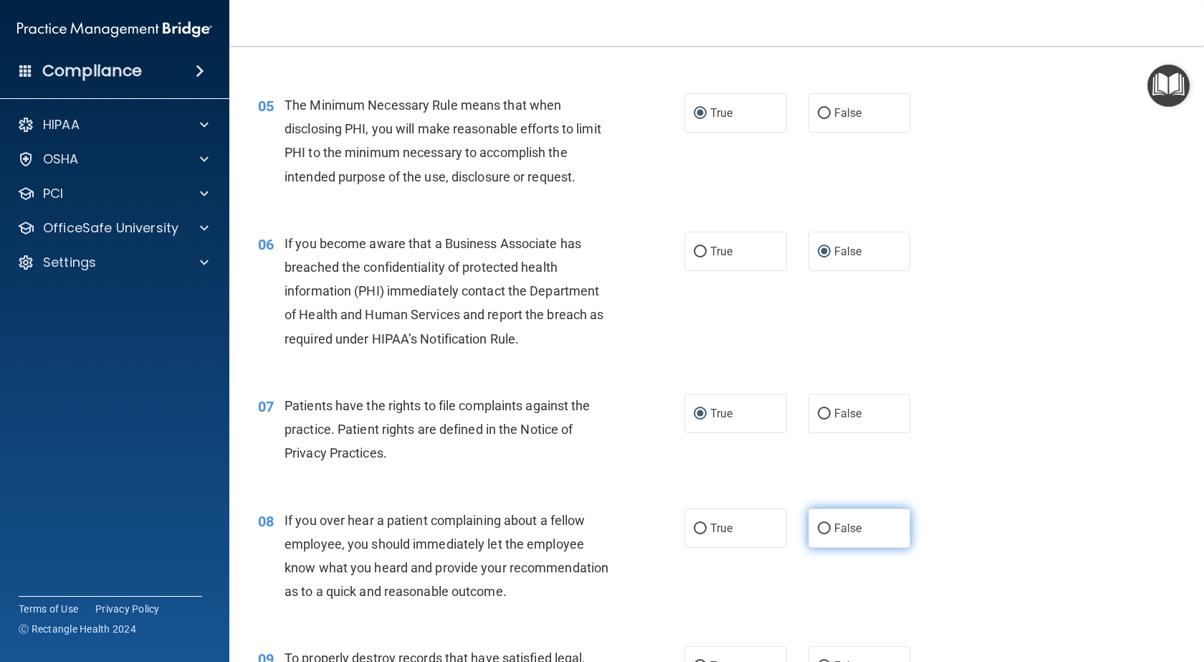
radio input "true"
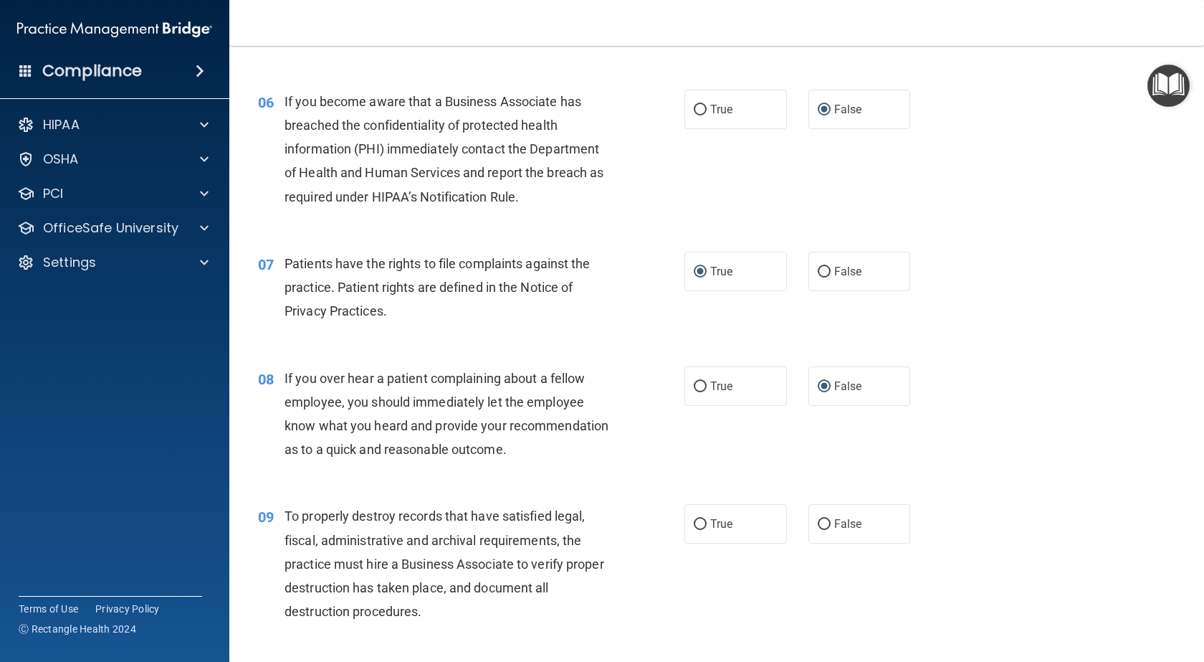
scroll to position [717, 0]
click at [819, 528] on input "False" at bounding box center [824, 522] width 13 height 11
radio input "true"
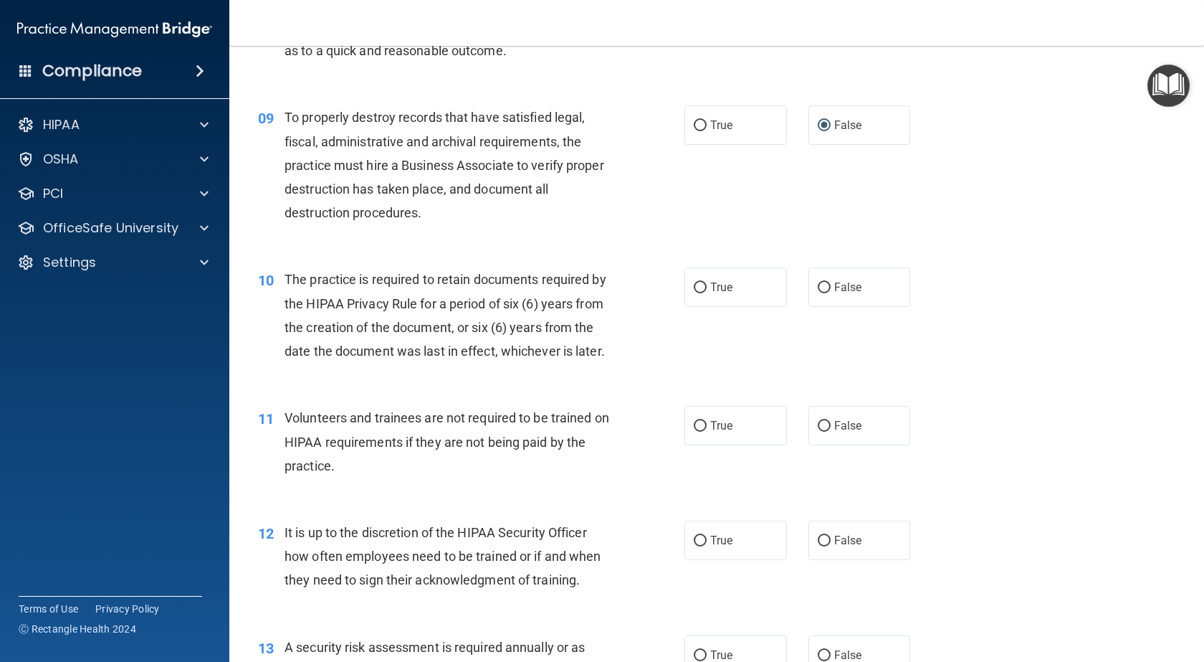
scroll to position [1147, 0]
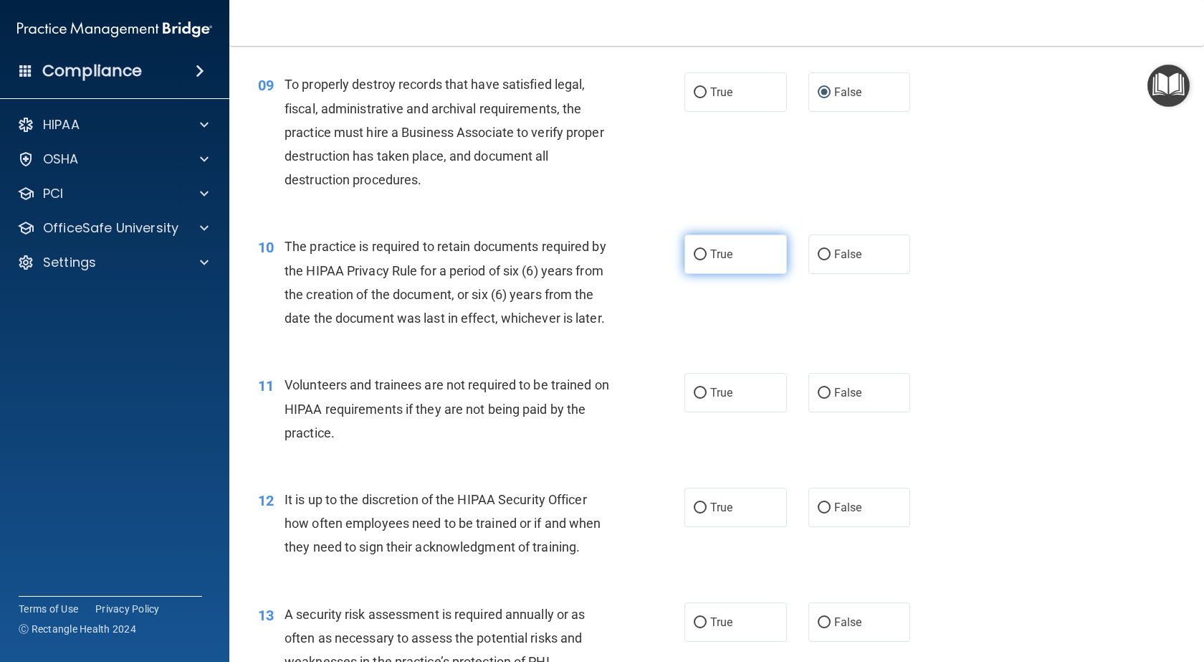
click at [694, 260] on input "True" at bounding box center [700, 254] width 13 height 11
radio input "true"
click at [818, 398] on input "False" at bounding box center [824, 393] width 13 height 11
radio input "true"
click at [818, 513] on input "False" at bounding box center [824, 507] width 13 height 11
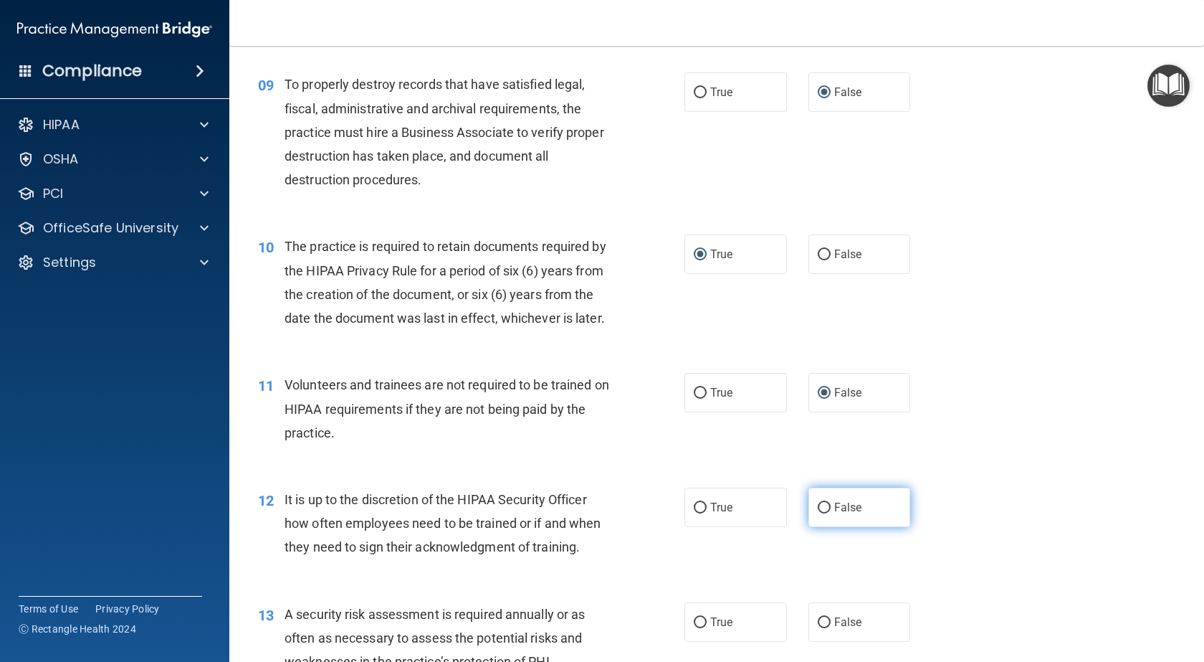
radio input "true"
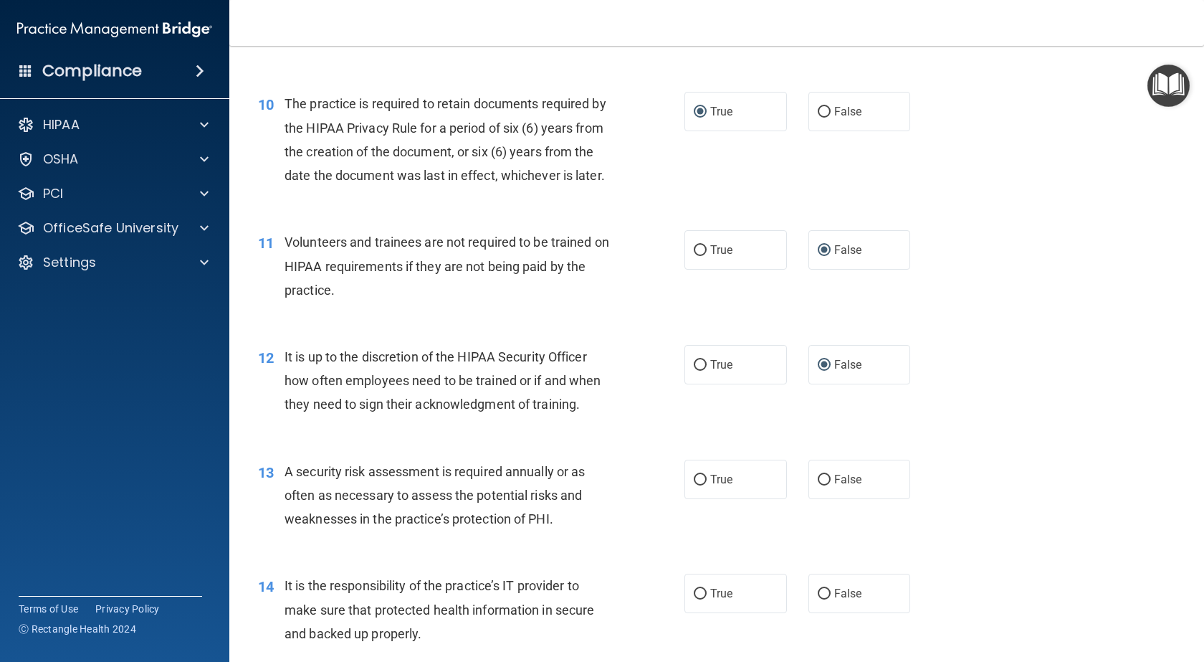
scroll to position [1290, 0]
click at [694, 484] on input "True" at bounding box center [700, 479] width 13 height 11
radio input "true"
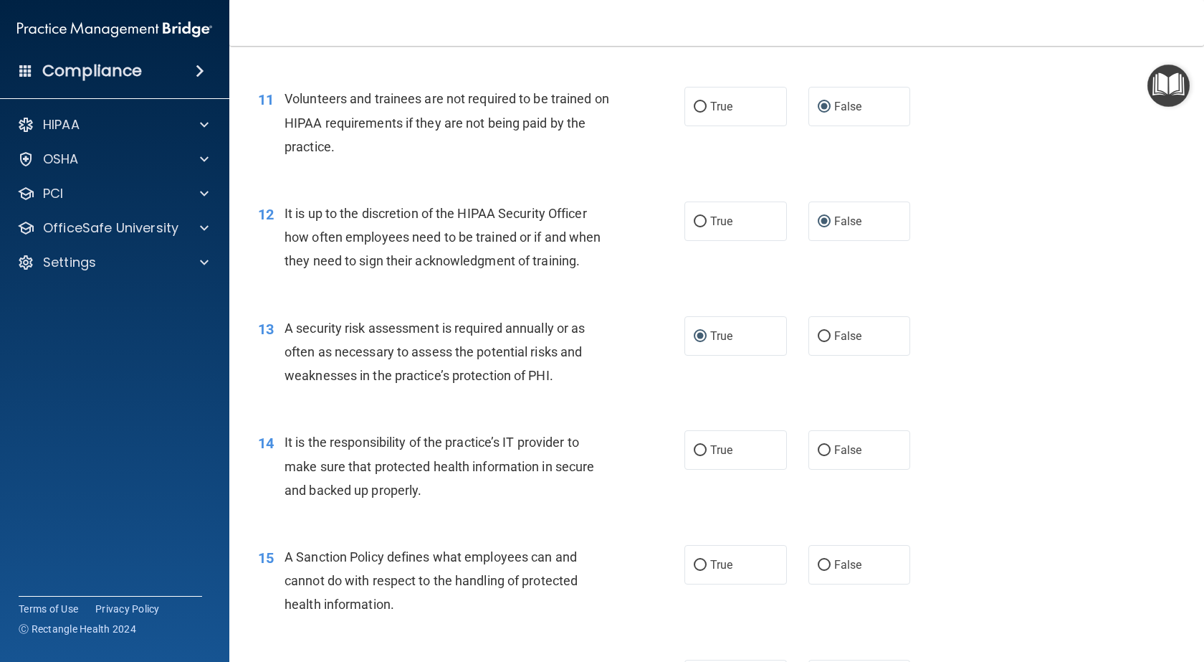
scroll to position [1433, 0]
click at [818, 455] on input "False" at bounding box center [824, 449] width 13 height 11
radio input "true"
click at [826, 583] on label "False" at bounding box center [859, 563] width 102 height 39
click at [826, 570] on input "False" at bounding box center [824, 564] width 13 height 11
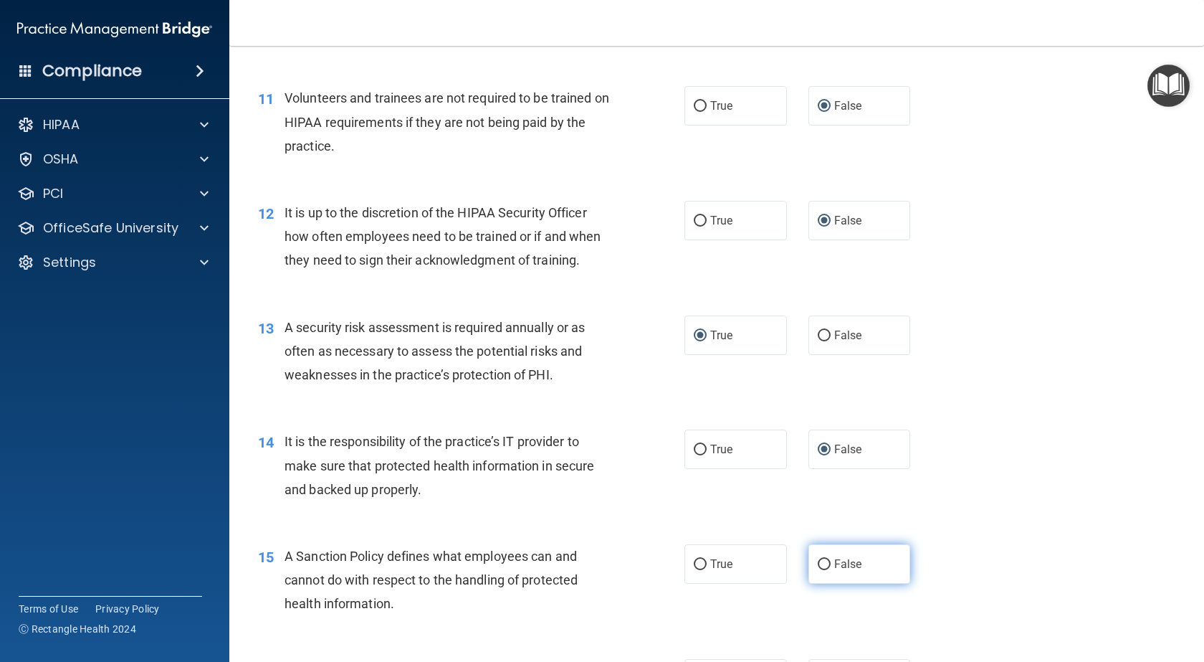
radio input "true"
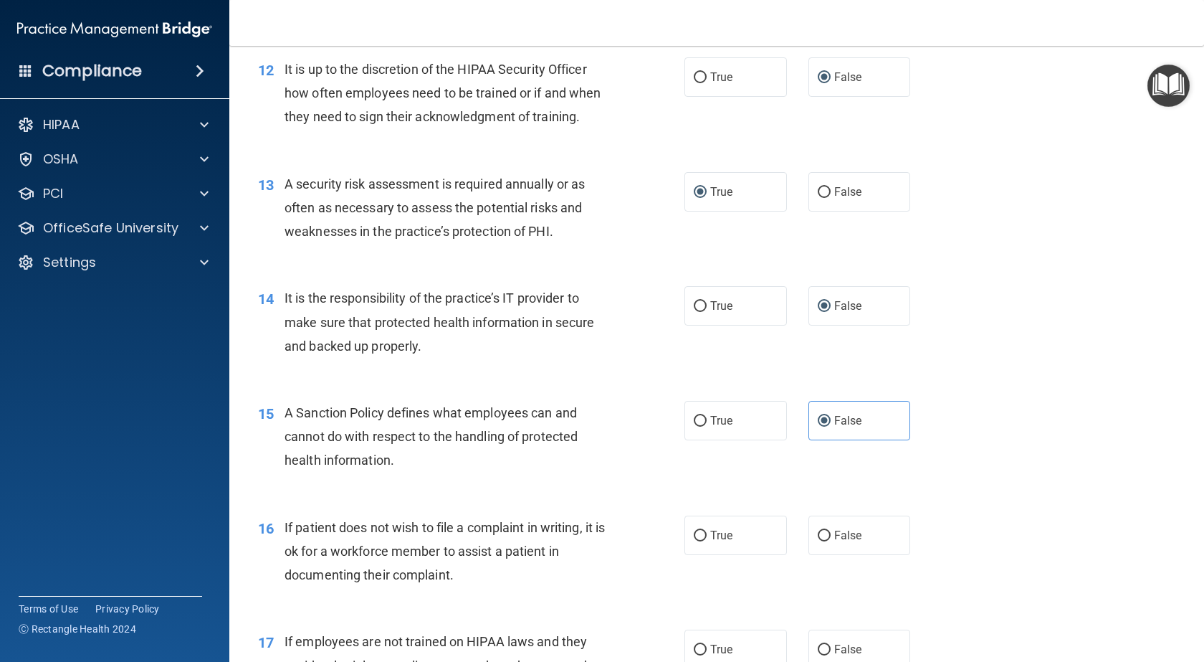
scroll to position [1648, 0]
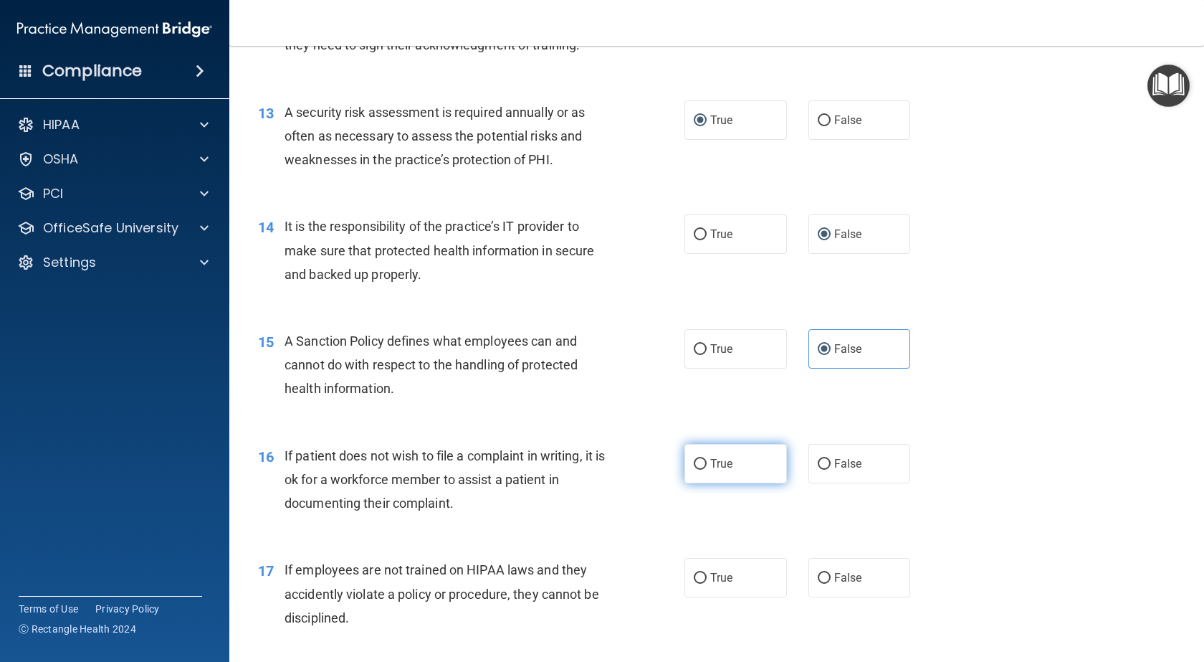
click at [698, 469] on input "True" at bounding box center [700, 464] width 13 height 11
radio input "true"
click at [818, 583] on input "False" at bounding box center [824, 578] width 13 height 11
radio input "true"
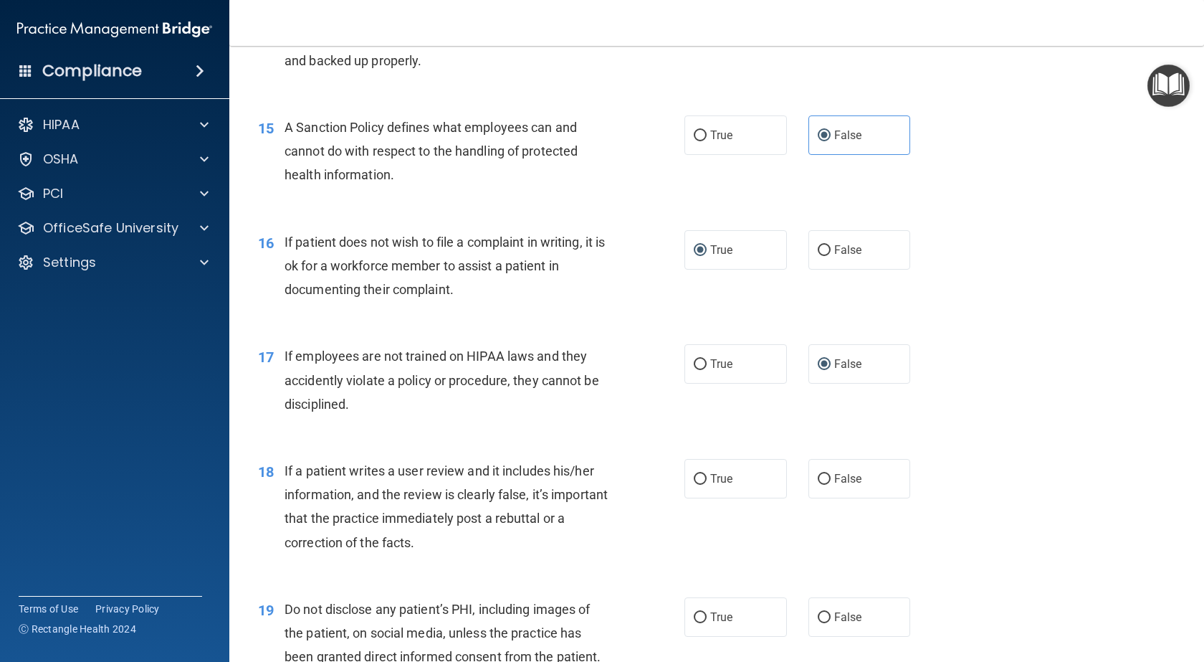
scroll to position [1863, 0]
click at [818, 483] on input "False" at bounding box center [824, 477] width 13 height 11
radio input "true"
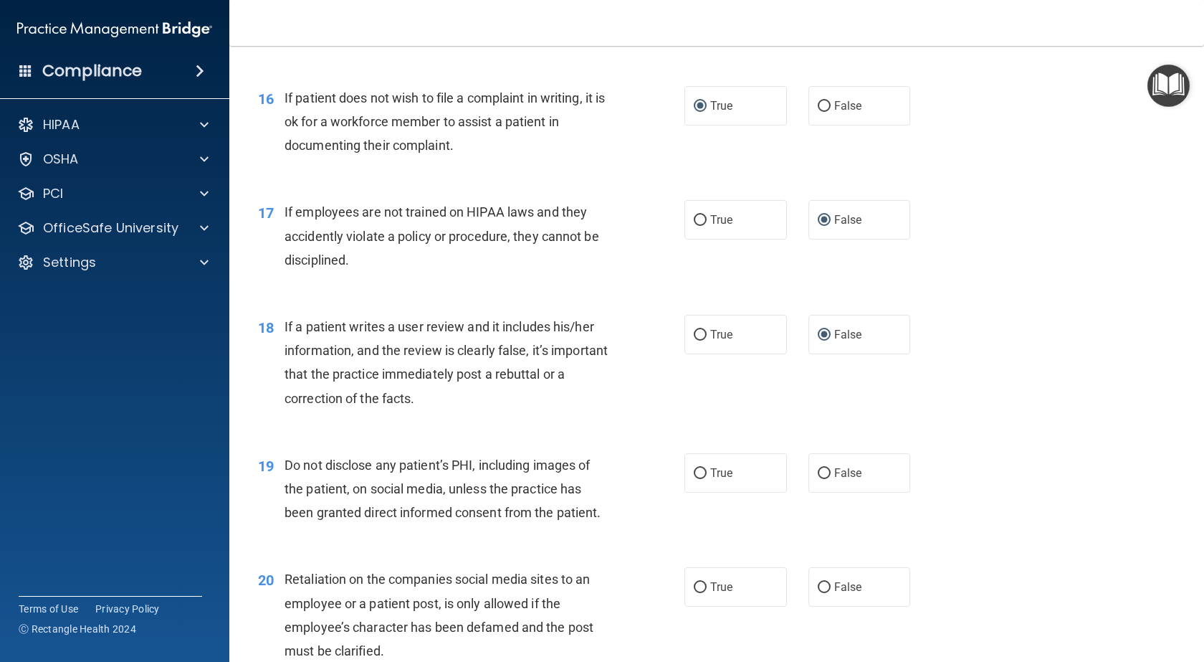
scroll to position [2007, 0]
click at [699, 478] on input "True" at bounding box center [700, 472] width 13 height 11
radio input "true"
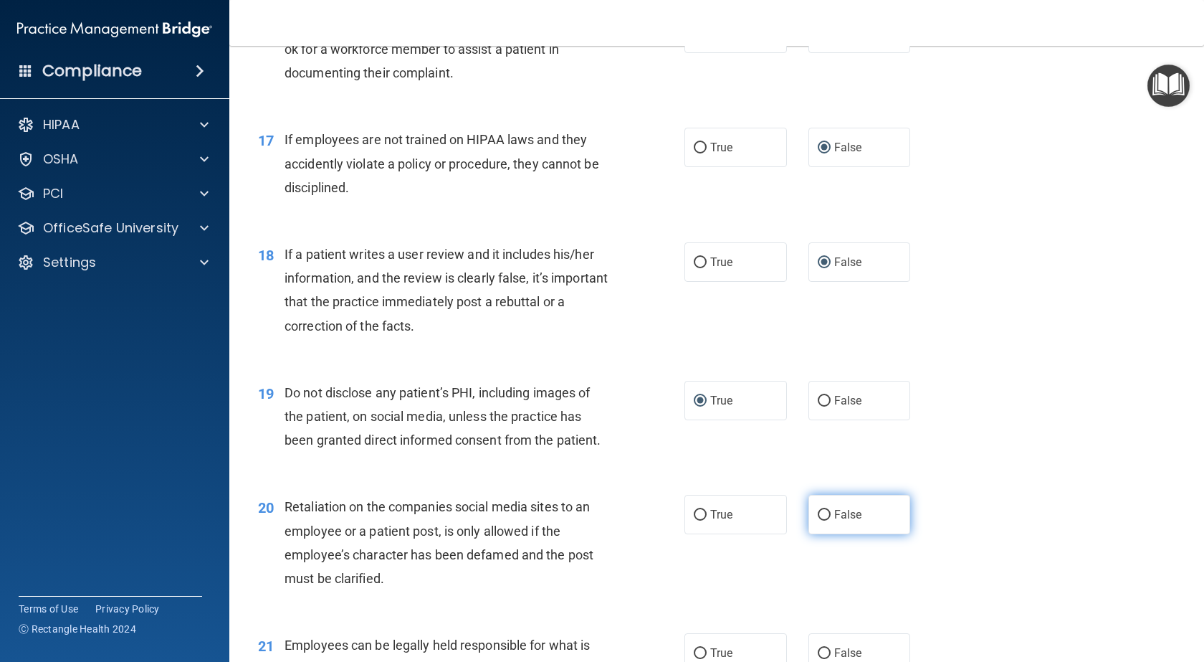
click at [818, 520] on input "False" at bounding box center [824, 515] width 13 height 11
radio input "true"
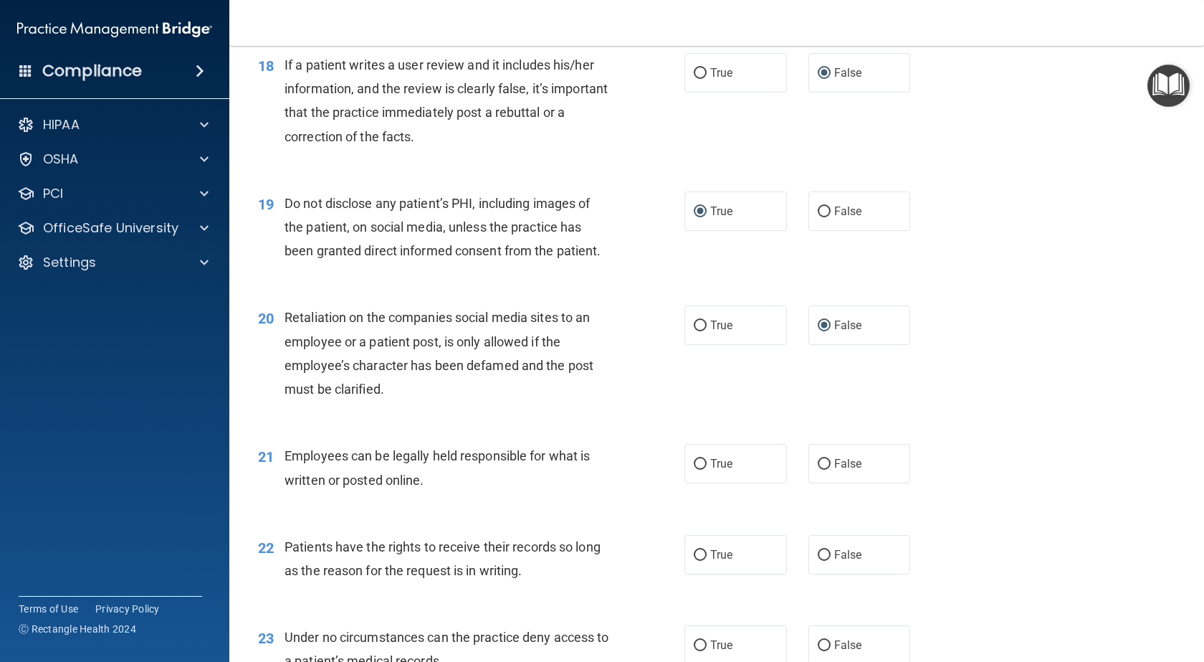
scroll to position [2293, 0]
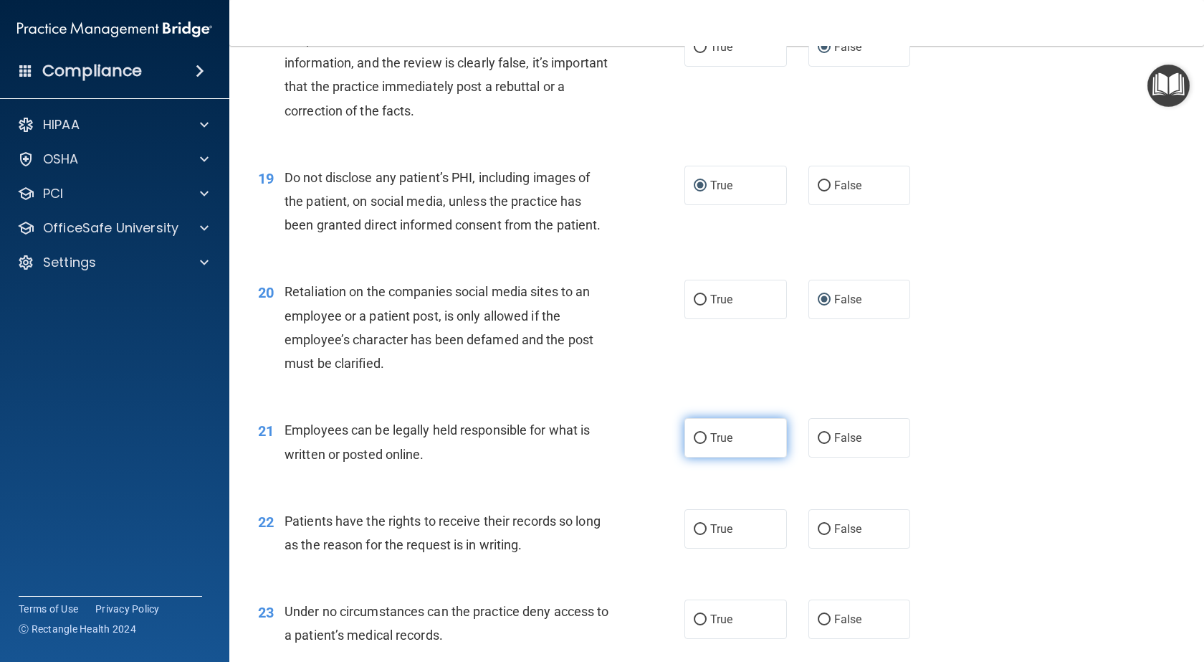
click at [698, 444] on input "True" at bounding box center [700, 438] width 13 height 11
radio input "true"
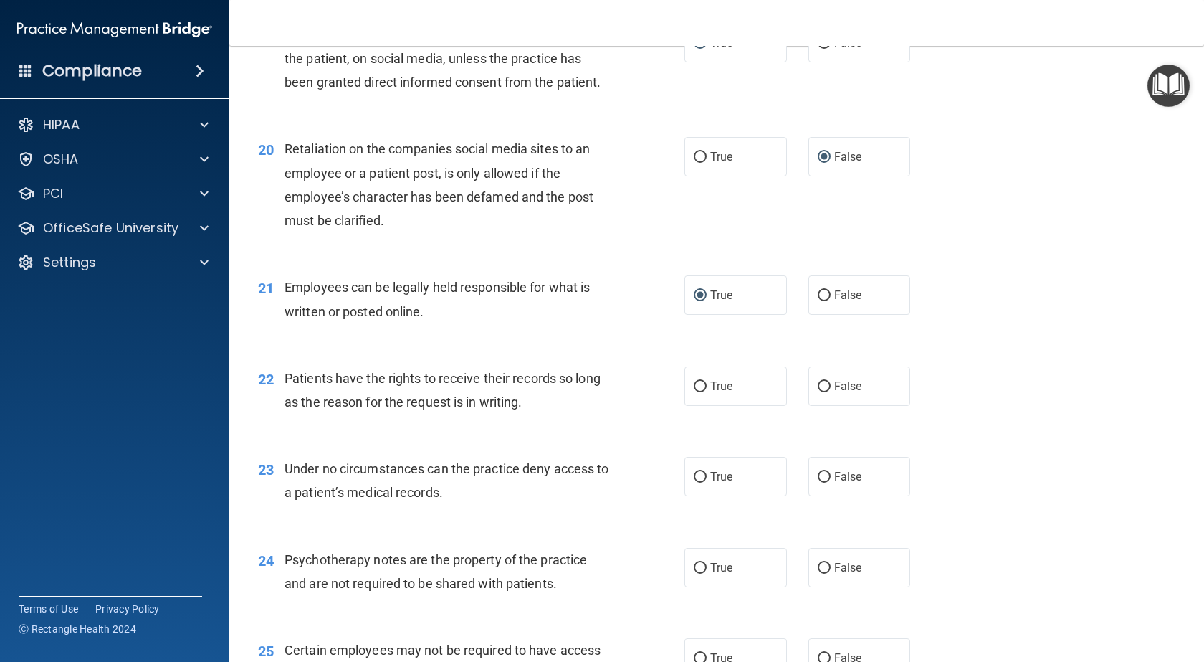
scroll to position [2437, 0]
click at [818, 391] on input "False" at bounding box center [824, 386] width 13 height 11
radio input "true"
click at [818, 482] on input "False" at bounding box center [824, 476] width 13 height 11
radio input "true"
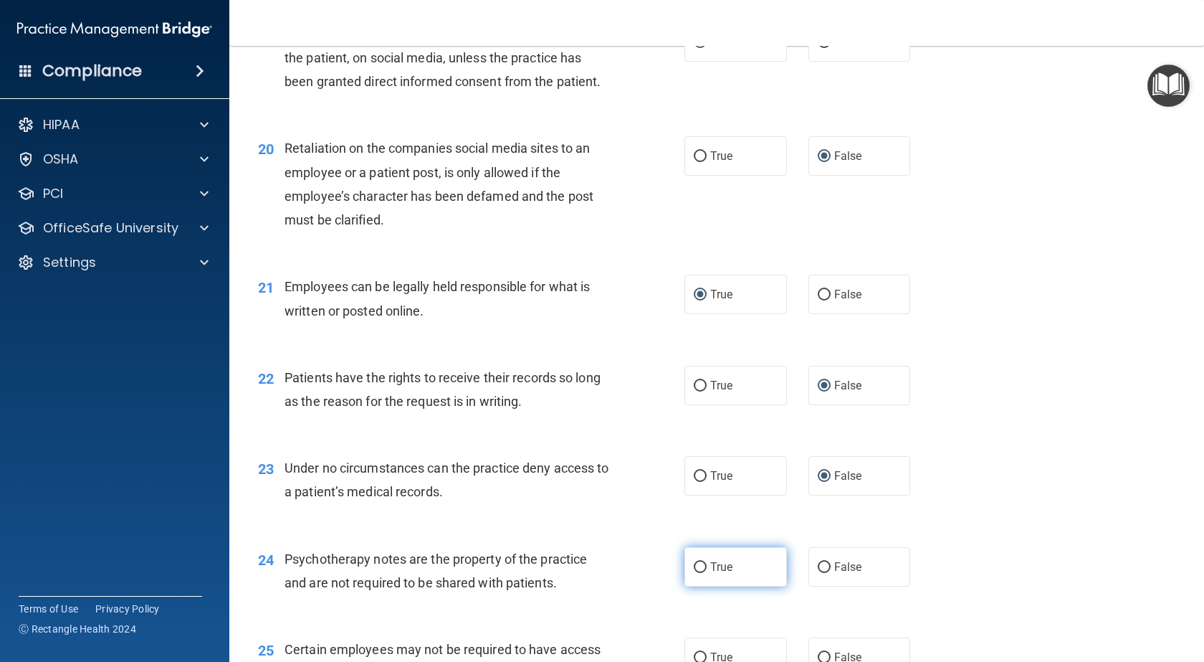
click at [694, 573] on input "True" at bounding box center [700, 567] width 13 height 11
radio input "true"
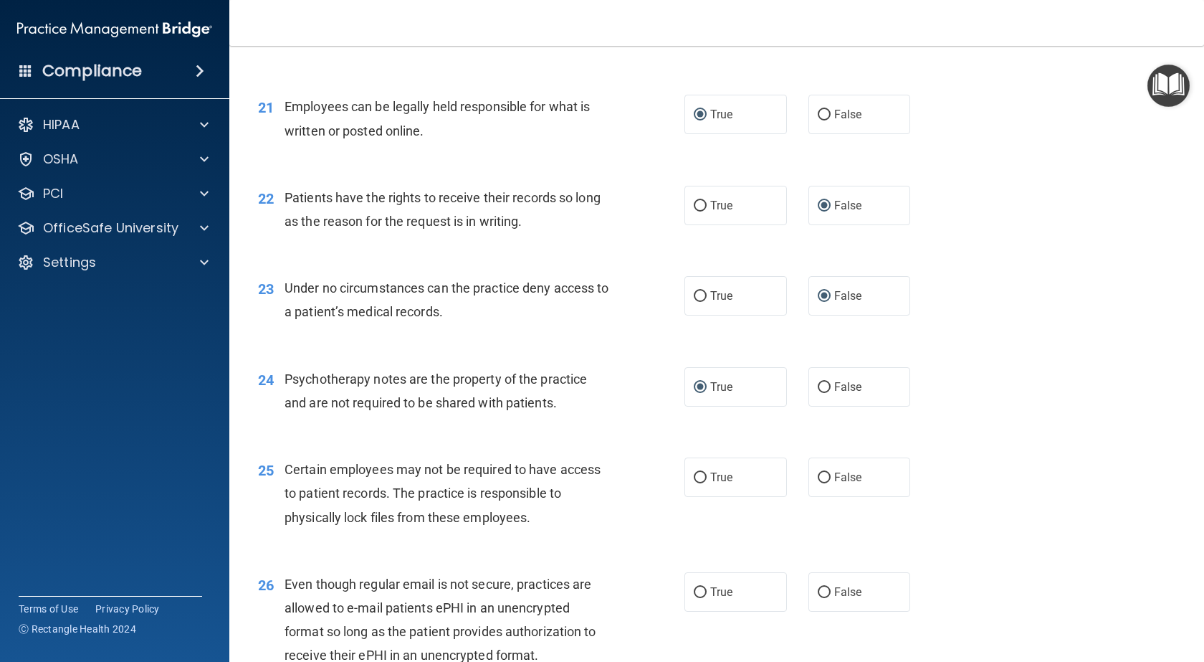
scroll to position [2652, 0]
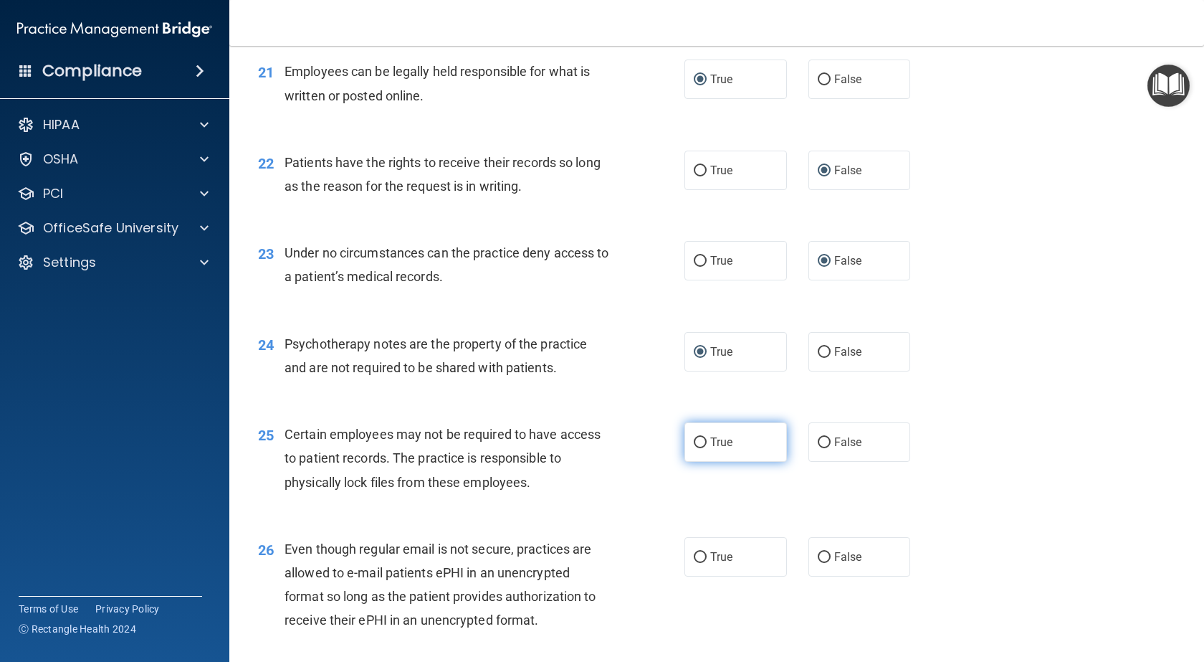
click at [697, 448] on input "True" at bounding box center [700, 442] width 13 height 11
radio input "true"
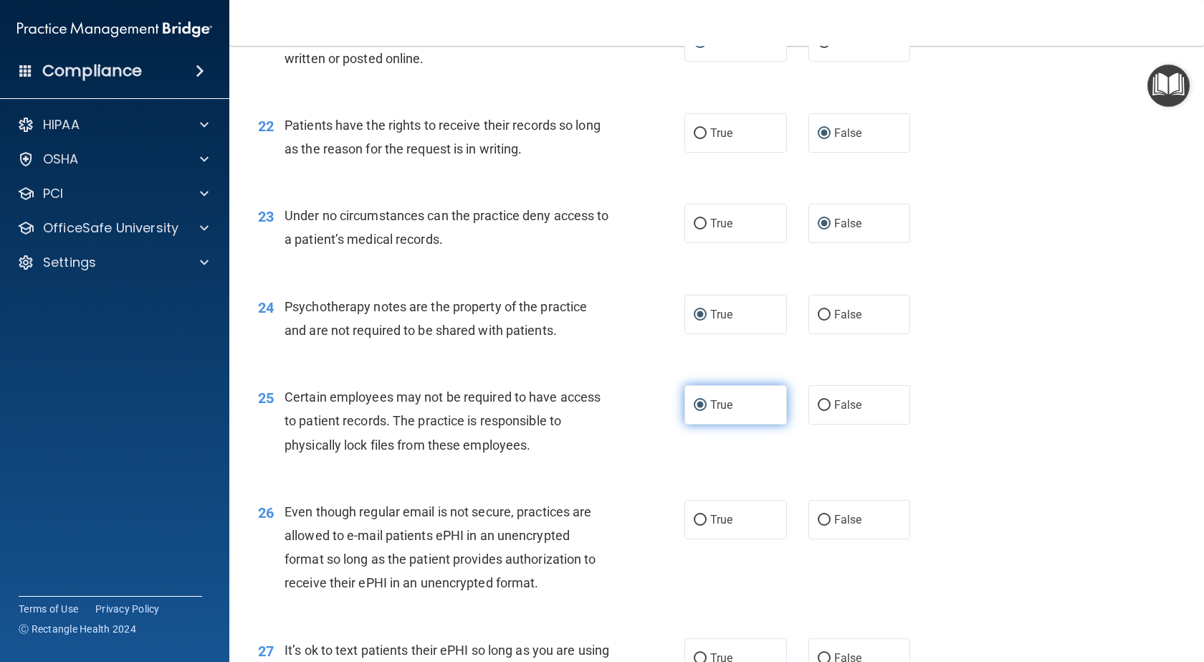
scroll to position [2723, 0]
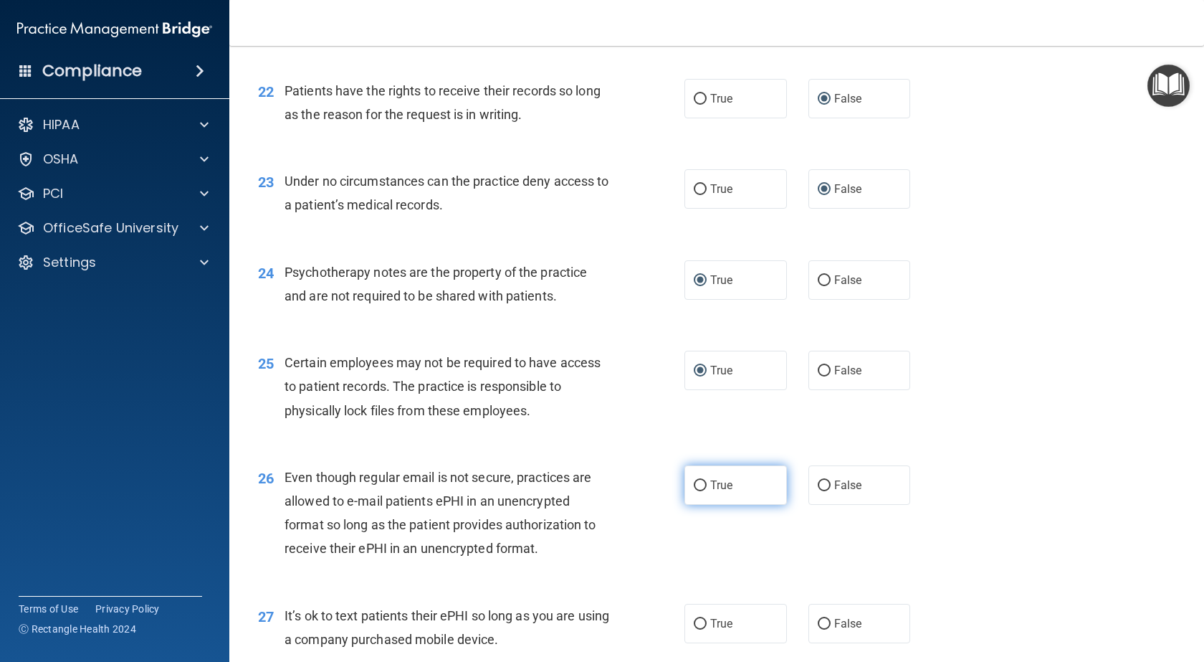
click at [697, 491] on input "True" at bounding box center [700, 485] width 13 height 11
radio input "true"
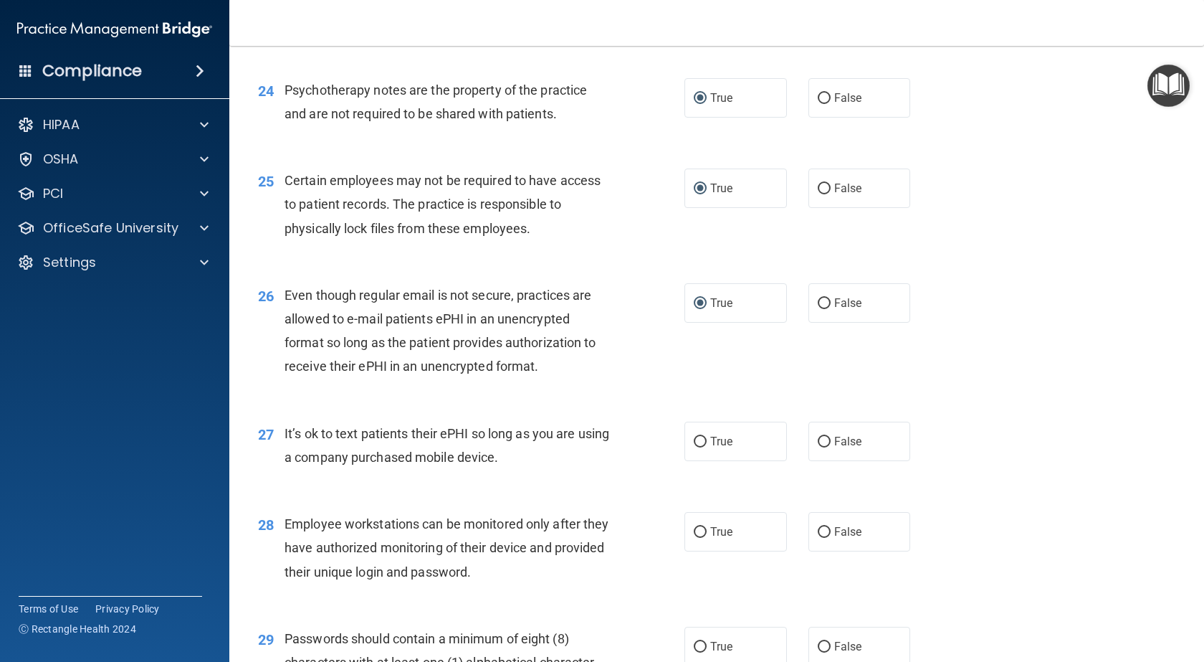
scroll to position [2938, 0]
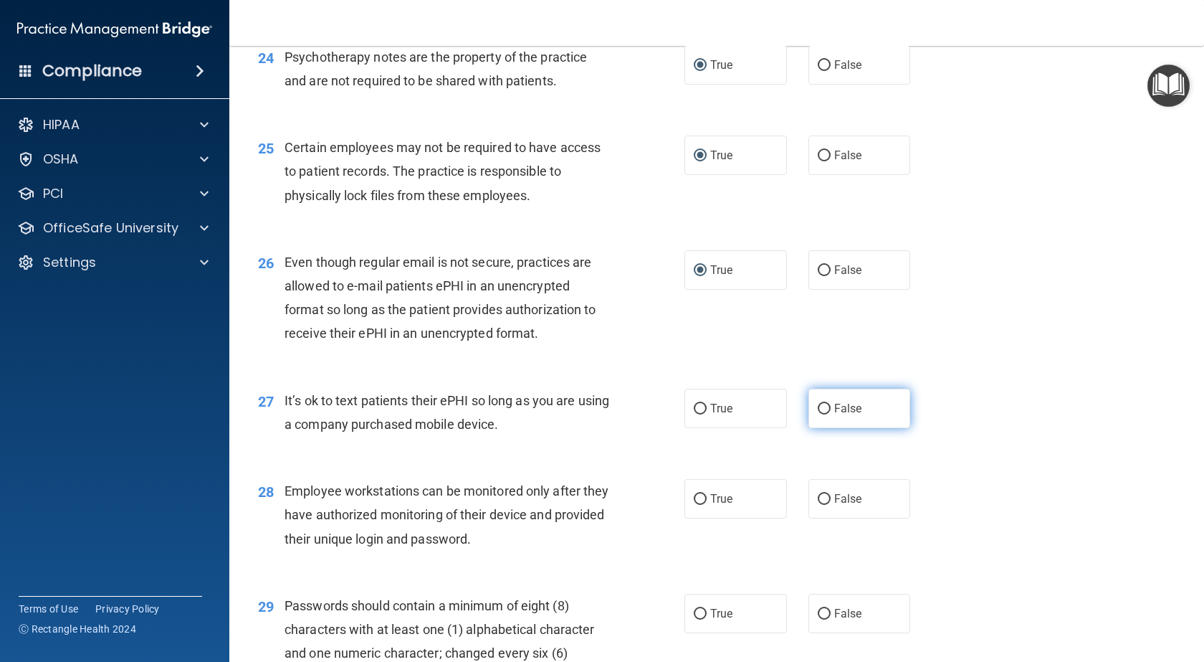
click at [818, 414] on input "False" at bounding box center [824, 408] width 13 height 11
radio input "true"
click at [818, 505] on input "False" at bounding box center [824, 499] width 13 height 11
radio input "true"
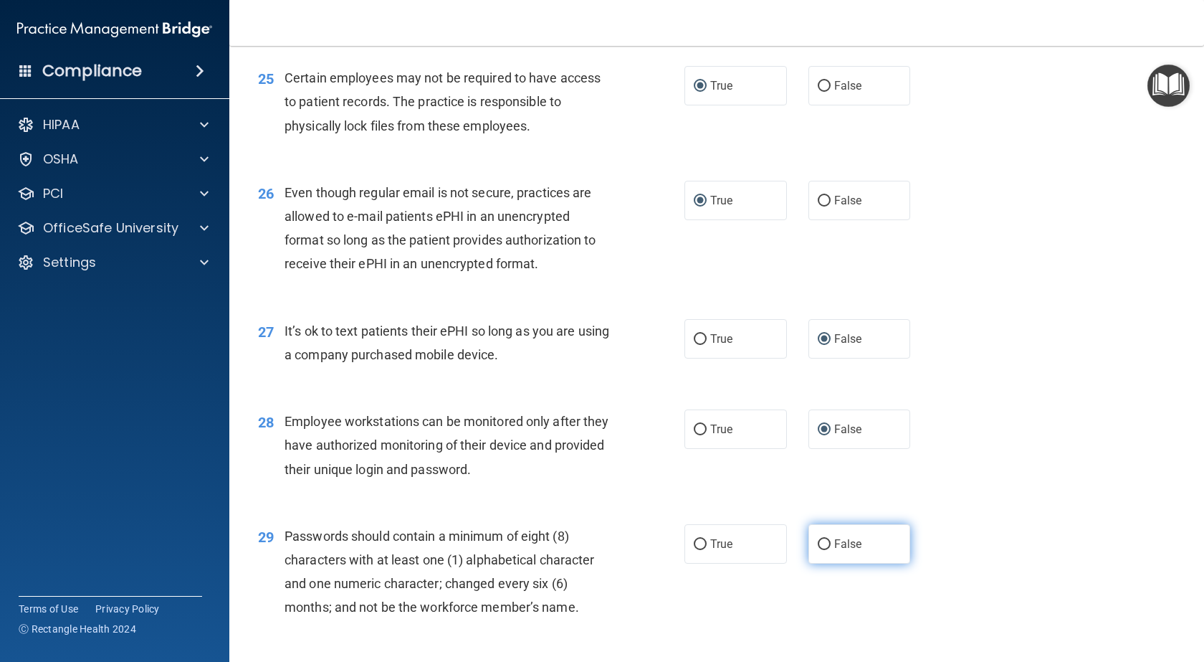
scroll to position [3082, 0]
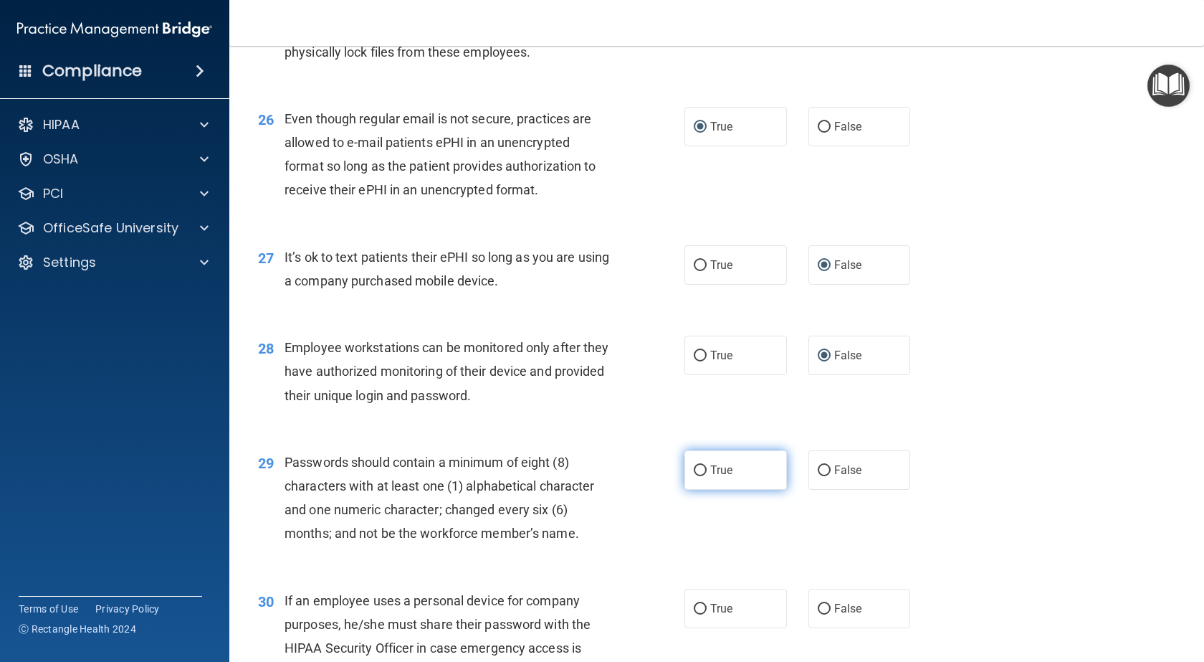
click at [704, 489] on label "True" at bounding box center [735, 469] width 102 height 39
click at [704, 476] on input "True" at bounding box center [700, 470] width 13 height 11
radio input "true"
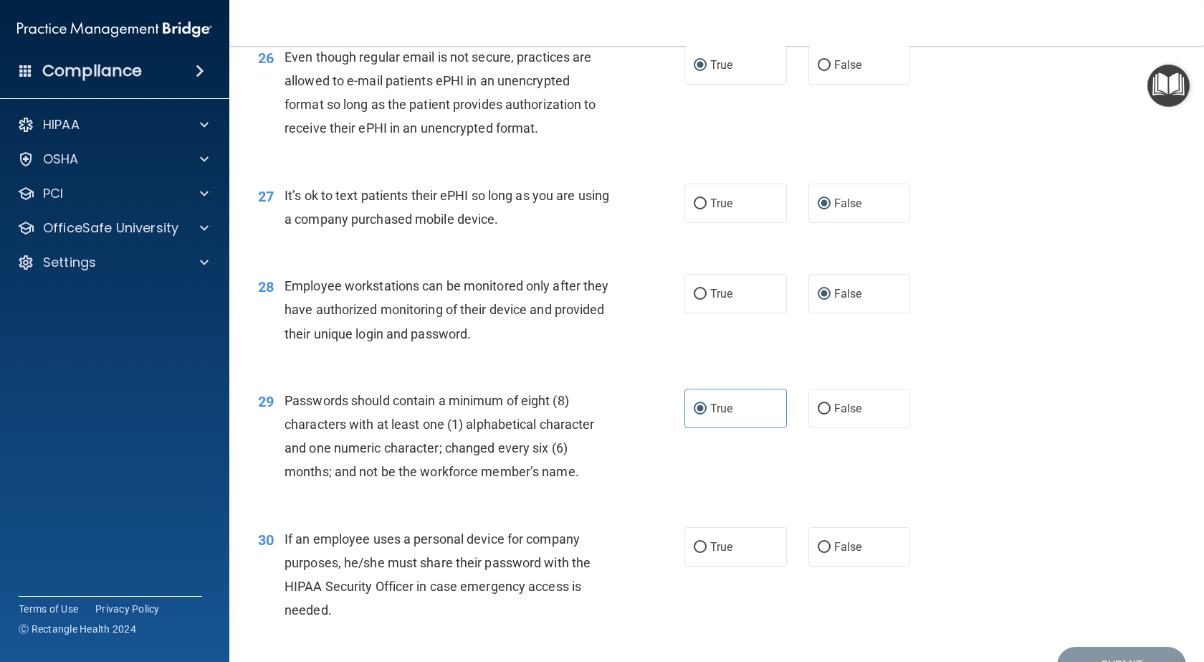
scroll to position [3225, 0]
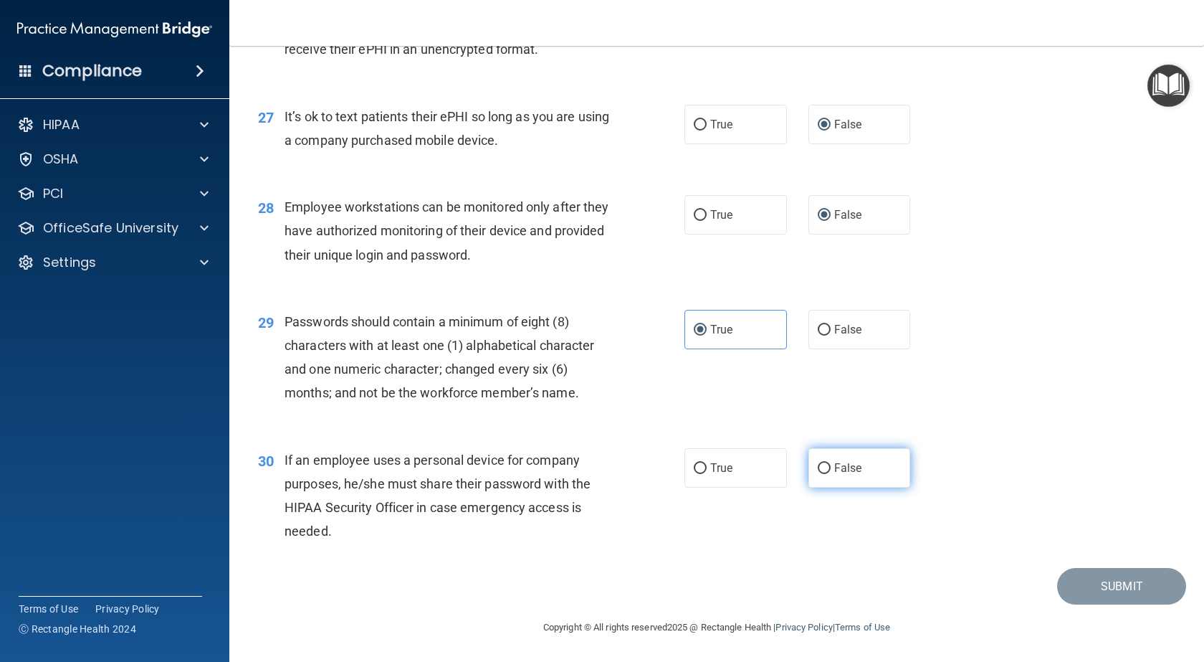
click at [818, 474] on input "False" at bounding box center [824, 468] width 13 height 11
radio input "true"
click at [1094, 604] on button "Submit" at bounding box center [1121, 586] width 129 height 37
